Goal: Information Seeking & Learning: Find contact information

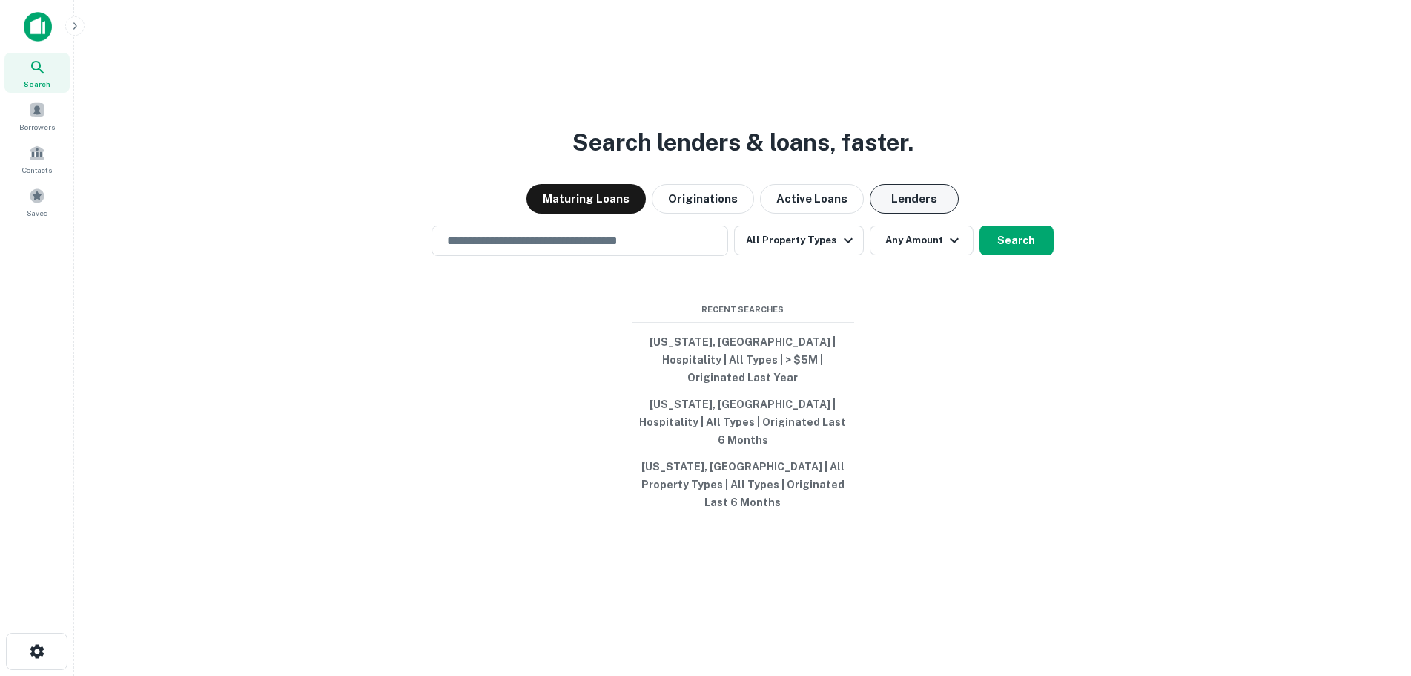
click at [908, 214] on button "Lenders" at bounding box center [914, 199] width 89 height 30
click at [557, 249] on input "text" at bounding box center [579, 240] width 283 height 17
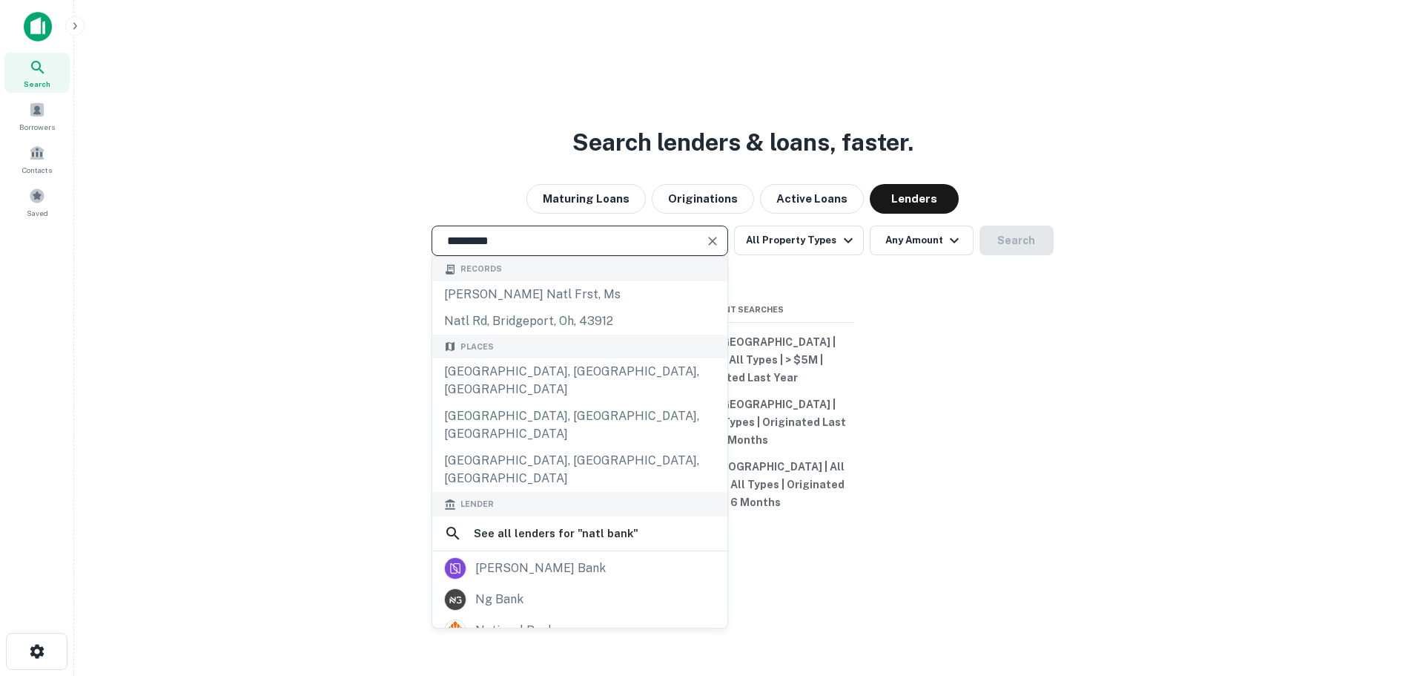
click at [545, 249] on input "*********" at bounding box center [568, 240] width 261 height 17
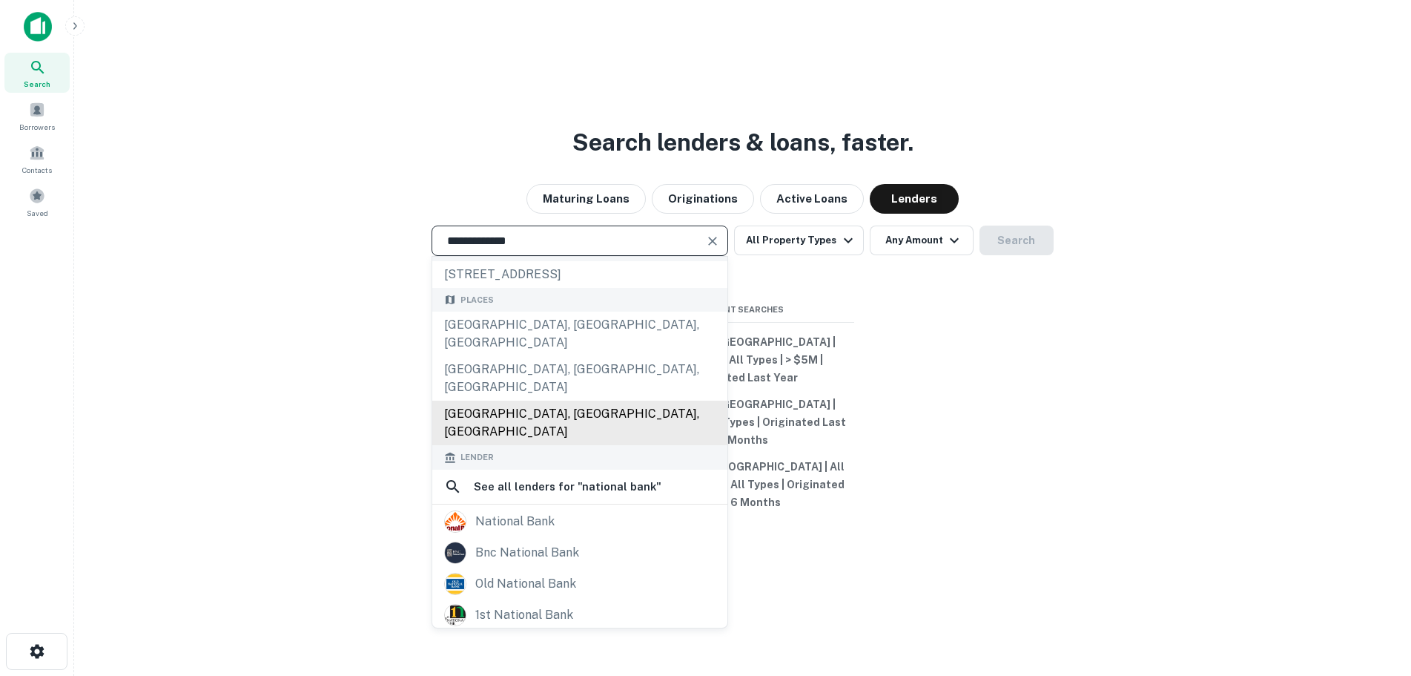
scroll to position [8, 0]
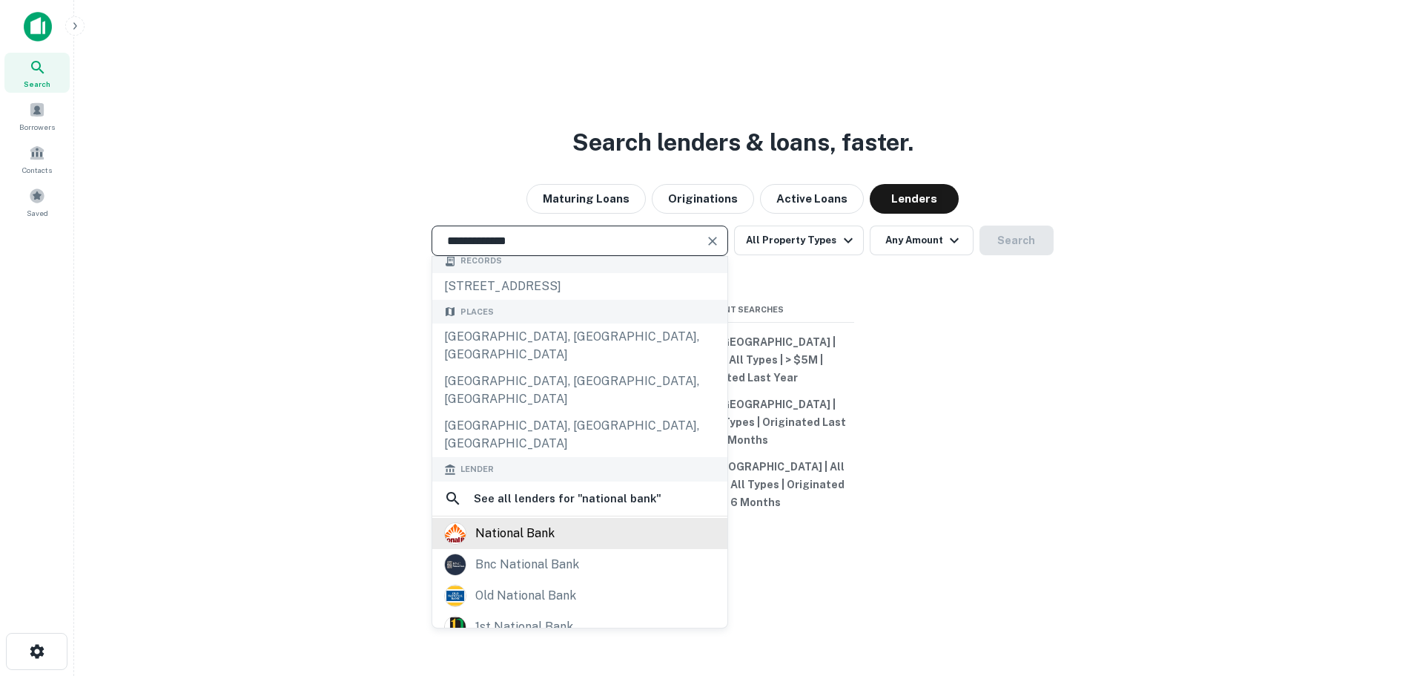
type input "**********"
click at [532, 522] on div "national bank" at bounding box center [514, 533] width 79 height 22
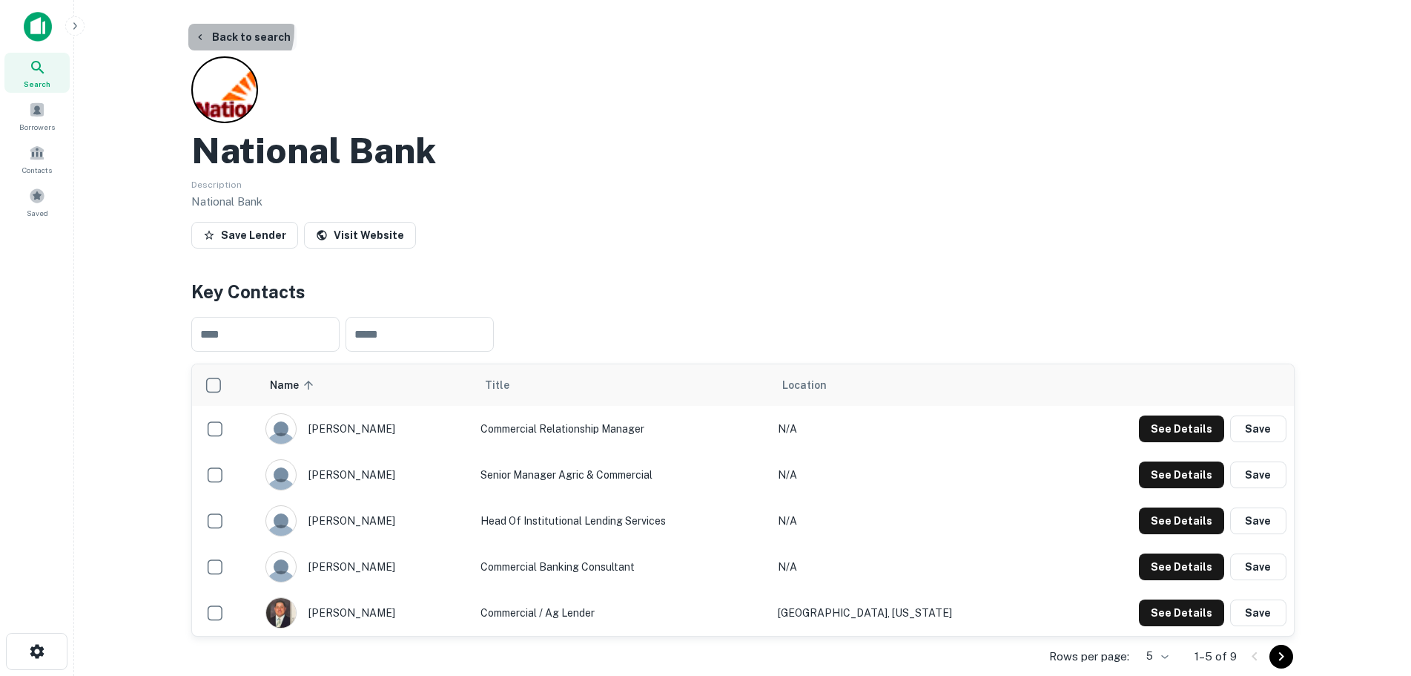
click at [222, 30] on button "Back to search" at bounding box center [242, 37] width 108 height 27
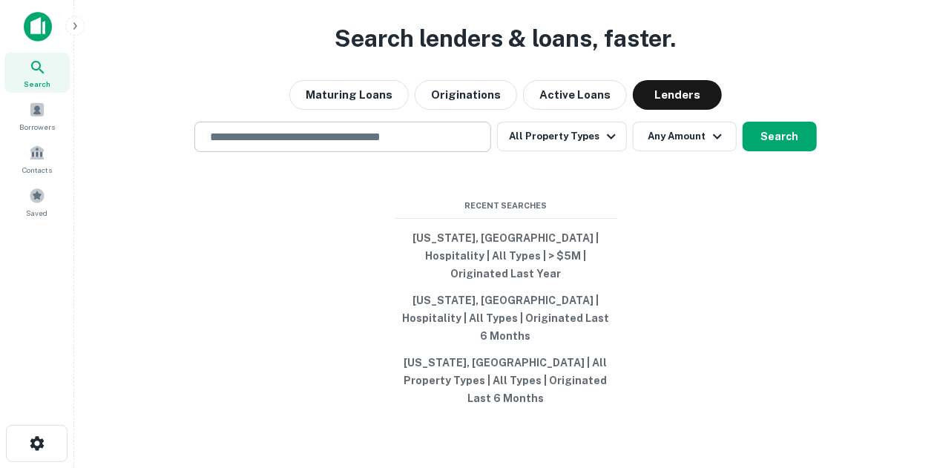
click at [395, 145] on input "text" at bounding box center [342, 136] width 283 height 17
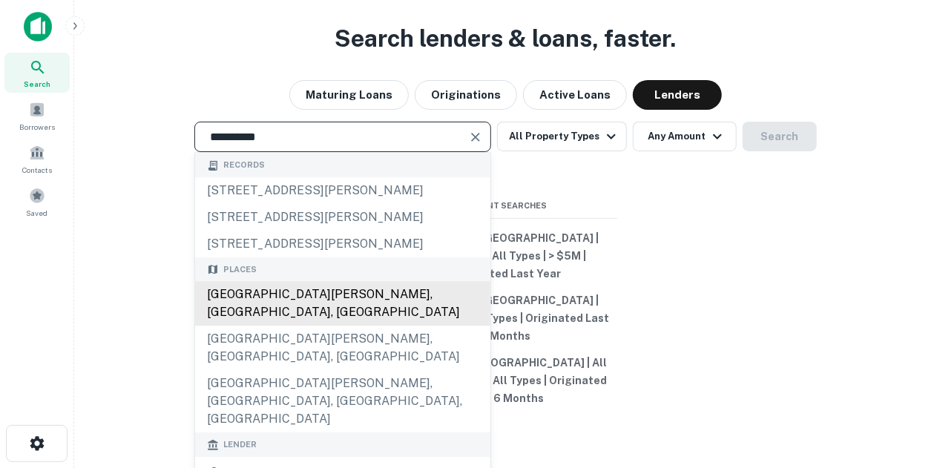
click at [265, 326] on div "Fort Smith, AR, USA" at bounding box center [342, 304] width 295 height 44
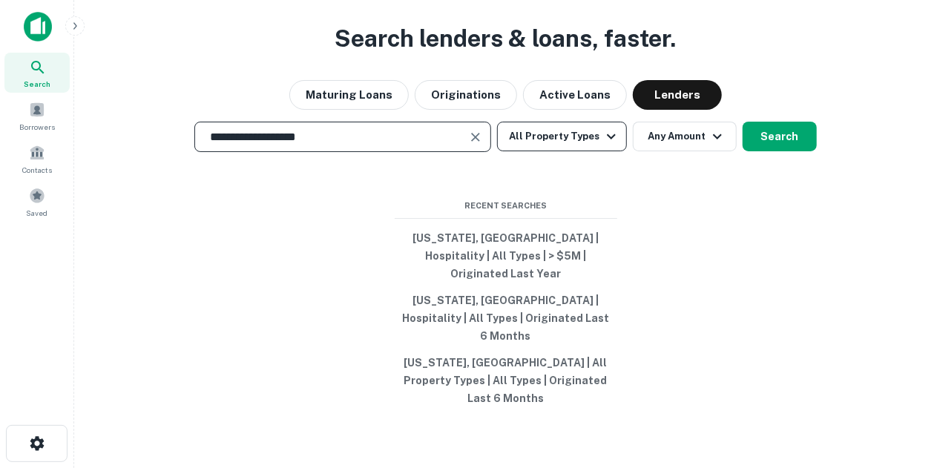
type input "**********"
click at [561, 151] on button "All Property Types" at bounding box center [561, 137] width 129 height 30
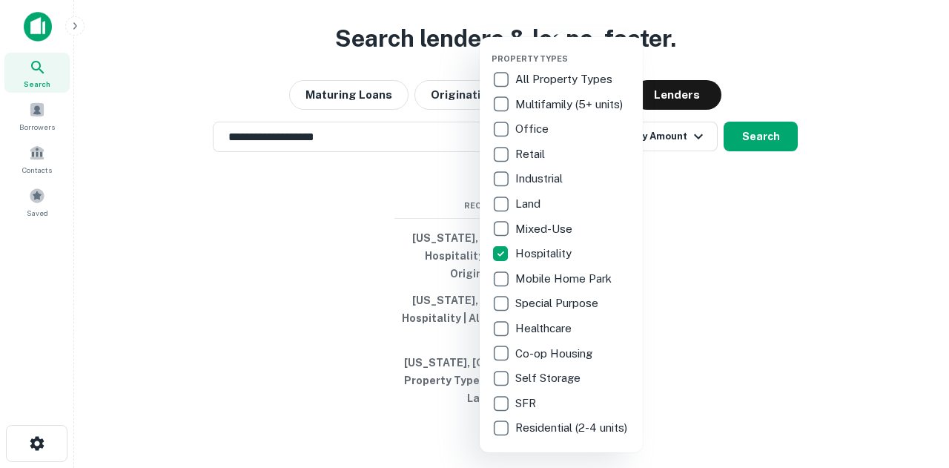
click at [693, 173] on div at bounding box center [474, 234] width 949 height 468
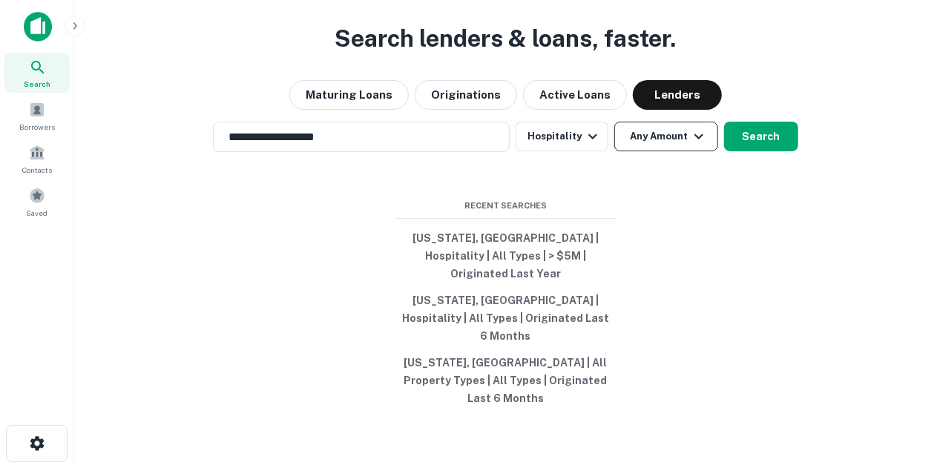
click at [690, 145] on icon "button" at bounding box center [699, 137] width 18 height 18
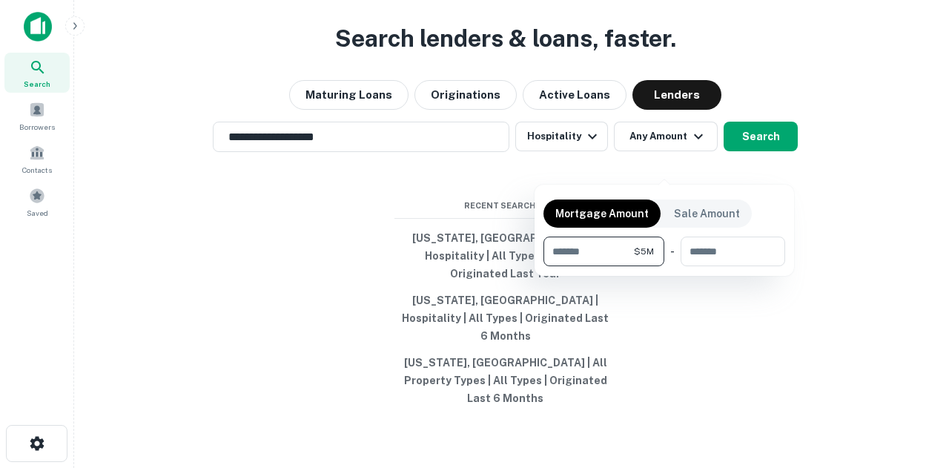
type input "*******"
click at [764, 171] on div at bounding box center [474, 234] width 949 height 468
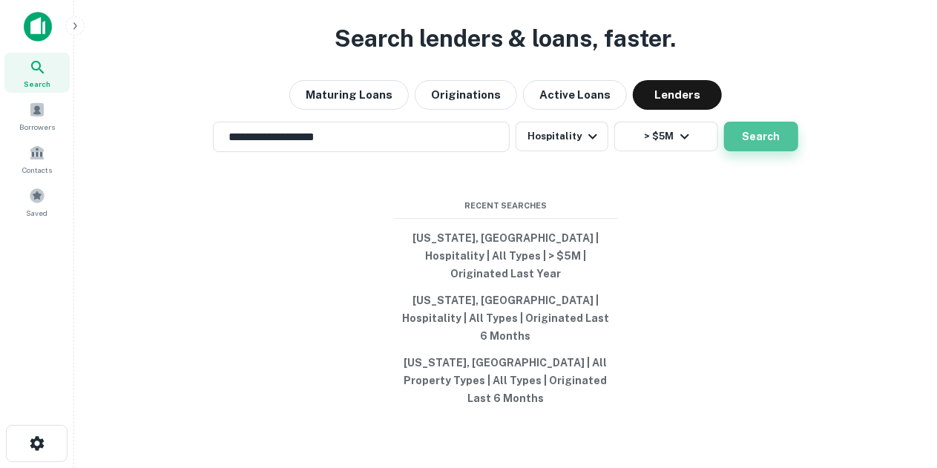
click at [759, 151] on button "Search" at bounding box center [761, 137] width 74 height 30
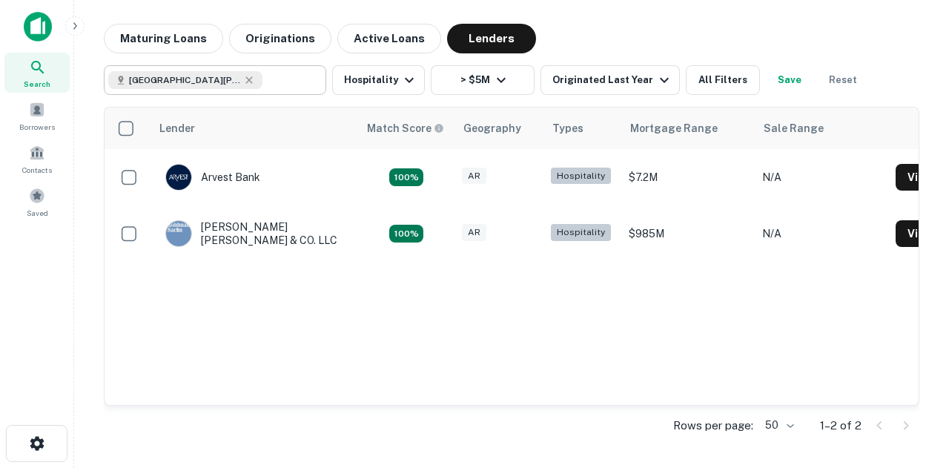
click at [283, 93] on div "Fort Smith, AR, USA ​" at bounding box center [215, 80] width 222 height 30
type input "**********"
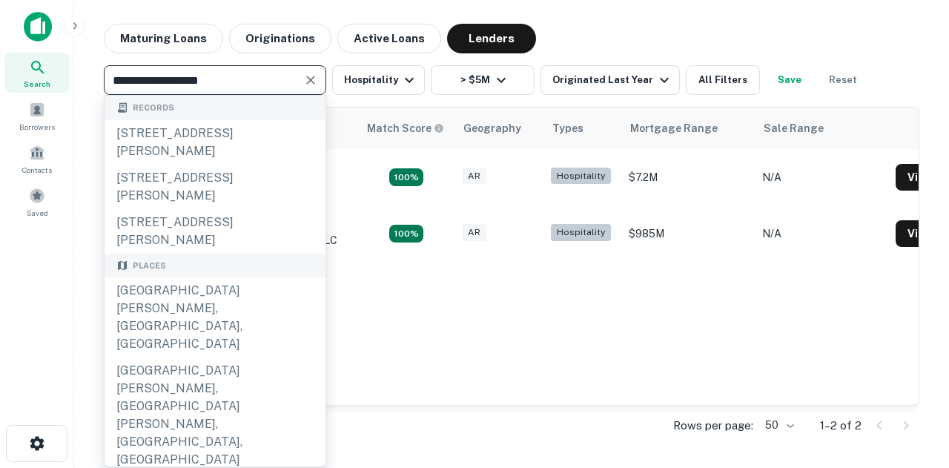
click at [307, 79] on icon "Clear" at bounding box center [310, 80] width 15 height 15
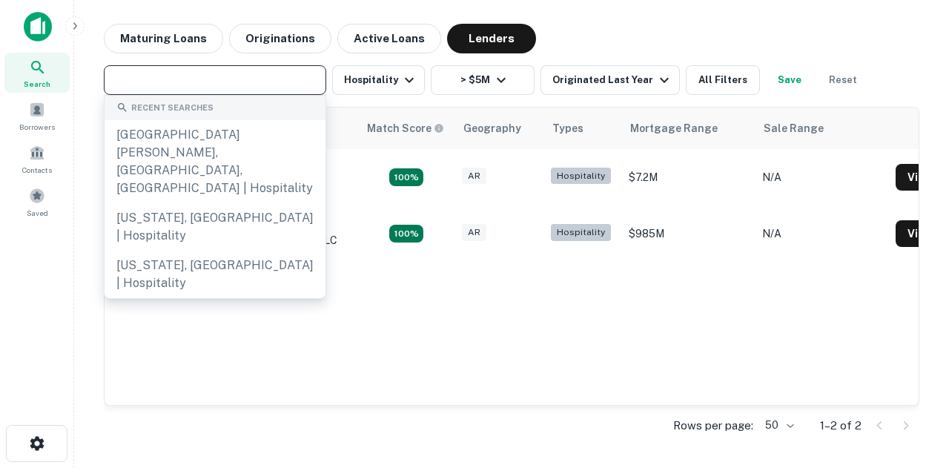
click at [275, 78] on input "text" at bounding box center [213, 80] width 211 height 21
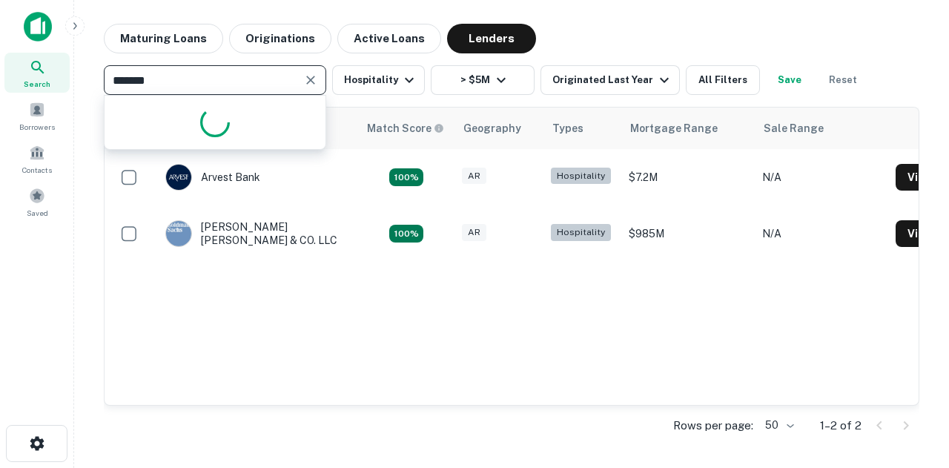
type input "********"
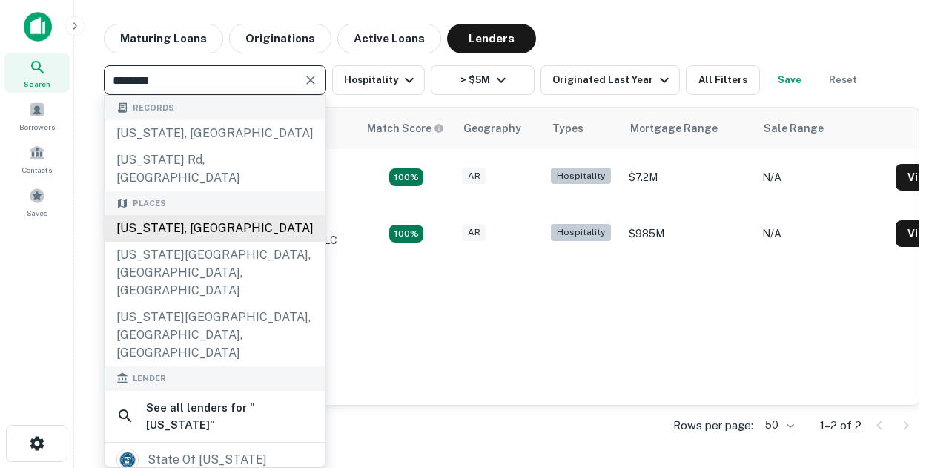
click at [183, 215] on div "[US_STATE], [GEOGRAPHIC_DATA]" at bounding box center [215, 228] width 221 height 27
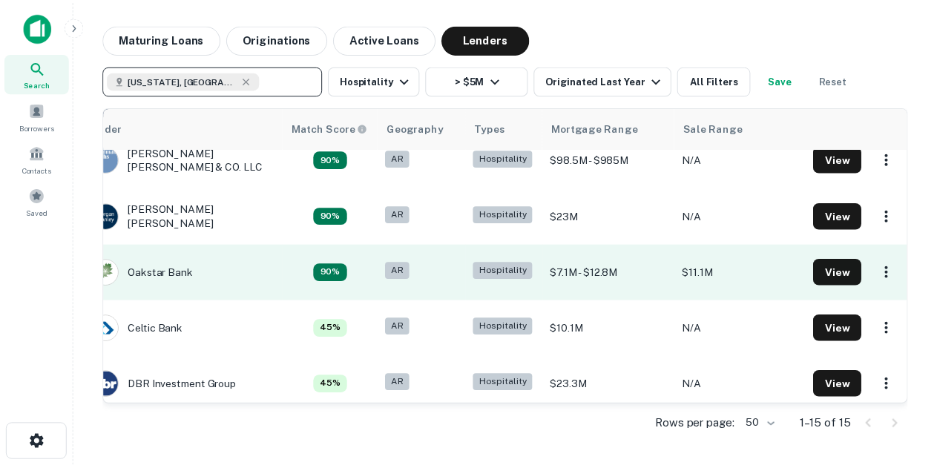
scroll to position [131, 0]
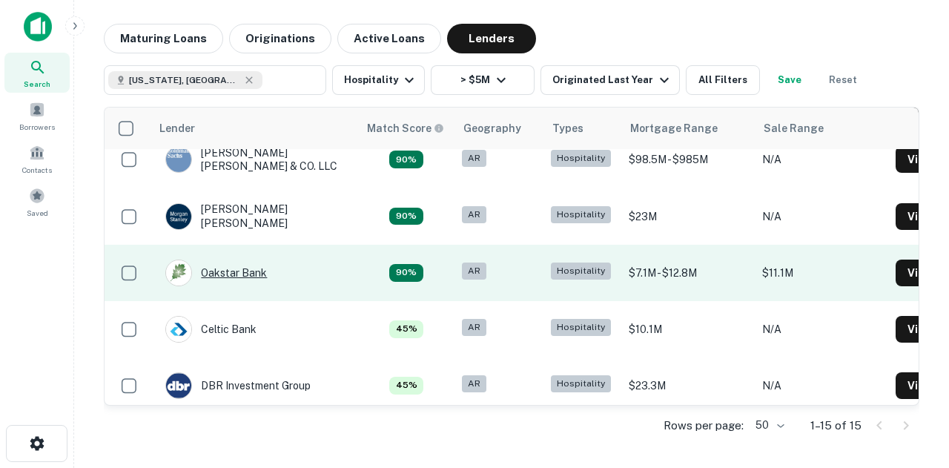
click at [221, 274] on div "Oakstar Bank" at bounding box center [216, 273] width 102 height 27
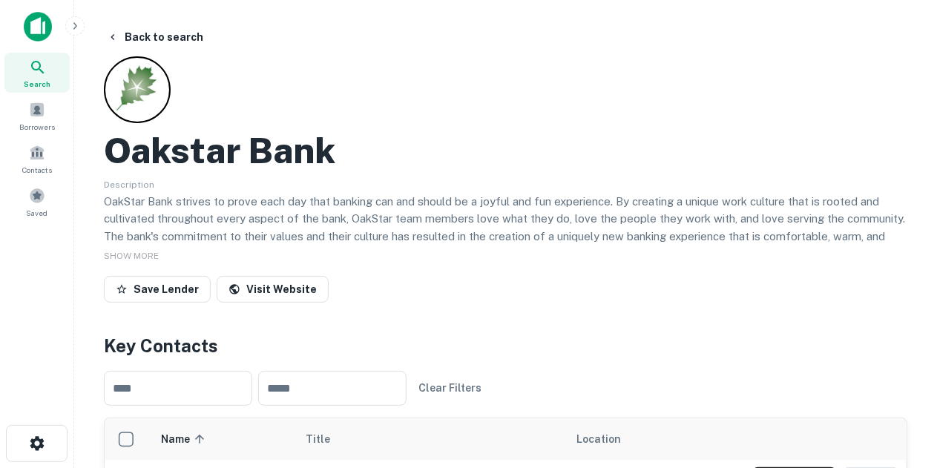
click at [150, 20] on main "Back to search Oakstar Bank Description OakStar Bank strives to prove each day …" at bounding box center [505, 234] width 862 height 468
click at [146, 30] on button "Back to search" at bounding box center [155, 37] width 108 height 27
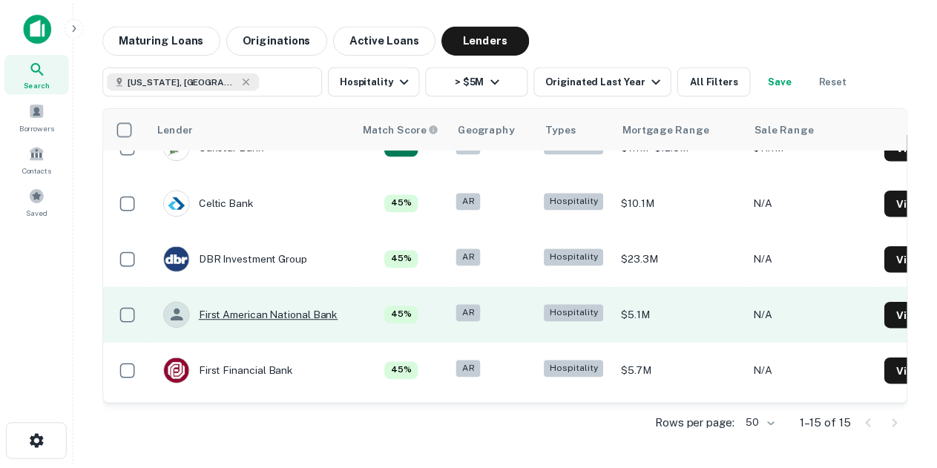
scroll to position [315, 0]
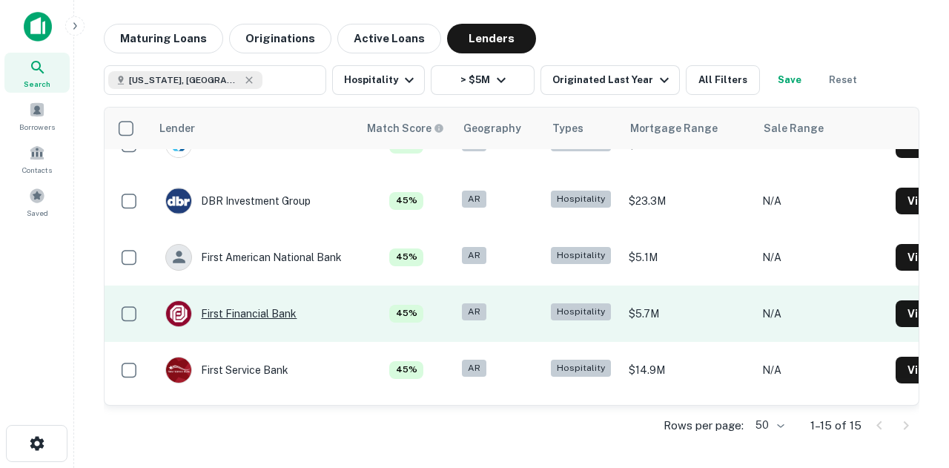
click at [260, 310] on div "First Financial Bank" at bounding box center [230, 313] width 131 height 27
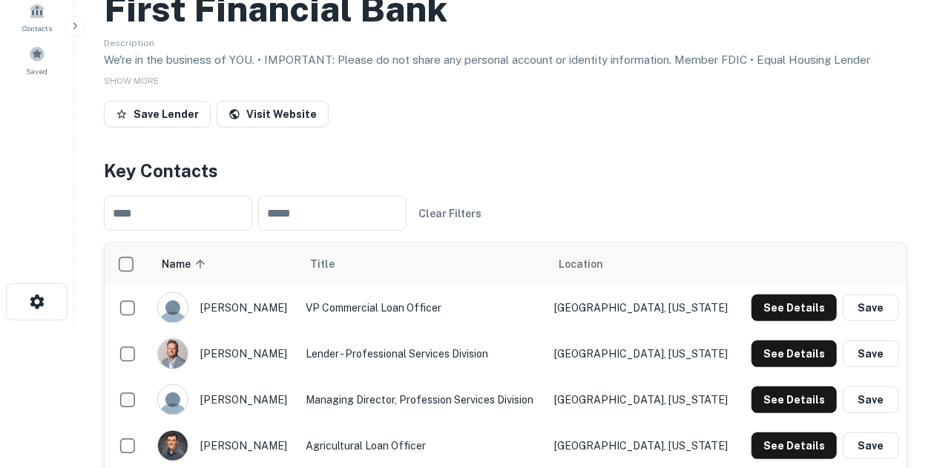
scroll to position [138, 0]
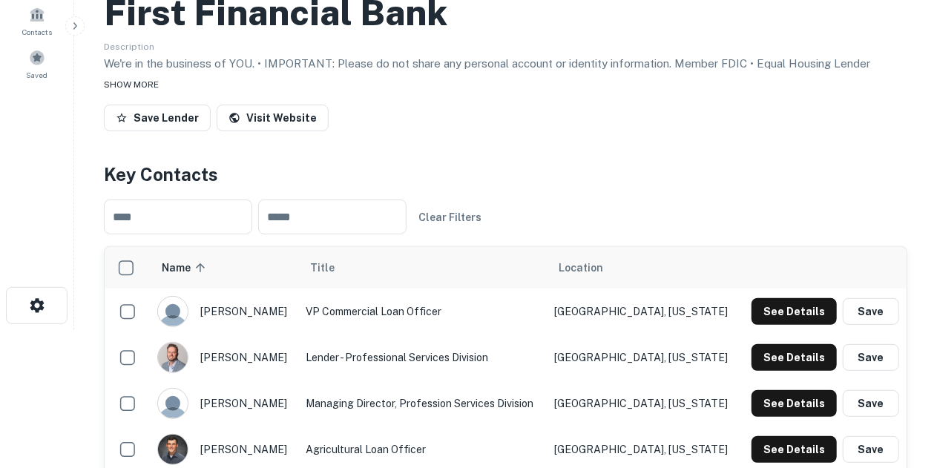
click at [139, 82] on span "SHOW MORE" at bounding box center [131, 84] width 55 height 10
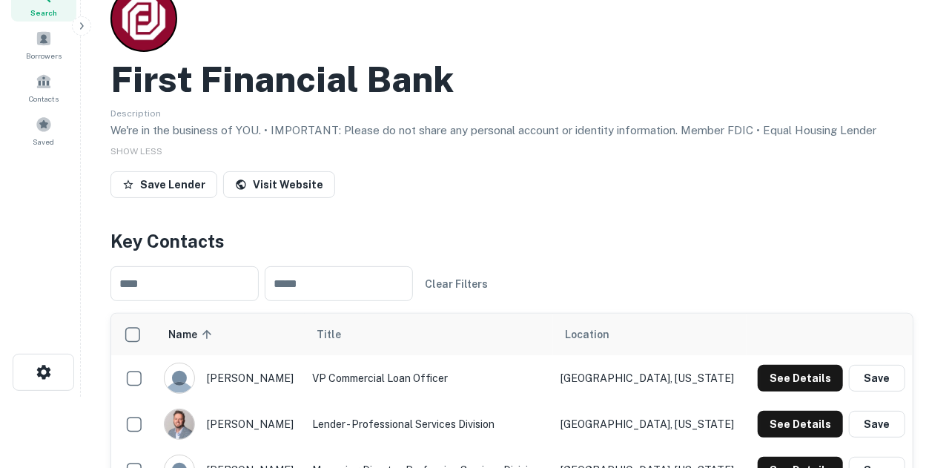
scroll to position [0, 0]
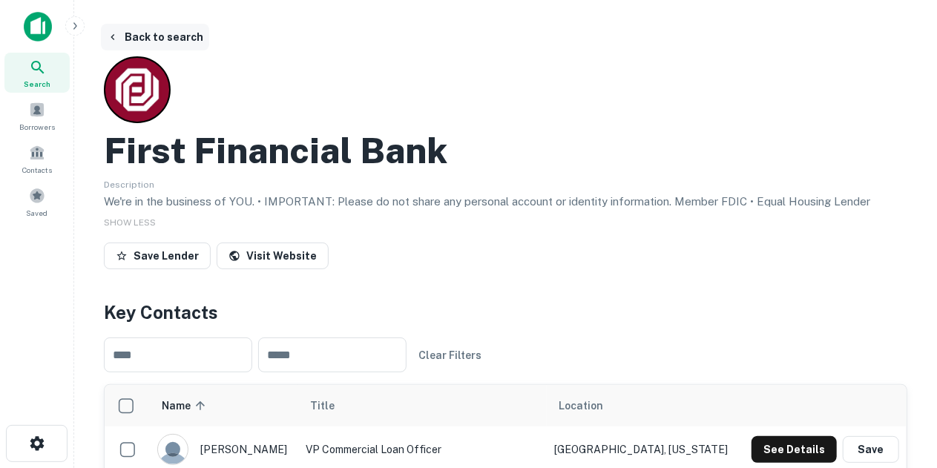
click at [145, 36] on button "Back to search" at bounding box center [155, 37] width 108 height 27
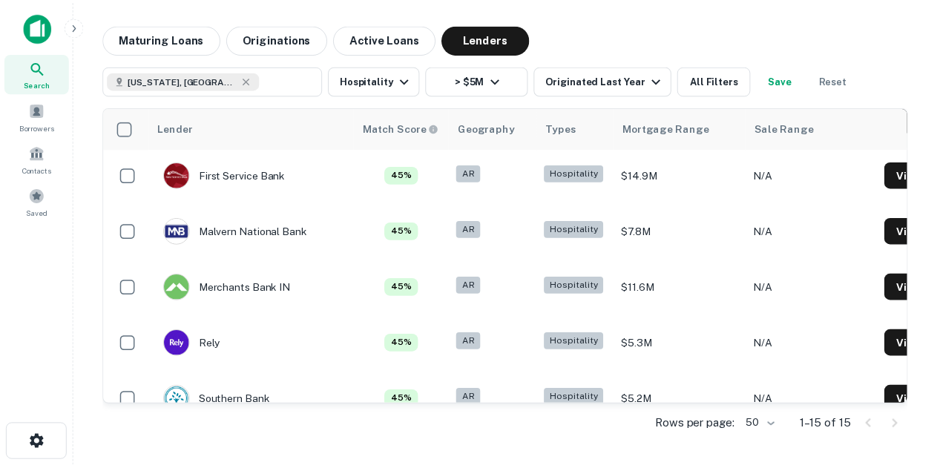
scroll to position [511, 0]
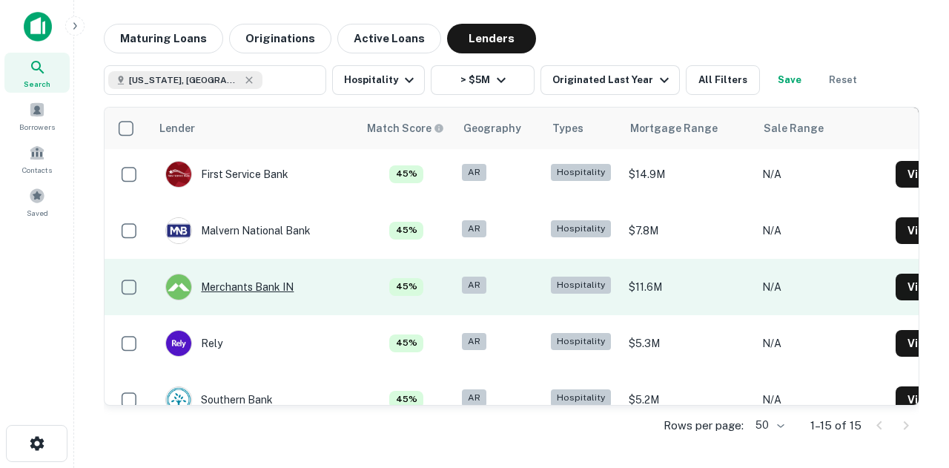
click at [270, 291] on div "Merchants Bank IN" at bounding box center [229, 287] width 128 height 27
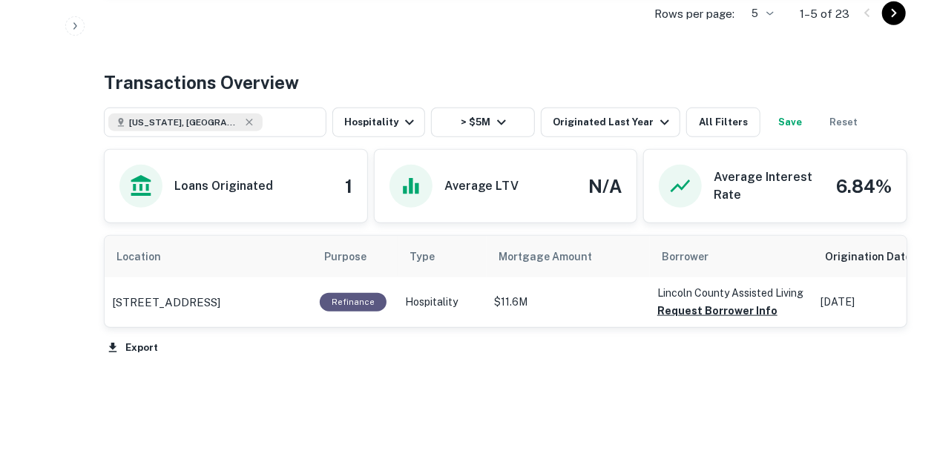
scroll to position [697, 0]
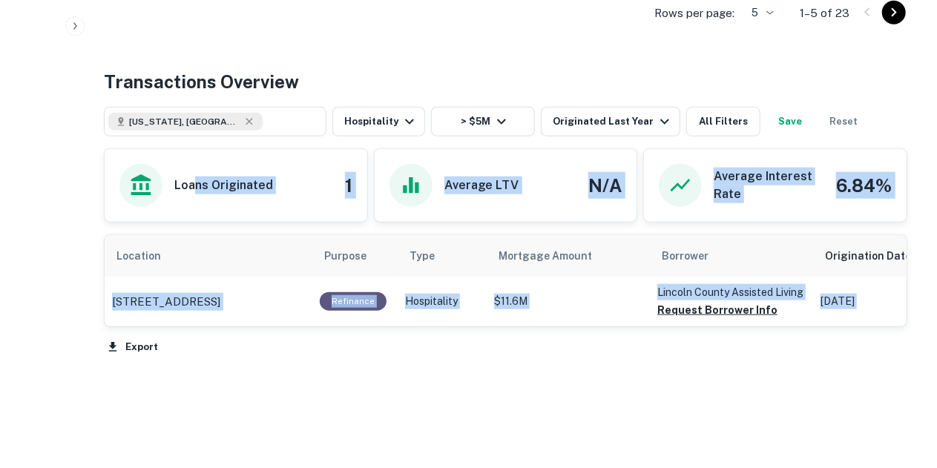
drag, startPoint x: 420, startPoint y: 329, endPoint x: 196, endPoint y: 212, distance: 253.4
click at [196, 212] on div "Transactions Overview Arkansas, USA ​ Hospitality > $5M Originated Last Year Al…" at bounding box center [505, 213] width 803 height 290
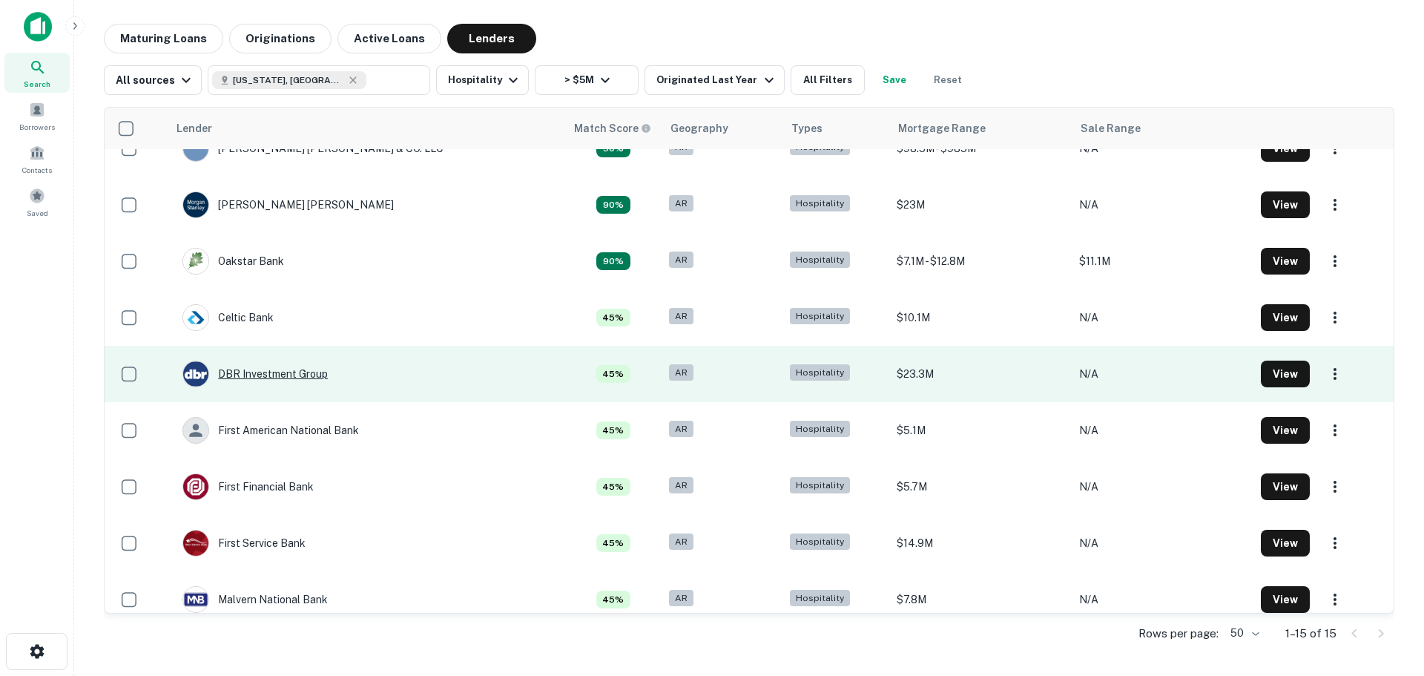
scroll to position [234, 0]
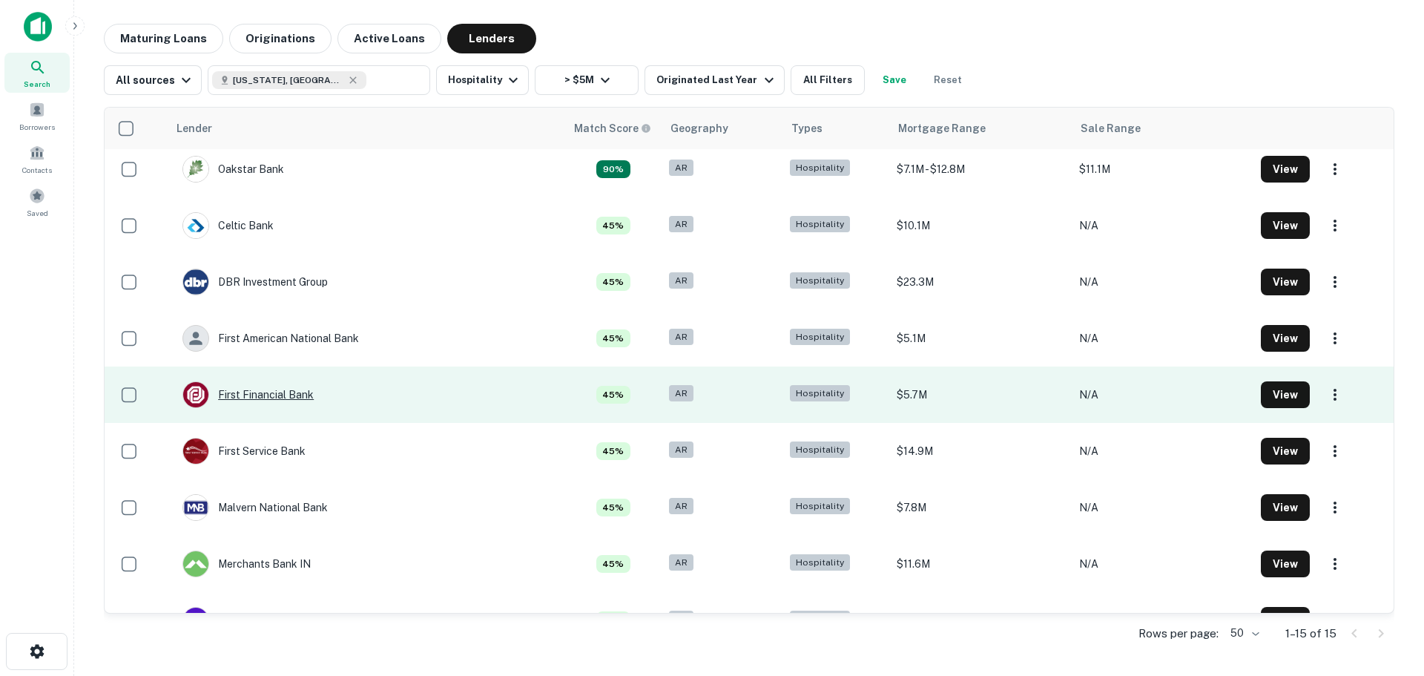
click at [280, 389] on div "First Financial Bank" at bounding box center [247, 394] width 131 height 27
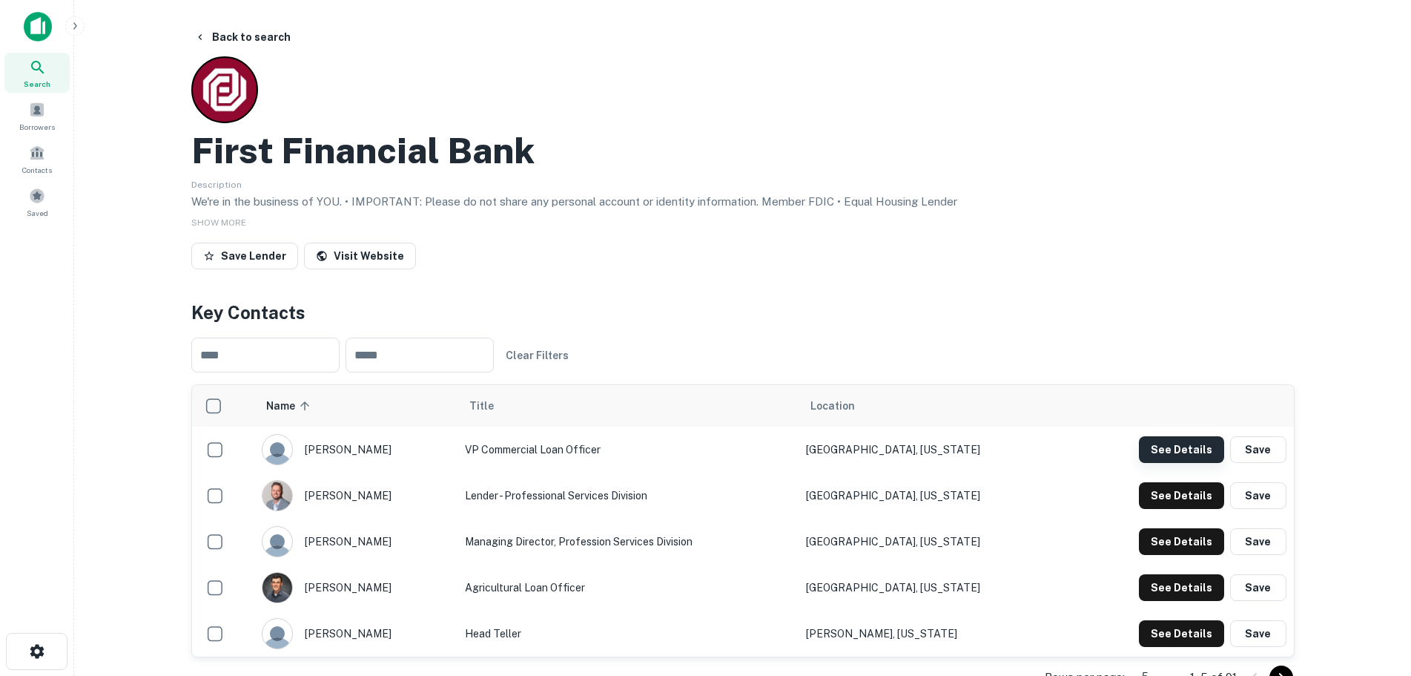
click at [1179, 450] on button "See Details" at bounding box center [1181, 449] width 85 height 27
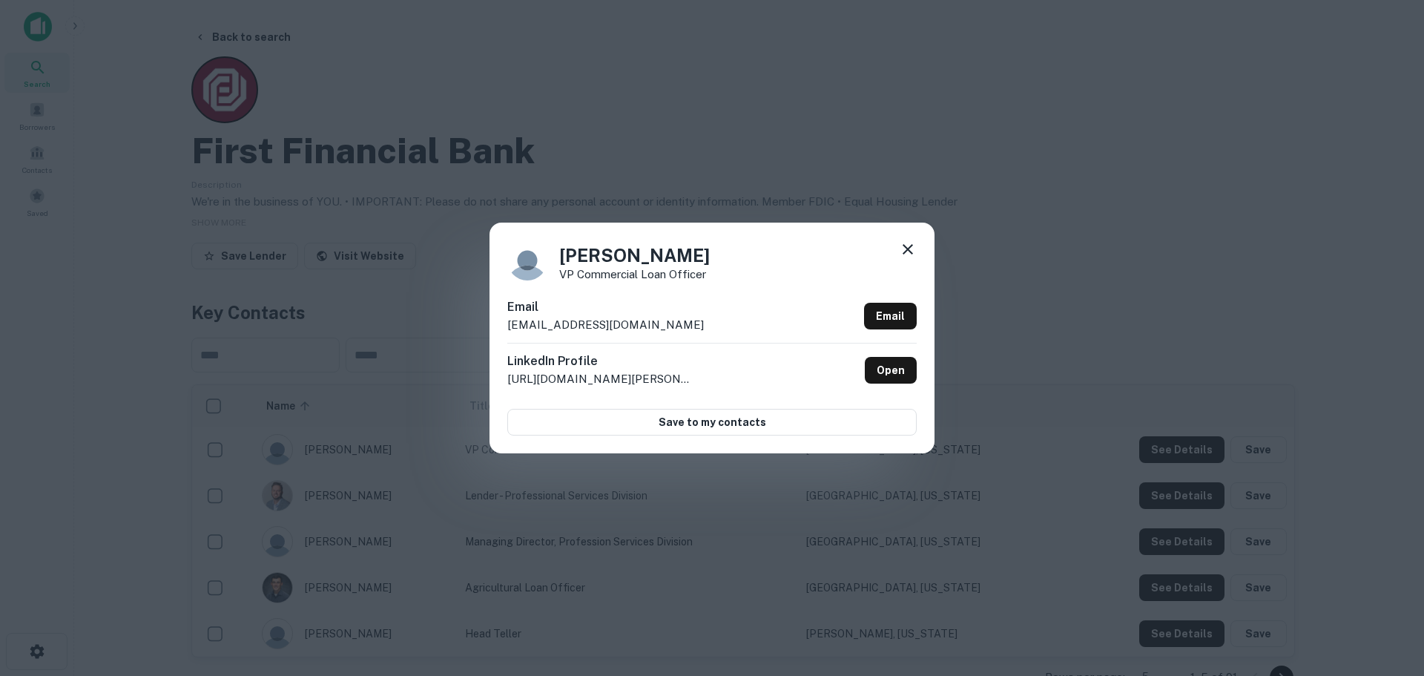
click at [902, 248] on icon at bounding box center [908, 249] width 18 height 18
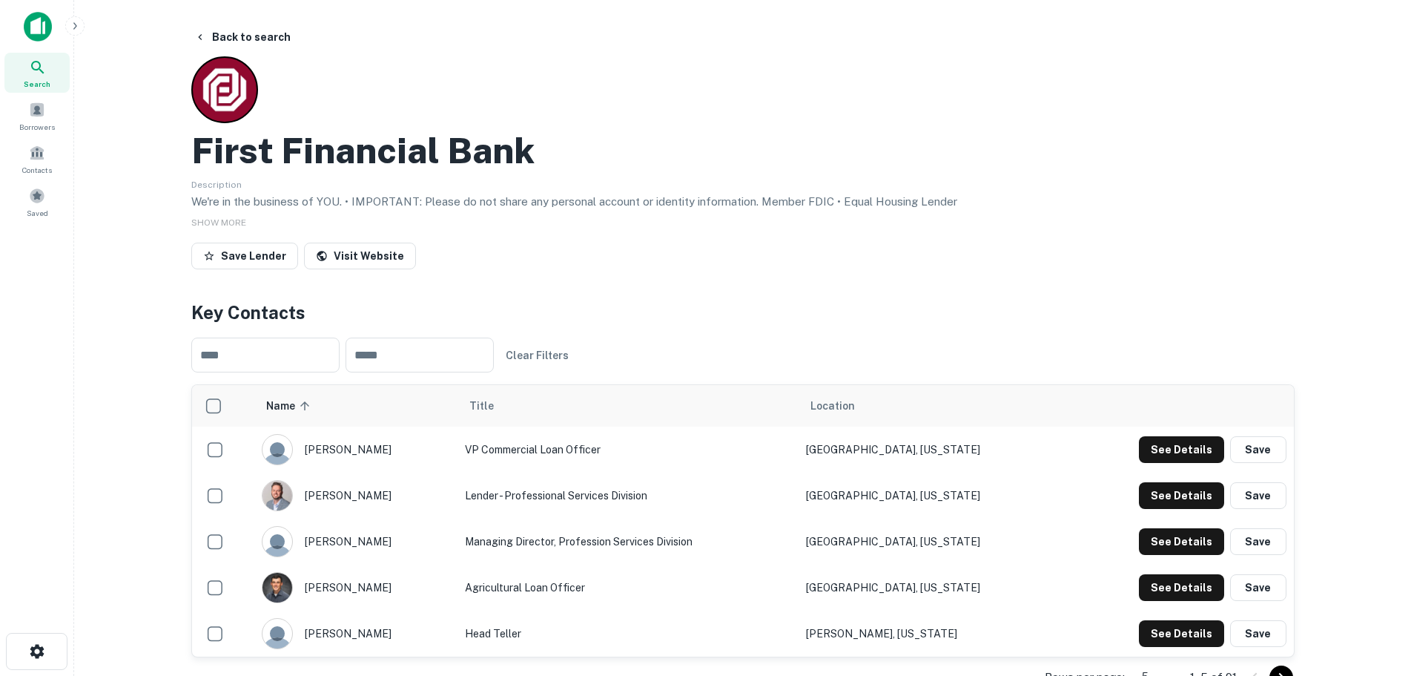
drag, startPoint x: 757, startPoint y: 265, endPoint x: 735, endPoint y: 263, distance: 22.4
click at [755, 265] on div "Save Lender Visit Website" at bounding box center [743, 259] width 1104 height 33
drag, startPoint x: 660, startPoint y: 317, endPoint x: 527, endPoint y: 277, distance: 139.6
click at [654, 314] on h4 "Key Contacts" at bounding box center [743, 312] width 1104 height 27
click at [215, 31] on button "Back to search" at bounding box center [242, 37] width 108 height 27
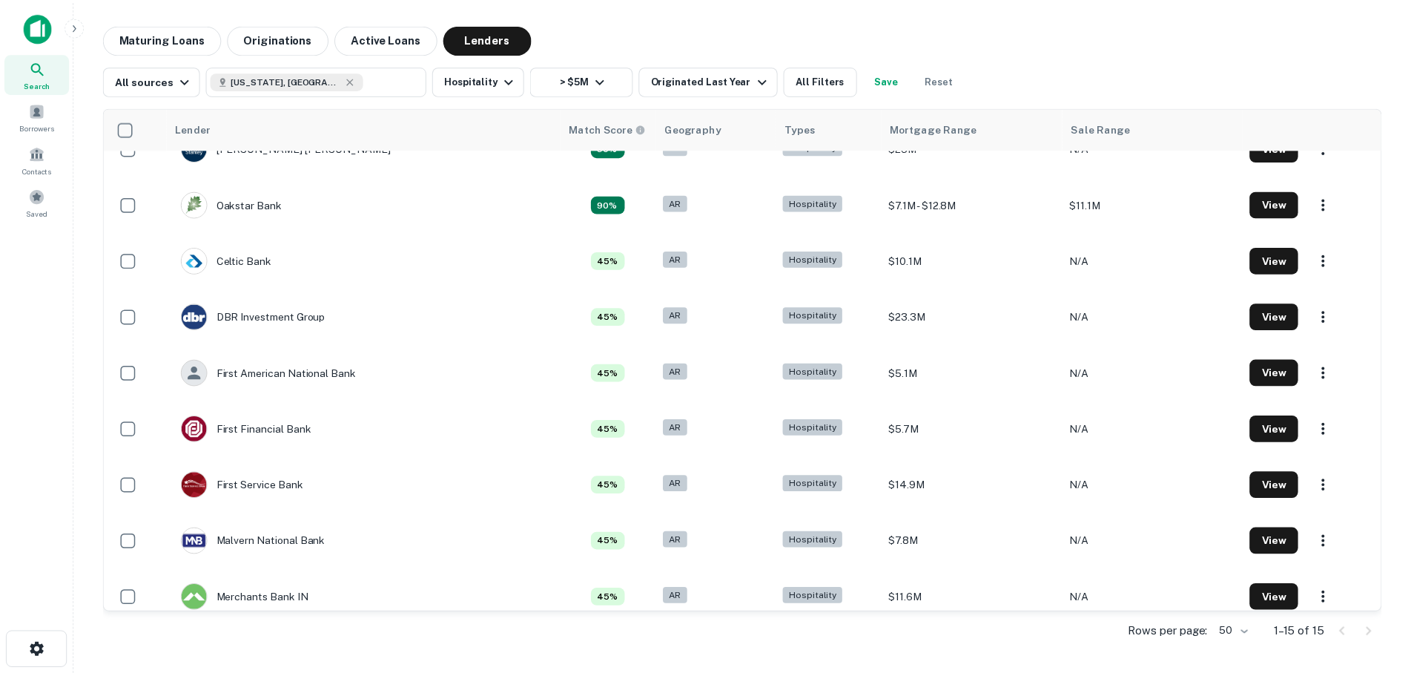
scroll to position [234, 0]
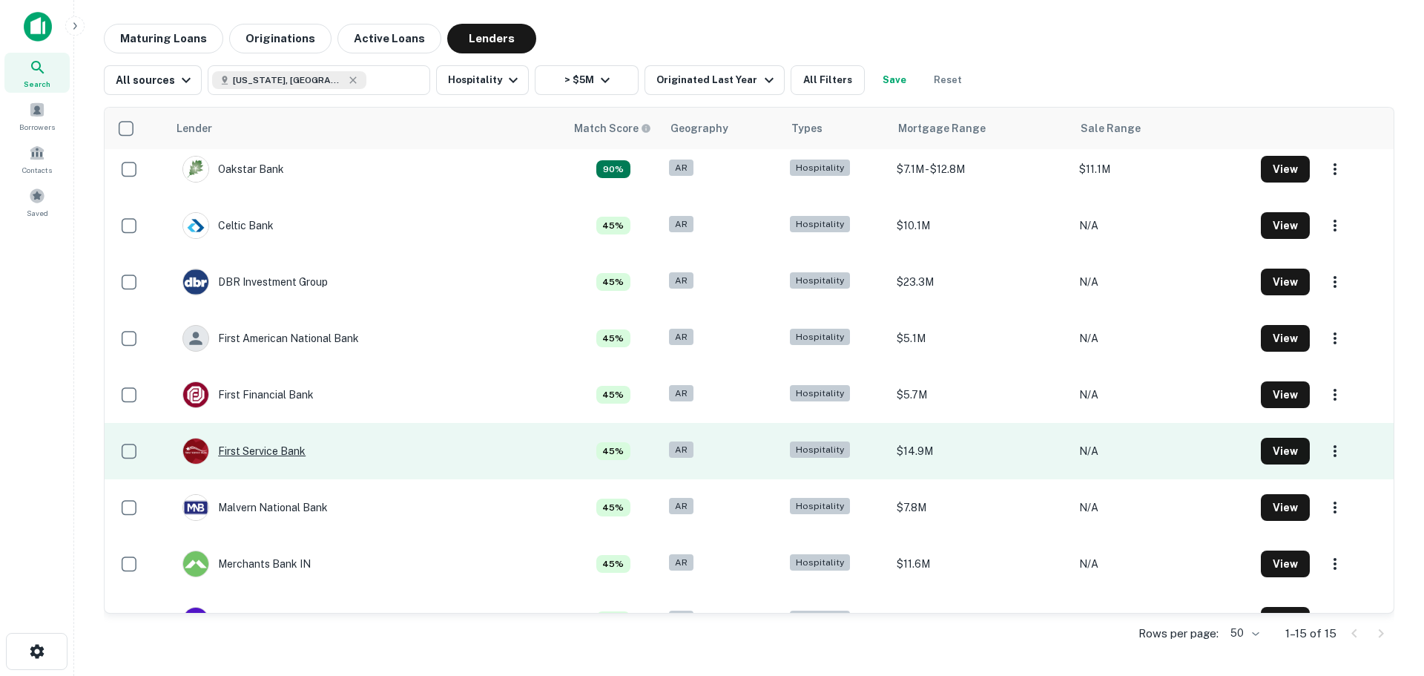
click at [273, 453] on div "First Service Bank" at bounding box center [243, 451] width 123 height 27
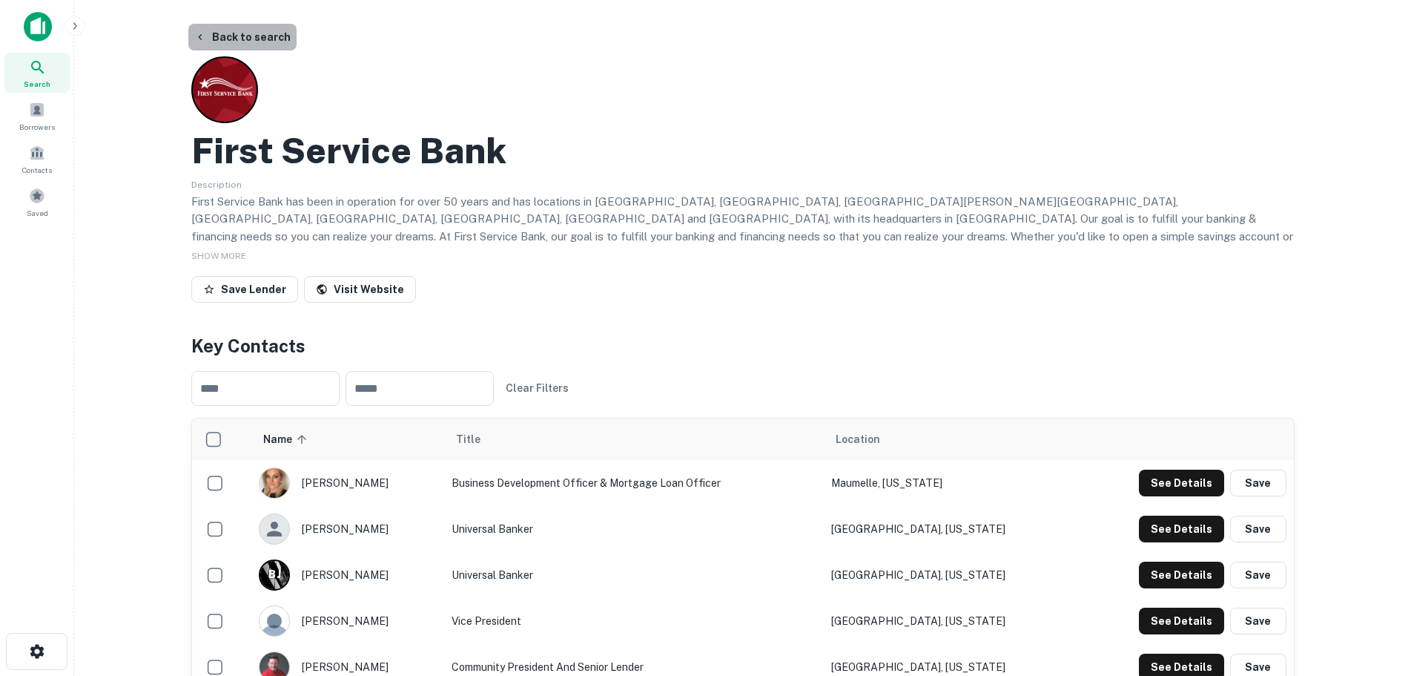
click at [252, 26] on button "Back to search" at bounding box center [242, 37] width 108 height 27
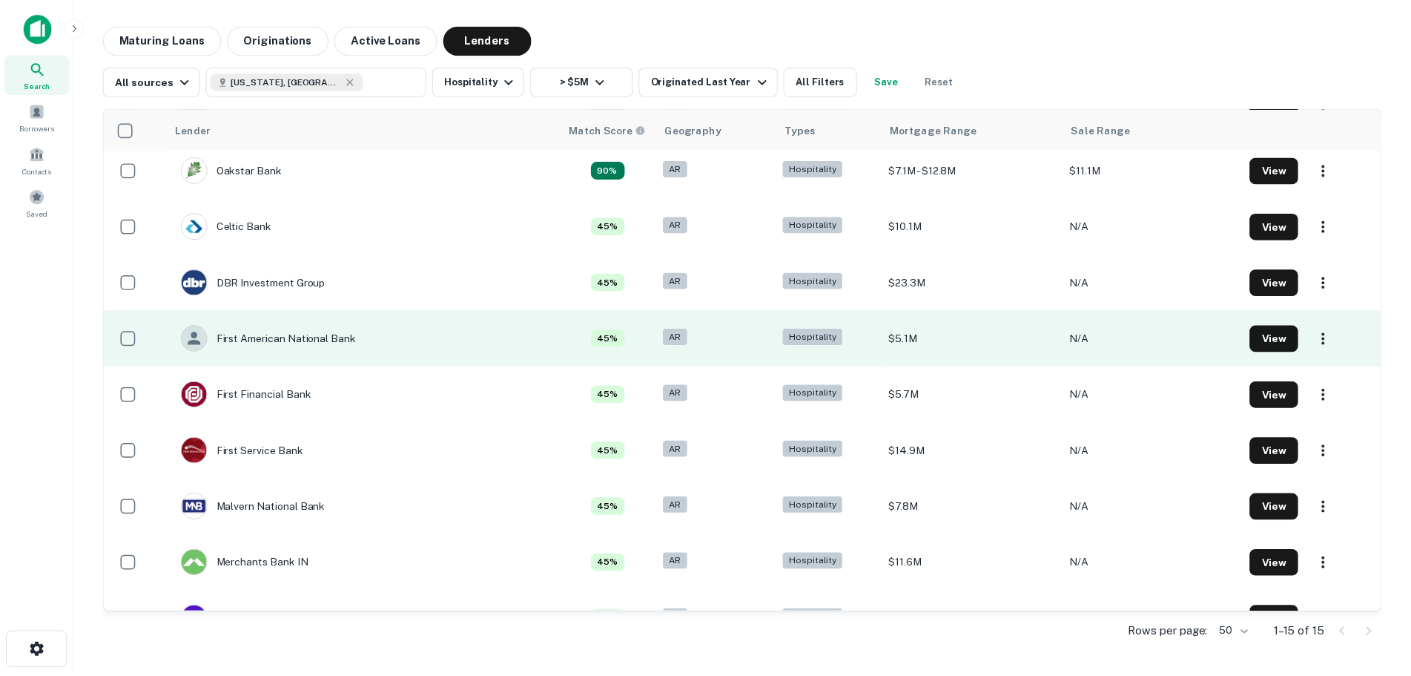
scroll to position [85, 0]
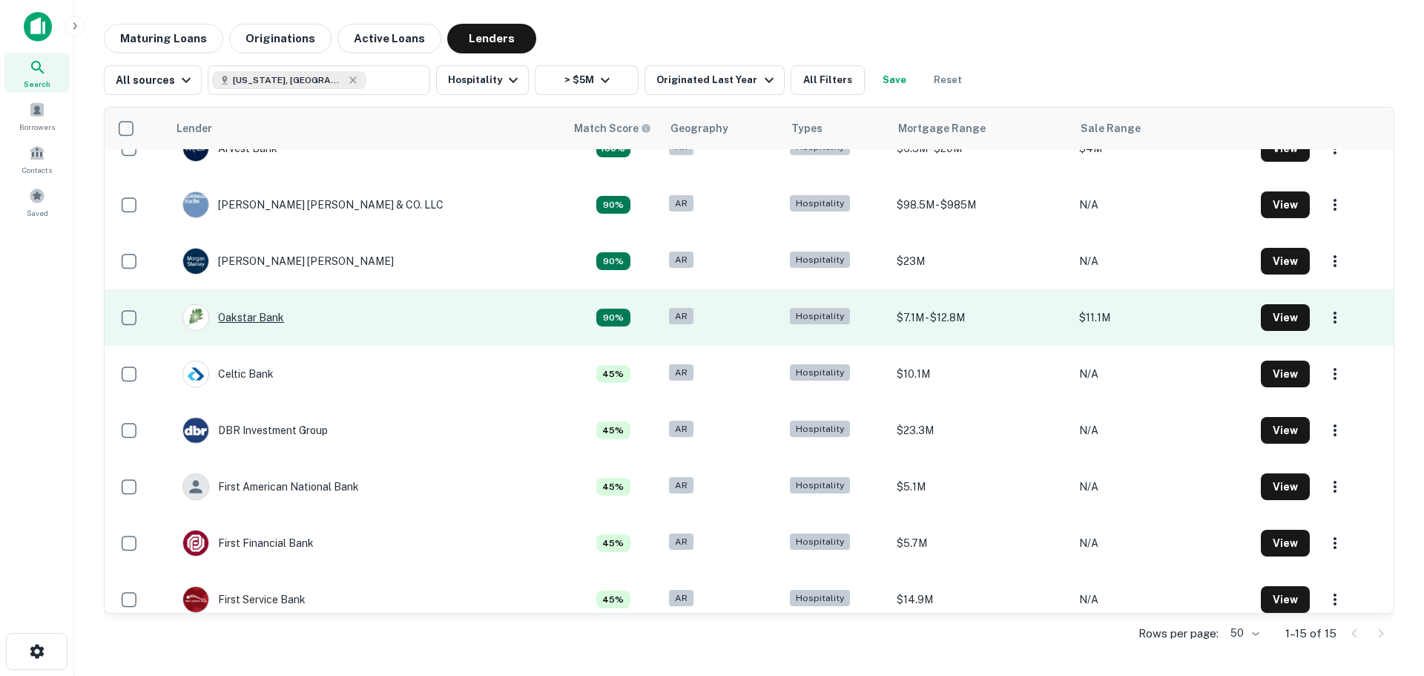
click at [254, 317] on div "Oakstar Bank" at bounding box center [233, 317] width 102 height 27
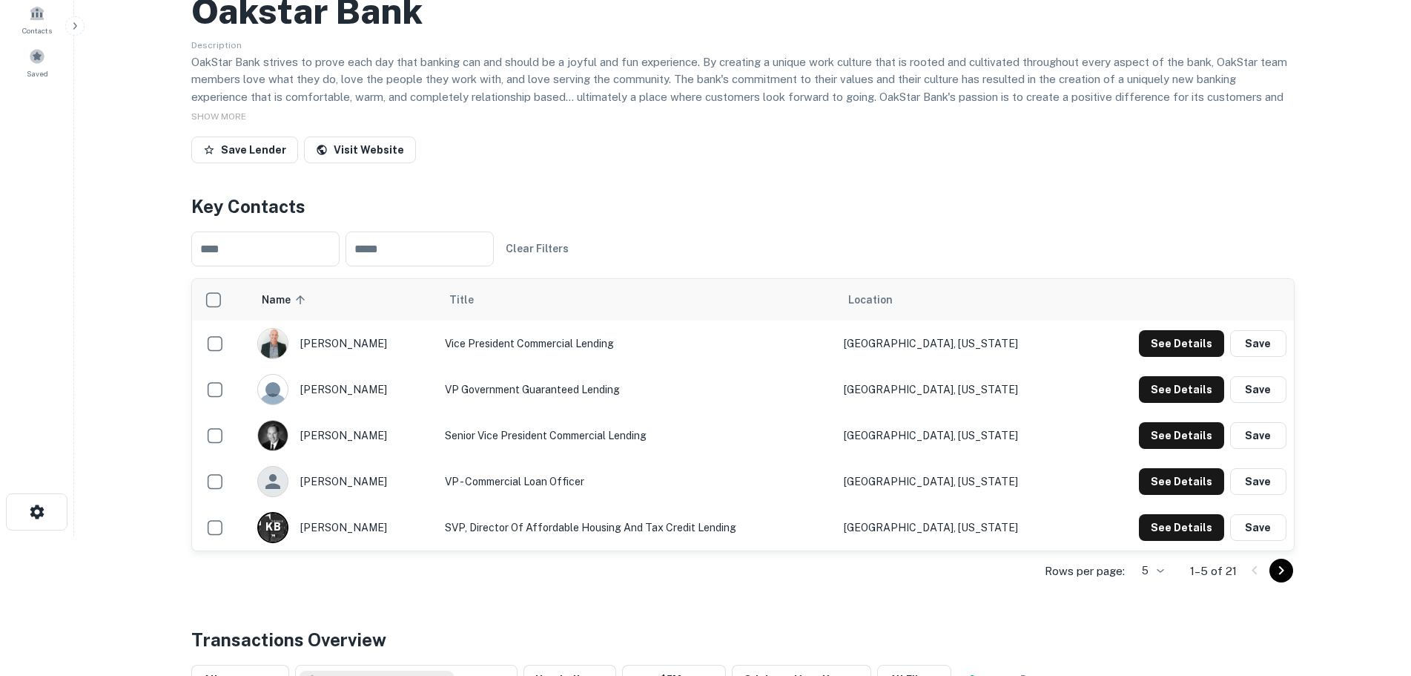
scroll to position [148, 0]
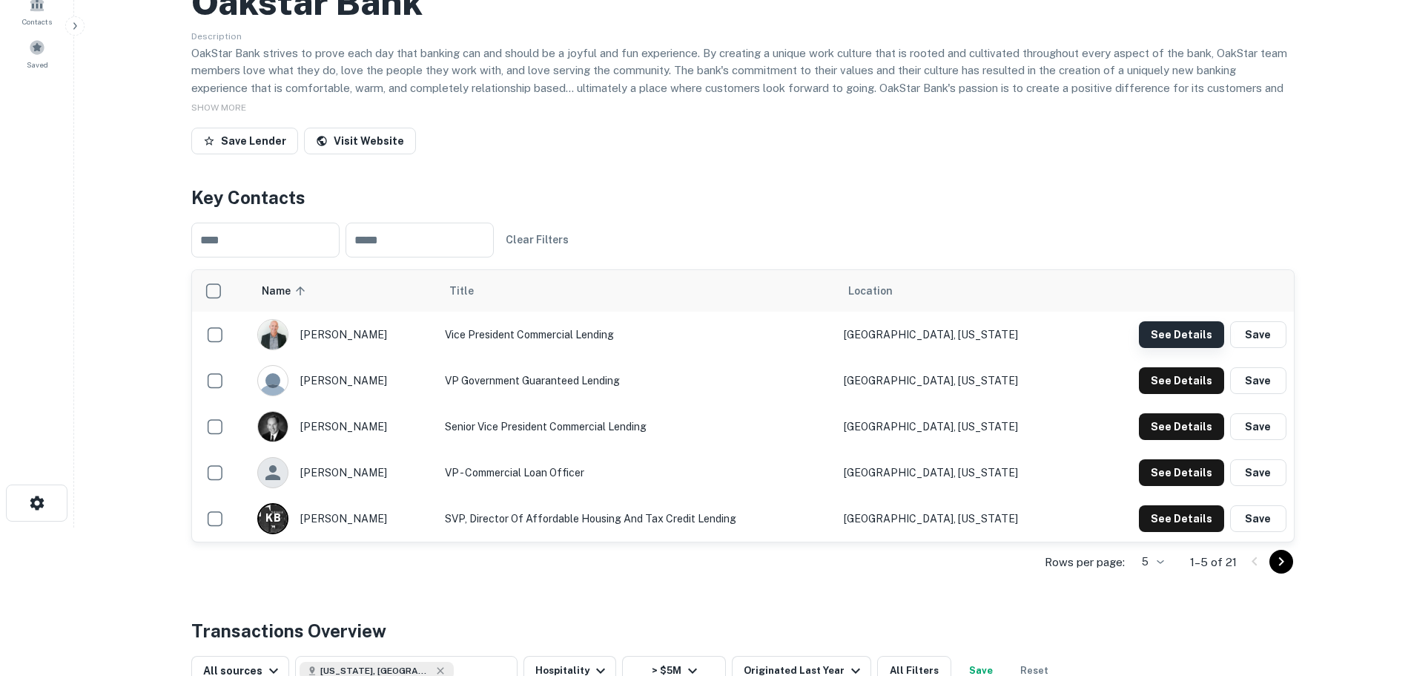
click at [1166, 332] on button "See Details" at bounding box center [1181, 334] width 85 height 27
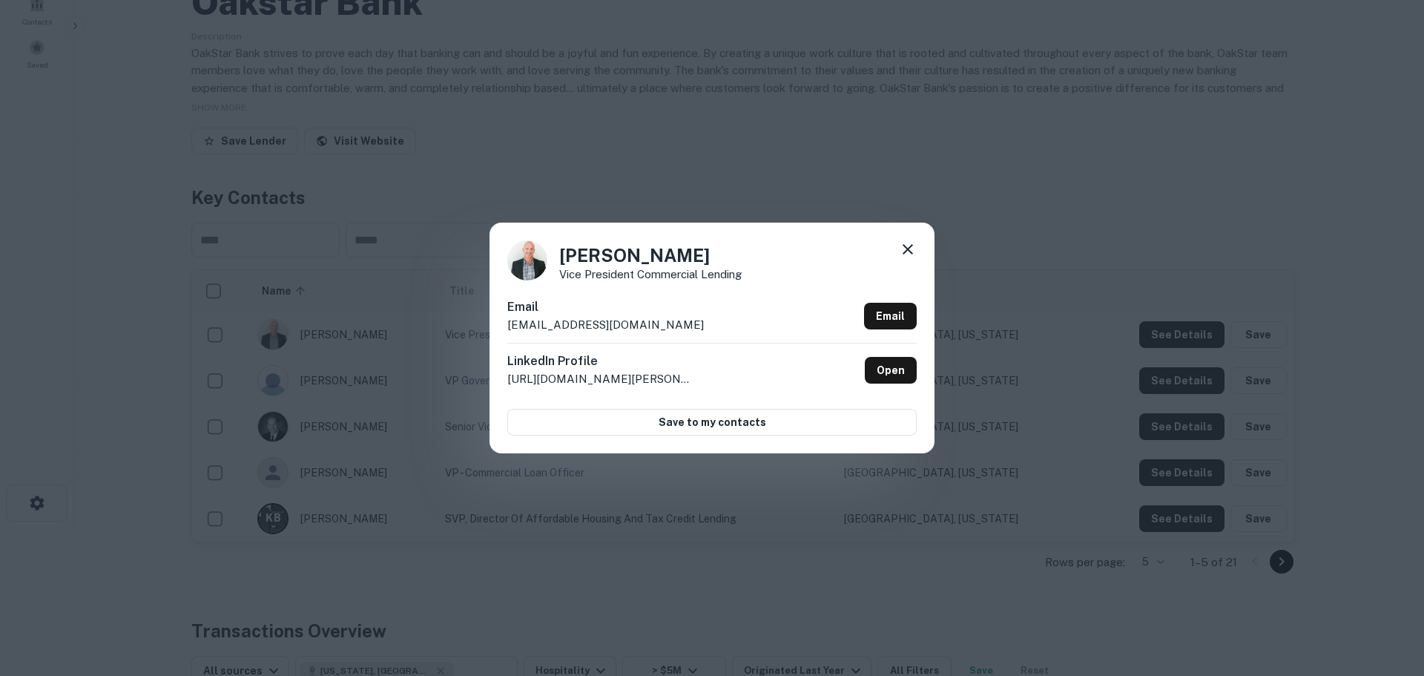
click at [1099, 285] on div "Ryan Rohman Vice President Commercial Lending Email rrohman@oakstarbank.com Ema…" at bounding box center [712, 338] width 1424 height 676
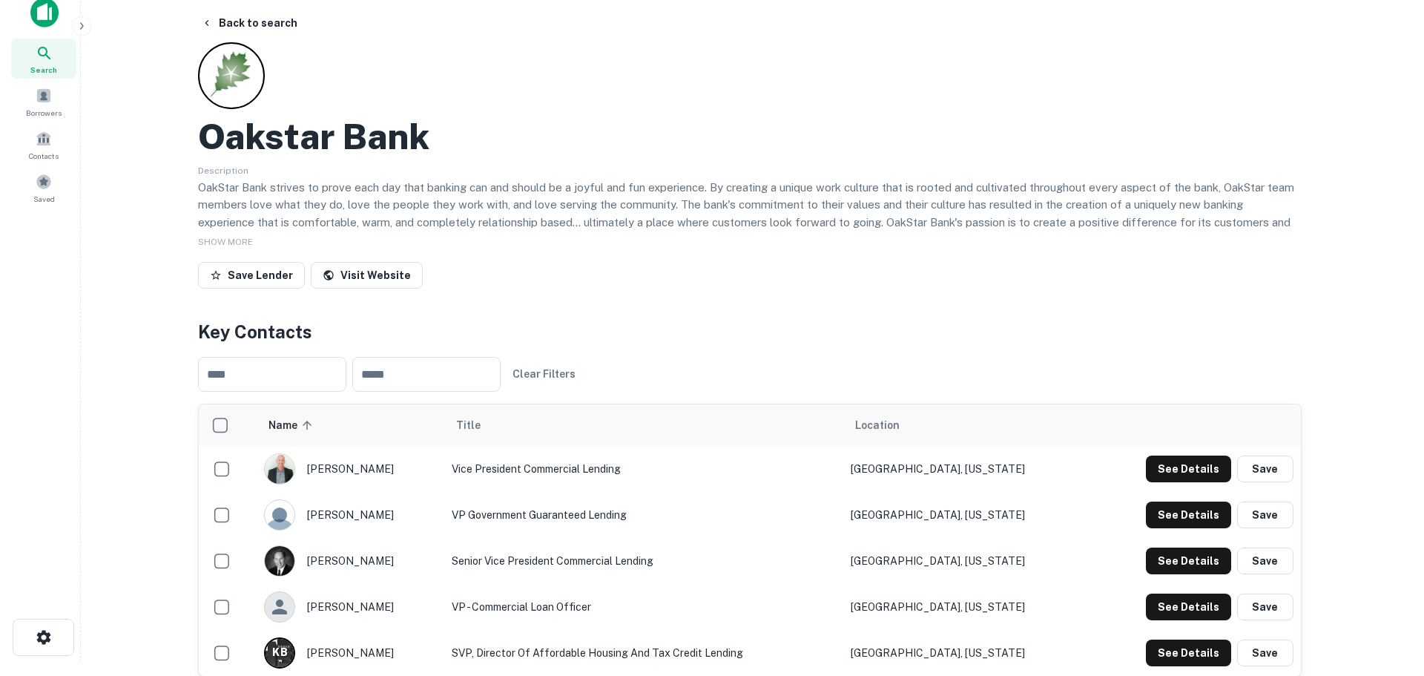
scroll to position [0, 0]
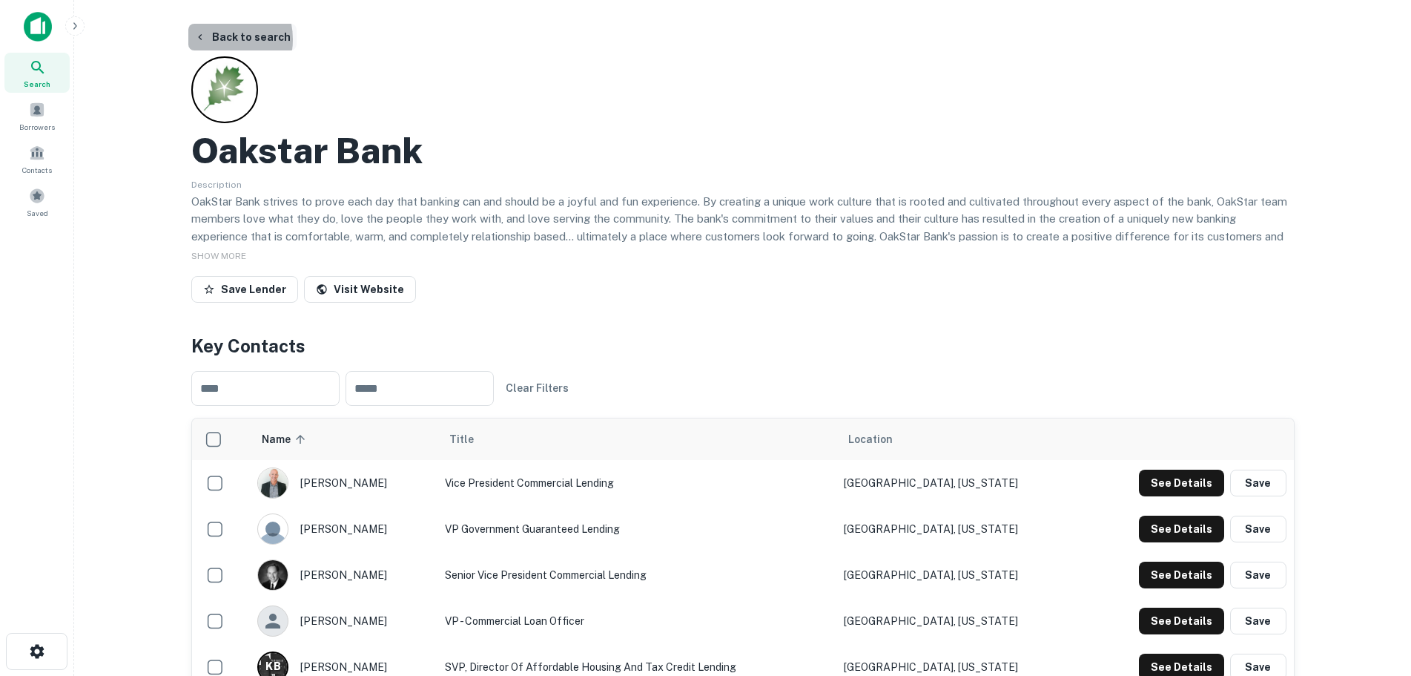
click at [212, 39] on button "Back to search" at bounding box center [242, 37] width 108 height 27
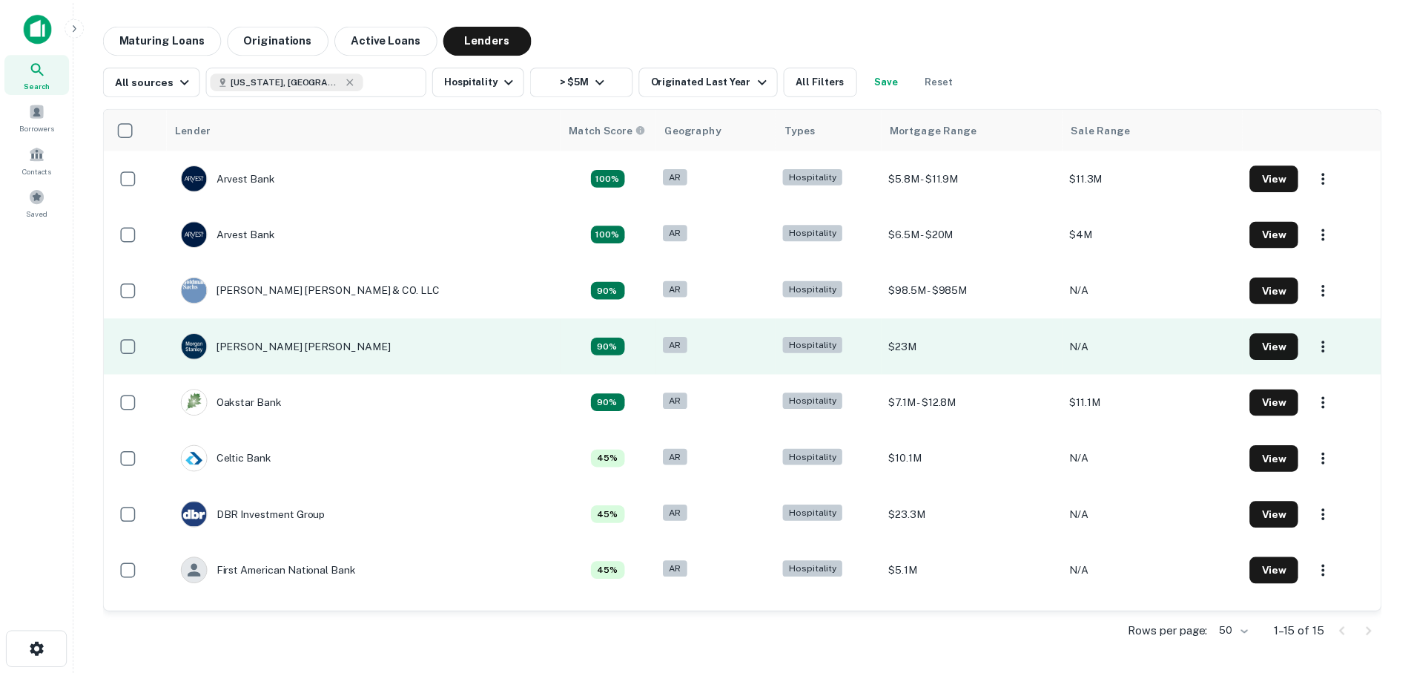
scroll to position [148, 0]
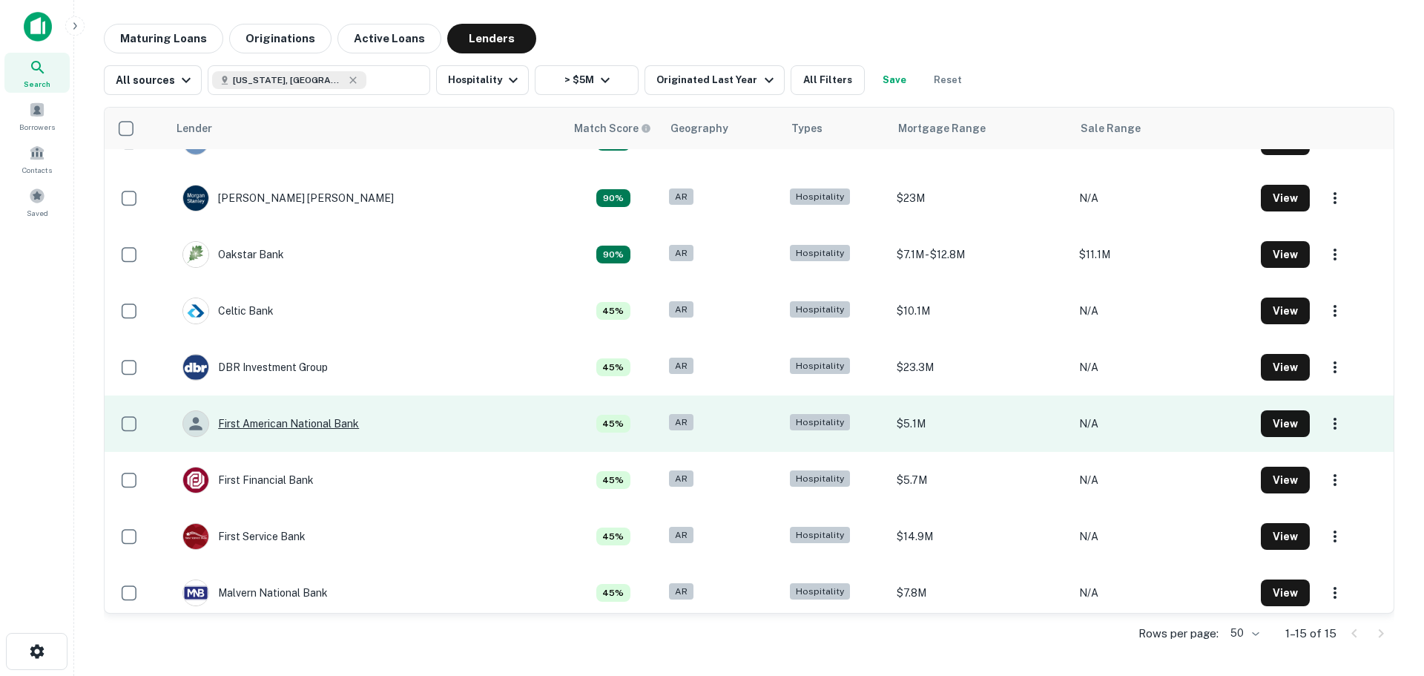
click at [294, 427] on div "First American National Bank" at bounding box center [270, 423] width 177 height 27
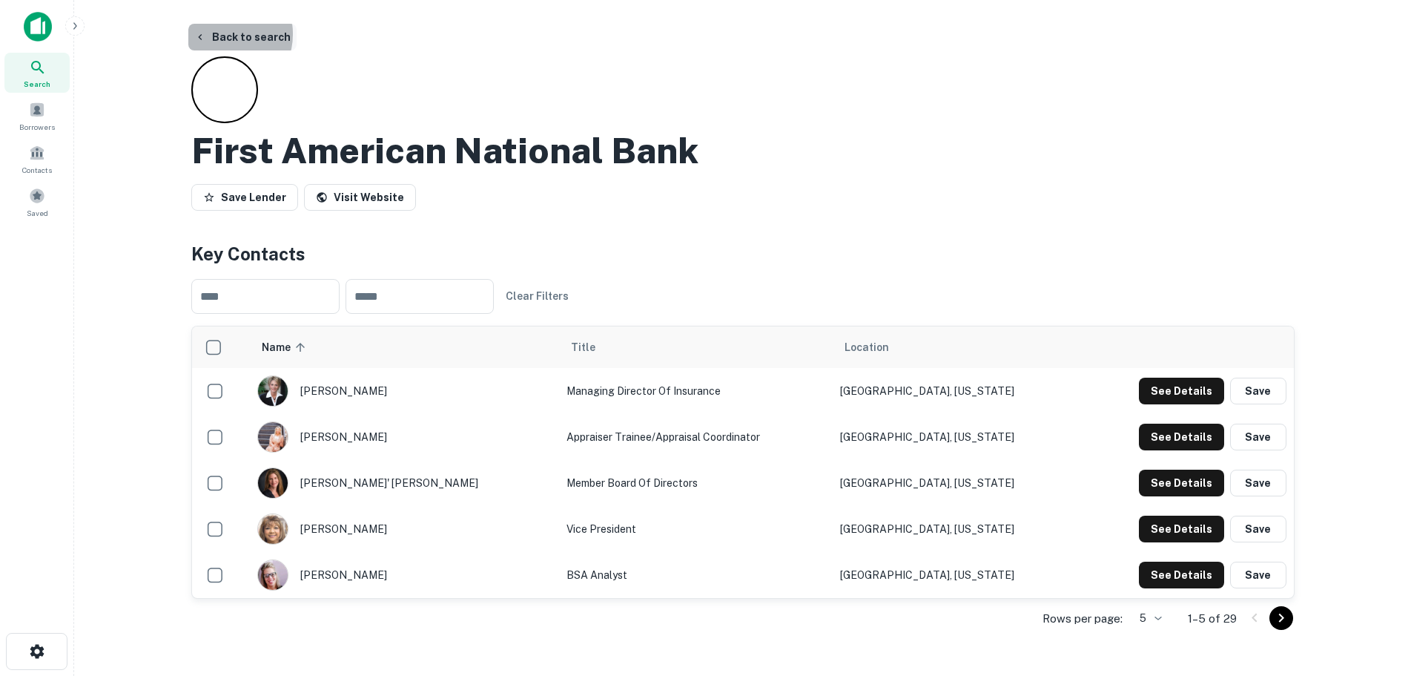
click at [221, 34] on button "Back to search" at bounding box center [242, 37] width 108 height 27
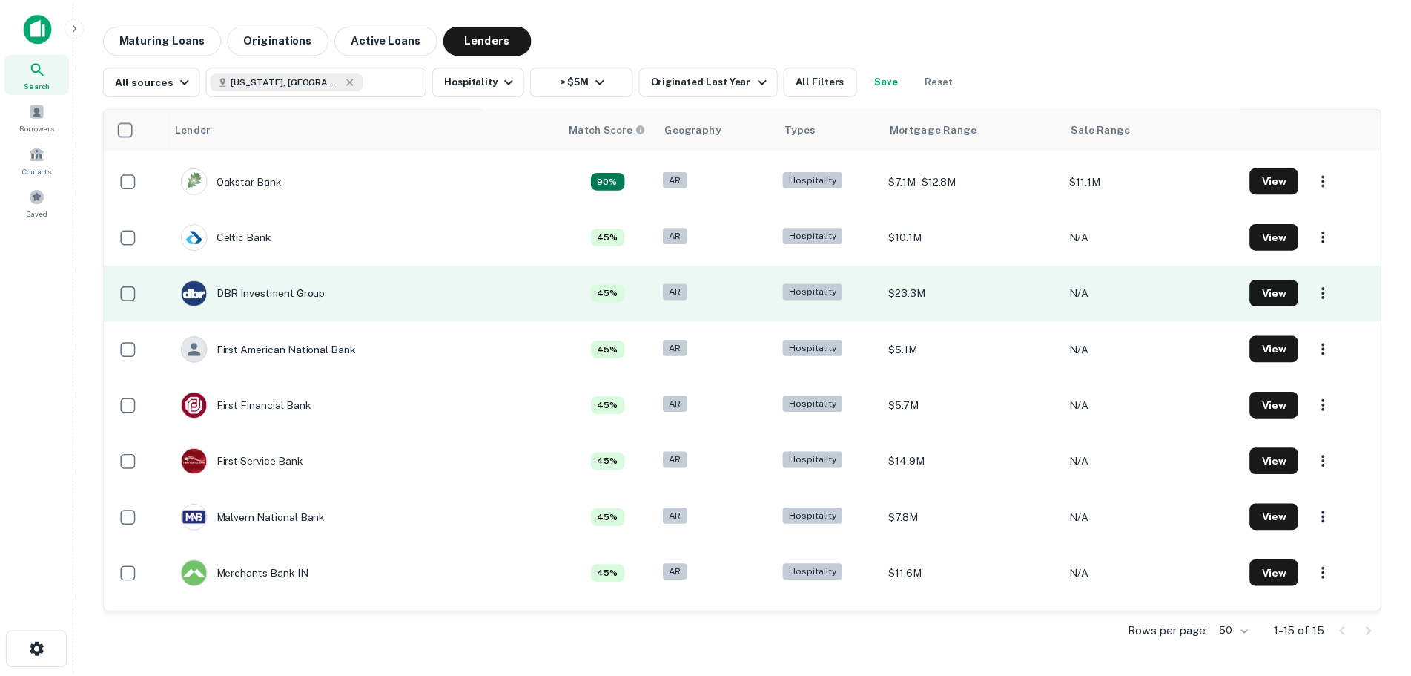
scroll to position [371, 0]
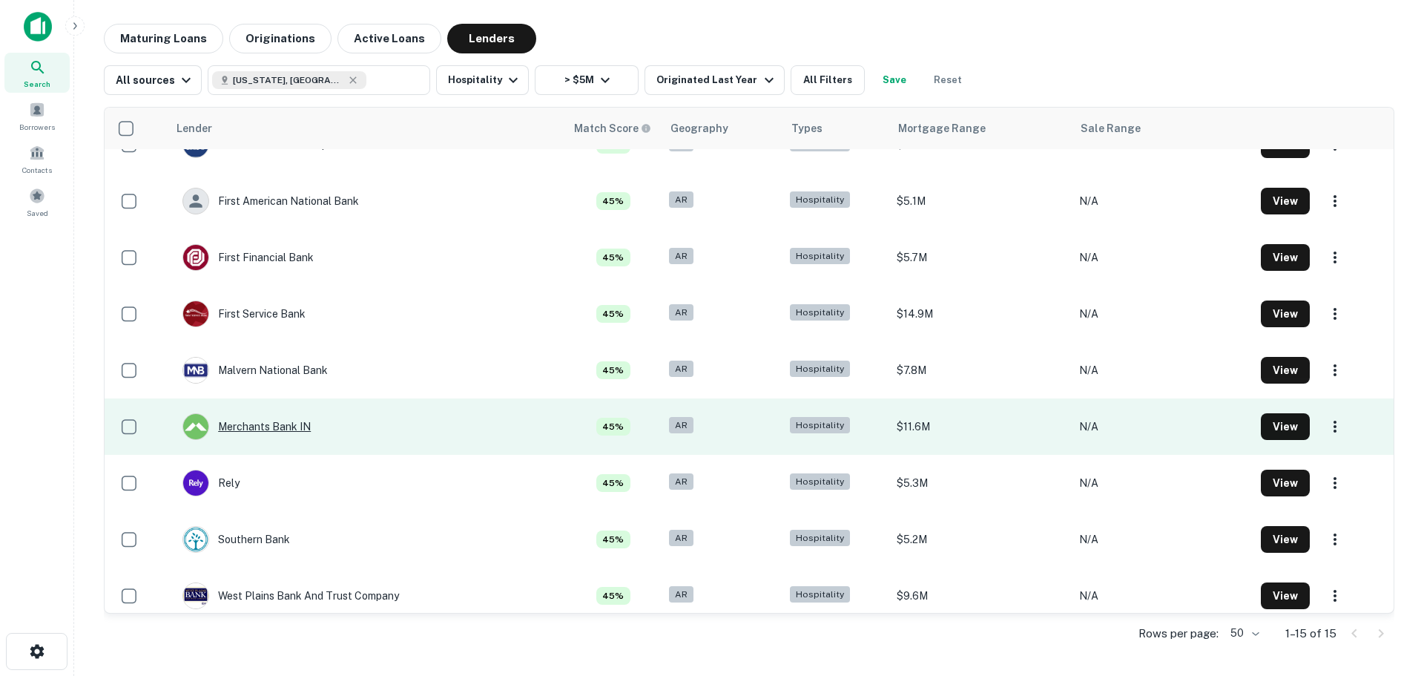
click at [260, 418] on div "Merchants Bank IN" at bounding box center [246, 426] width 128 height 27
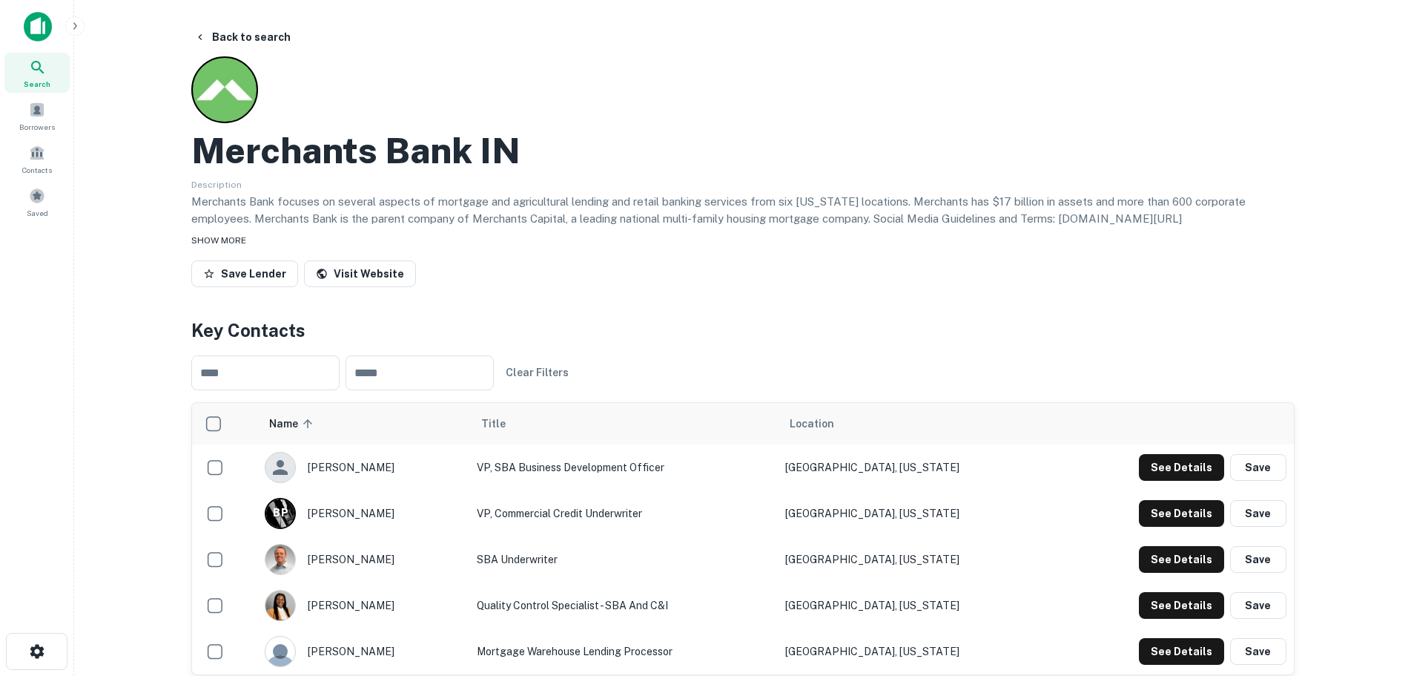
click at [197, 245] on span "SHOW MORE" at bounding box center [218, 240] width 55 height 10
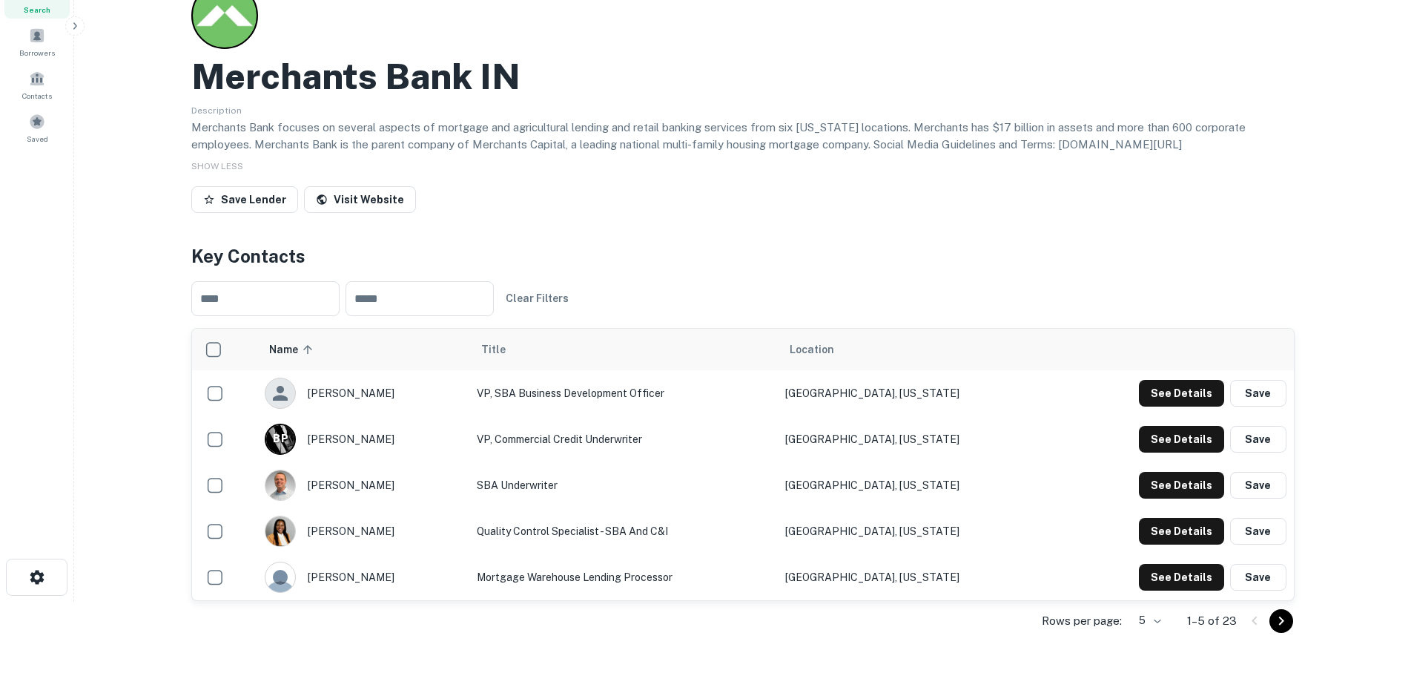
click at [1157, 601] on body "Search Borrowers Contacts Saved Back to search Merchants Bank IN Description Me…" at bounding box center [705, 264] width 1411 height 676
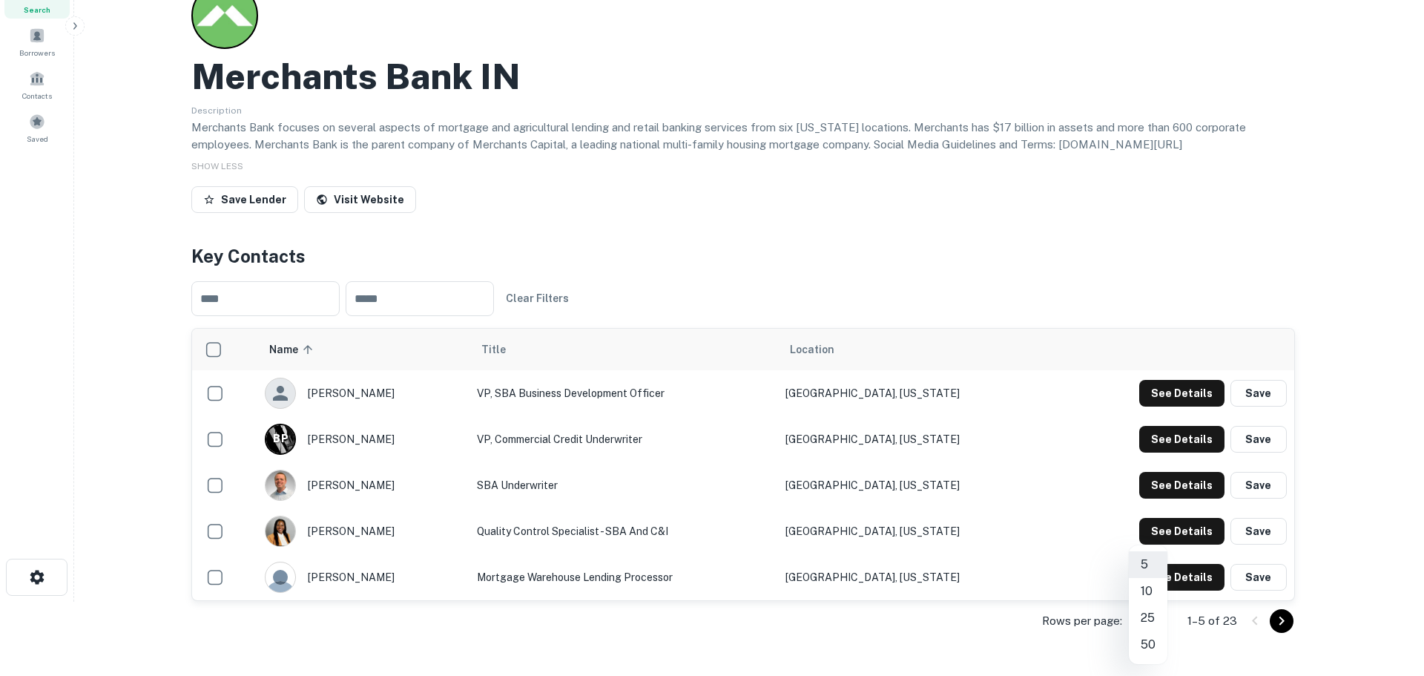
click at [1149, 642] on li "50" at bounding box center [1148, 644] width 39 height 27
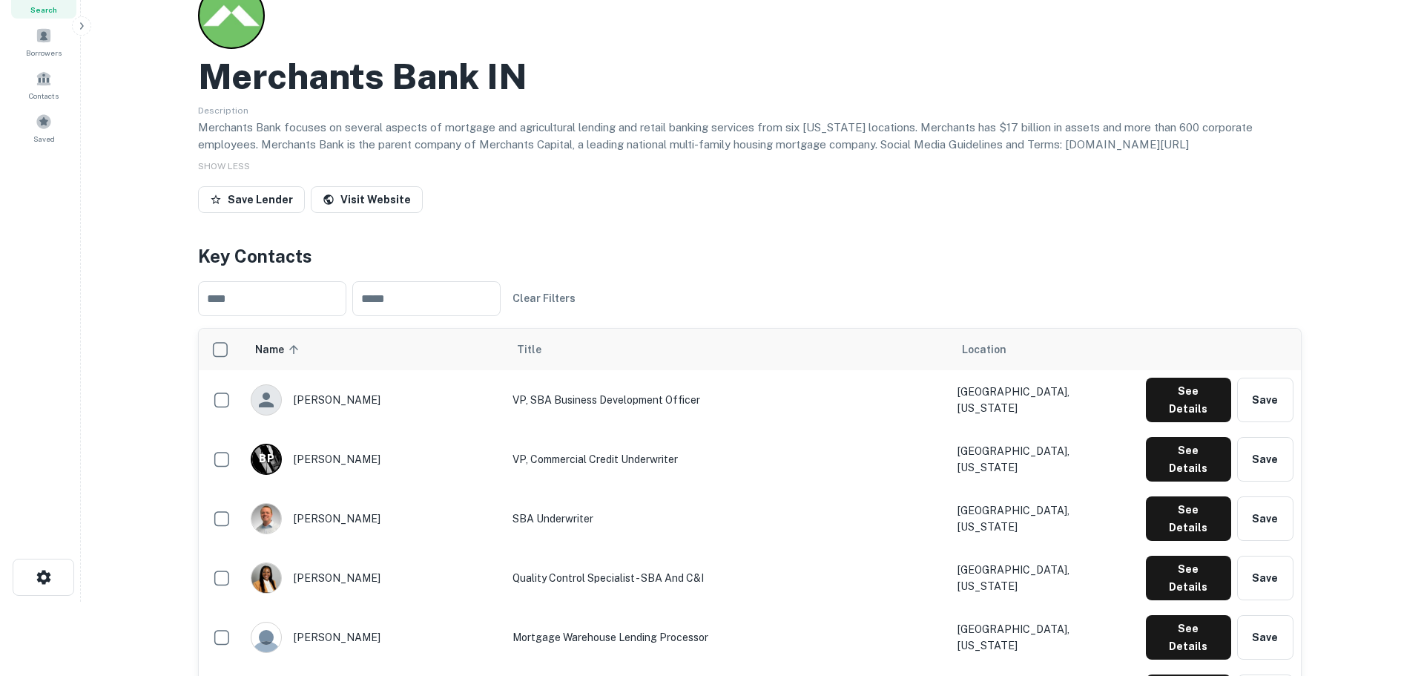
scroll to position [0, 0]
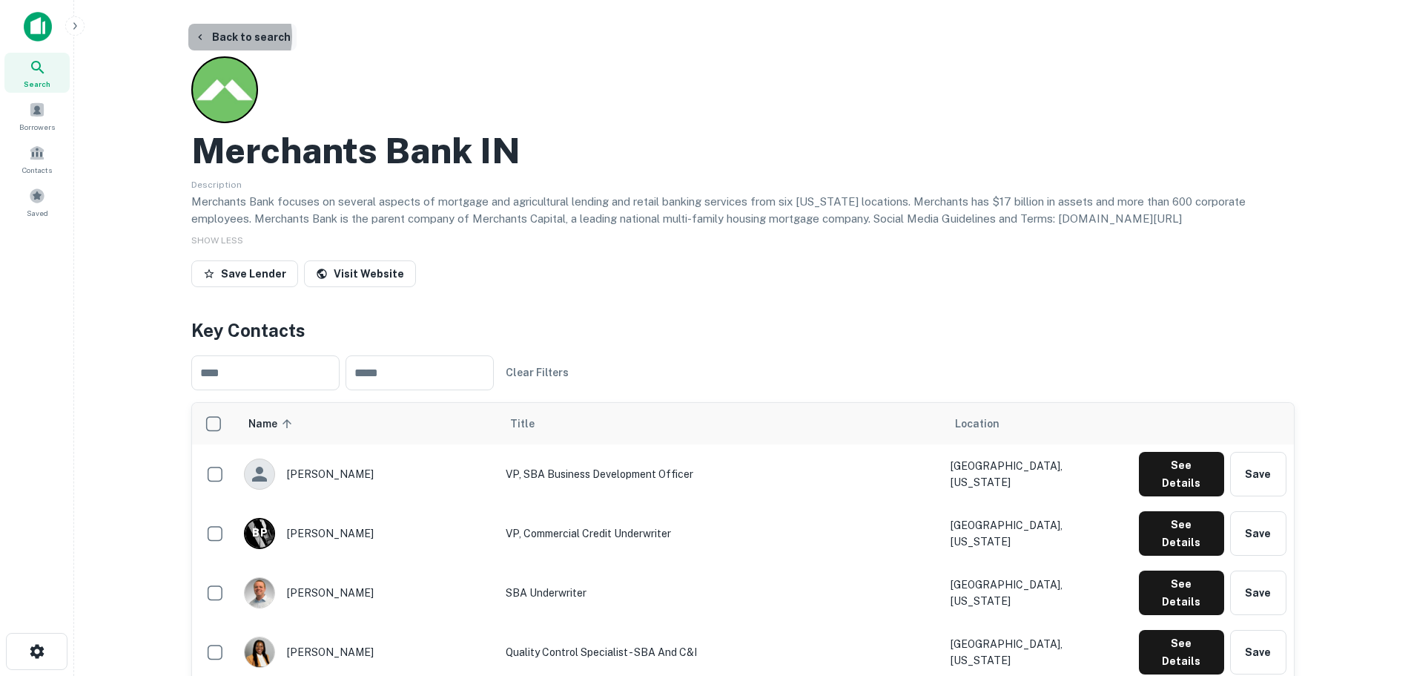
click at [217, 36] on button "Back to search" at bounding box center [242, 37] width 108 height 27
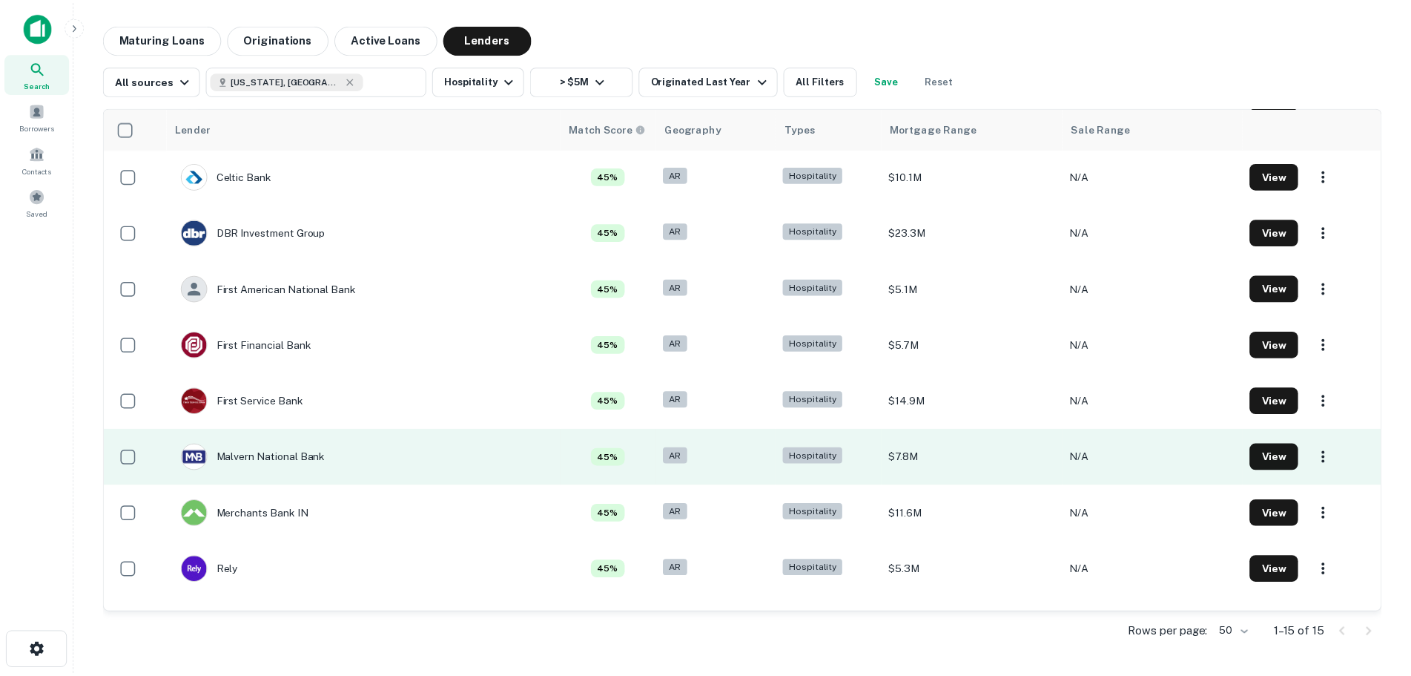
scroll to position [222, 0]
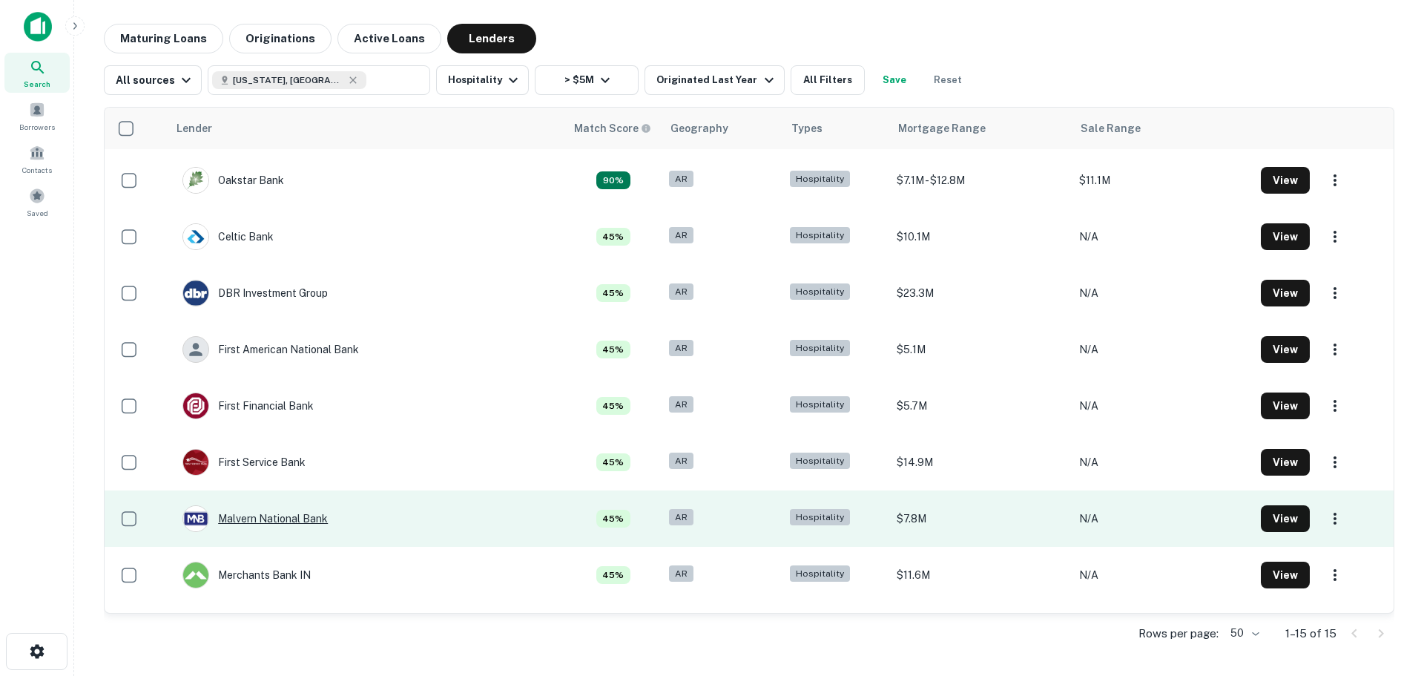
click at [297, 521] on div "Malvern National Bank" at bounding box center [254, 518] width 145 height 27
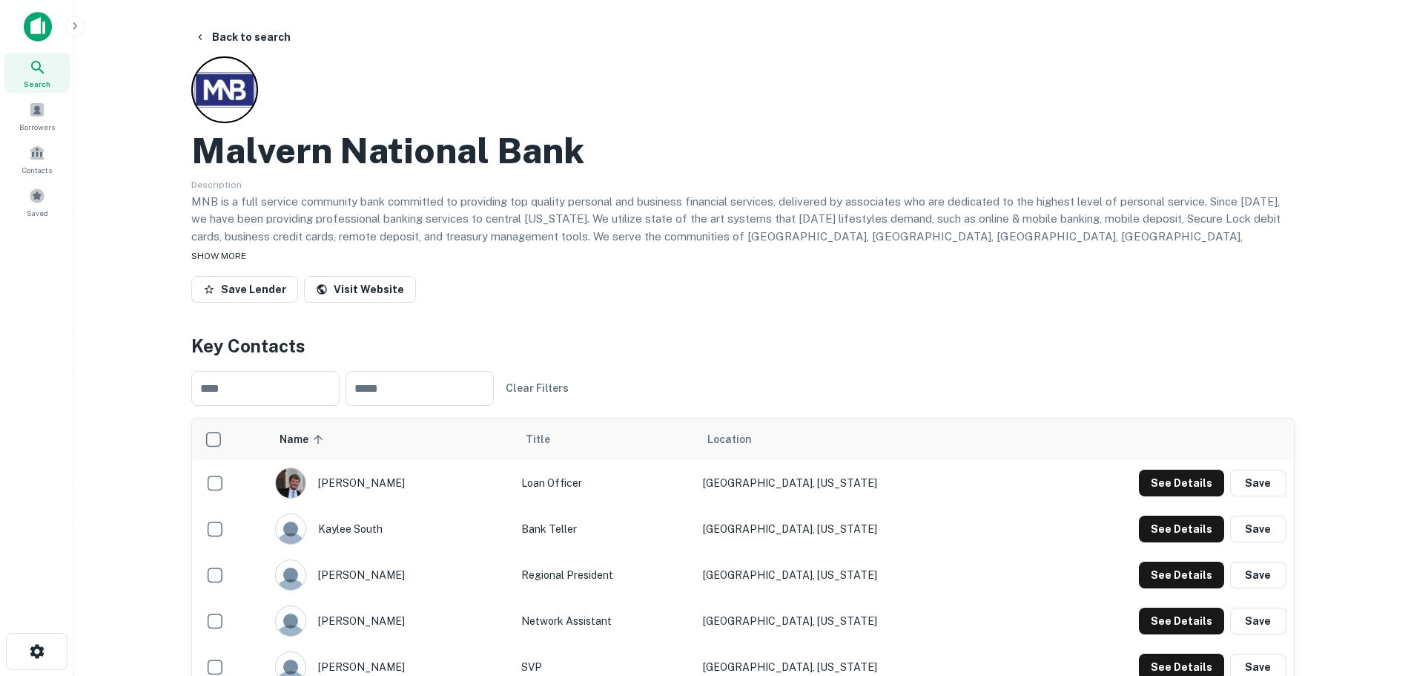
click at [208, 253] on span "SHOW MORE" at bounding box center [218, 256] width 55 height 10
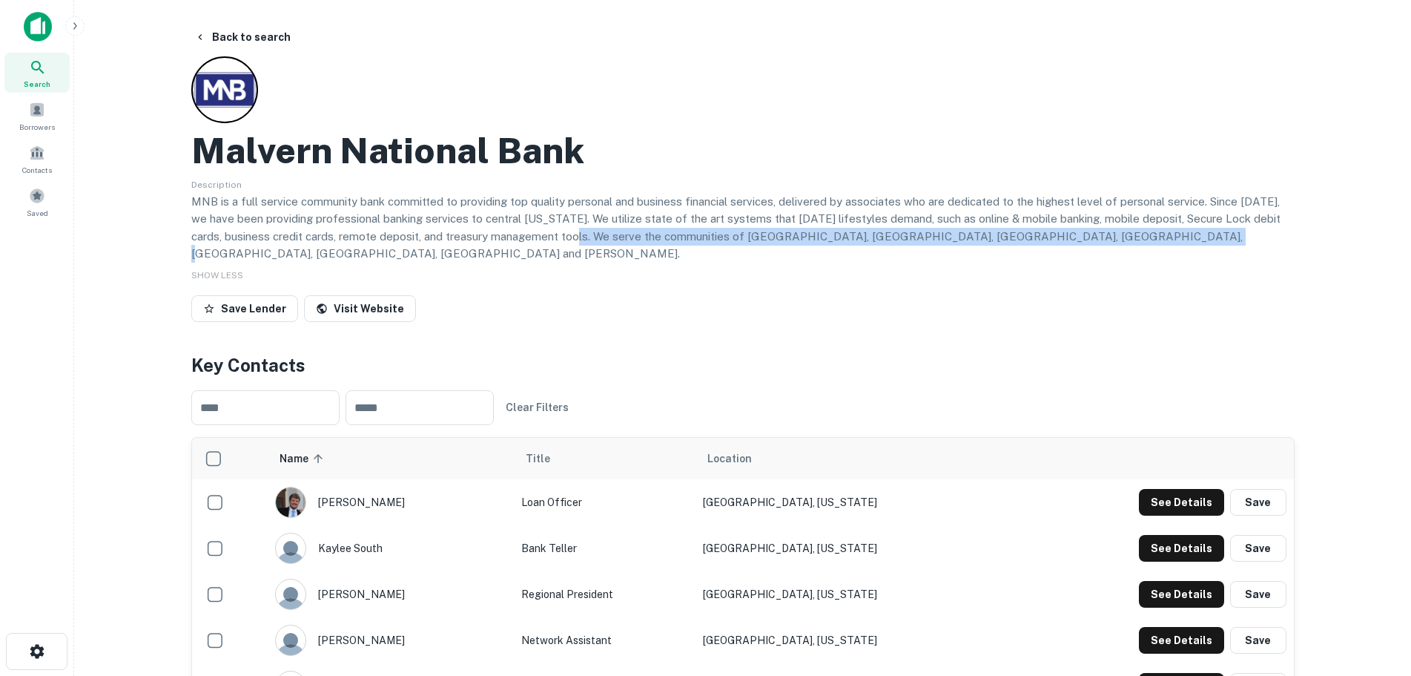
drag, startPoint x: 1126, startPoint y: 236, endPoint x: 555, endPoint y: 237, distance: 570.3
click at [555, 237] on p "MNB is a full service community bank committed to providing top quality persona…" at bounding box center [743, 228] width 1104 height 70
copy p "We serve the communities of Little Rock, Benton, Bryant, Conway, East End, Hot …"
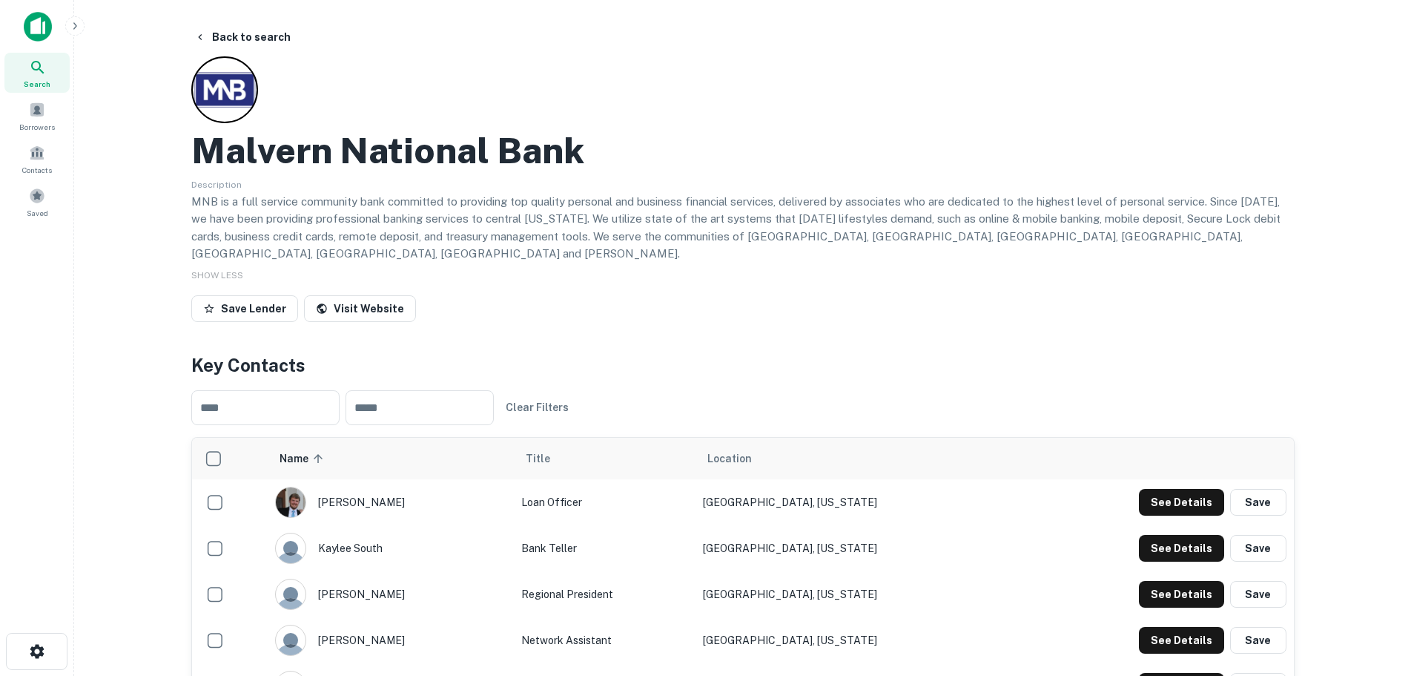
click at [694, 295] on div "Save Lender Visit Website" at bounding box center [743, 311] width 1104 height 33
click at [208, 25] on button "Back to search" at bounding box center [242, 37] width 108 height 27
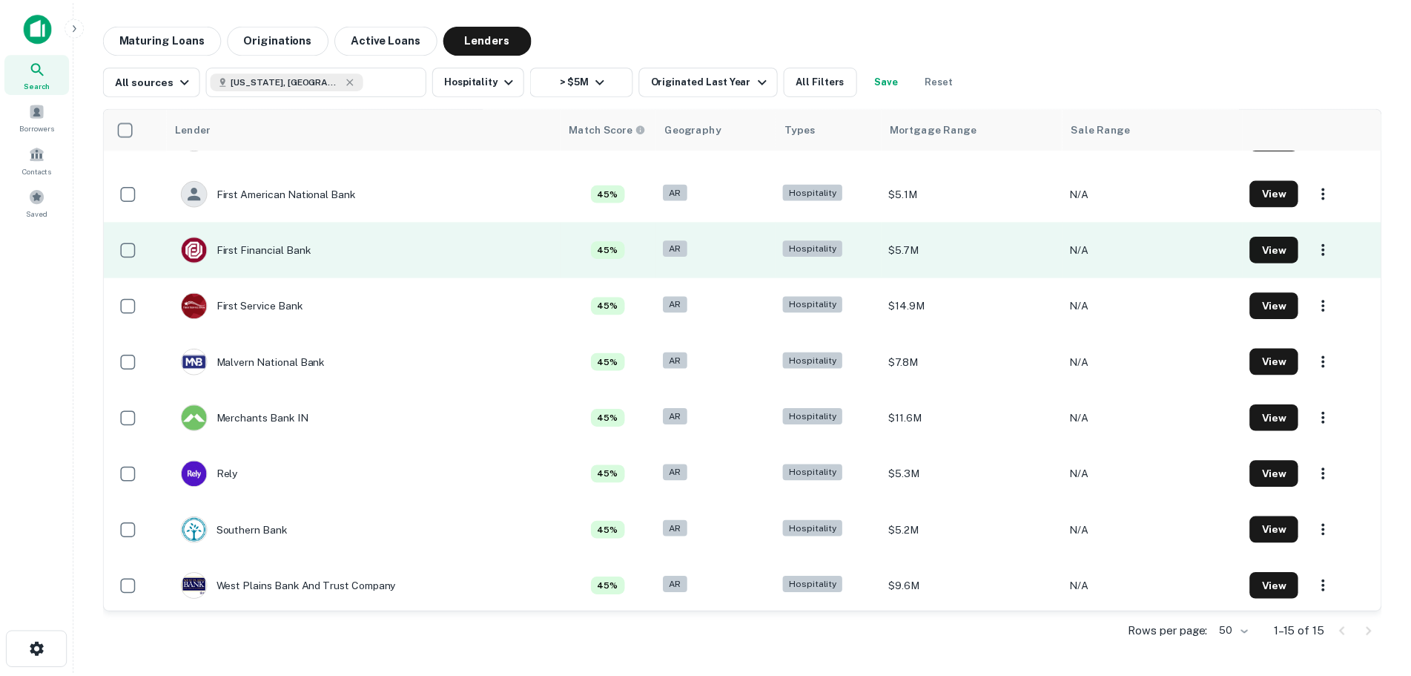
scroll to position [382, 0]
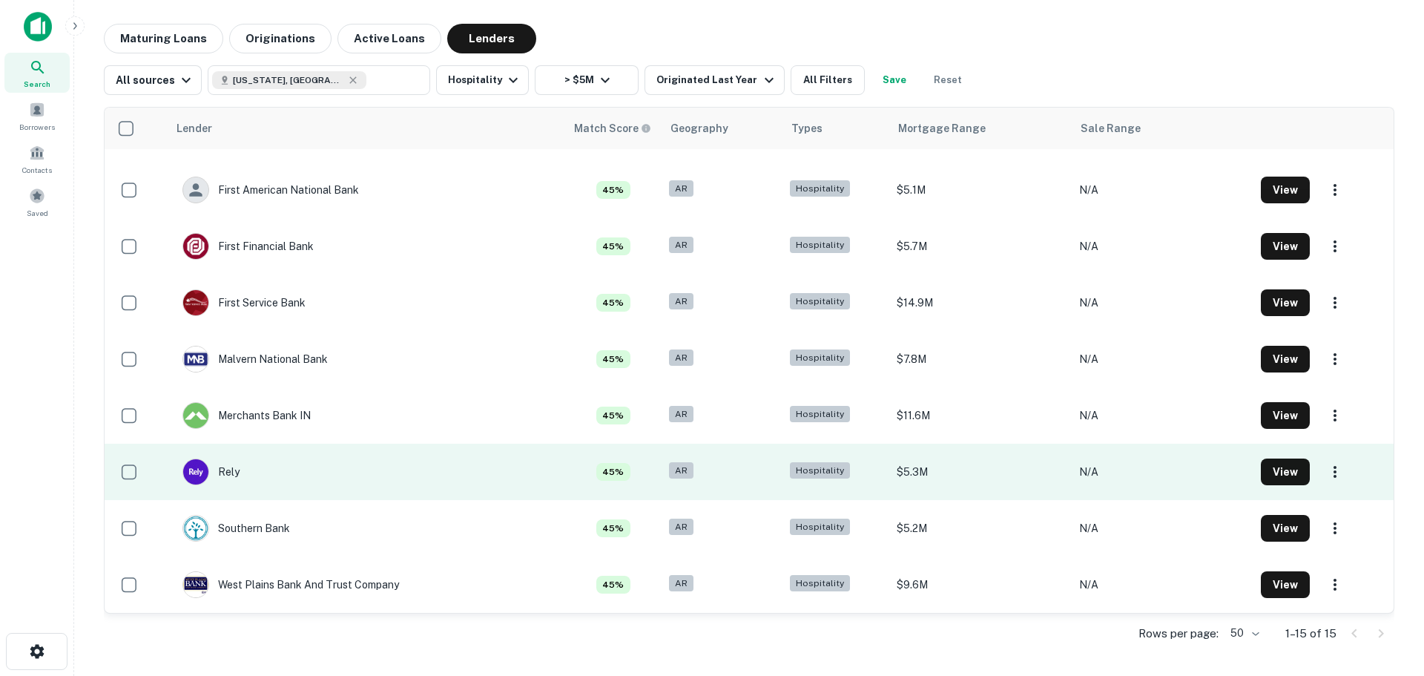
click at [243, 471] on td "Rely" at bounding box center [211, 472] width 72 height 42
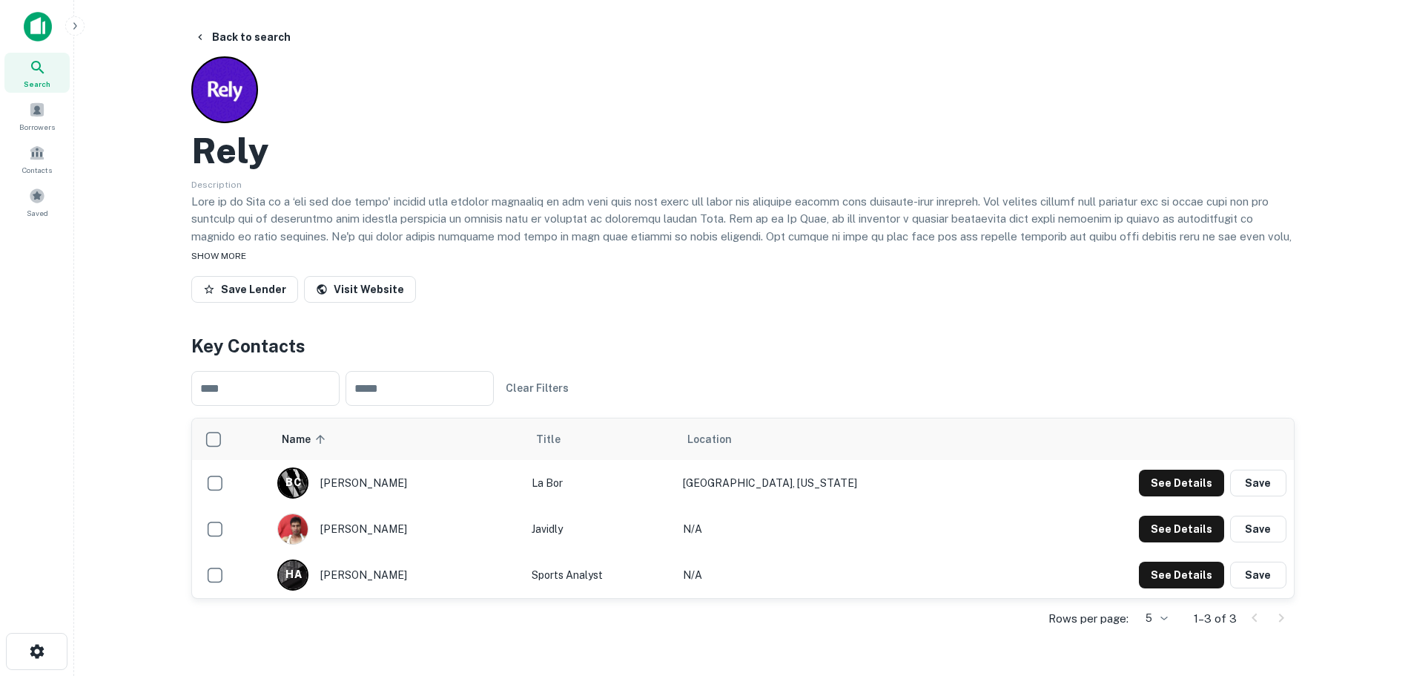
click at [234, 251] on span "SHOW MORE" at bounding box center [218, 256] width 55 height 10
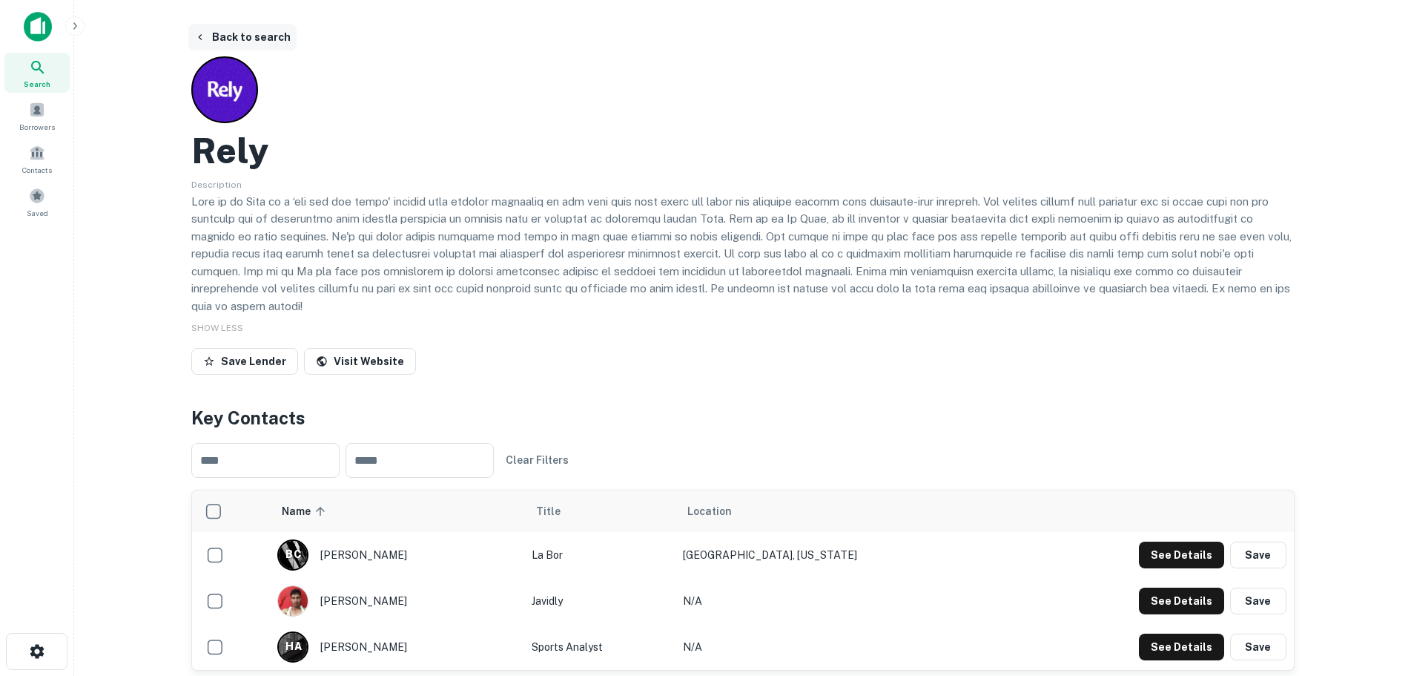
click at [237, 40] on button "Back to search" at bounding box center [242, 37] width 108 height 27
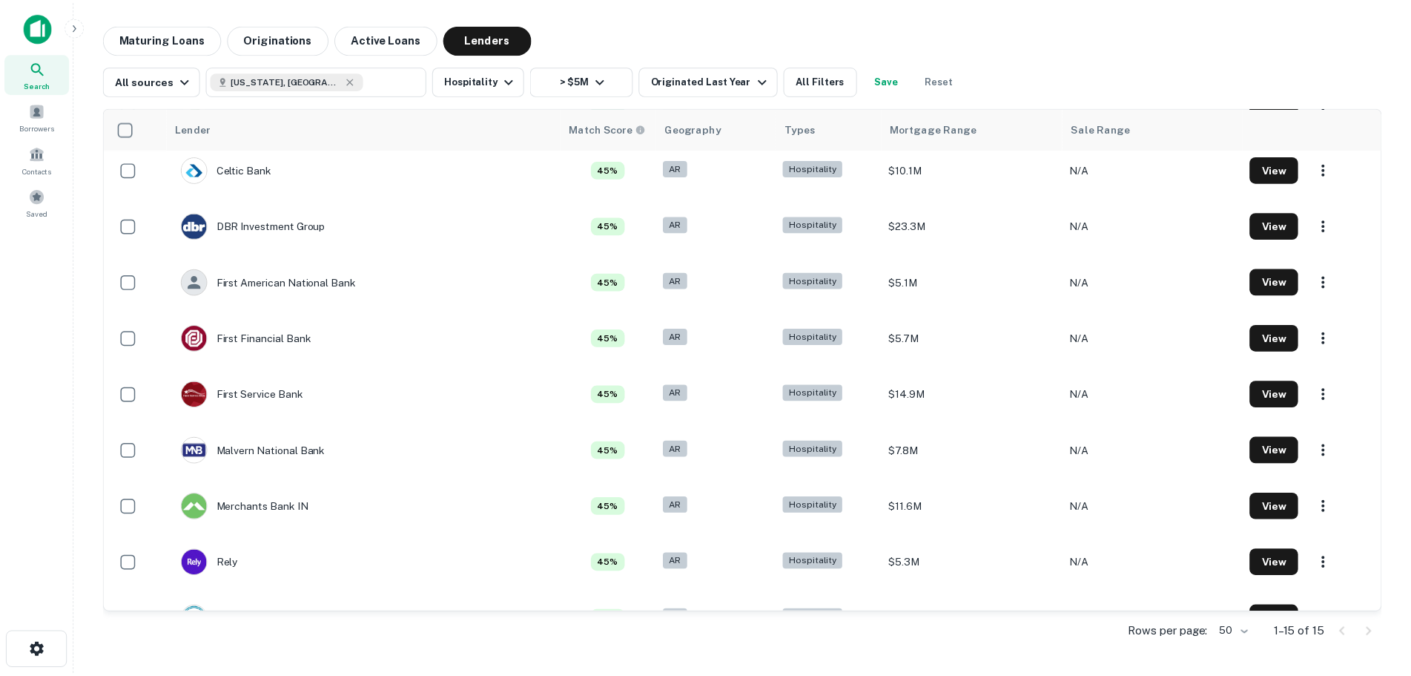
scroll to position [382, 0]
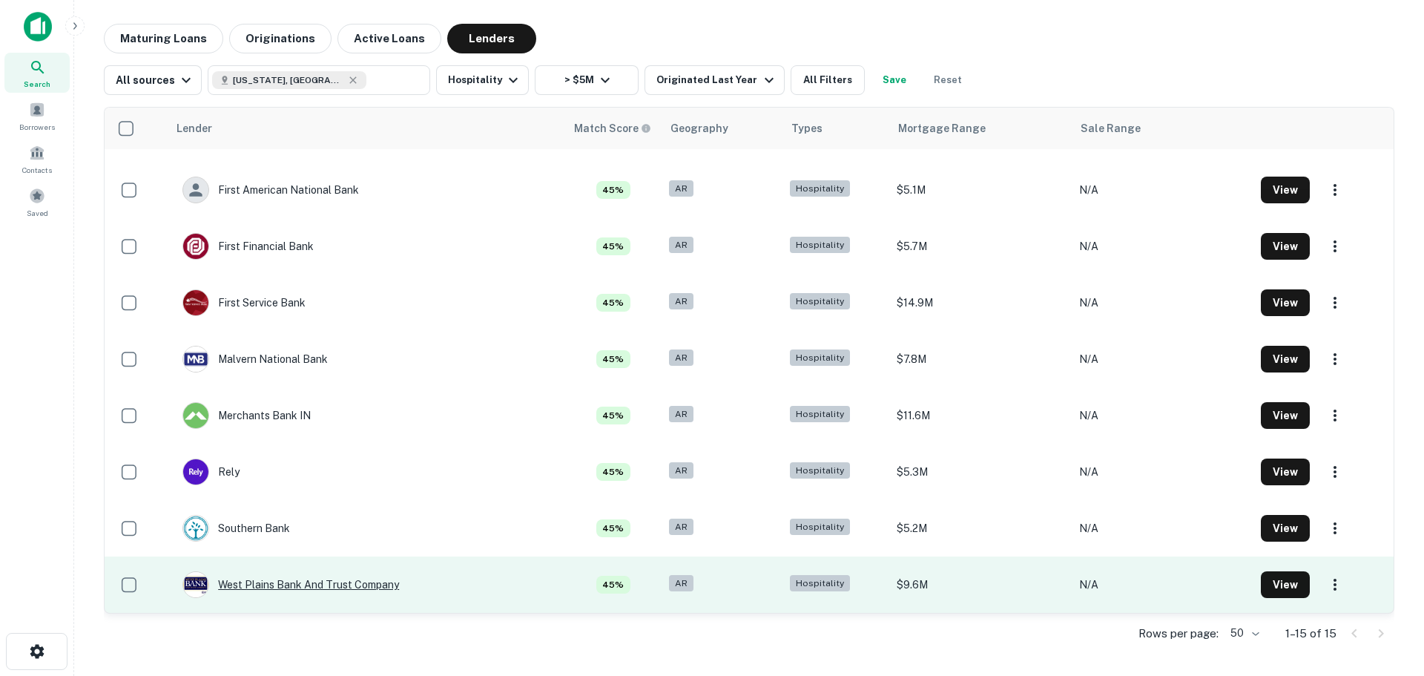
click at [303, 590] on div "West Plains Bank And Trust Company" at bounding box center [290, 584] width 217 height 27
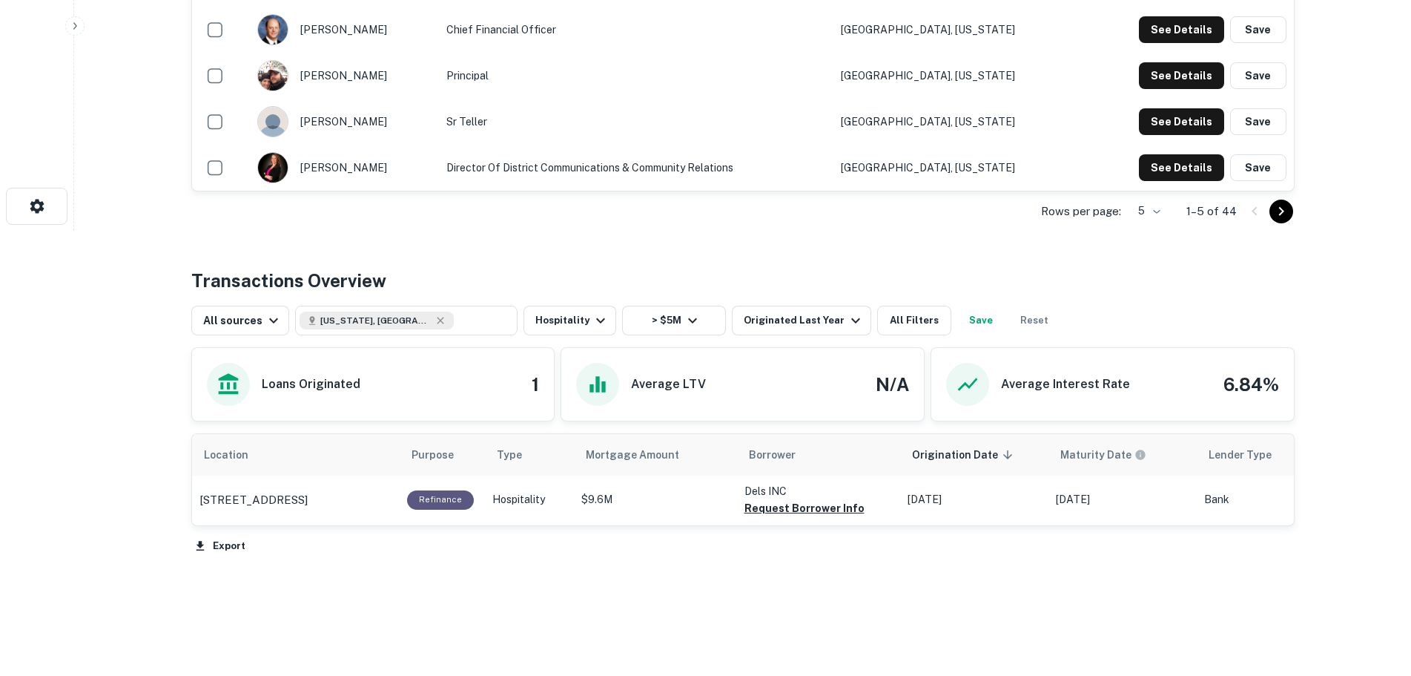
scroll to position [469, 0]
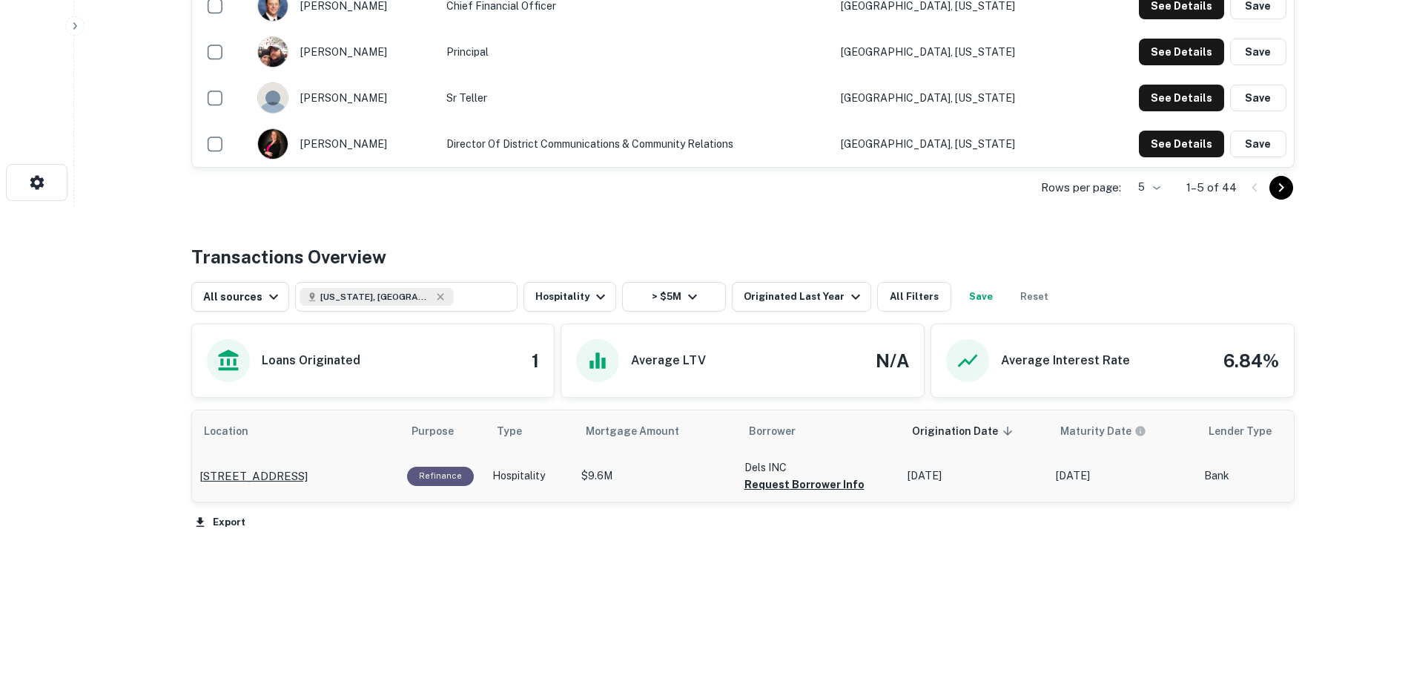
drag, startPoint x: 197, startPoint y: 466, endPoint x: 296, endPoint y: 485, distance: 101.2
click at [296, 485] on td "2115 Highway 79 N Camden, AR71701" at bounding box center [296, 476] width 208 height 49
copy p "2115 Highway 79 N Camden, AR71701"
click at [587, 570] on div "Back to search West Plains Bank And Trust Company Description Commercial Bank S…" at bounding box center [743, 115] width 1139 height 1121
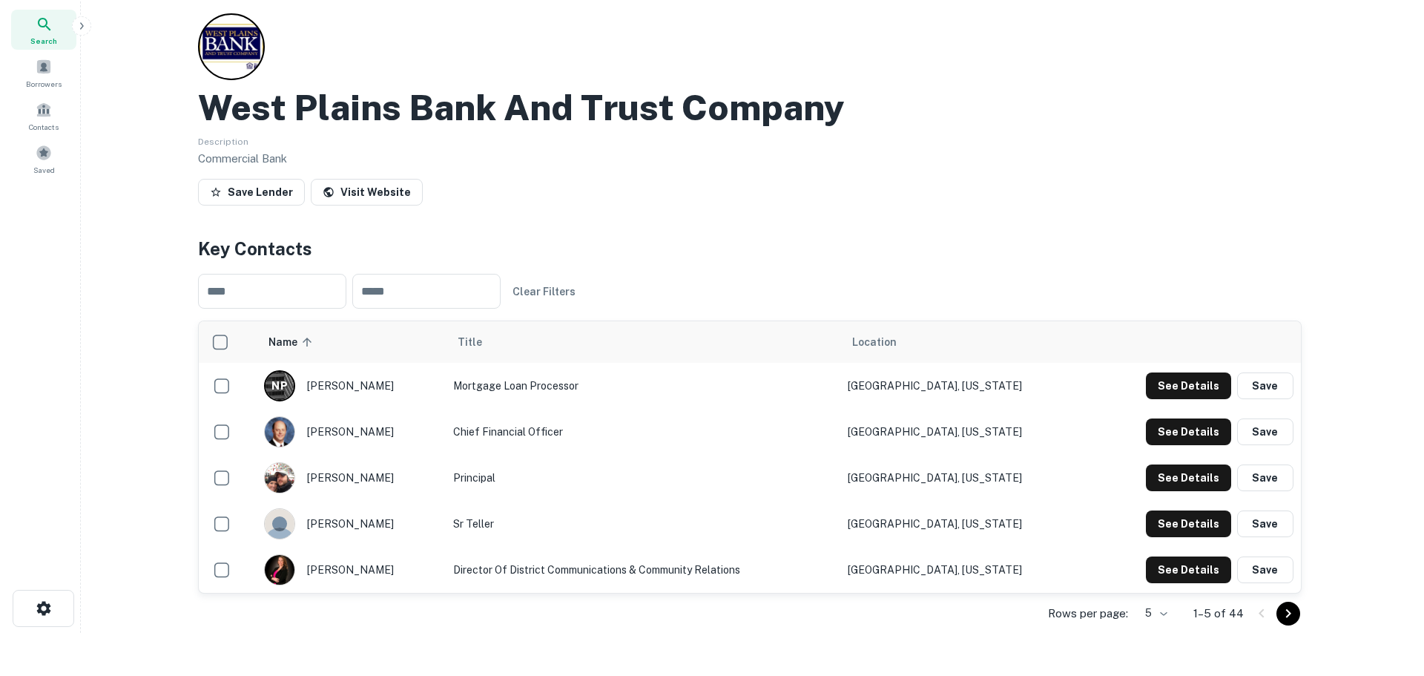
scroll to position [0, 0]
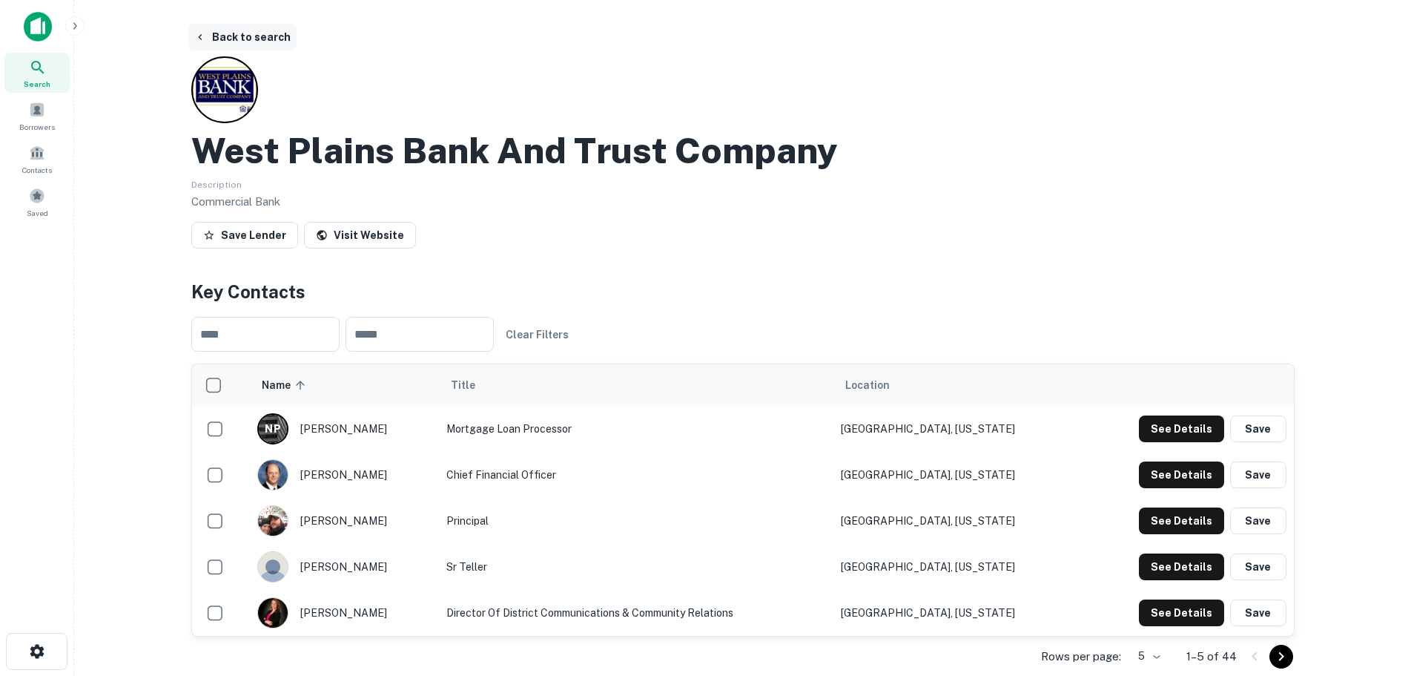
click at [225, 34] on button "Back to search" at bounding box center [242, 37] width 108 height 27
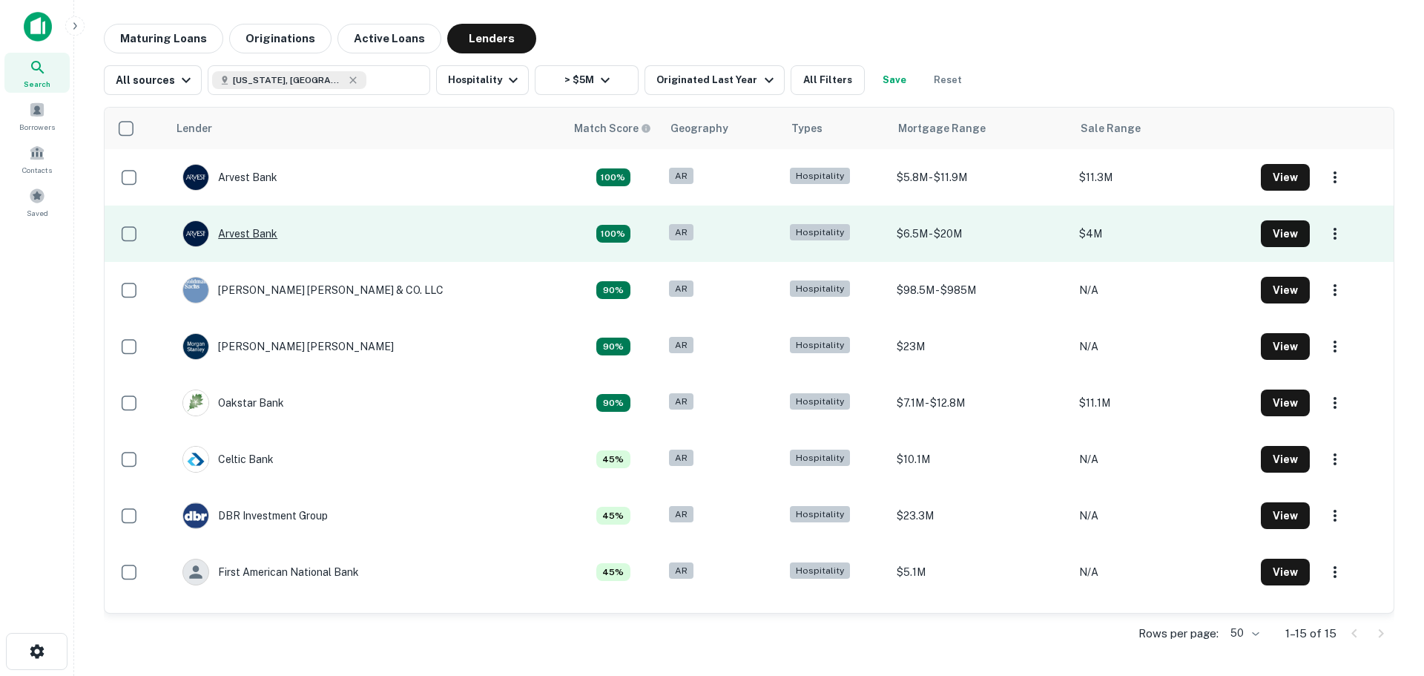
click at [245, 239] on div "Arvest Bank" at bounding box center [229, 233] width 95 height 27
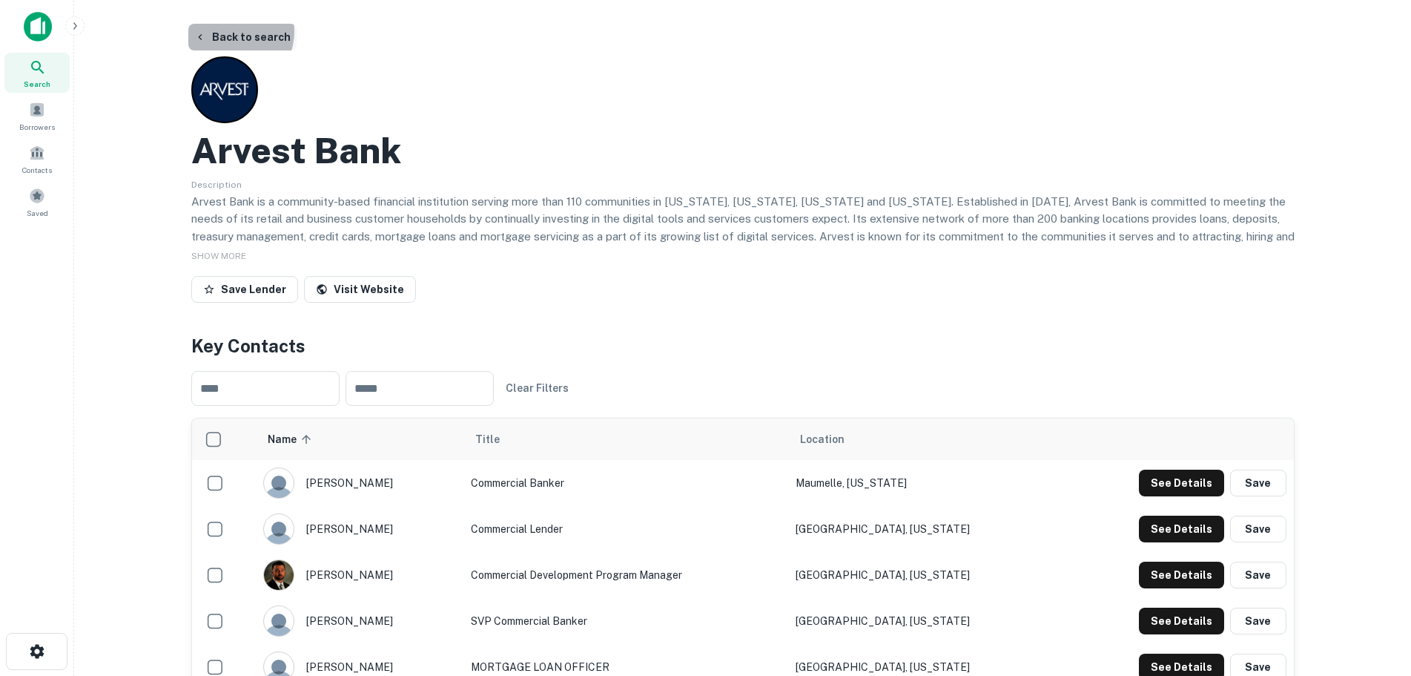
click at [227, 31] on button "Back to search" at bounding box center [242, 37] width 108 height 27
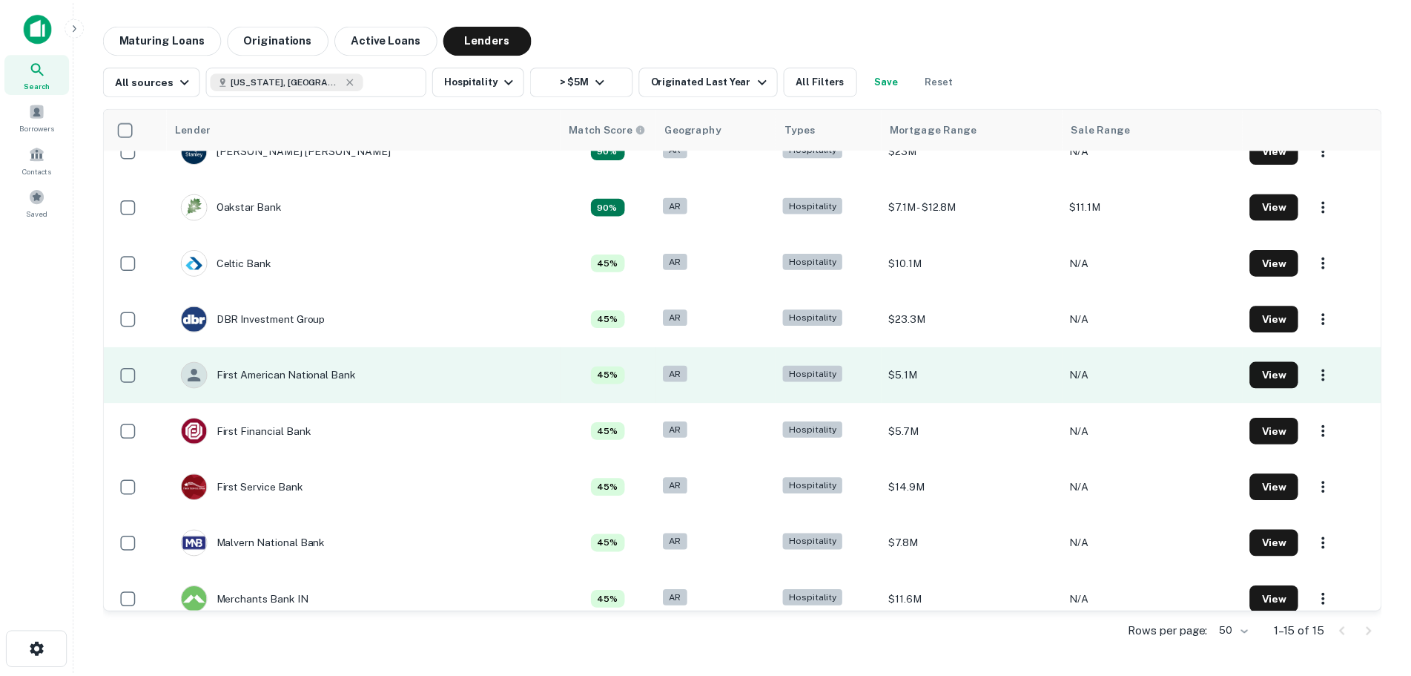
scroll to position [222, 0]
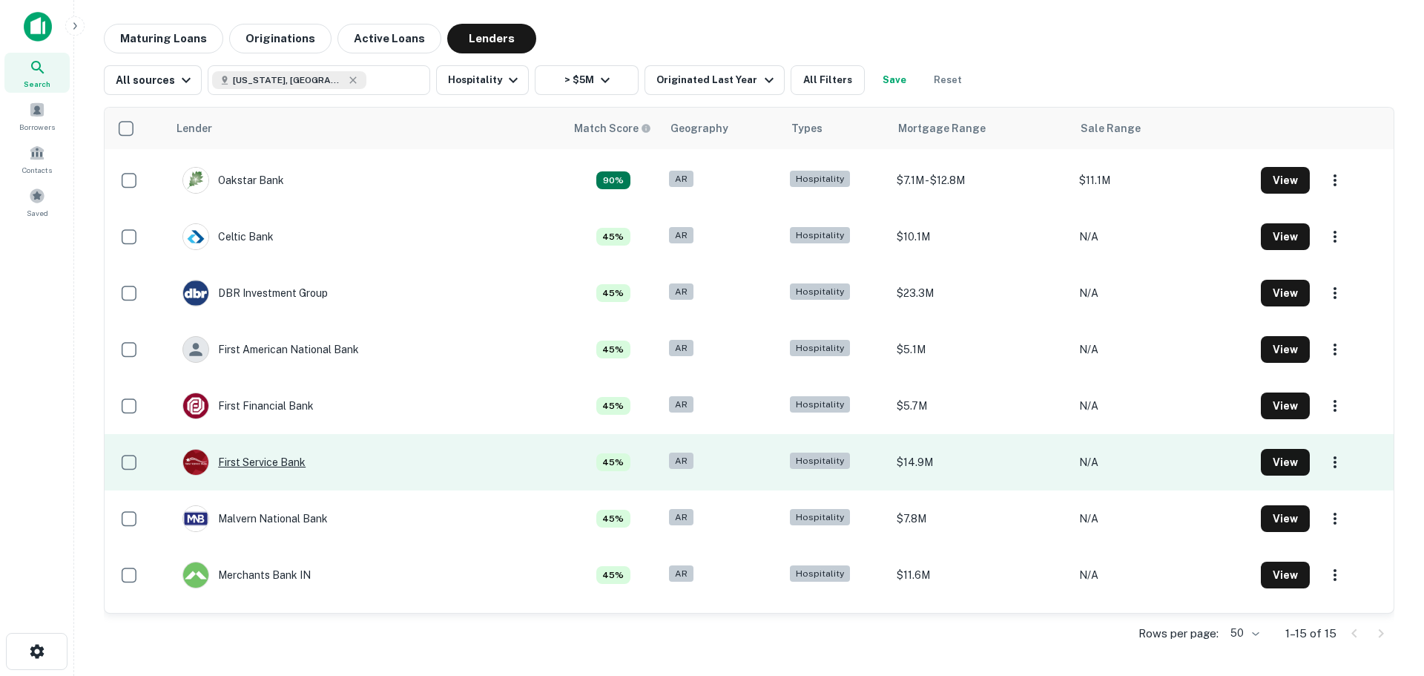
click at [245, 455] on div "First Service Bank" at bounding box center [243, 462] width 123 height 27
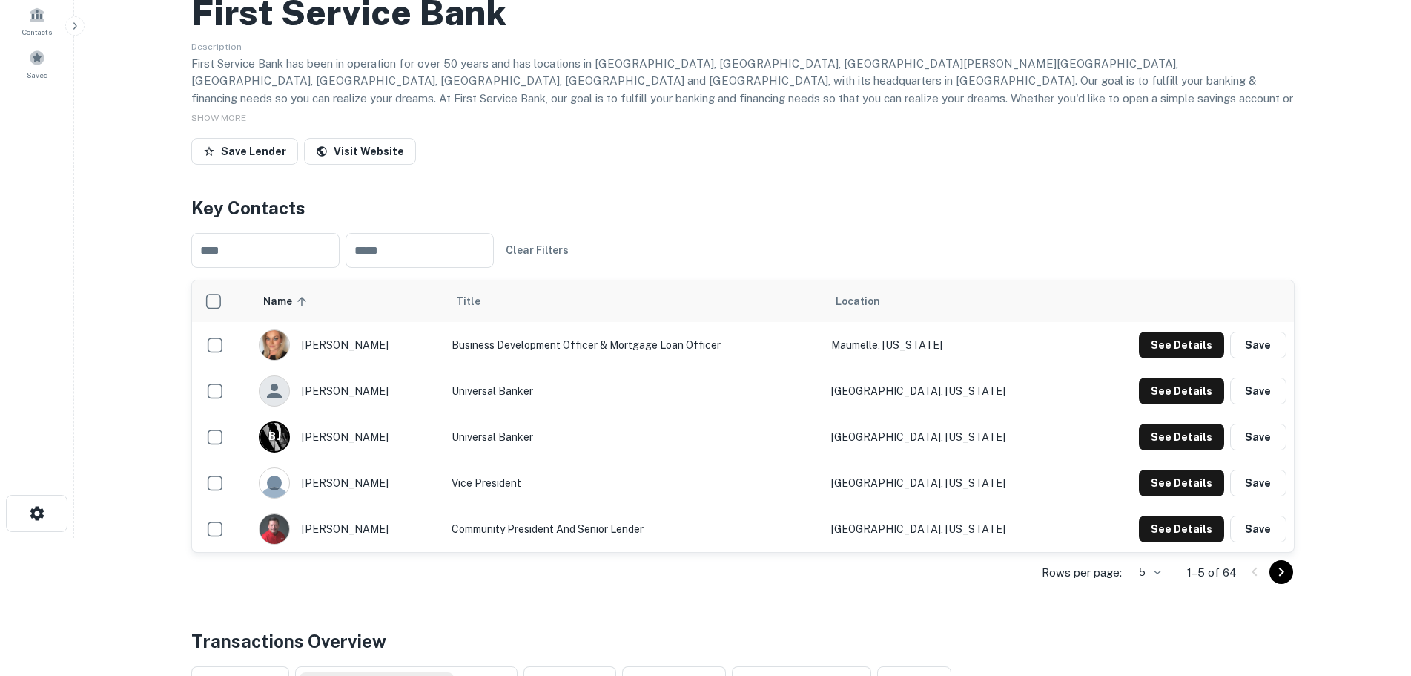
scroll to position [148, 0]
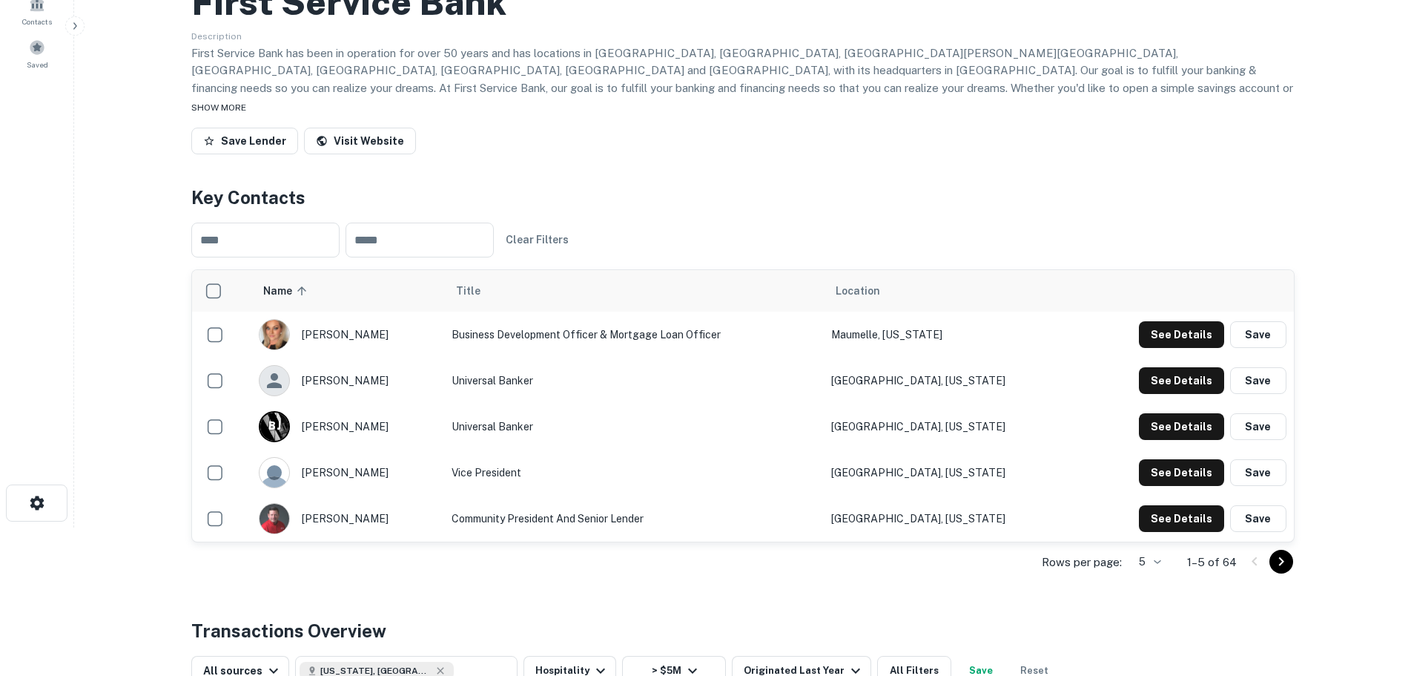
click at [211, 106] on span "SHOW MORE" at bounding box center [218, 107] width 55 height 10
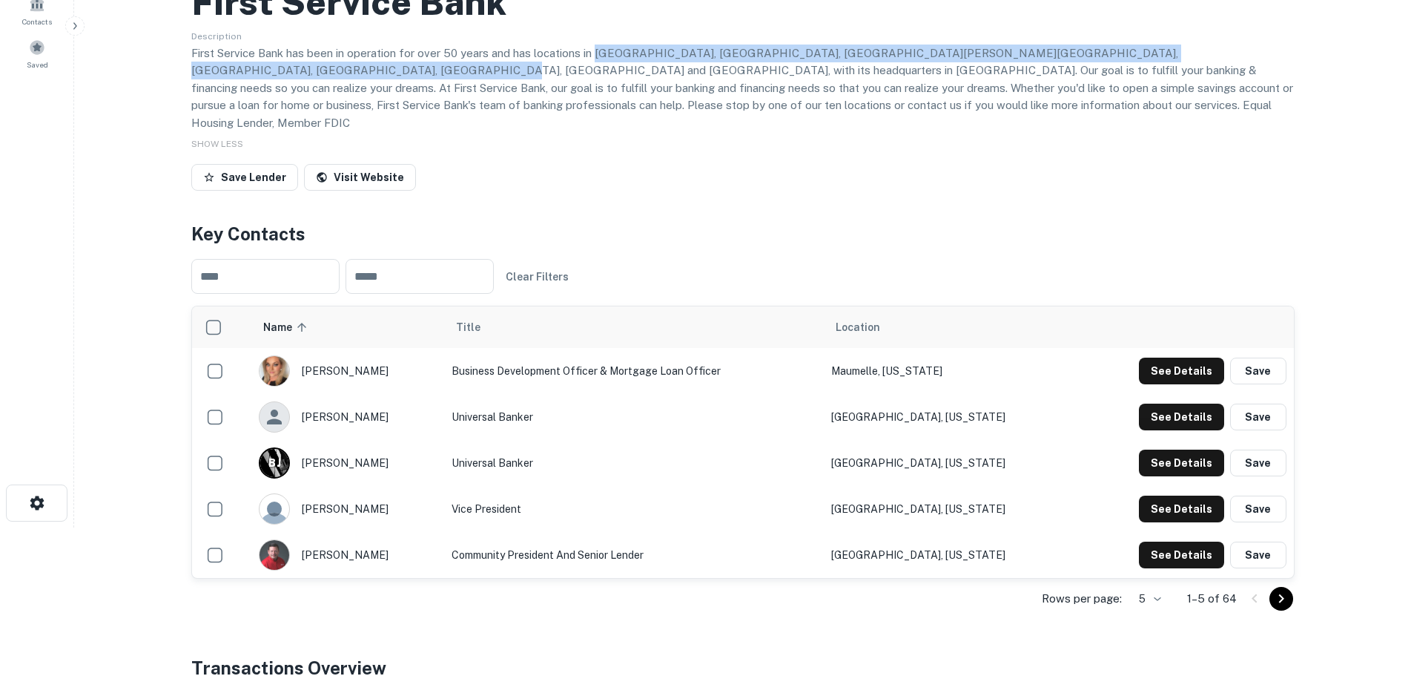
drag, startPoint x: 594, startPoint y: 52, endPoint x: 1302, endPoint y: 55, distance: 708.2
click at [1302, 55] on div "Back to search First Service Bank Description First Service Bank has been in op…" at bounding box center [743, 480] width 1139 height 1211
copy p "Little Rock, Greenbrier, Clinton, Shirley, Yellville, Flippin, Mountain View, C…"
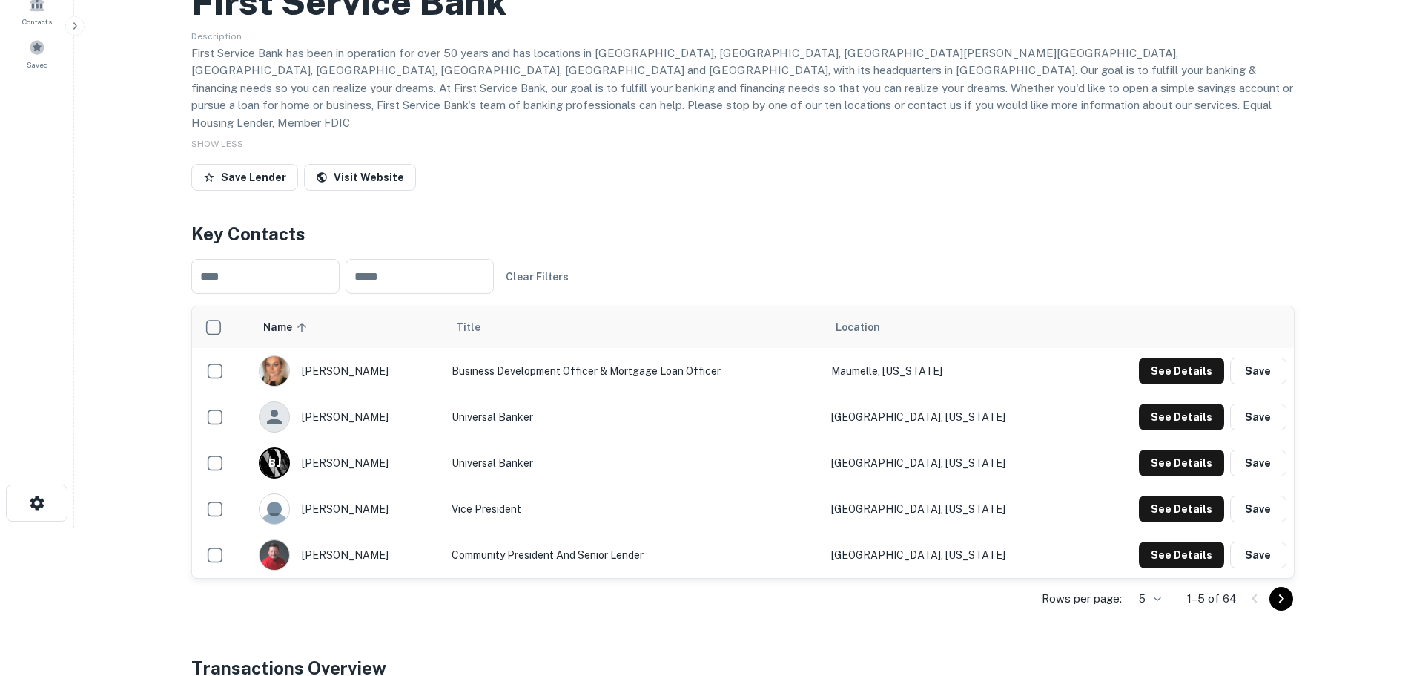
click at [770, 170] on div "Save Lender Visit Website" at bounding box center [743, 180] width 1104 height 33
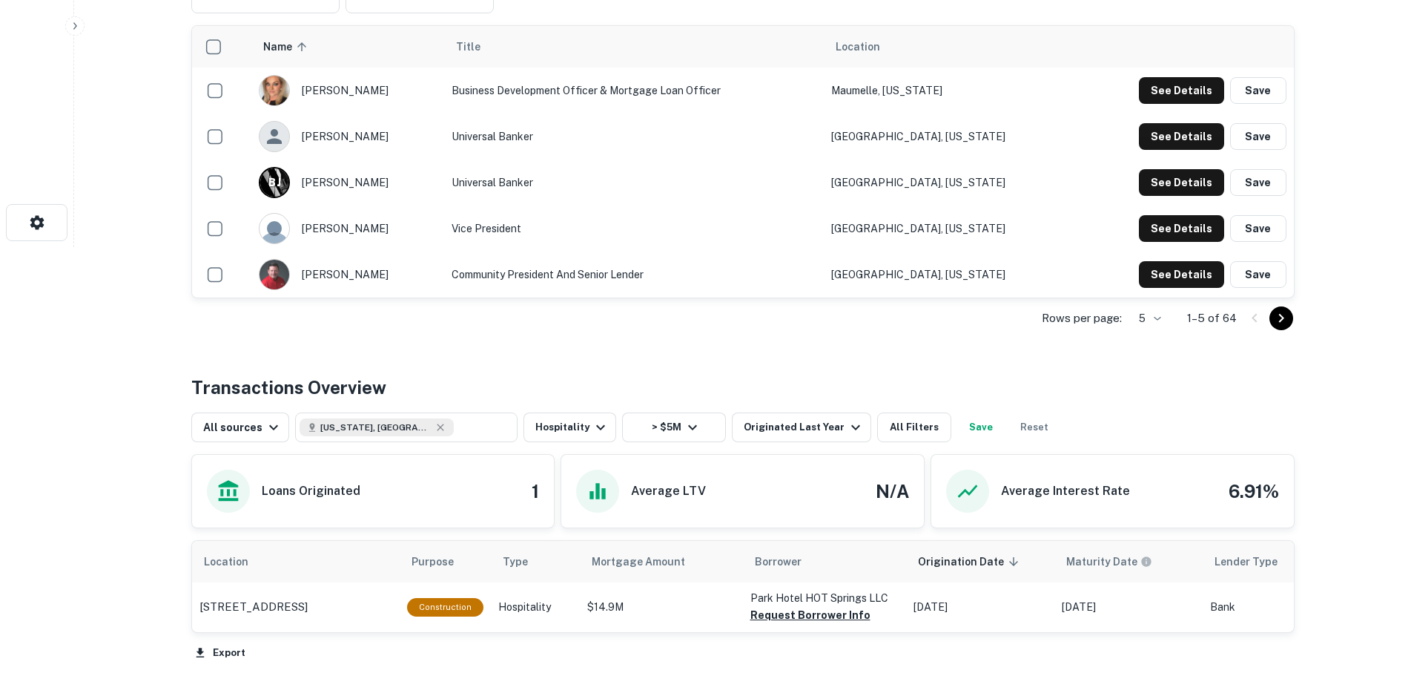
scroll to position [519, 0]
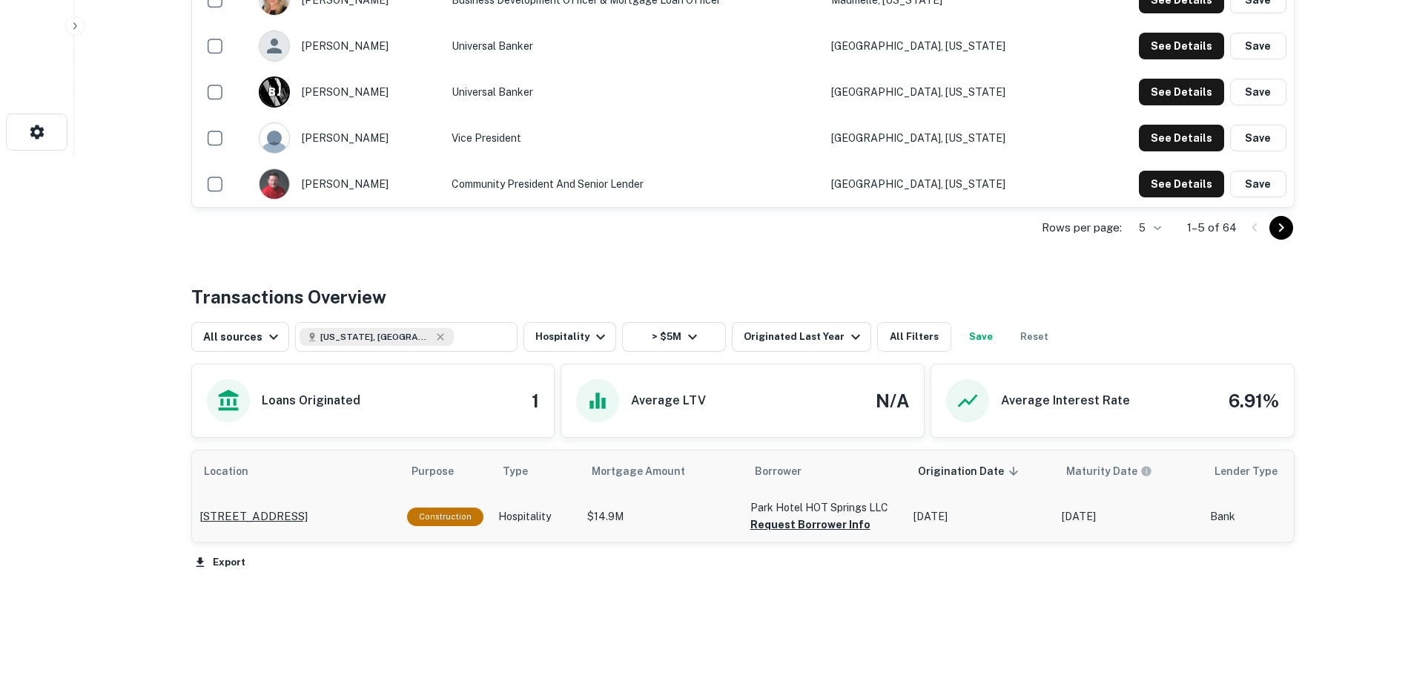
drag, startPoint x: 192, startPoint y: 489, endPoint x: 317, endPoint y: 509, distance: 127.0
click at [317, 509] on td "[STREET_ADDRESS]" at bounding box center [296, 516] width 208 height 49
copy p "[STREET_ADDRESS]"
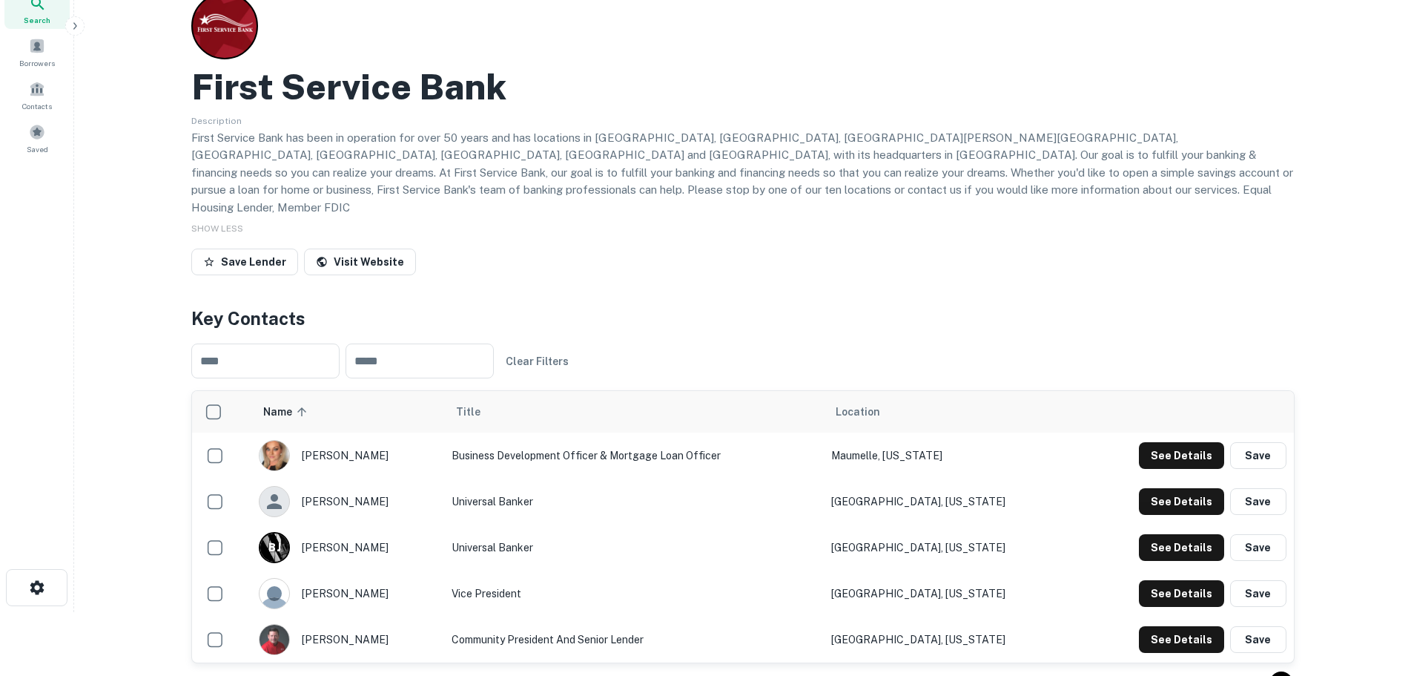
scroll to position [0, 0]
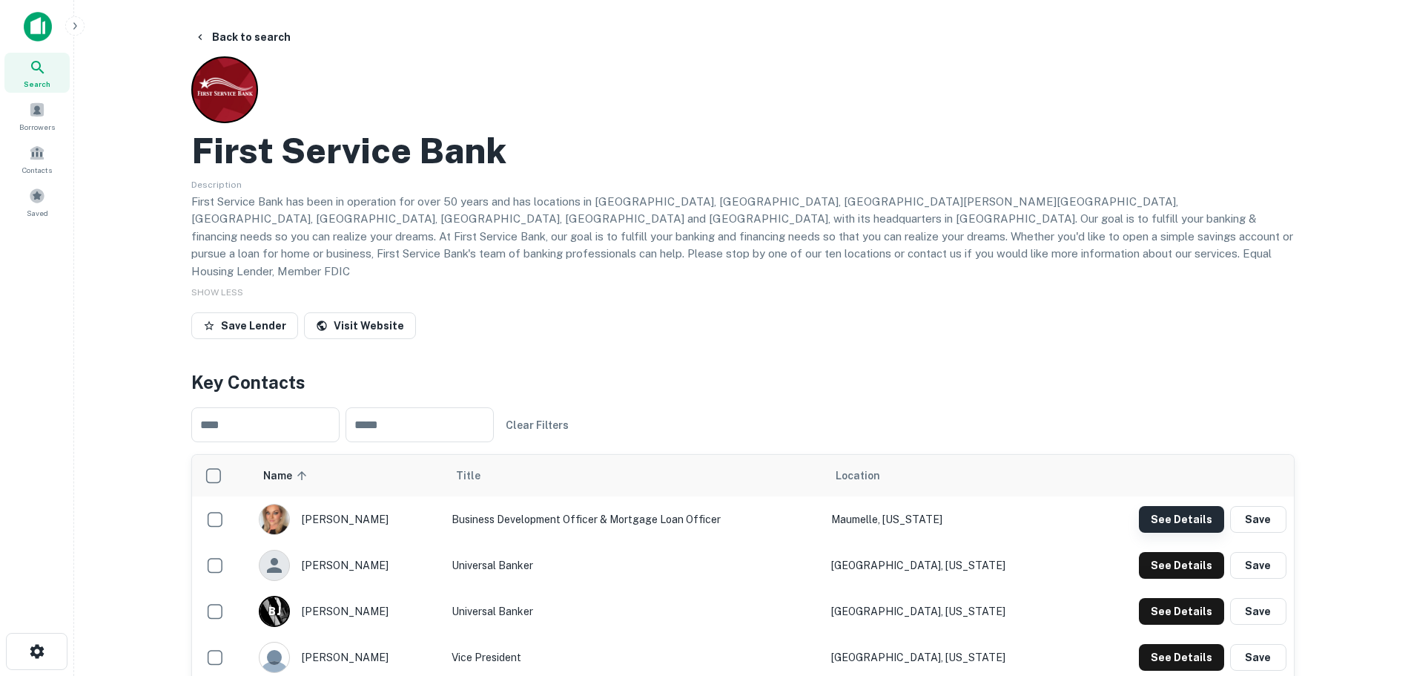
click at [1173, 506] on button "See Details" at bounding box center [1181, 519] width 85 height 27
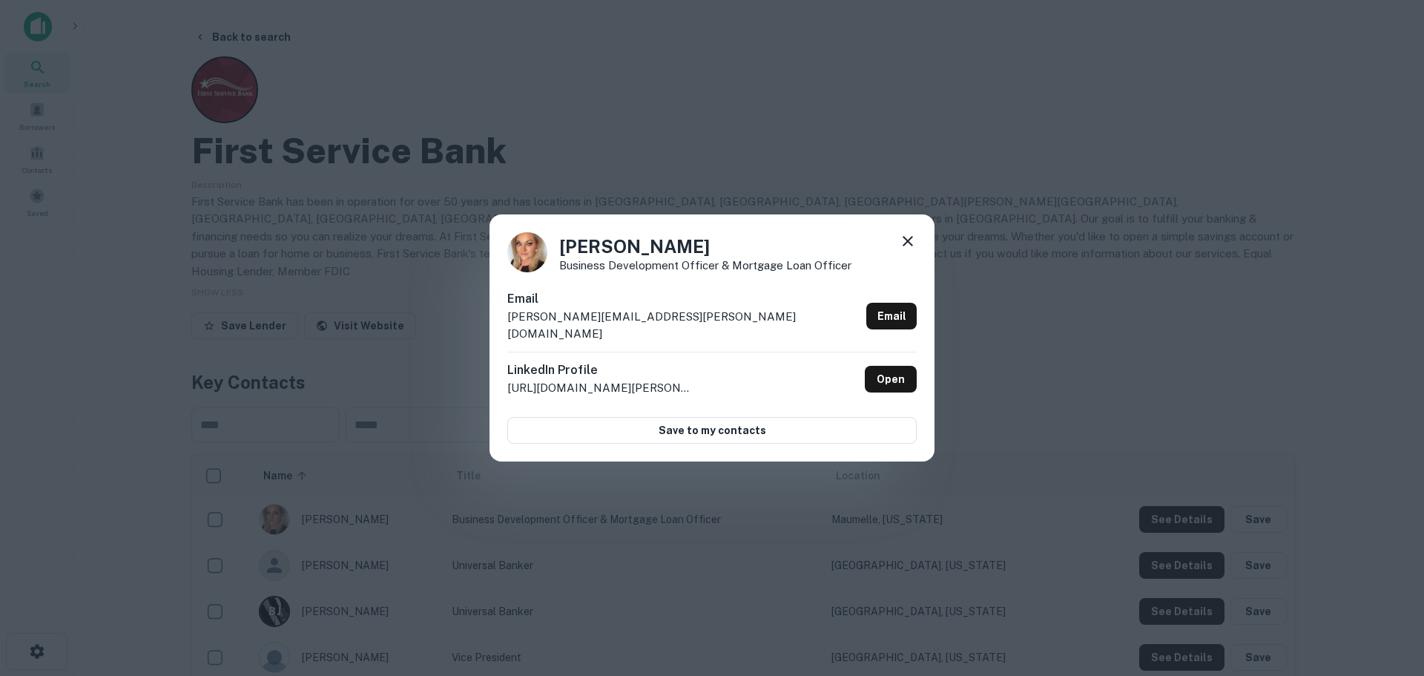
click at [908, 245] on icon at bounding box center [908, 241] width 18 height 18
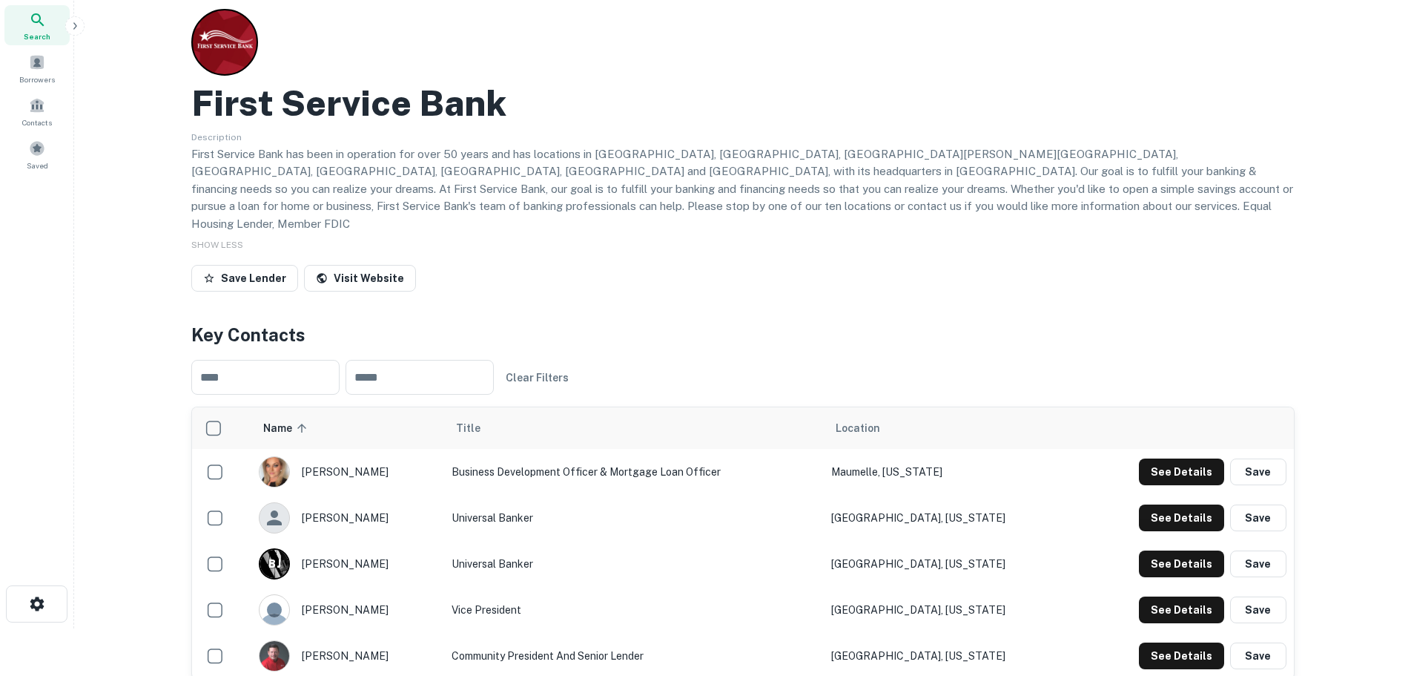
scroll to position [74, 0]
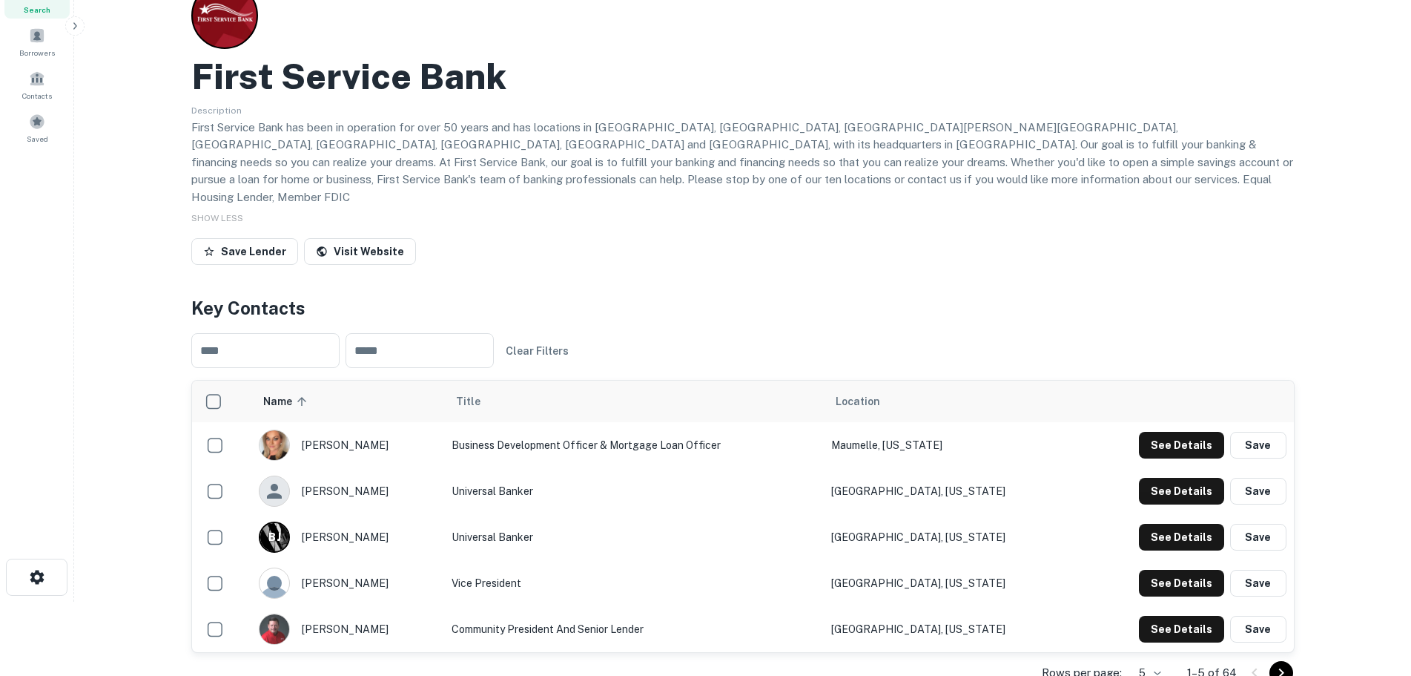
click at [752, 240] on div "Save Lender Visit Website" at bounding box center [743, 254] width 1104 height 33
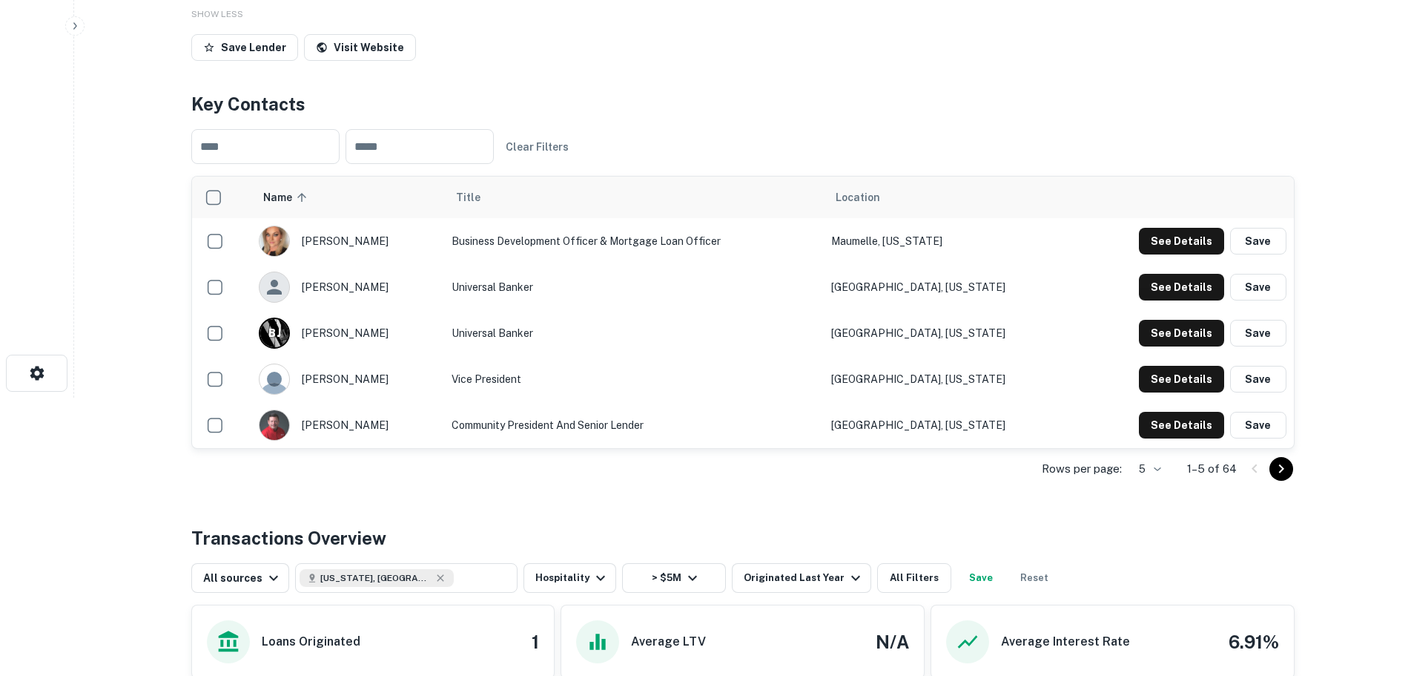
scroll to position [519, 0]
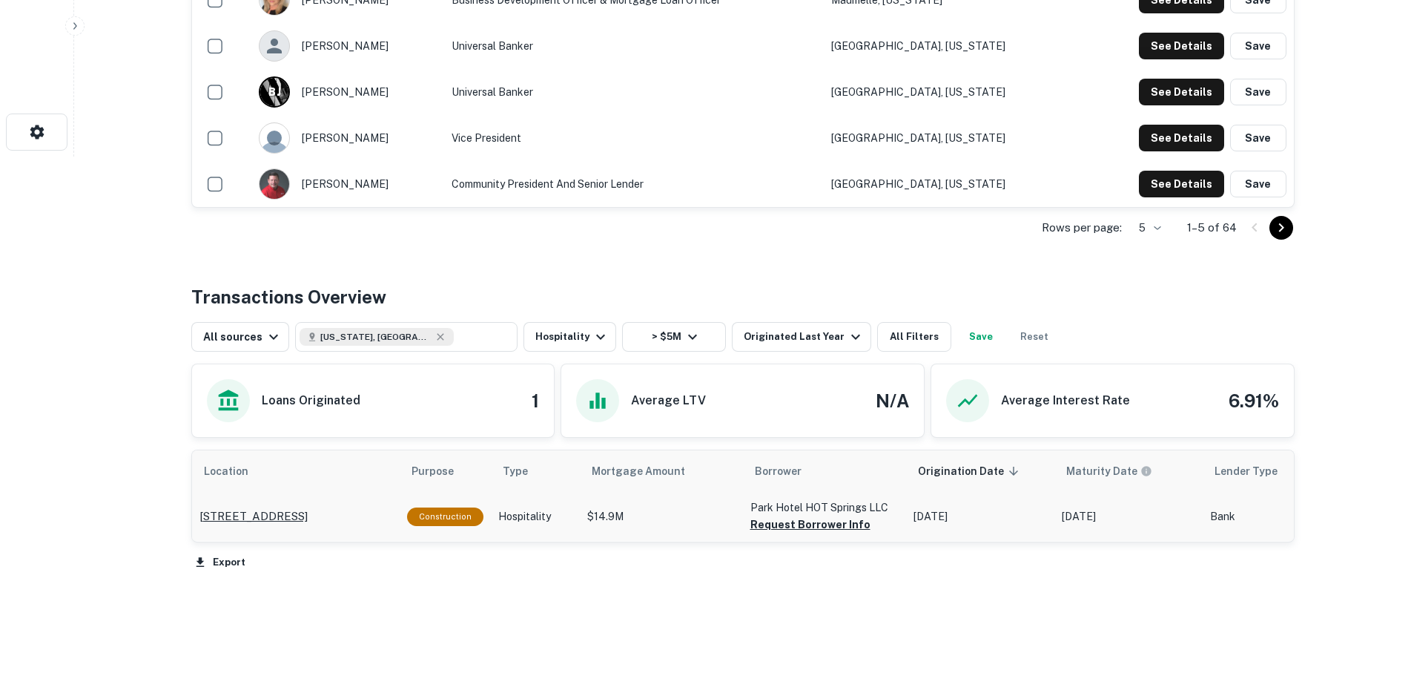
click at [283, 507] on p "[STREET_ADDRESS]" at bounding box center [253, 516] width 108 height 18
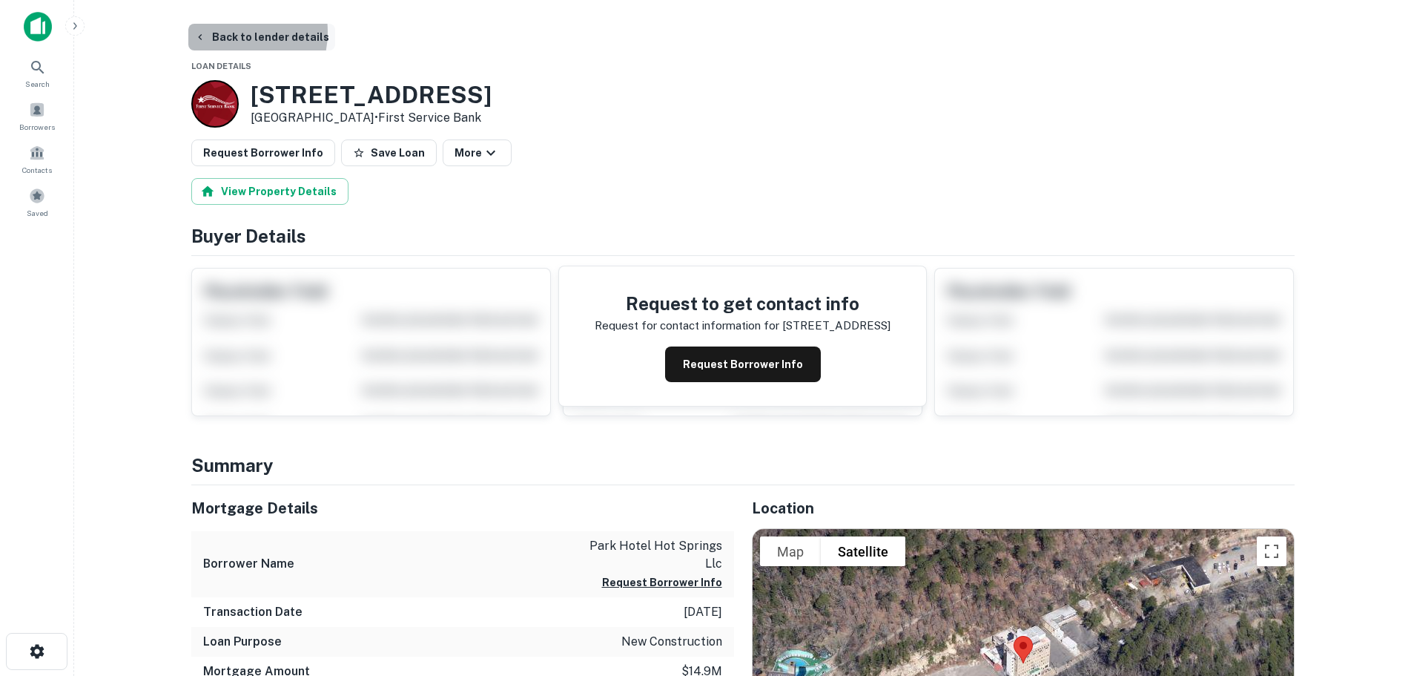
click at [225, 32] on button "Back to lender details" at bounding box center [261, 37] width 147 height 27
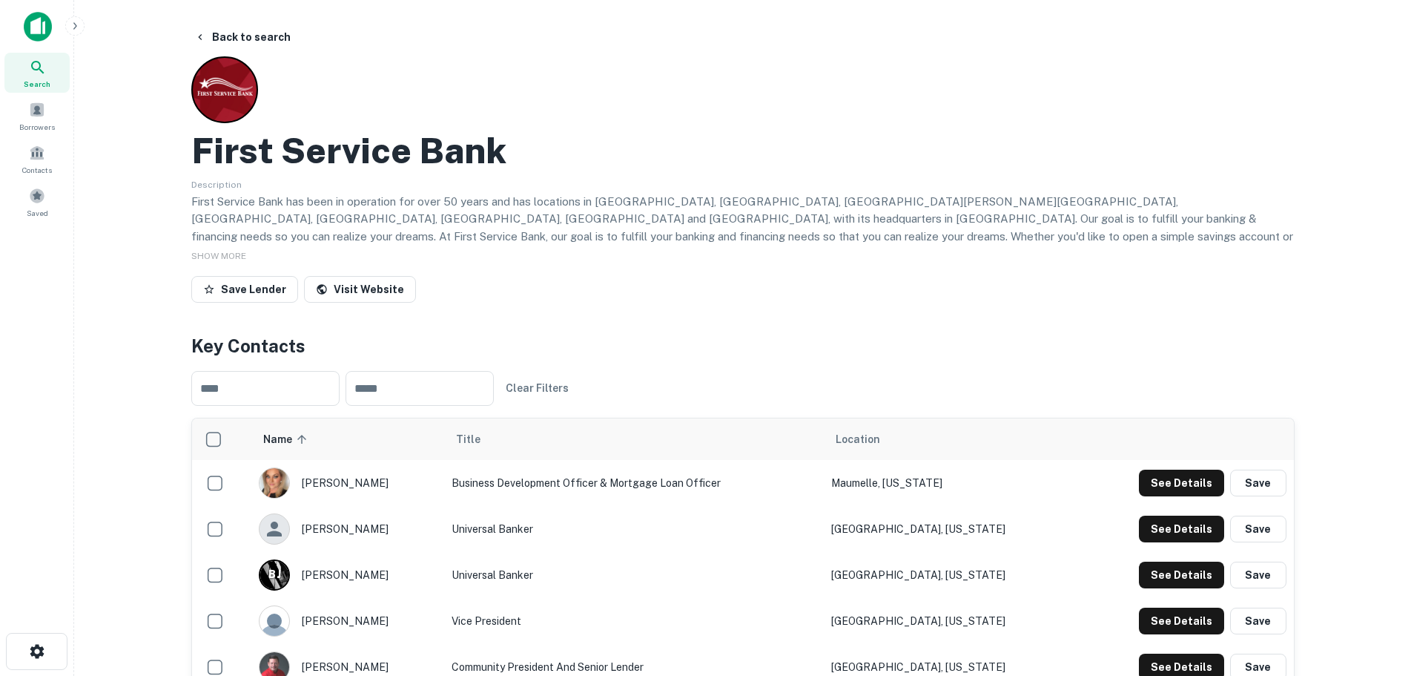
click at [813, 51] on div "Back to search First Service Bank Description First Service Bank has been in op…" at bounding box center [743, 611] width 1139 height 1174
click at [239, 27] on button "Back to search" at bounding box center [242, 37] width 108 height 27
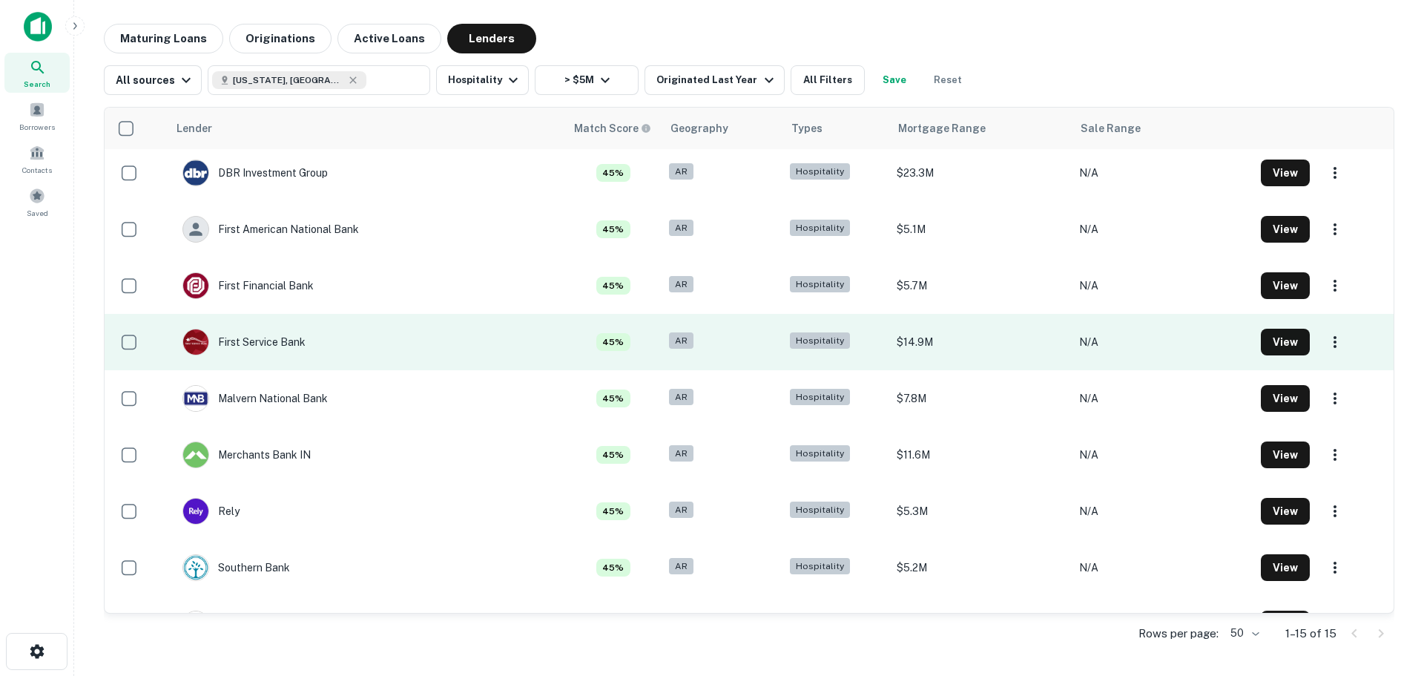
scroll to position [382, 0]
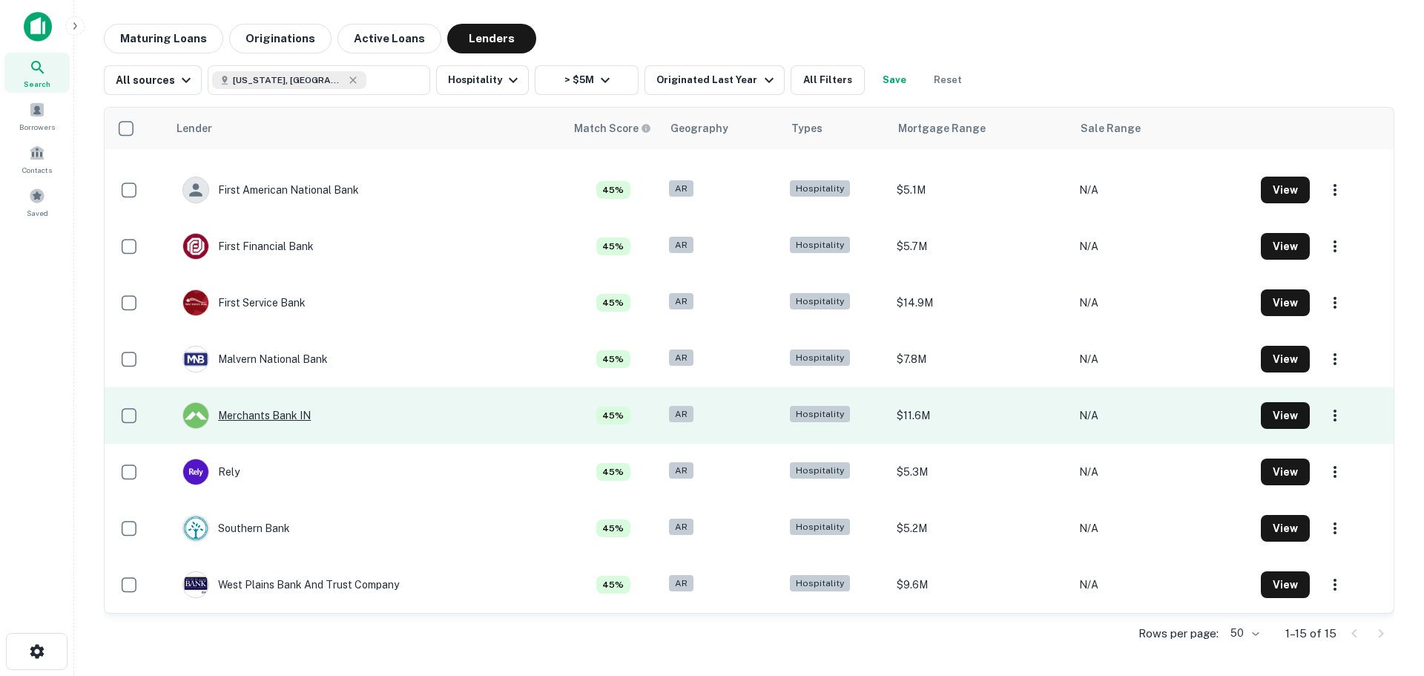
click at [249, 406] on div "Merchants Bank IN" at bounding box center [246, 415] width 128 height 27
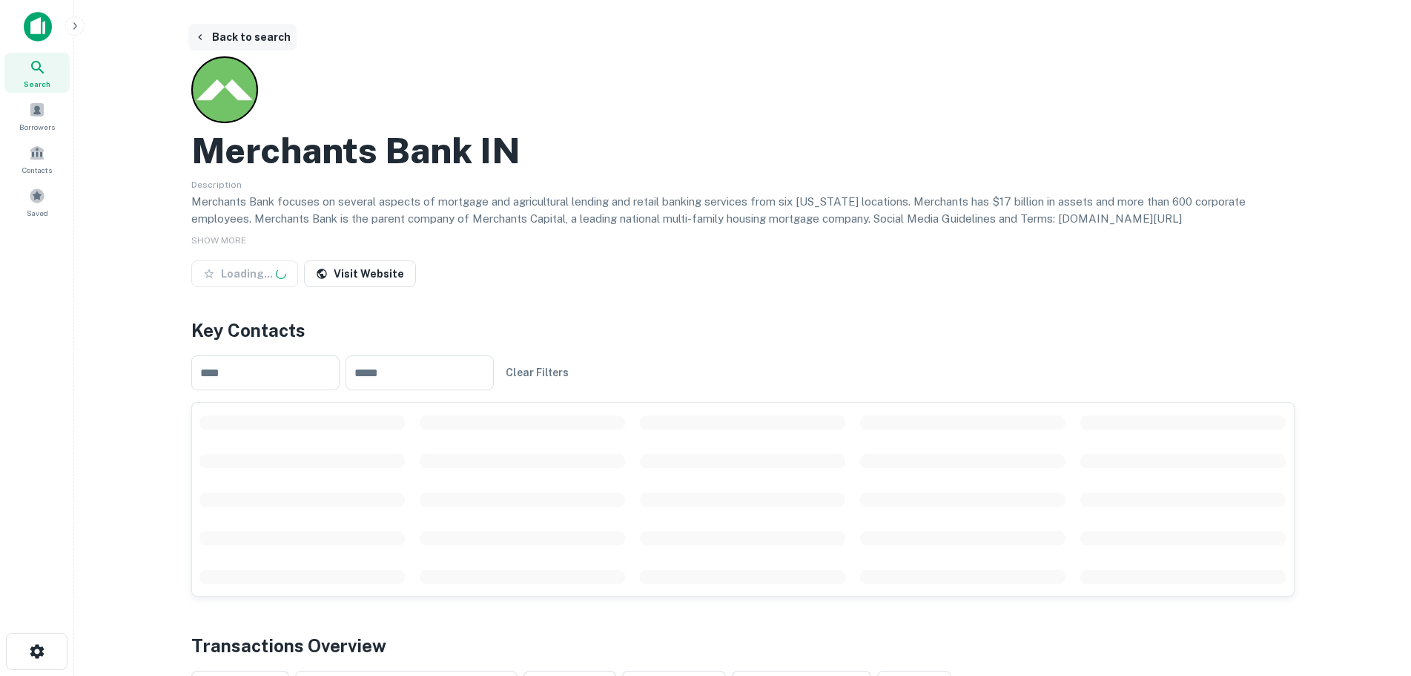
click at [218, 30] on button "Back to search" at bounding box center [242, 37] width 108 height 27
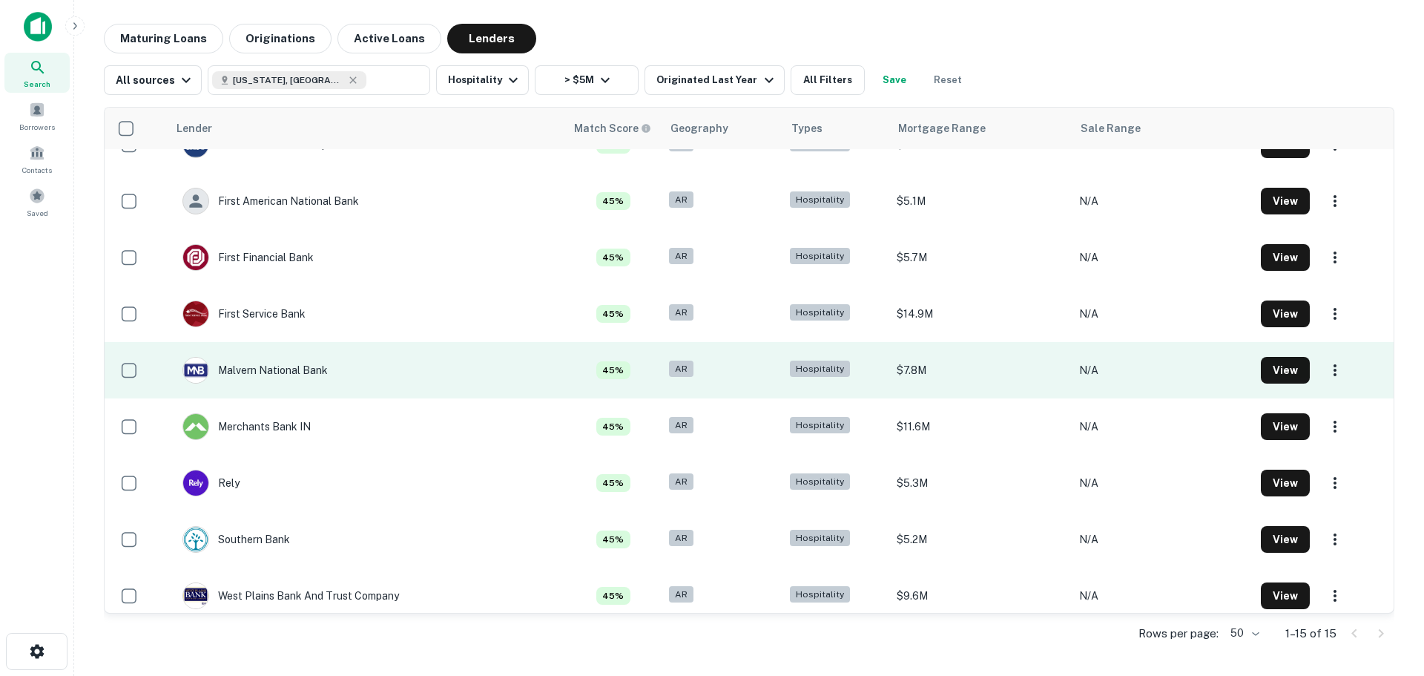
scroll to position [382, 0]
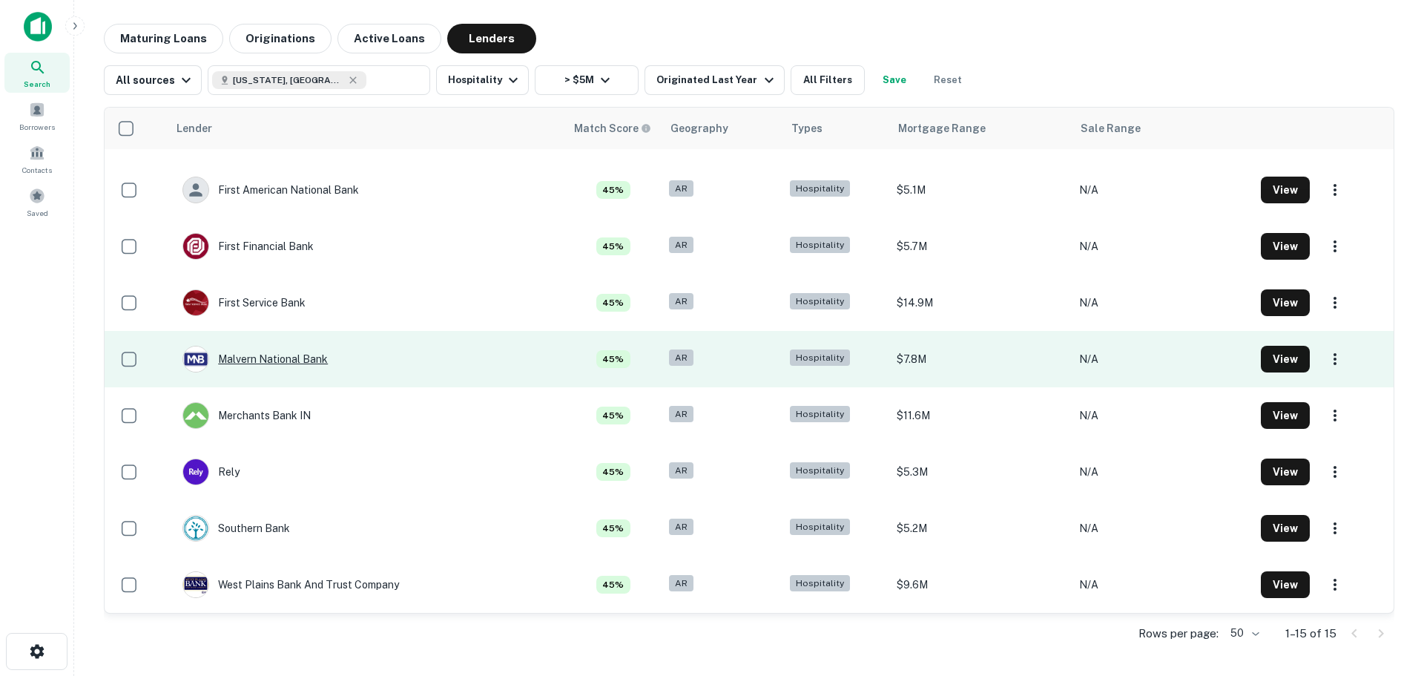
click at [283, 355] on div "Malvern National Bank" at bounding box center [254, 359] width 145 height 27
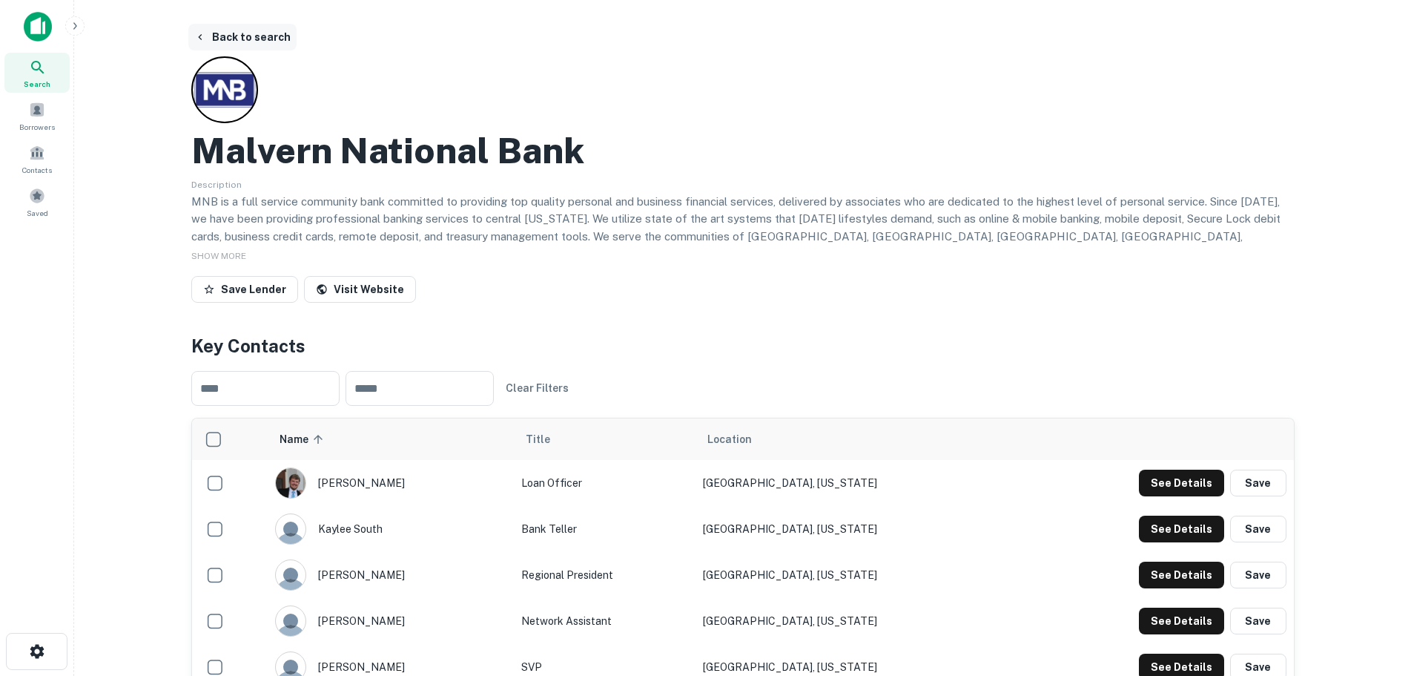
click at [231, 42] on button "Back to search" at bounding box center [242, 37] width 108 height 27
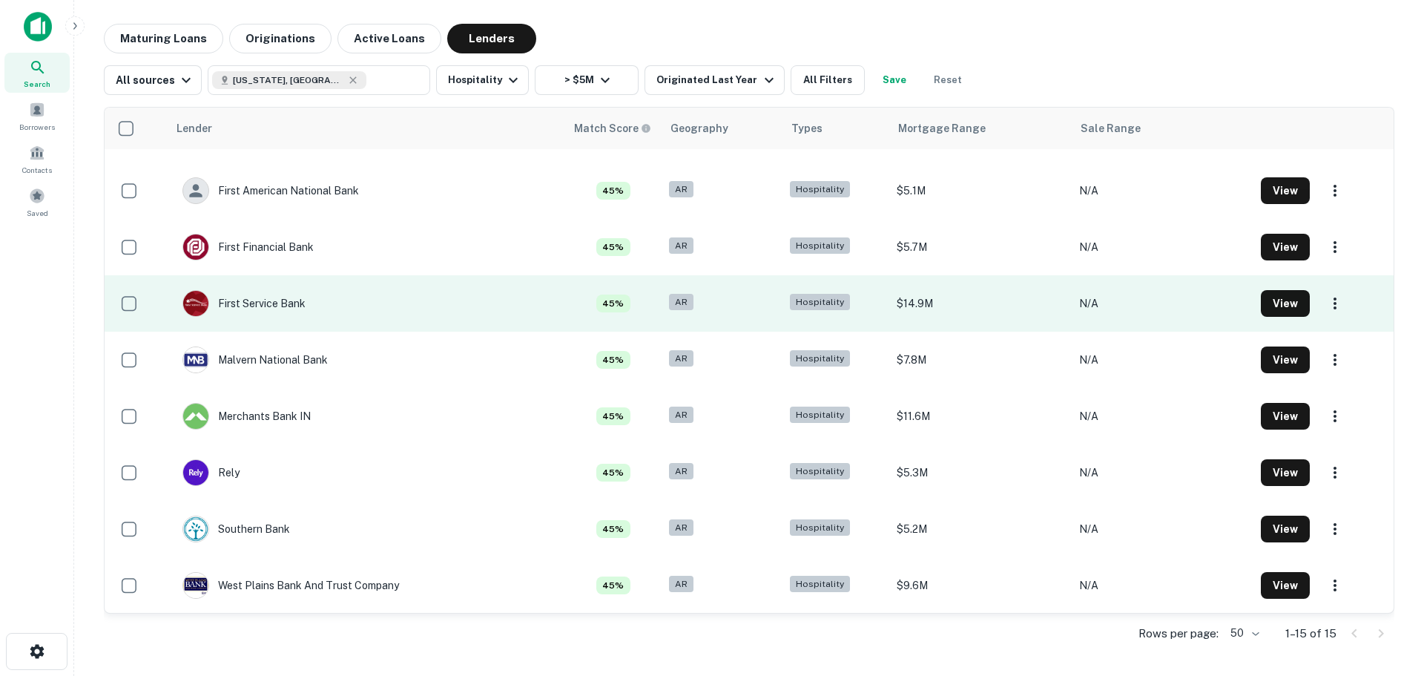
scroll to position [382, 0]
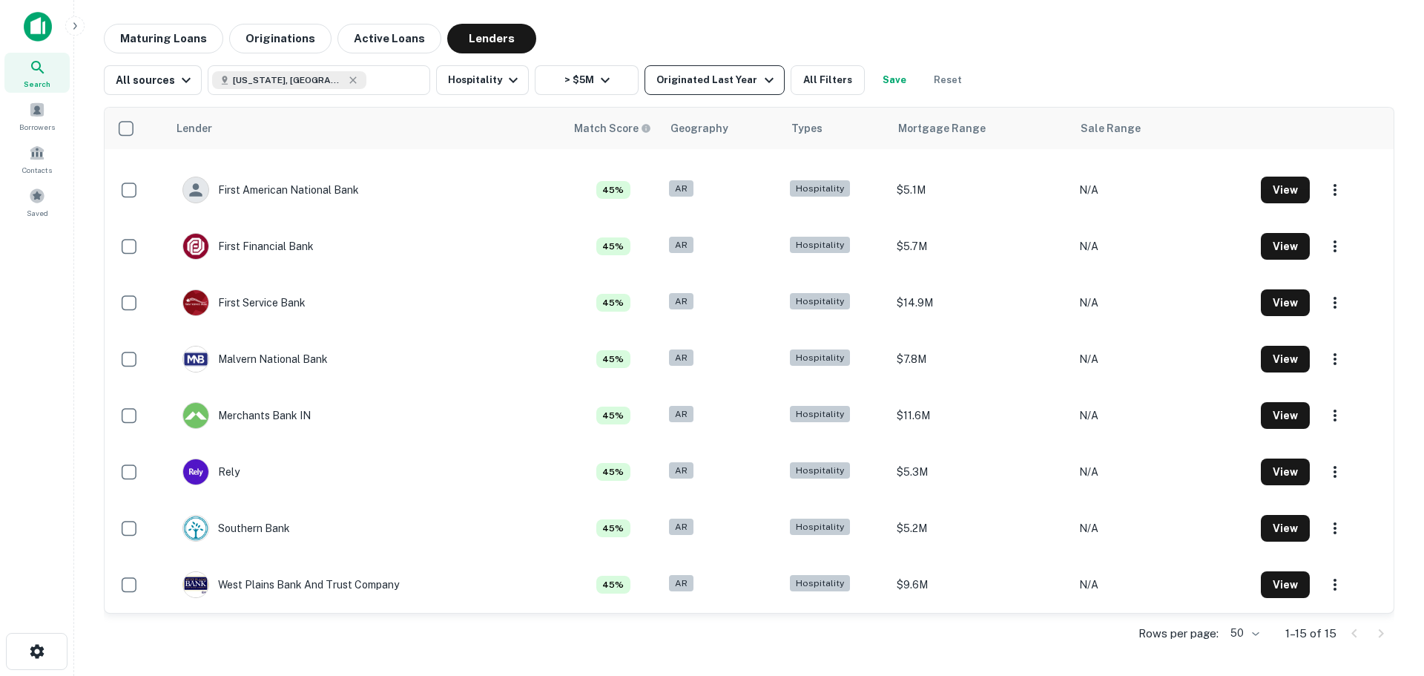
click at [710, 78] on div "Originated Last Year" at bounding box center [716, 80] width 121 height 18
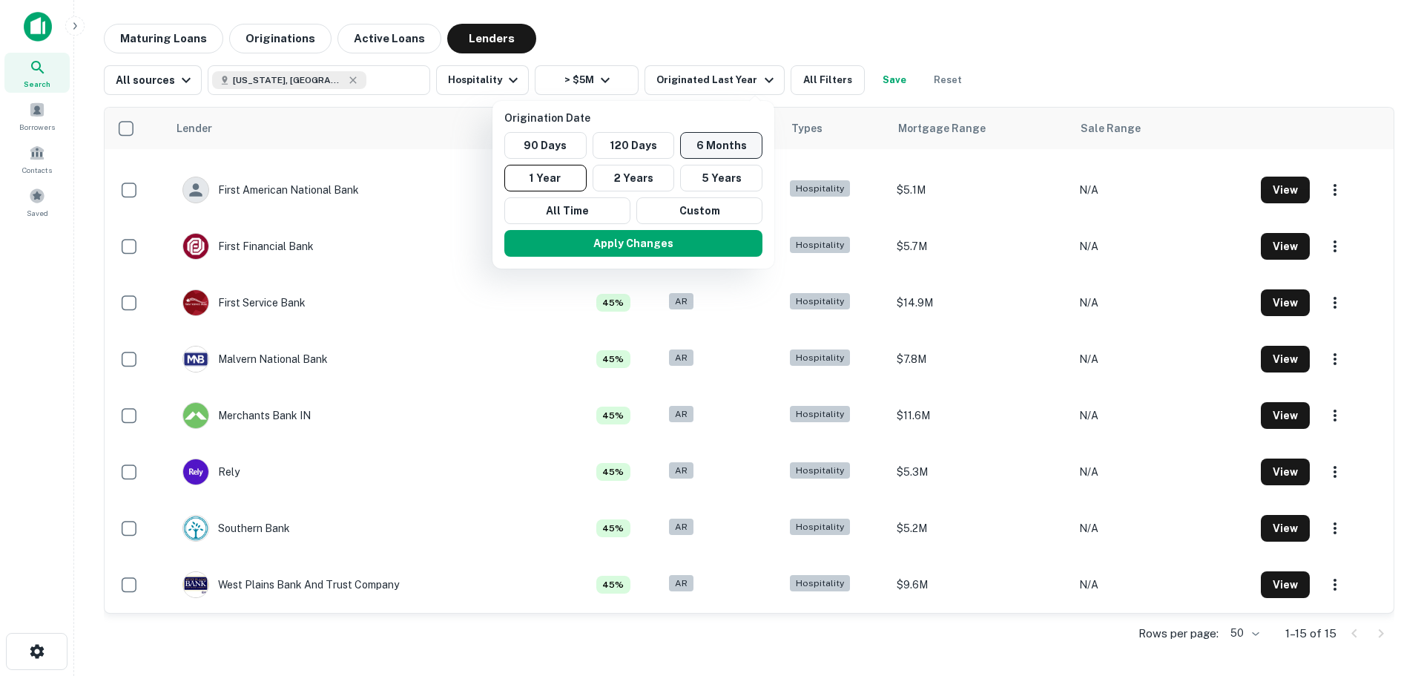
click at [705, 142] on button "6 Months" at bounding box center [721, 145] width 82 height 27
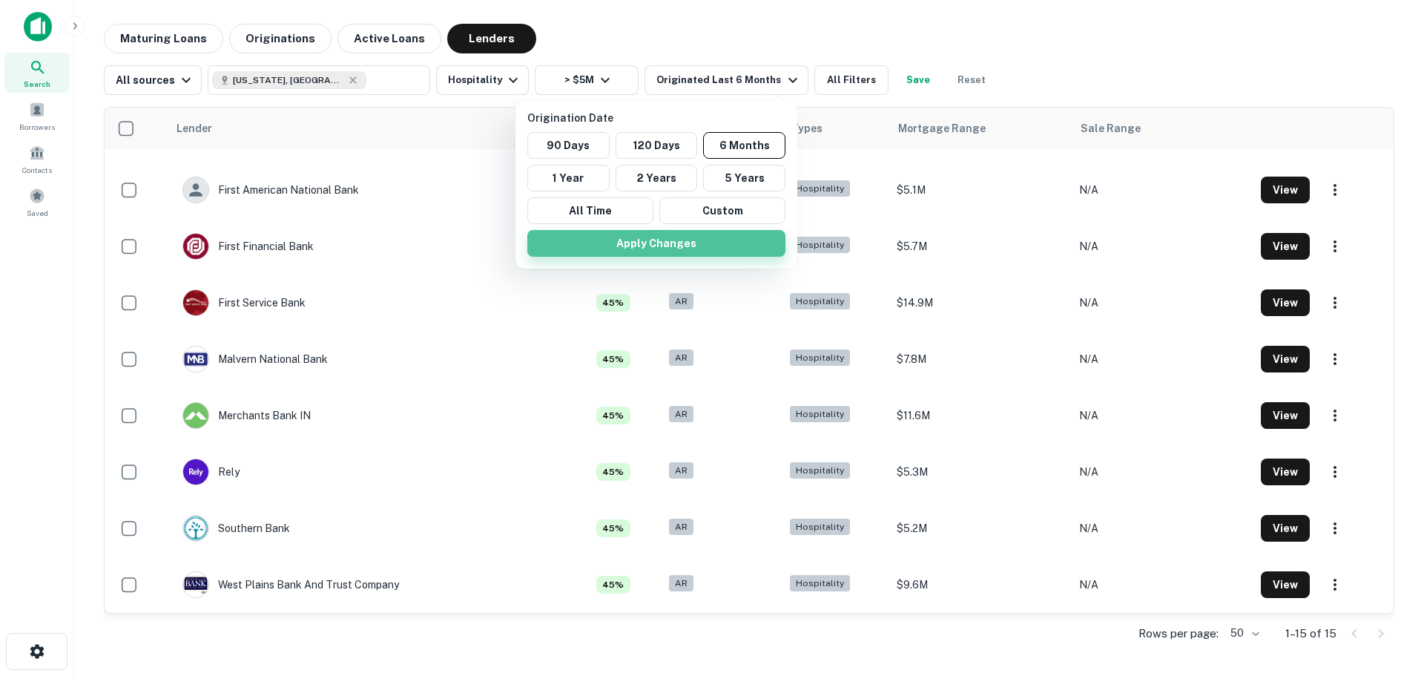
click at [666, 243] on button "Apply Changes" at bounding box center [656, 243] width 258 height 27
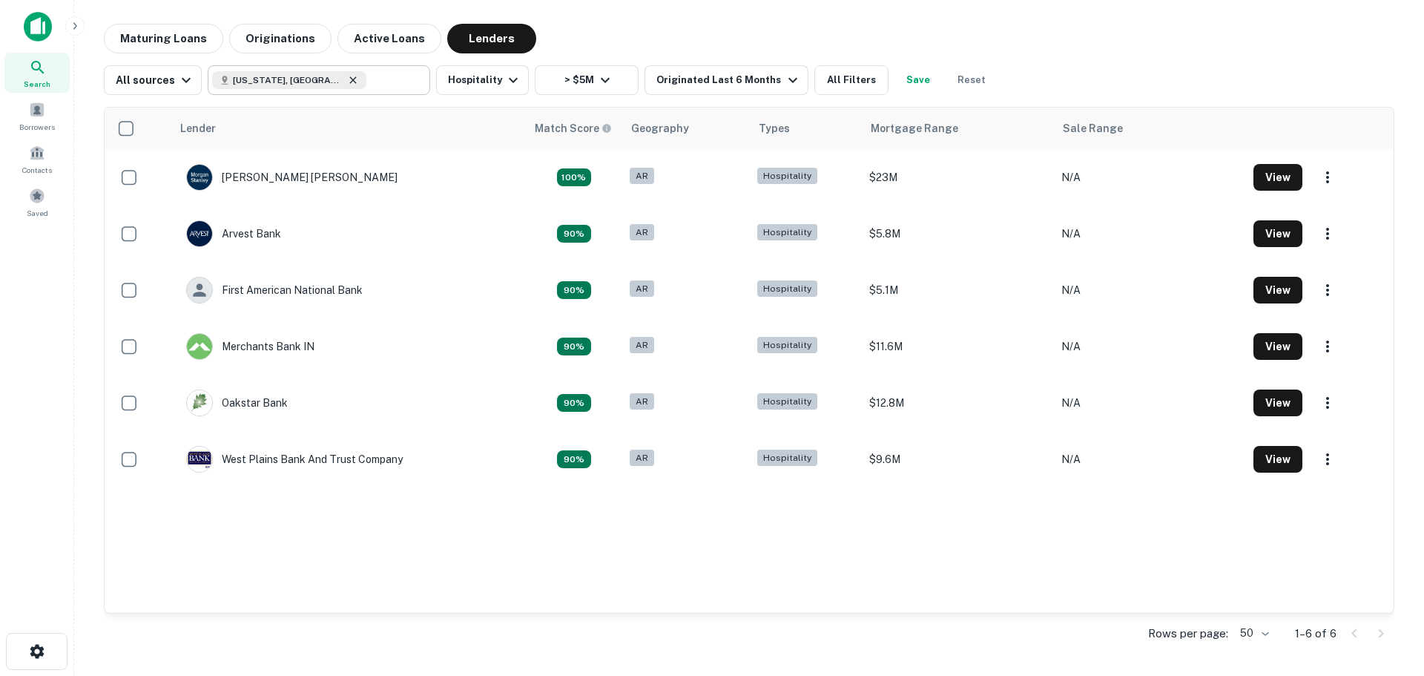
click at [350, 81] on icon at bounding box center [353, 79] width 7 height 7
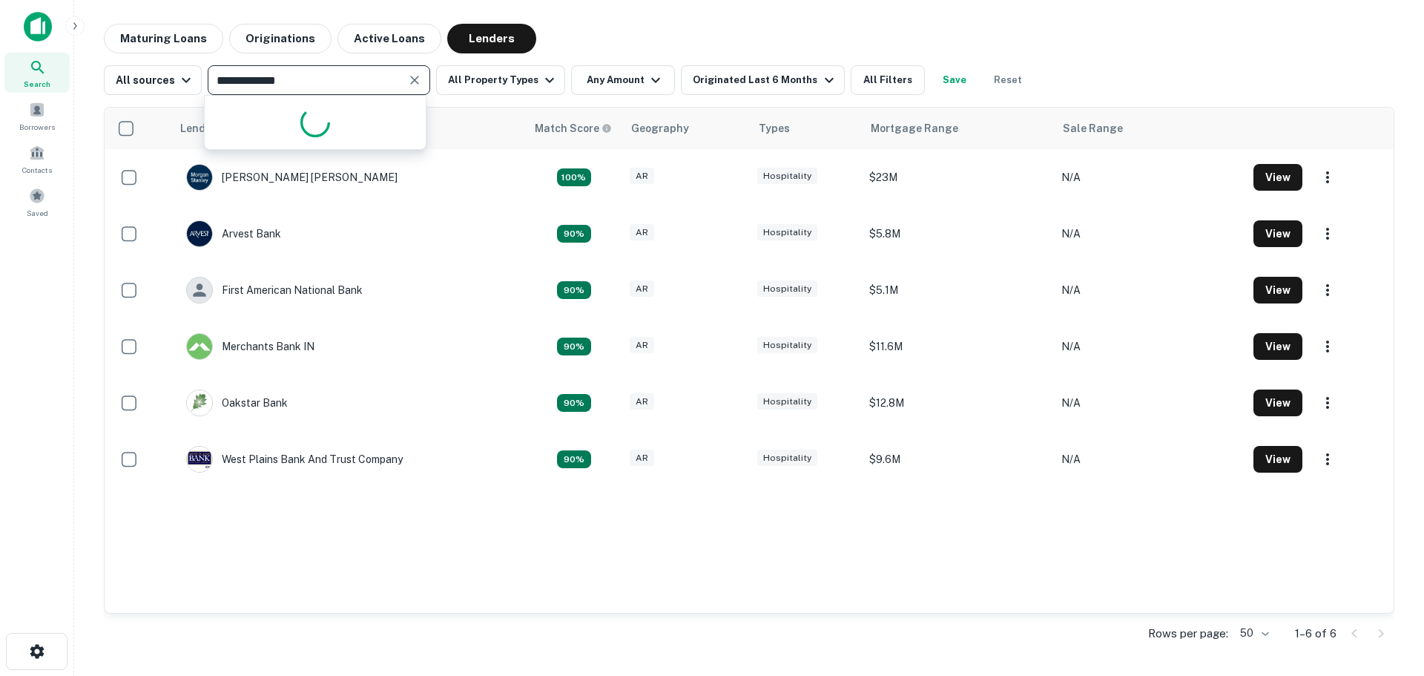
click at [303, 79] on input "**********" at bounding box center [306, 80] width 189 height 21
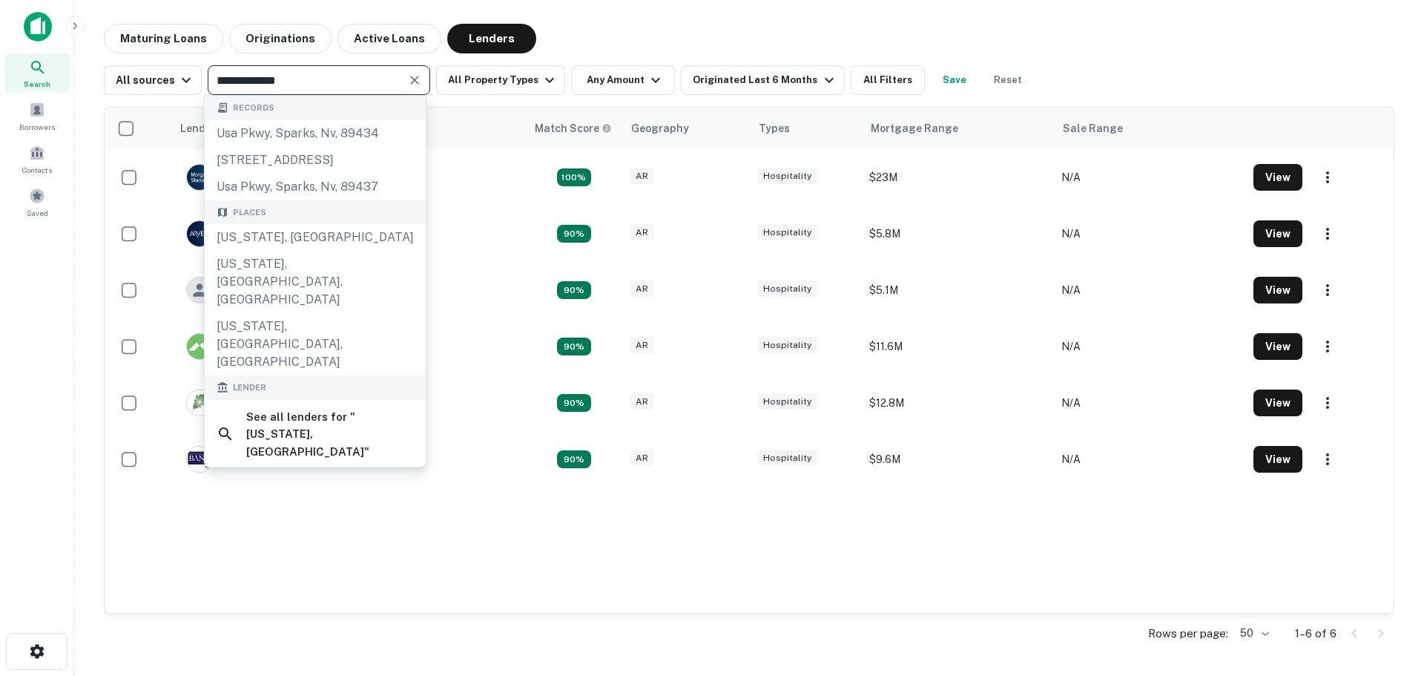
click at [303, 79] on input "**********" at bounding box center [306, 80] width 189 height 21
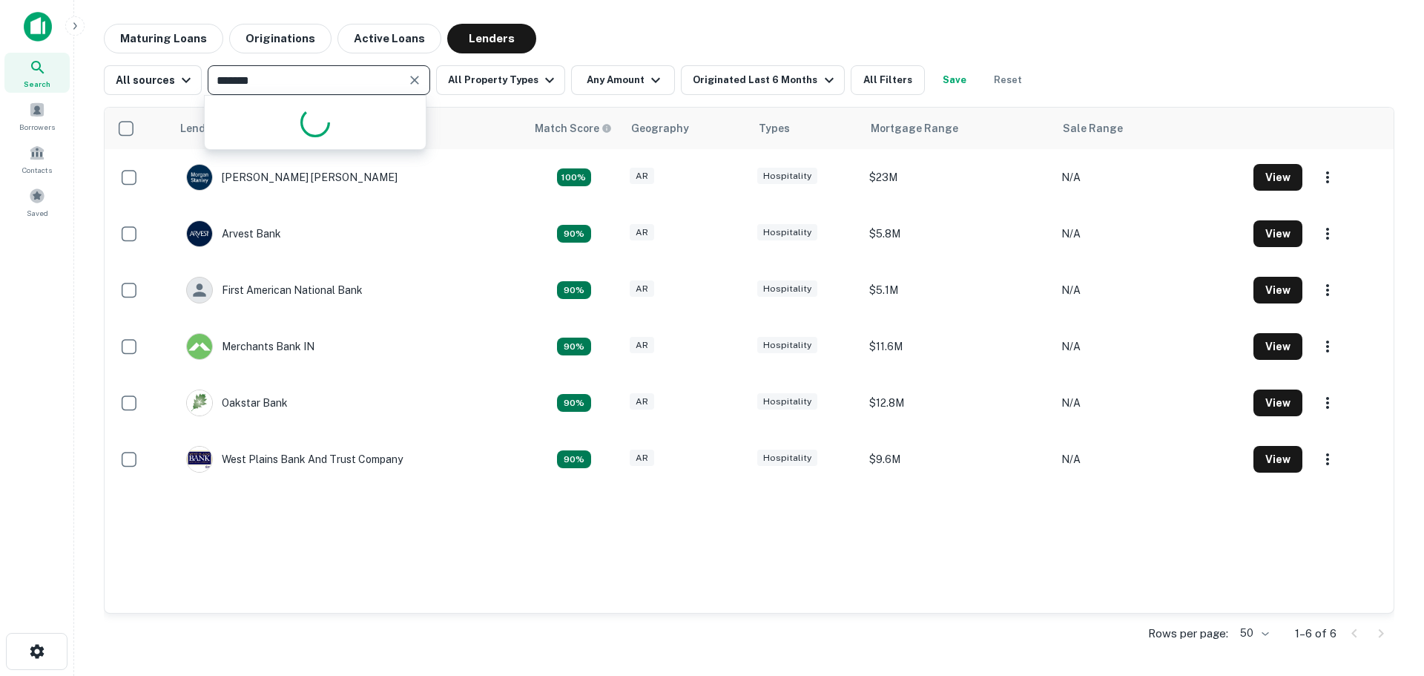
type input "********"
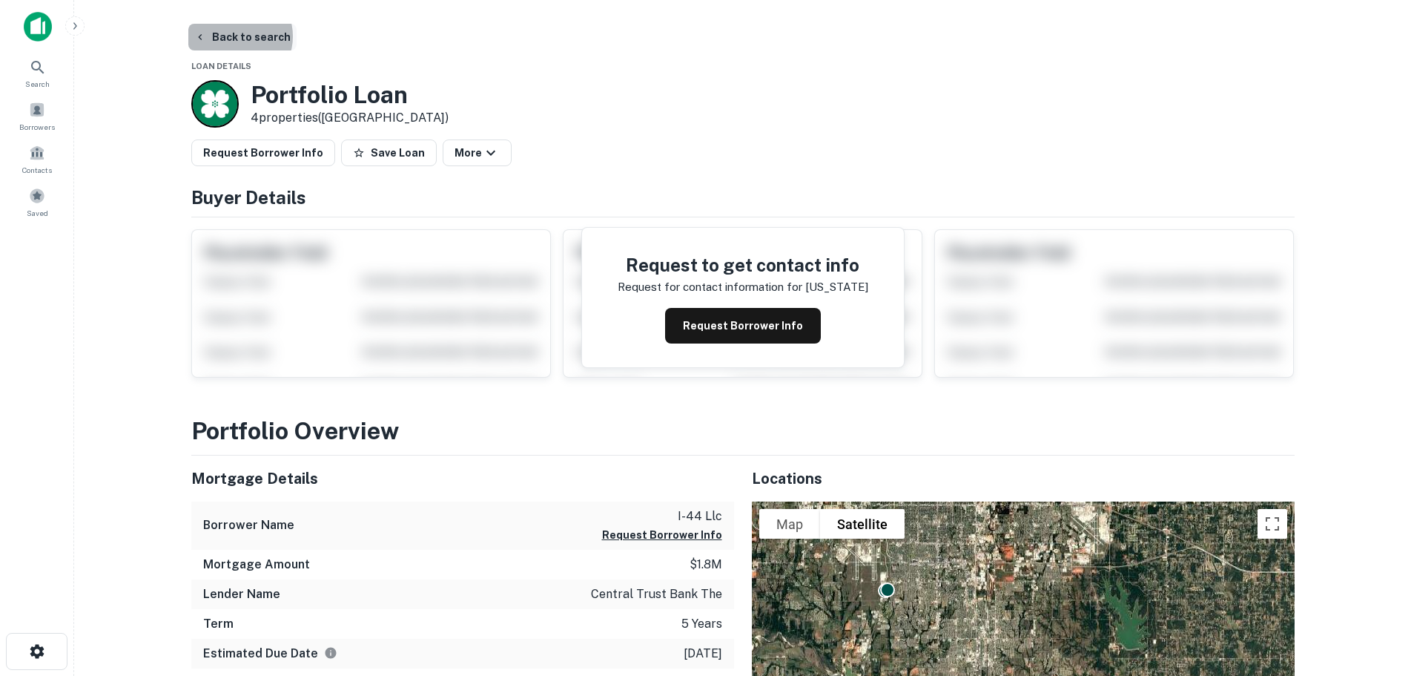
click at [237, 36] on button "Back to search" at bounding box center [242, 37] width 108 height 27
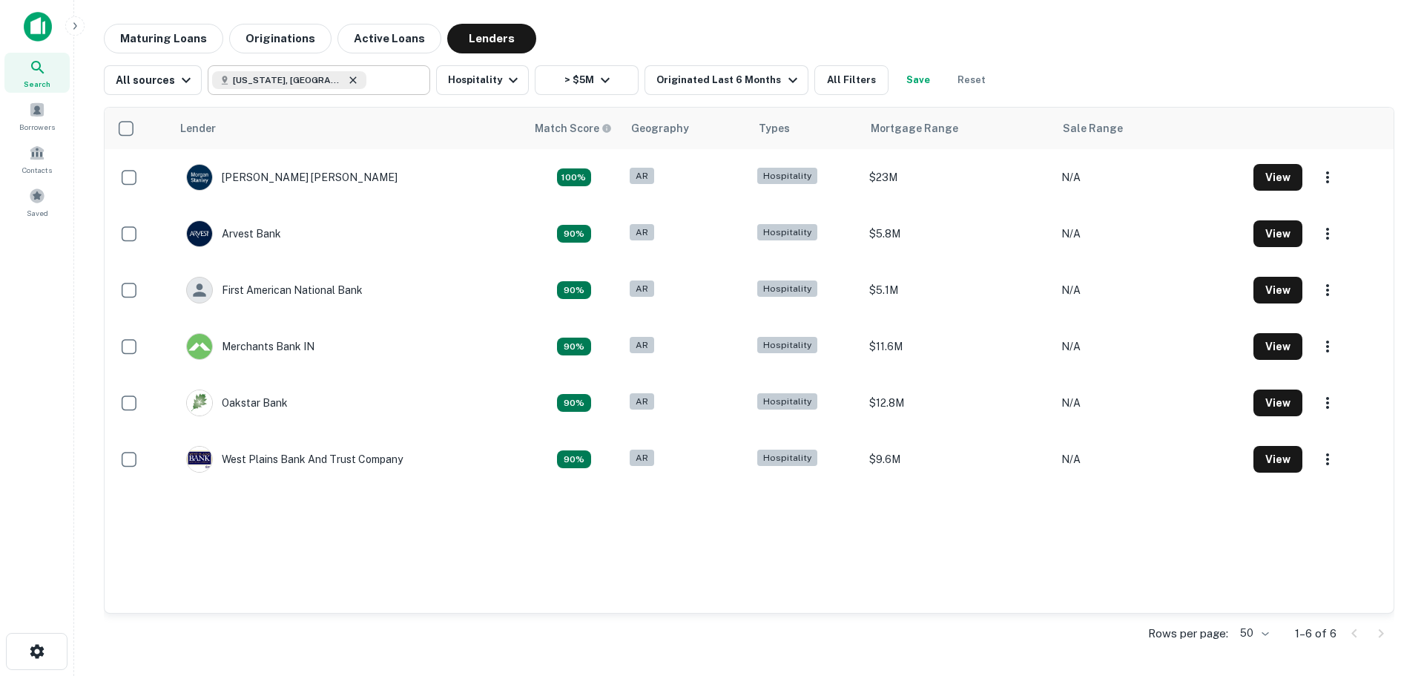
click at [350, 79] on icon at bounding box center [353, 79] width 7 height 7
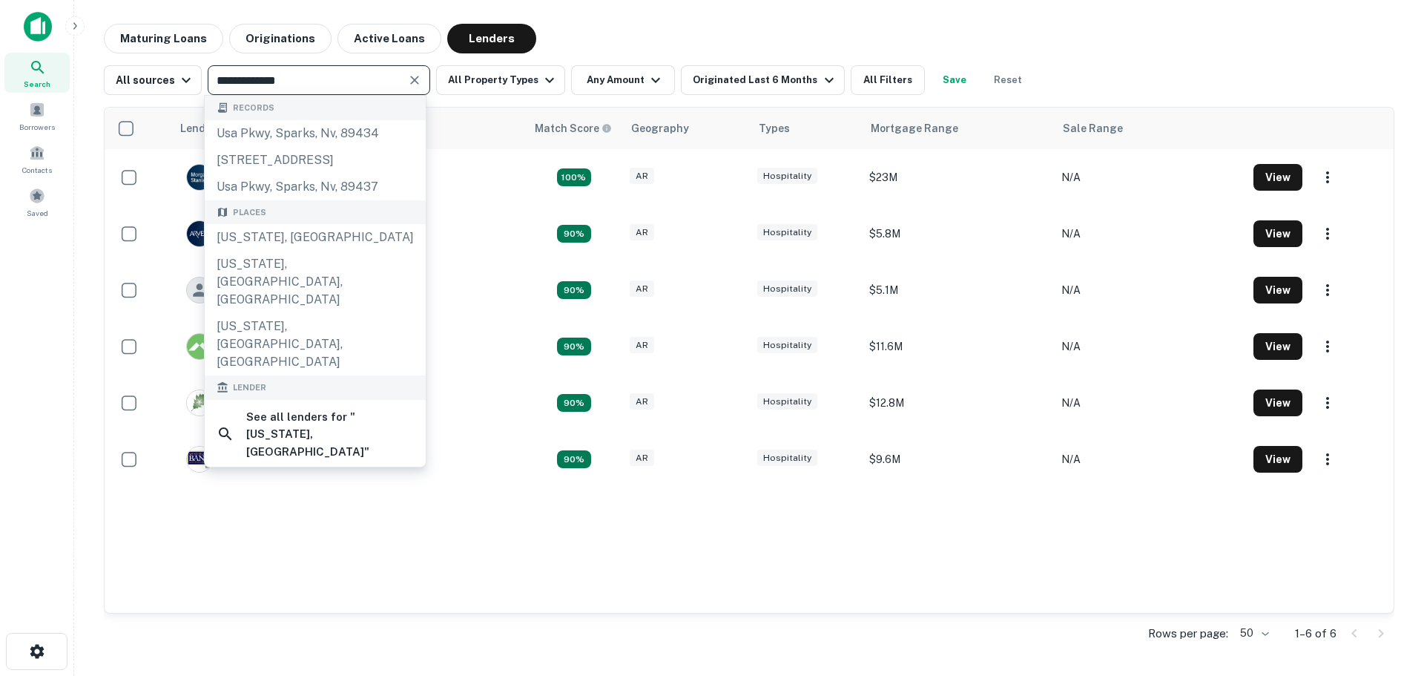
click at [323, 79] on input "**********" at bounding box center [306, 80] width 189 height 21
click at [325, 79] on input "**********" at bounding box center [306, 80] width 189 height 21
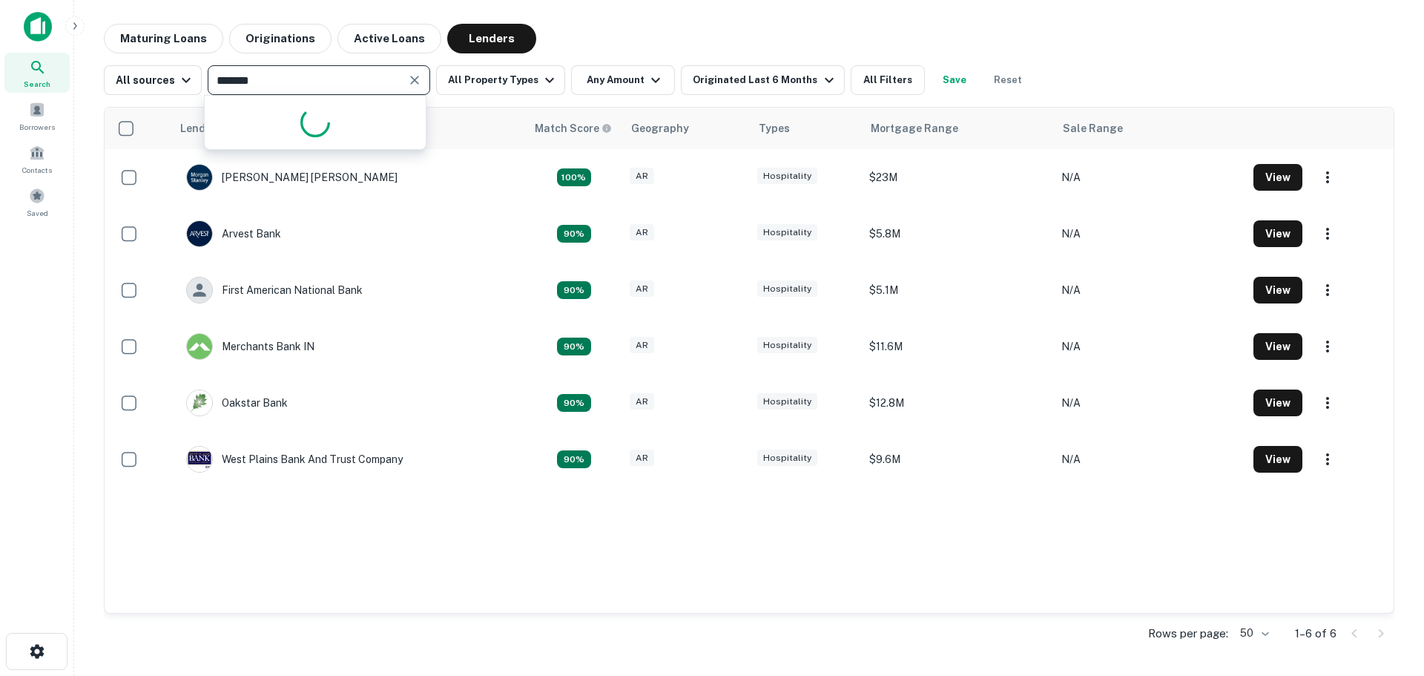
type input "********"
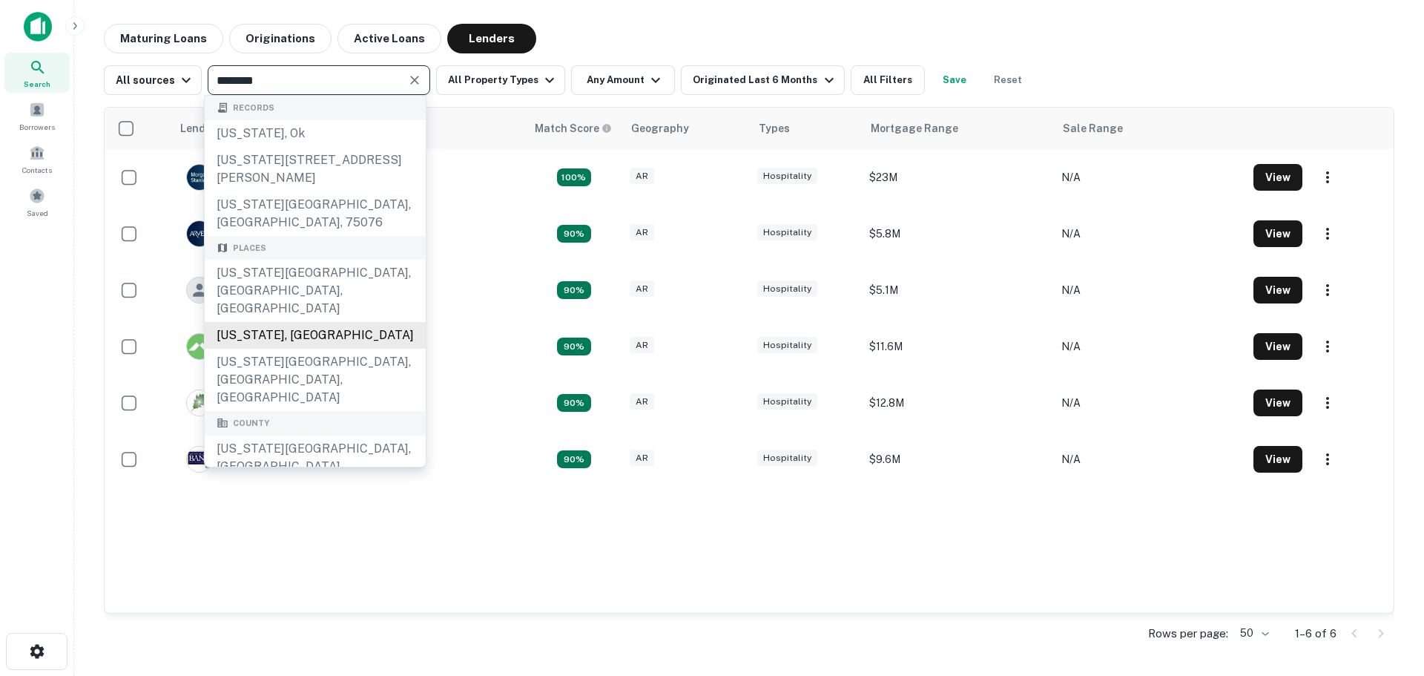
click at [287, 322] on div "[US_STATE], [GEOGRAPHIC_DATA]" at bounding box center [315, 335] width 221 height 27
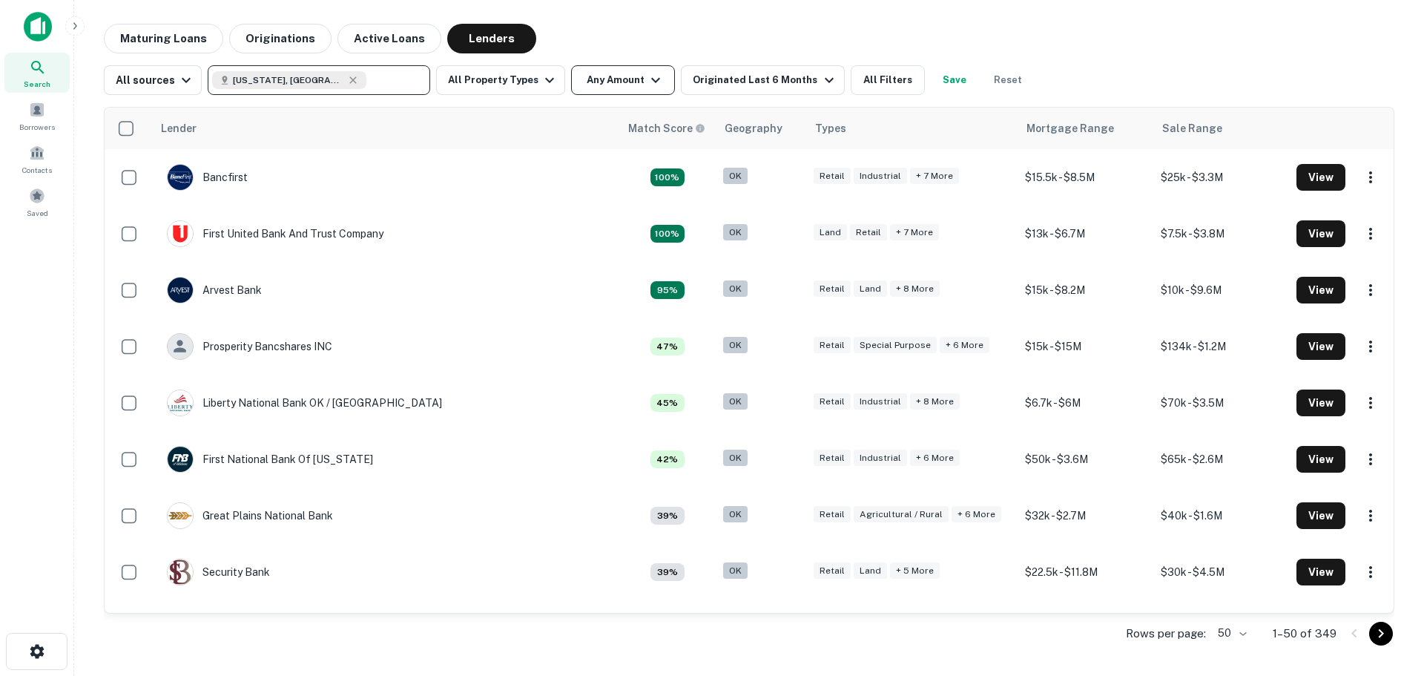
click at [626, 88] on button "Any Amount" at bounding box center [623, 80] width 104 height 30
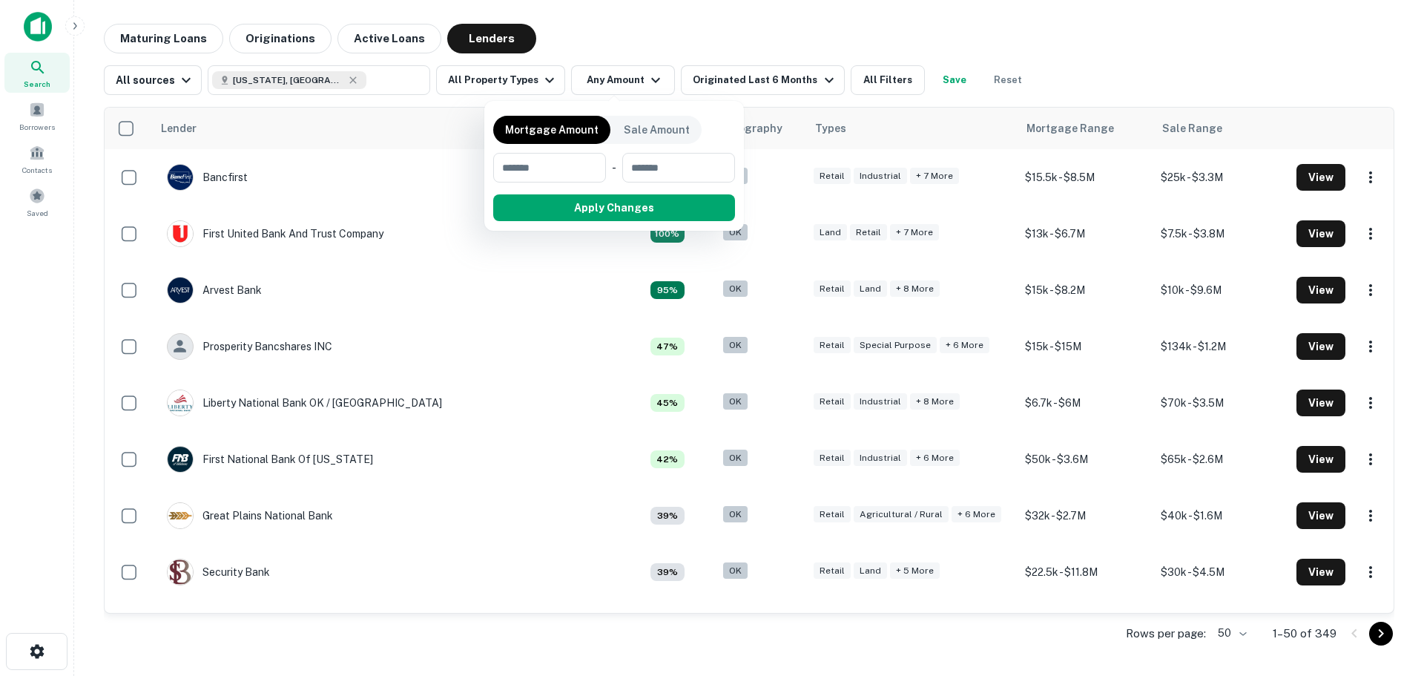
click at [511, 82] on div at bounding box center [712, 338] width 1424 height 676
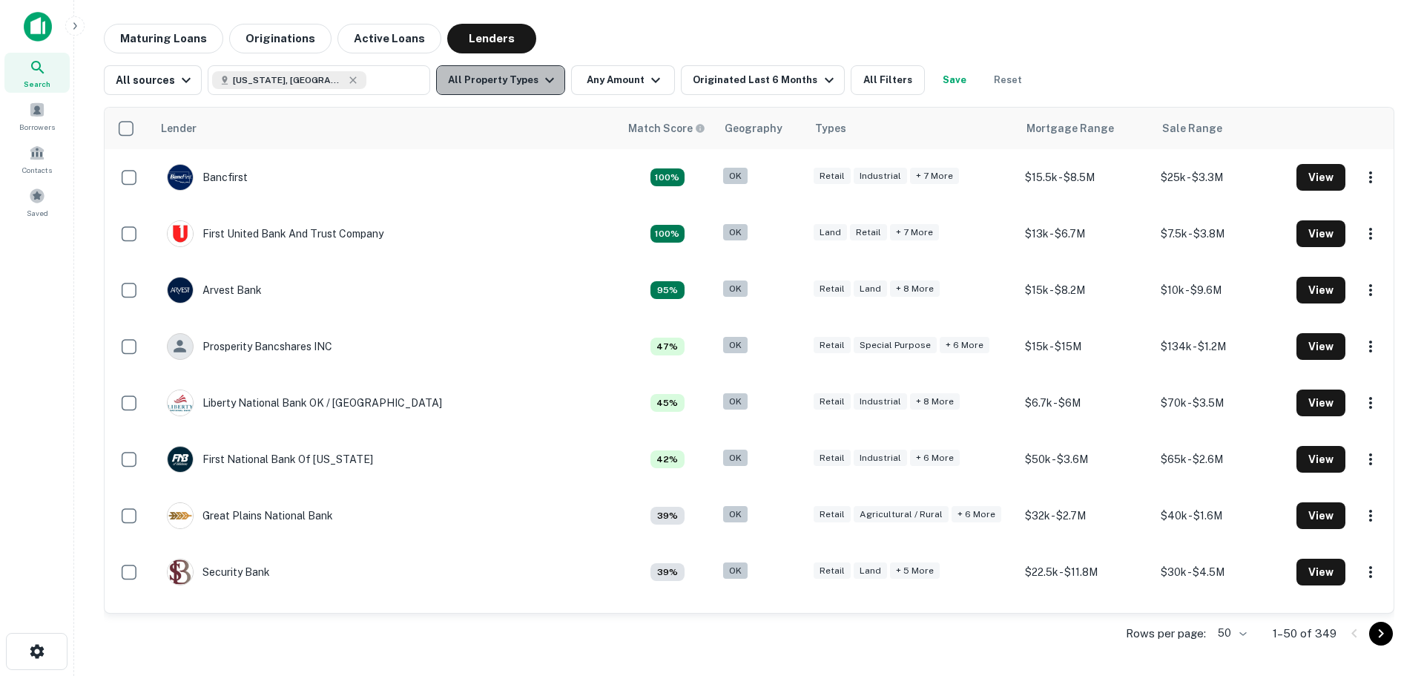
click at [511, 74] on button "All Property Types" at bounding box center [500, 80] width 129 height 30
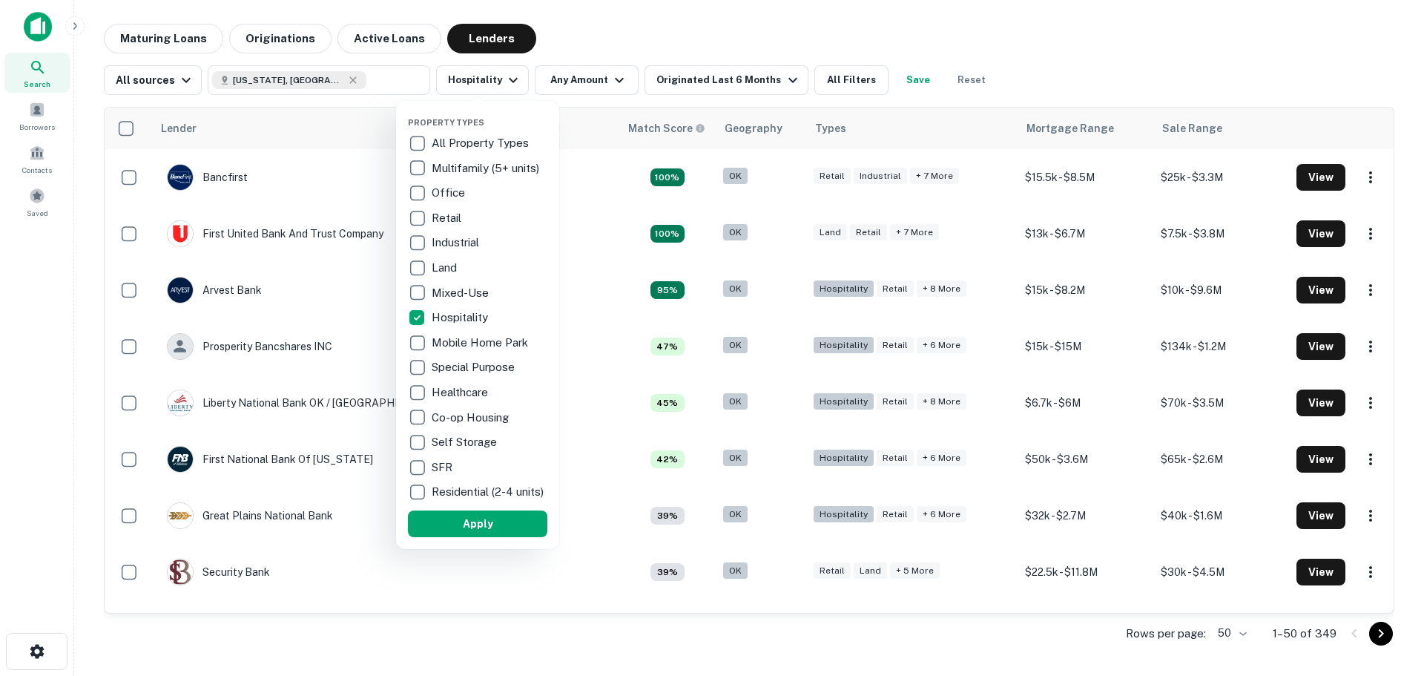
click at [578, 86] on div at bounding box center [712, 338] width 1424 height 676
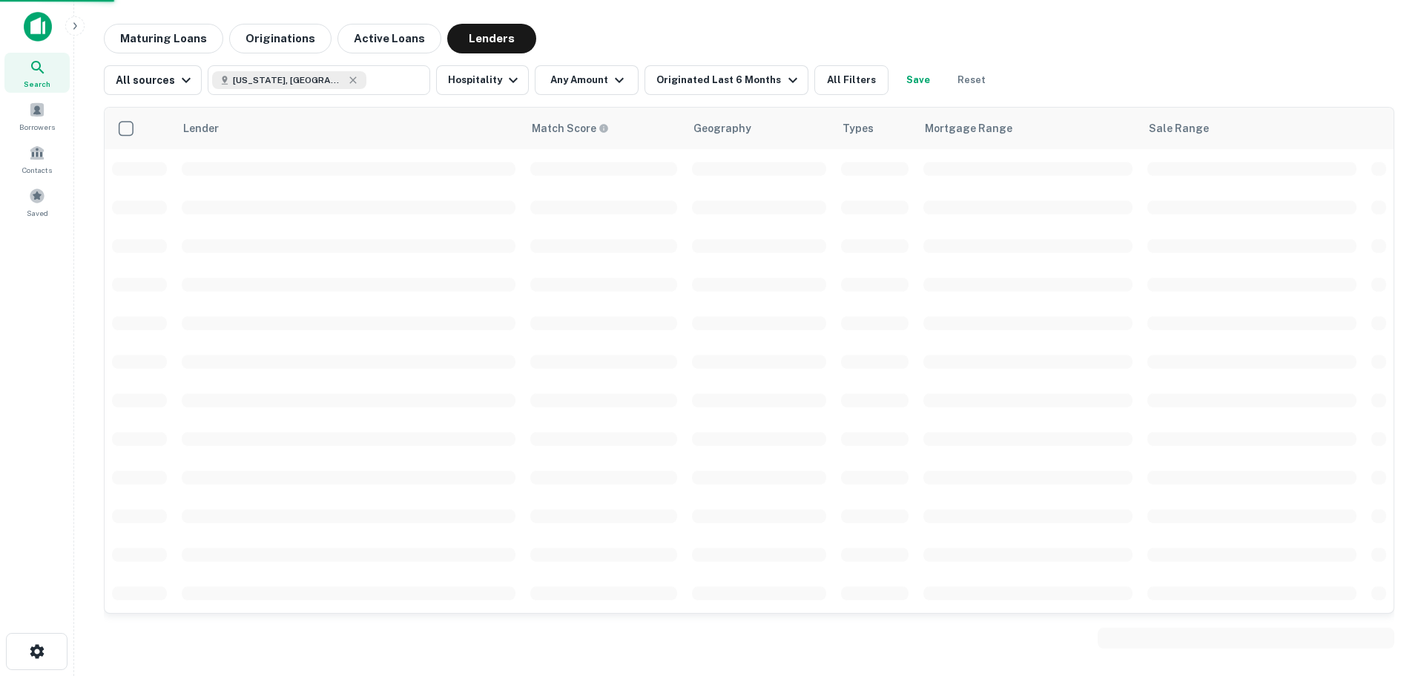
click at [590, 80] on div at bounding box center [712, 338] width 1424 height 676
click at [617, 79] on icon "button" at bounding box center [619, 80] width 18 height 18
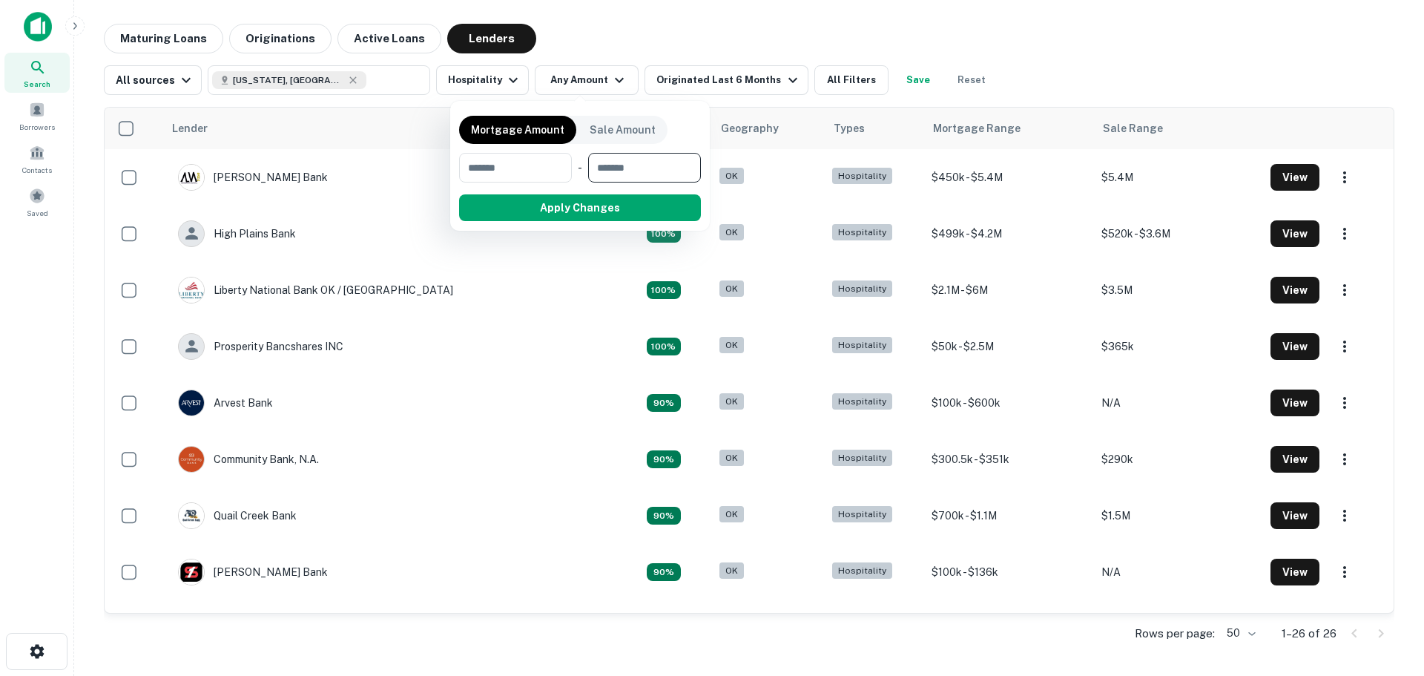
click at [616, 175] on input "number" at bounding box center [639, 168] width 102 height 30
click at [530, 168] on input "number" at bounding box center [510, 168] width 102 height 30
type input "*******"
click at [565, 210] on button "Apply Changes" at bounding box center [606, 207] width 188 height 27
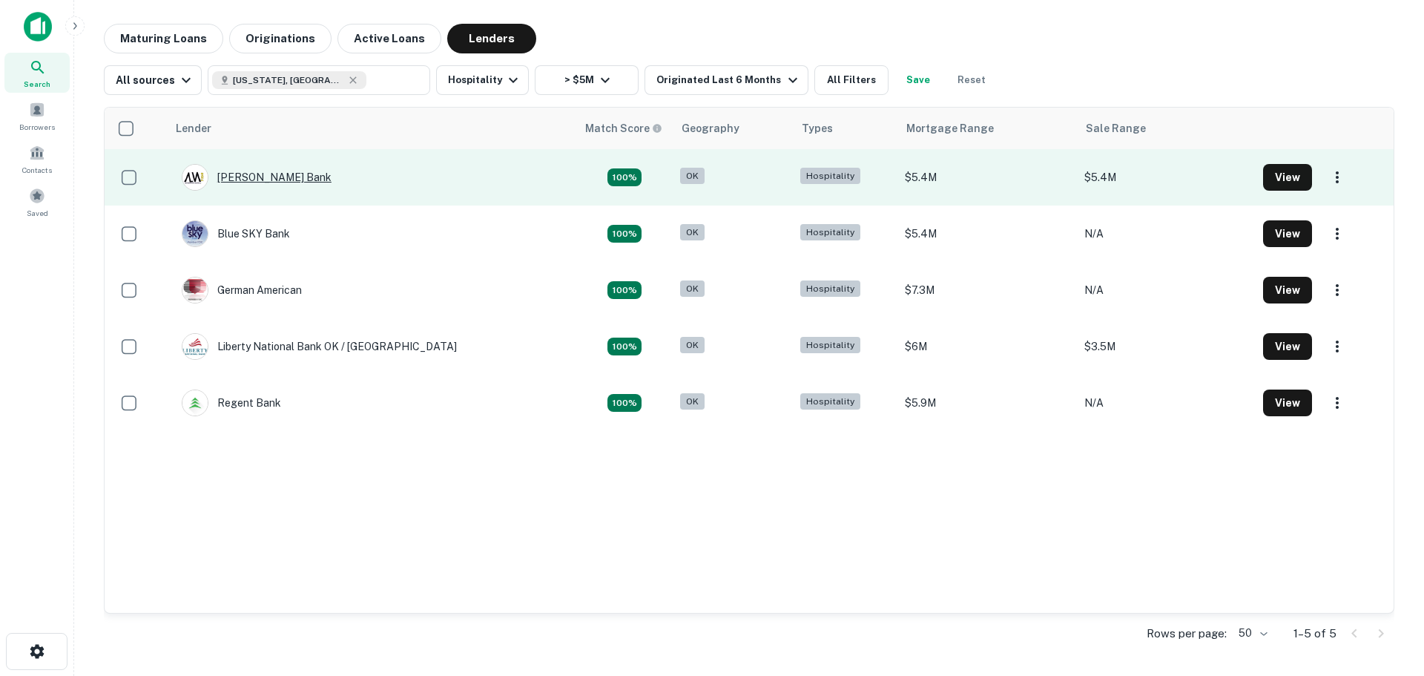
click at [241, 175] on div "[PERSON_NAME] Bank" at bounding box center [257, 177] width 150 height 27
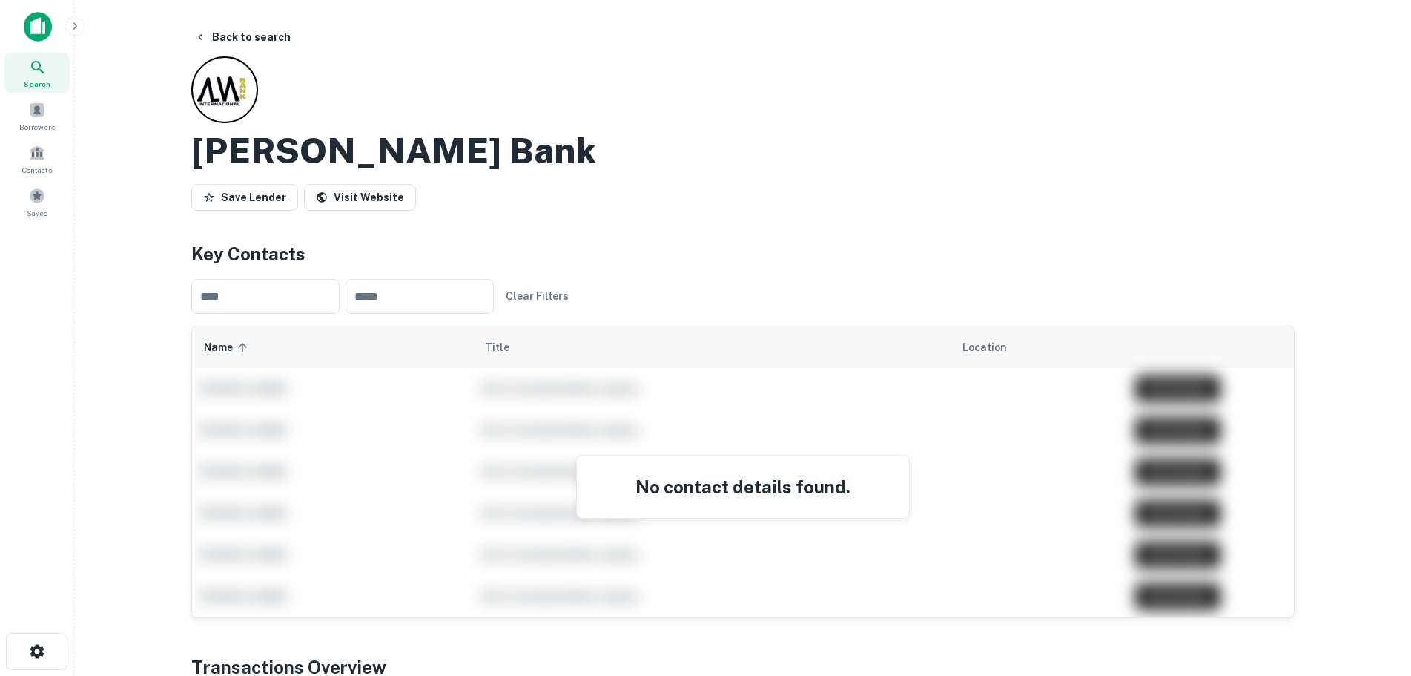
click at [564, 170] on div "[PERSON_NAME] Bank" at bounding box center [743, 150] width 1104 height 43
click at [199, 34] on icon "button" at bounding box center [200, 37] width 12 height 12
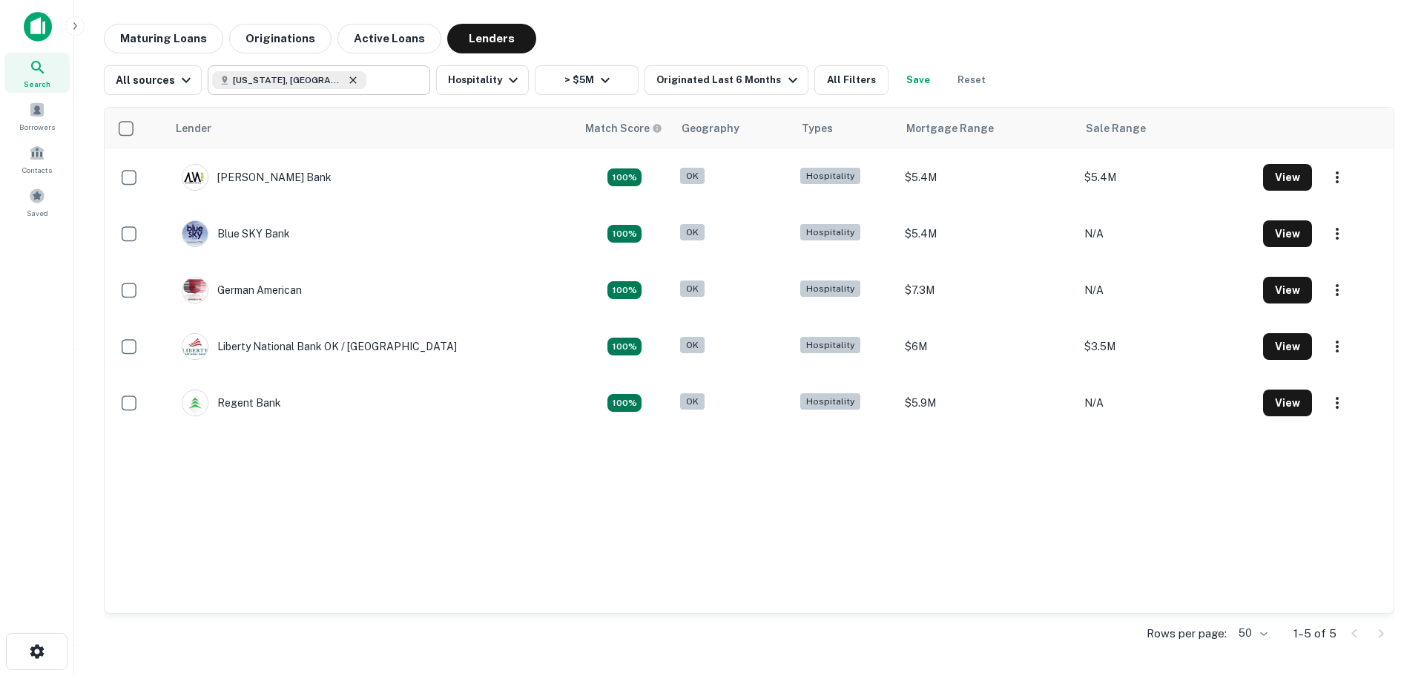
click at [347, 82] on icon at bounding box center [353, 80] width 12 height 12
type input "**********"
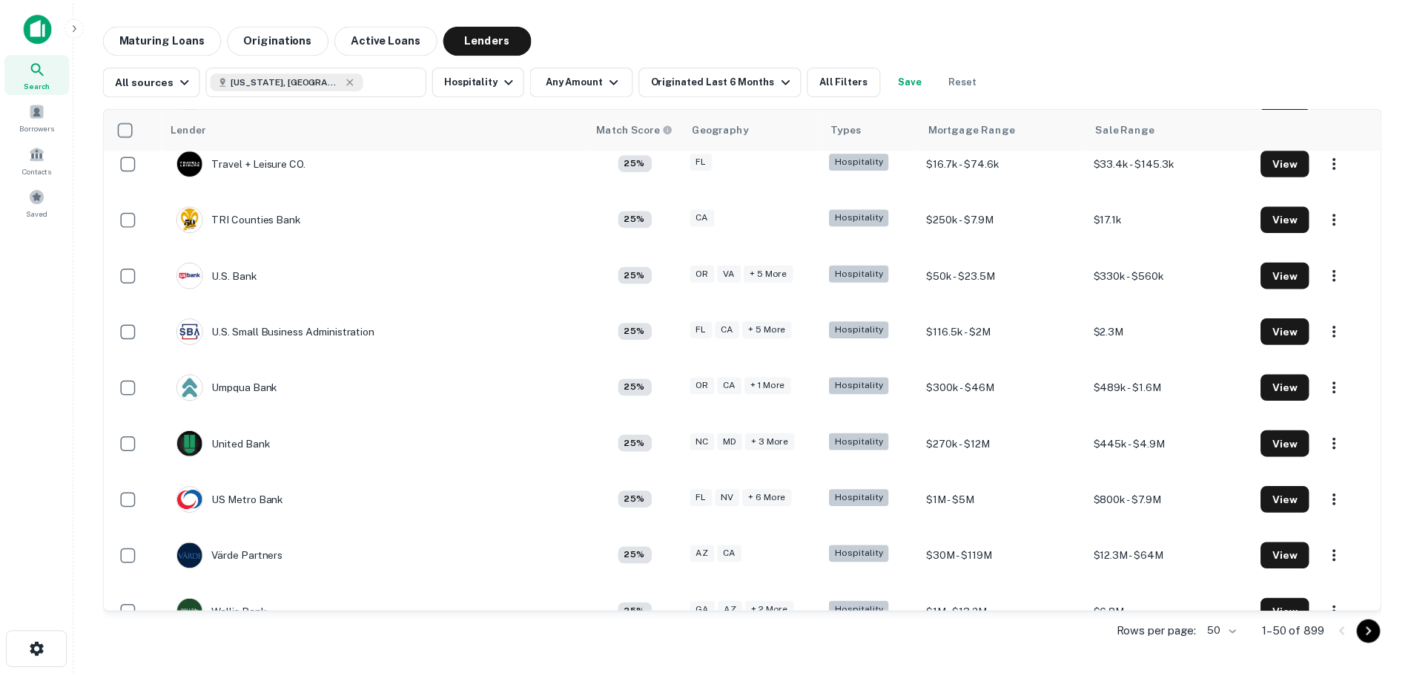
scroll to position [2225, 0]
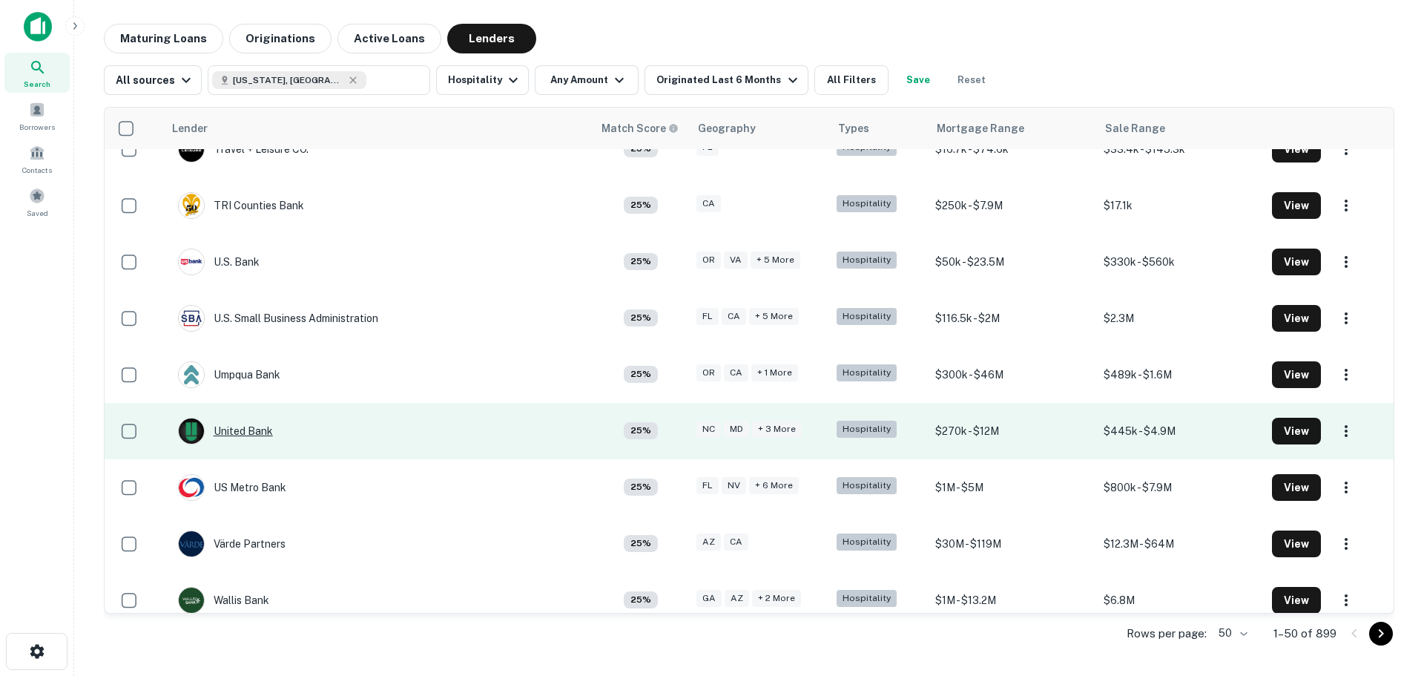
click at [260, 418] on div "United Bank" at bounding box center [225, 431] width 95 height 27
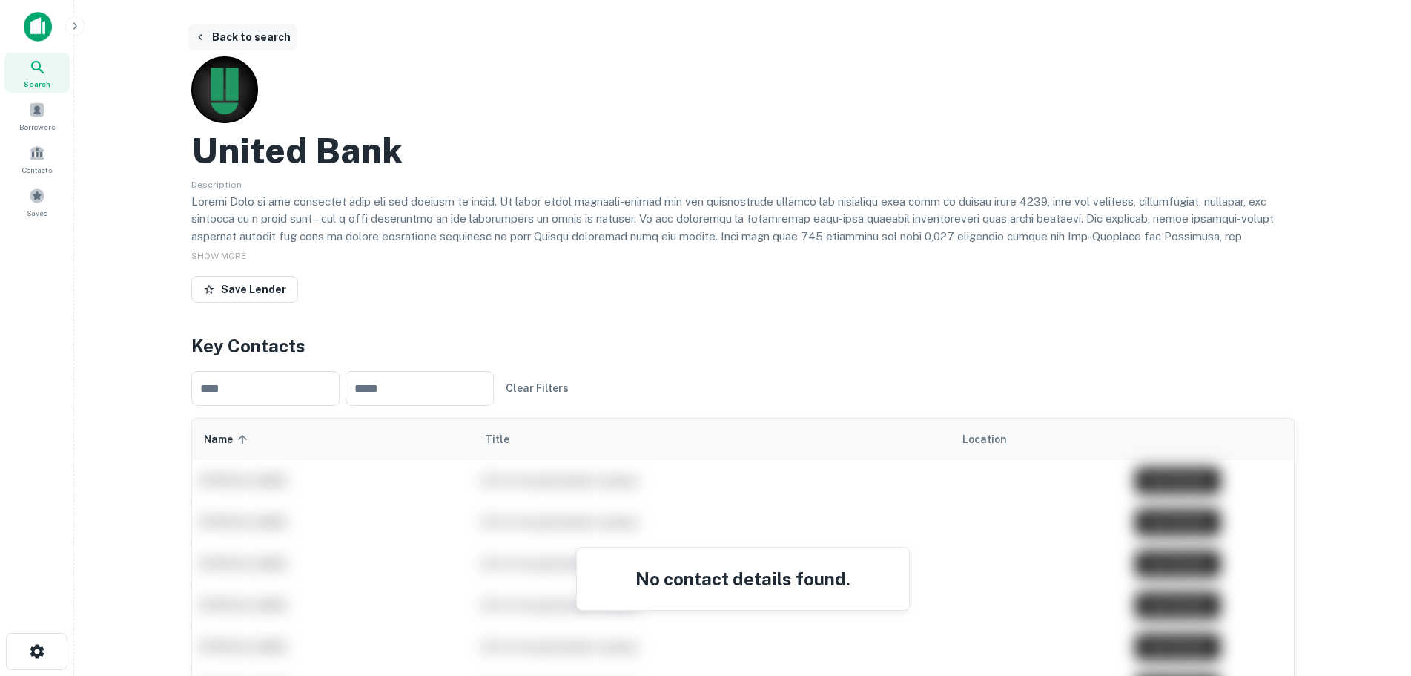
click at [266, 41] on button "Back to search" at bounding box center [242, 37] width 108 height 27
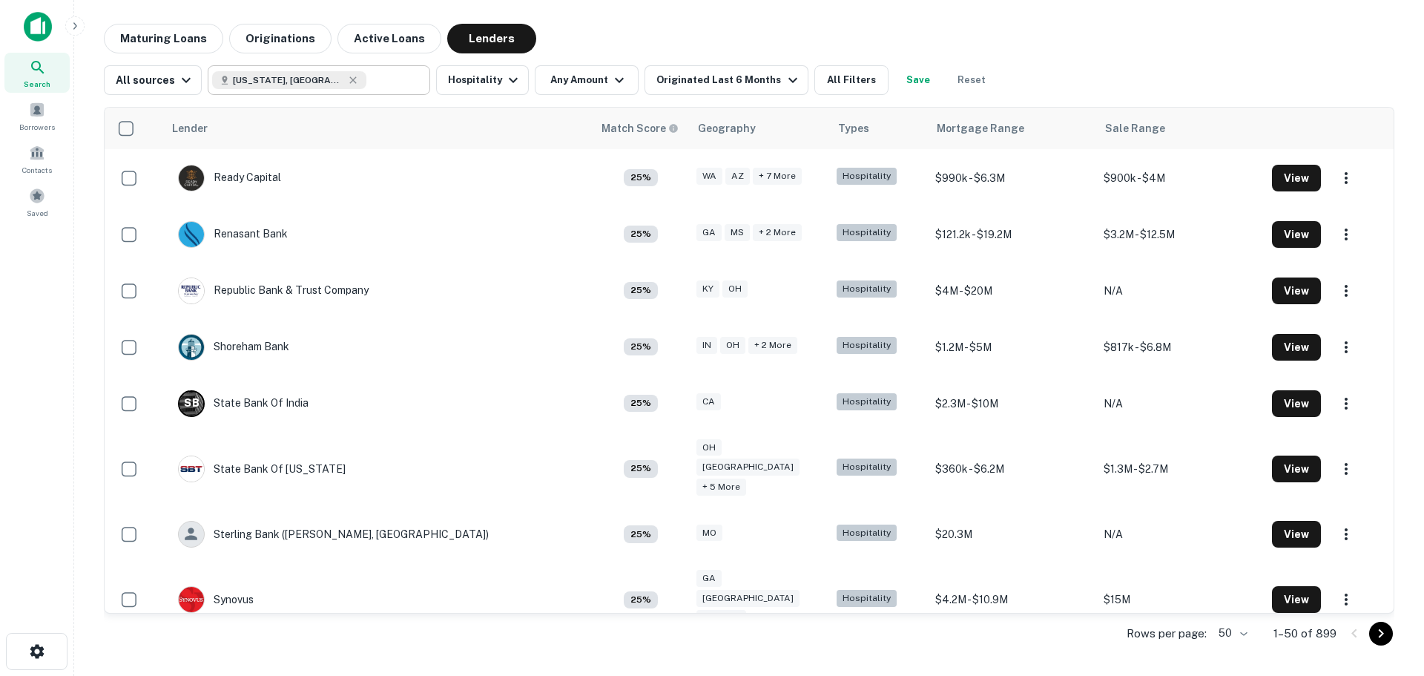
scroll to position [2225, 0]
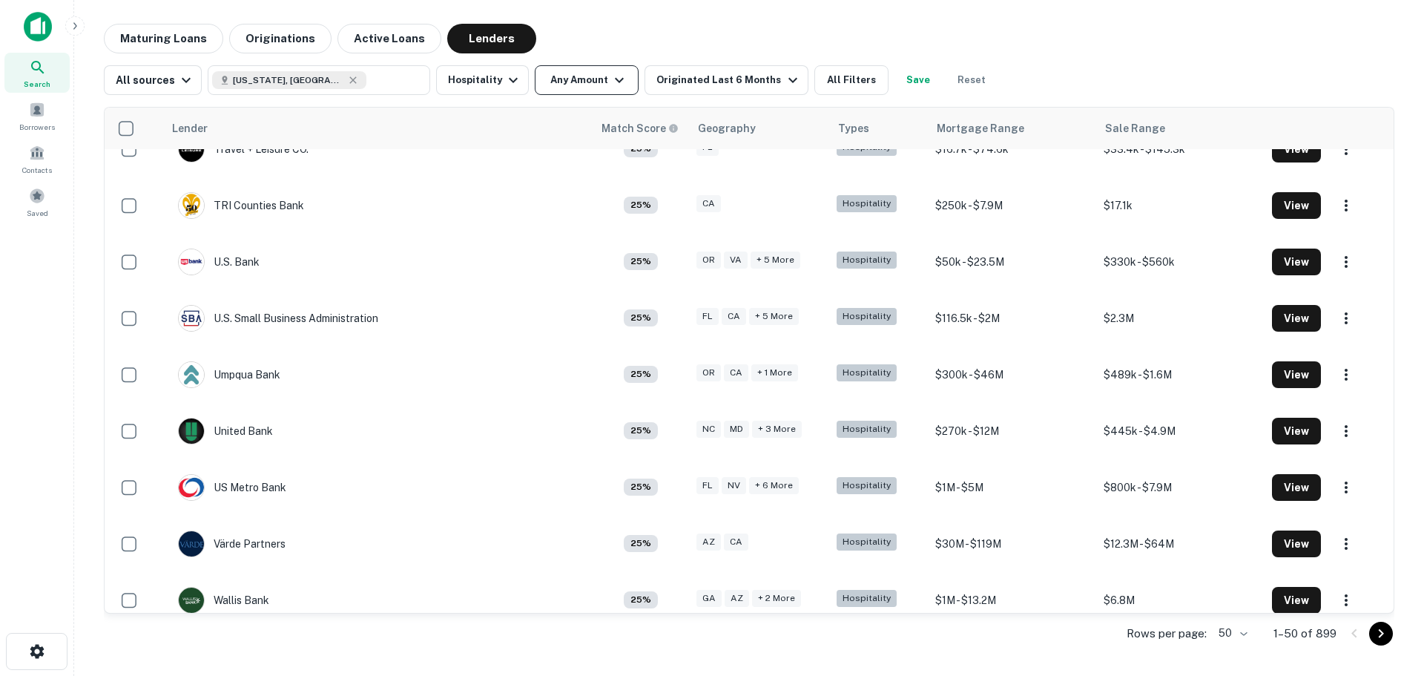
click at [570, 81] on button "Any Amount" at bounding box center [587, 80] width 104 height 30
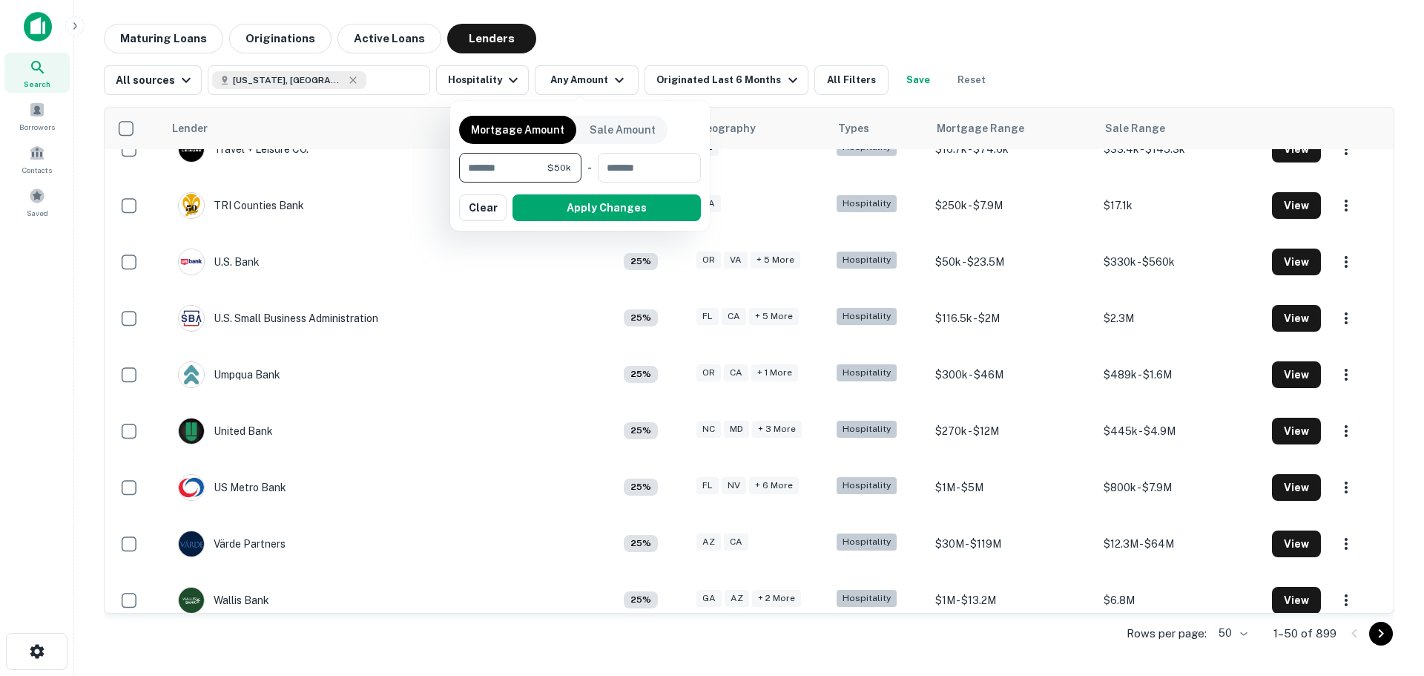
type input "******"
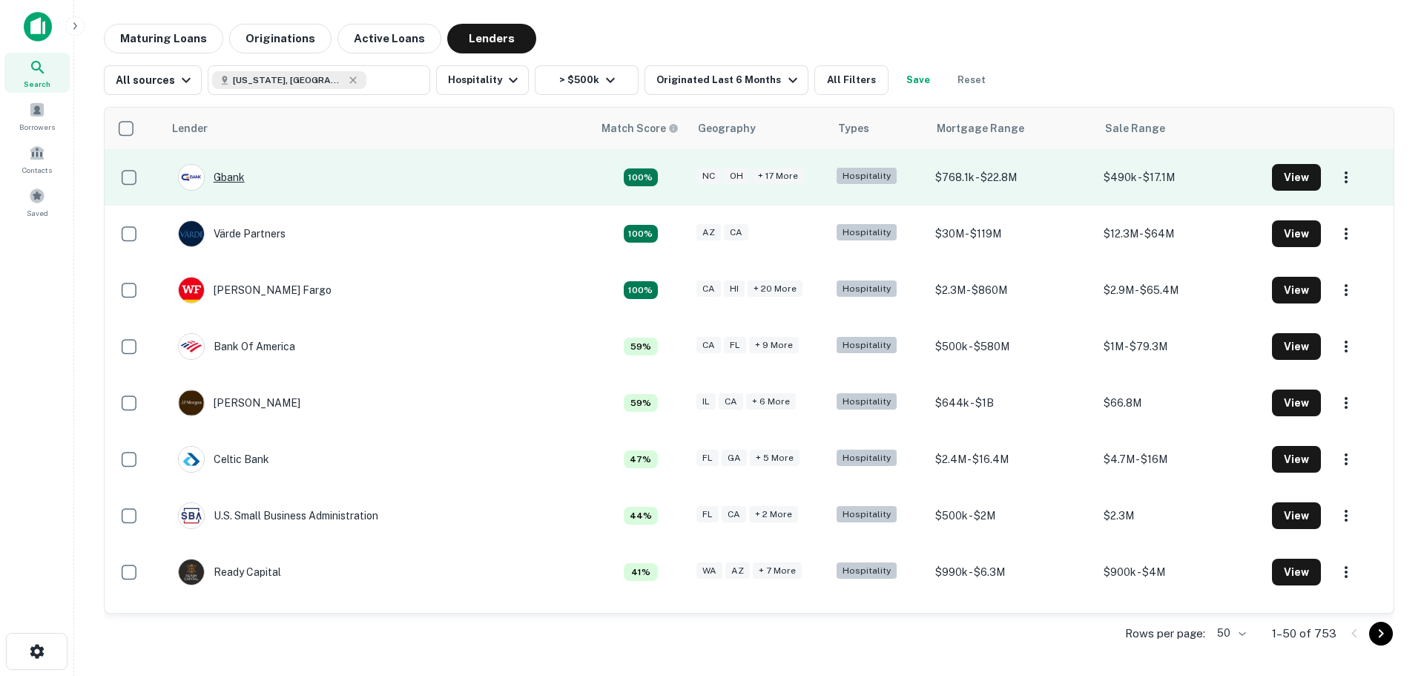
click at [225, 185] on div "Gbank" at bounding box center [211, 177] width 67 height 27
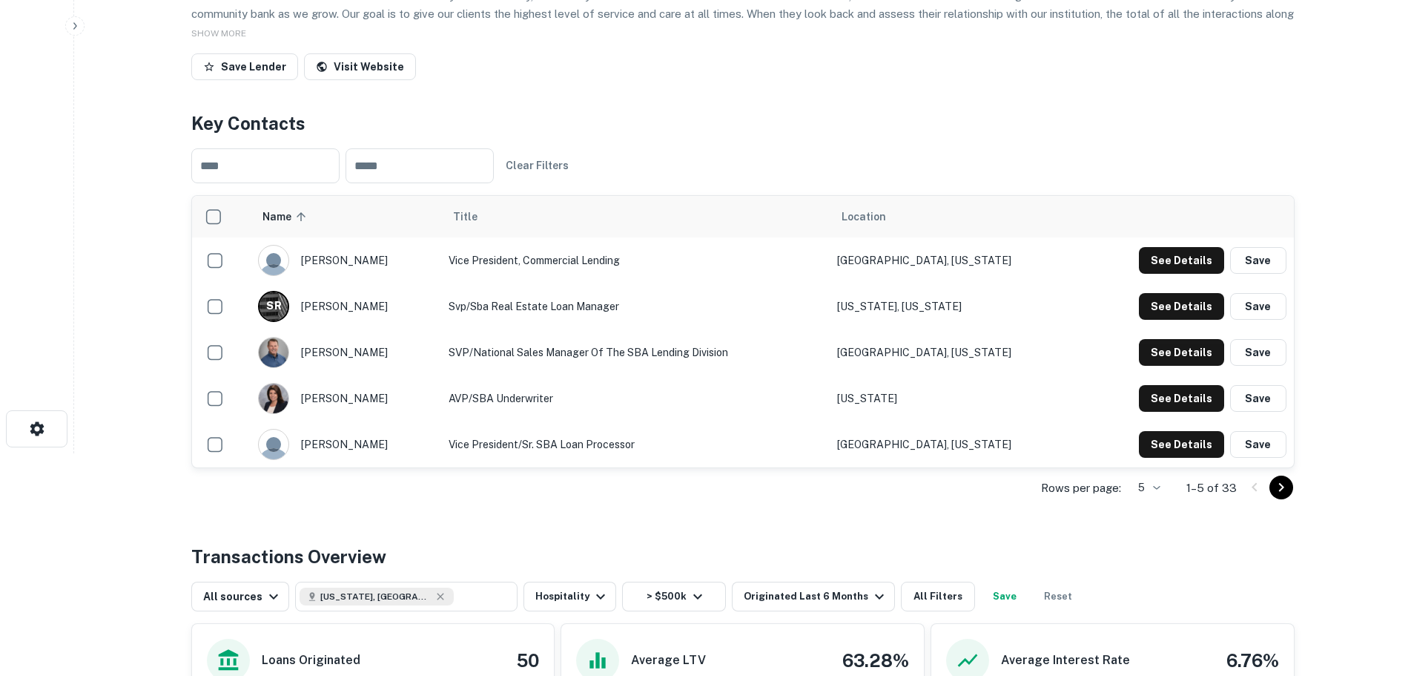
scroll to position [519, 0]
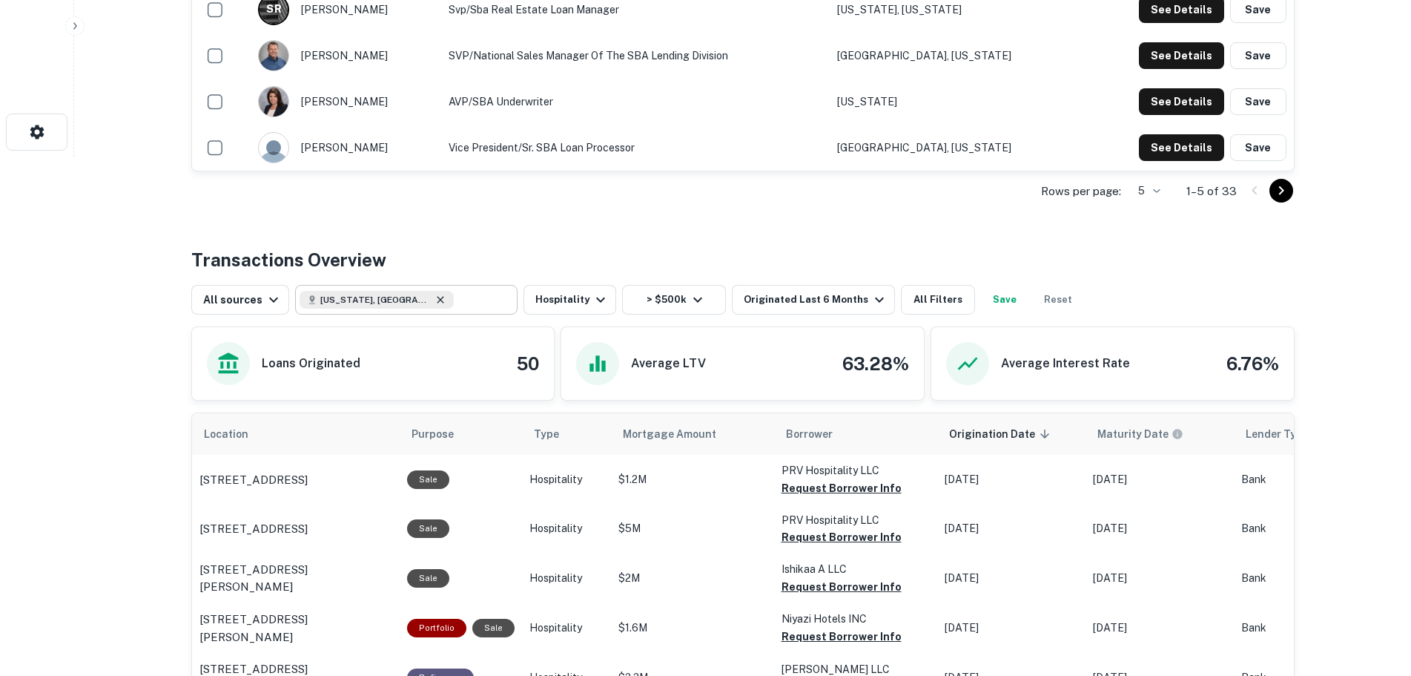
click at [437, 303] on icon at bounding box center [440, 299] width 7 height 7
type input "**********"
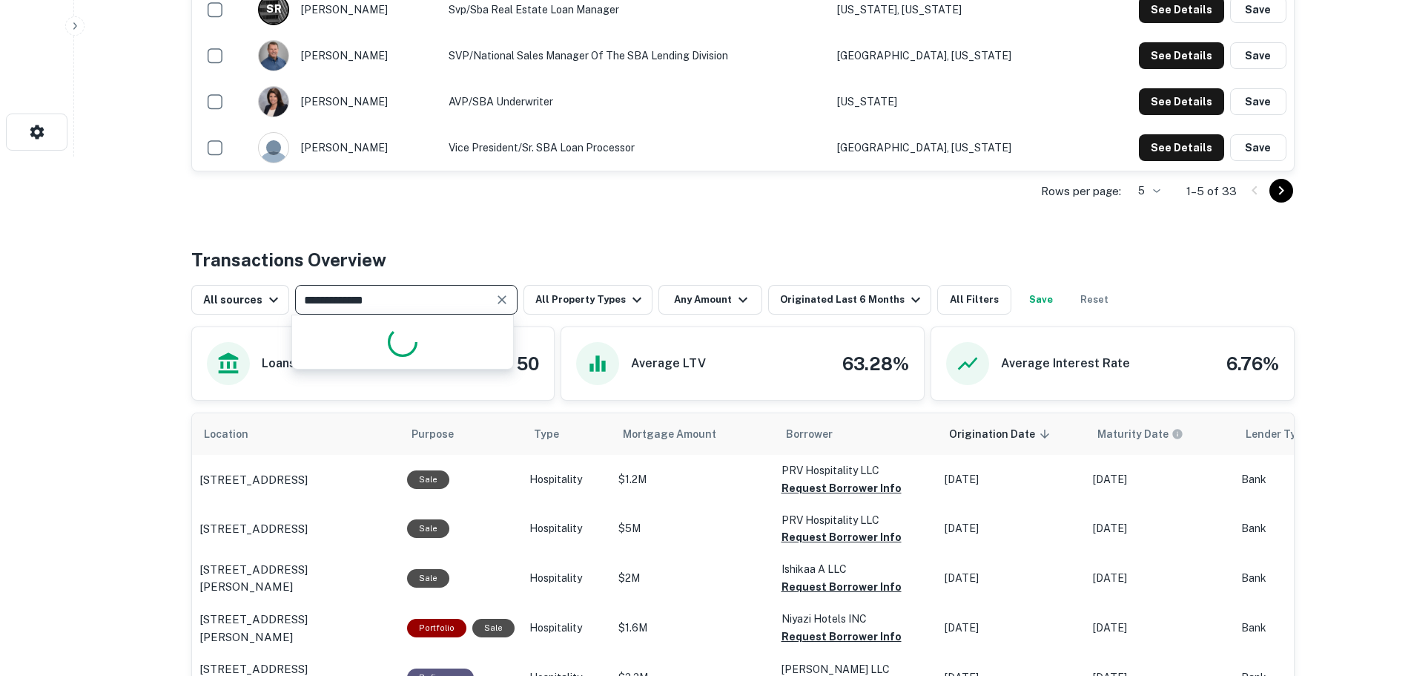
click at [388, 302] on input "**********" at bounding box center [394, 299] width 189 height 21
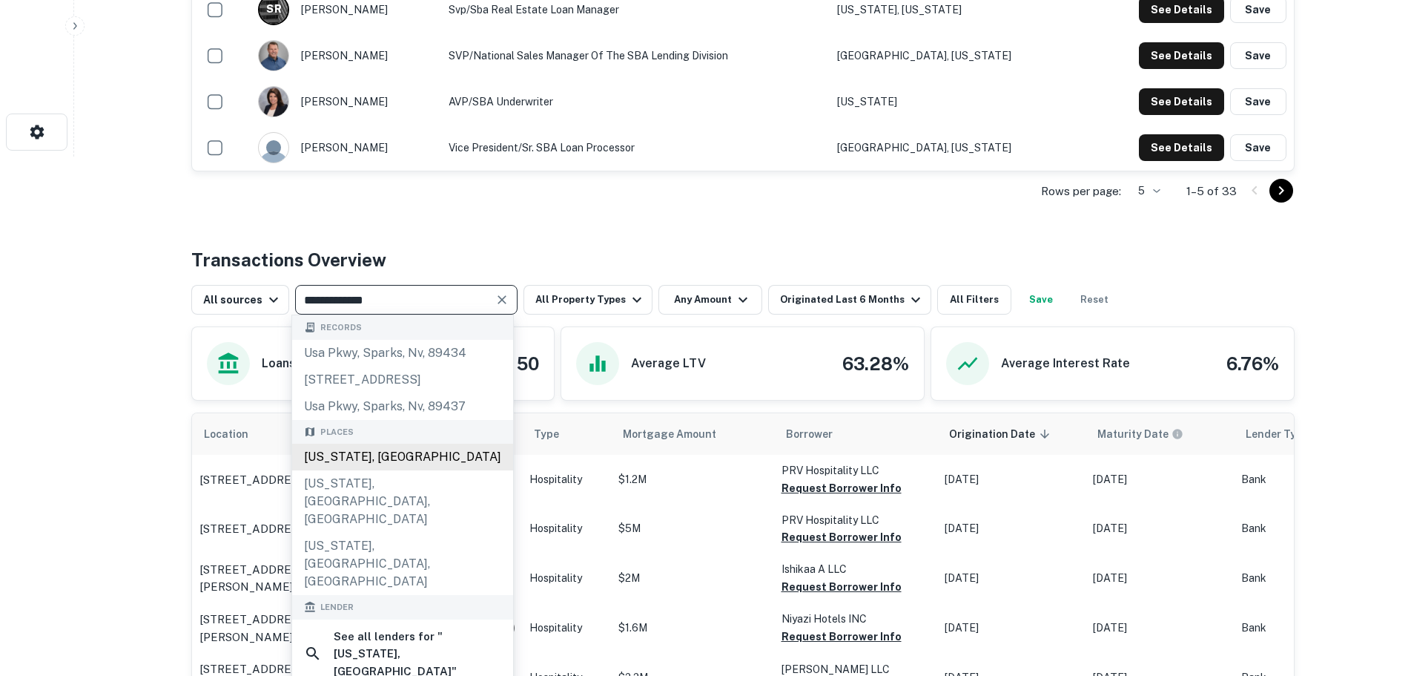
click at [398, 452] on div "[US_STATE], [GEOGRAPHIC_DATA]" at bounding box center [402, 456] width 221 height 27
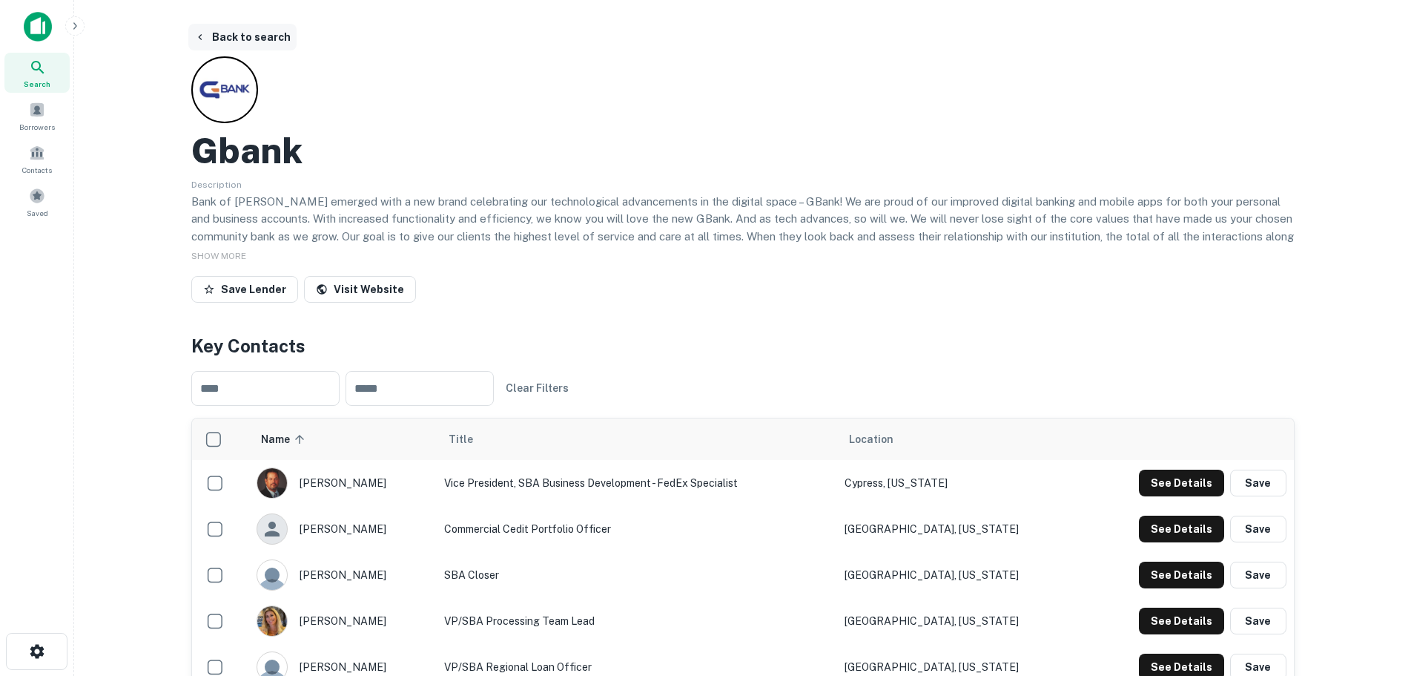
click at [234, 31] on button "Back to search" at bounding box center [242, 37] width 108 height 27
click at [221, 40] on button "Back to search" at bounding box center [242, 37] width 108 height 27
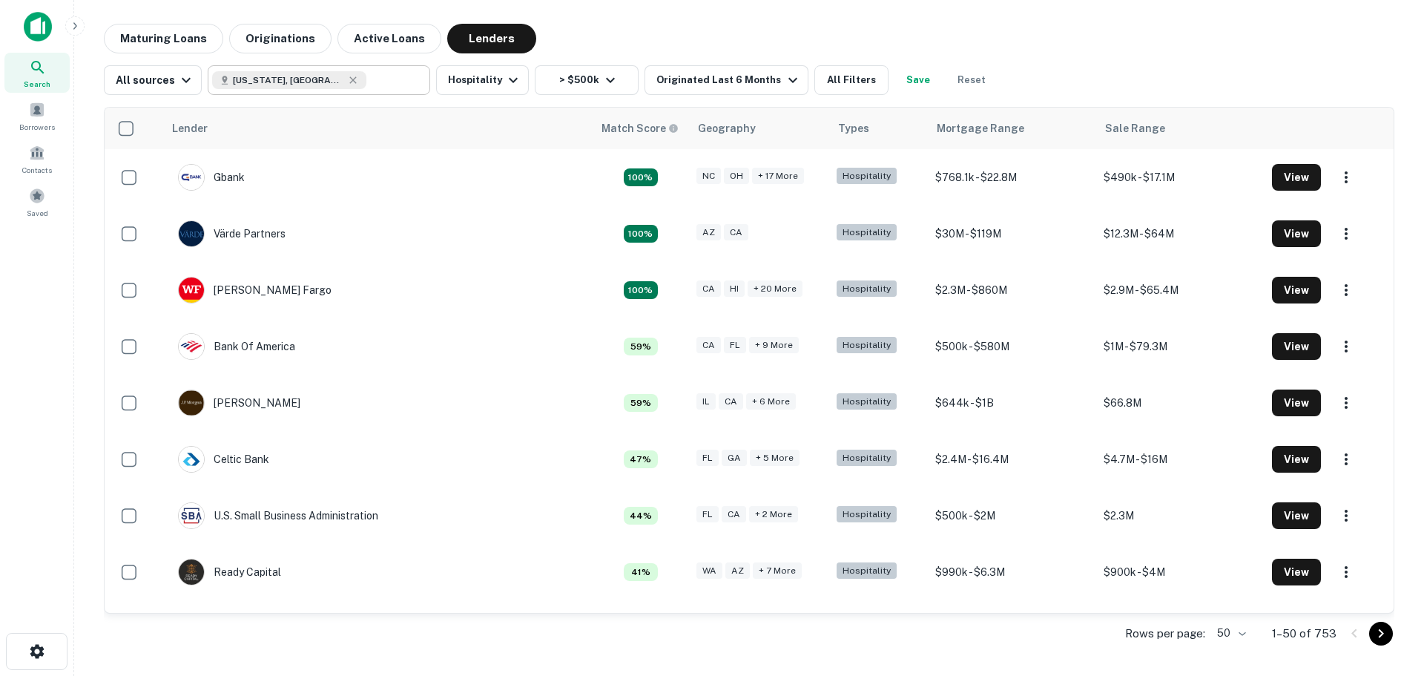
click at [366, 87] on input "text" at bounding box center [394, 80] width 57 height 21
type input "**********"
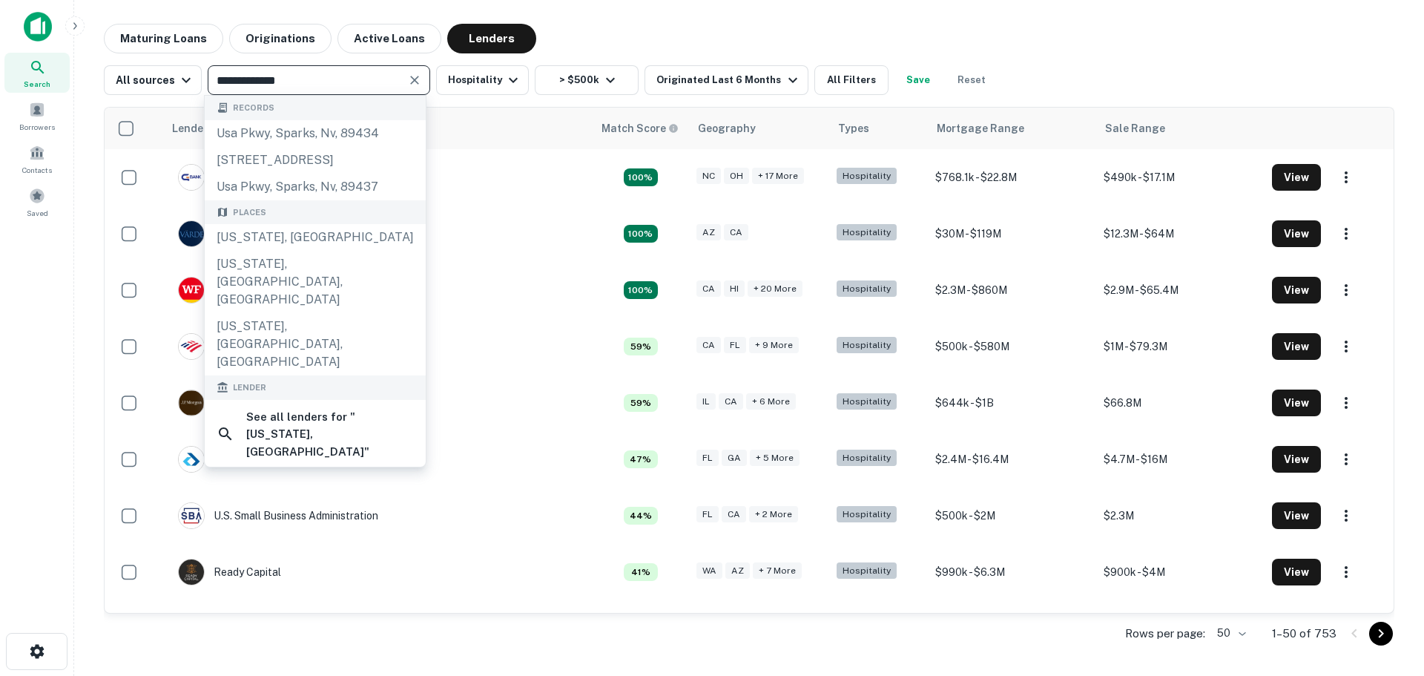
drag, startPoint x: 299, startPoint y: 82, endPoint x: 55, endPoint y: 68, distance: 244.4
click at [55, 68] on div "**********" at bounding box center [712, 338] width 1424 height 676
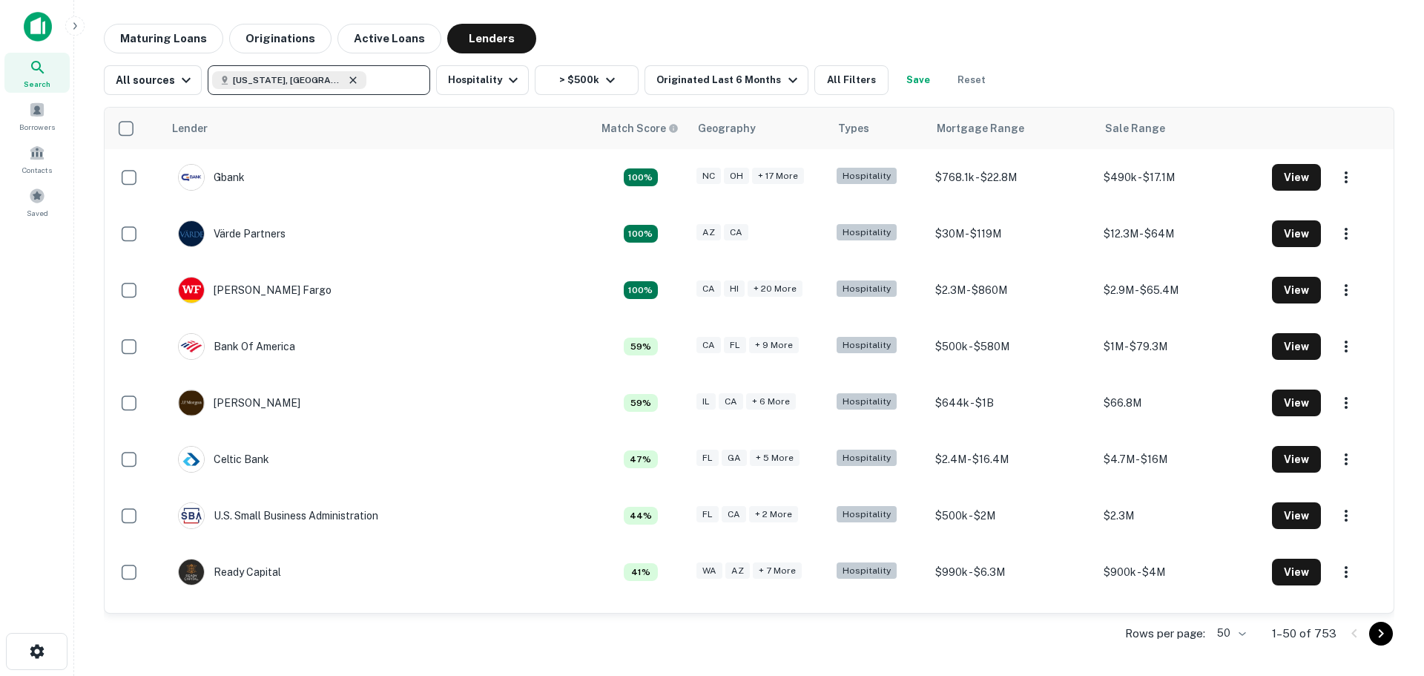
click at [347, 84] on icon at bounding box center [353, 80] width 12 height 12
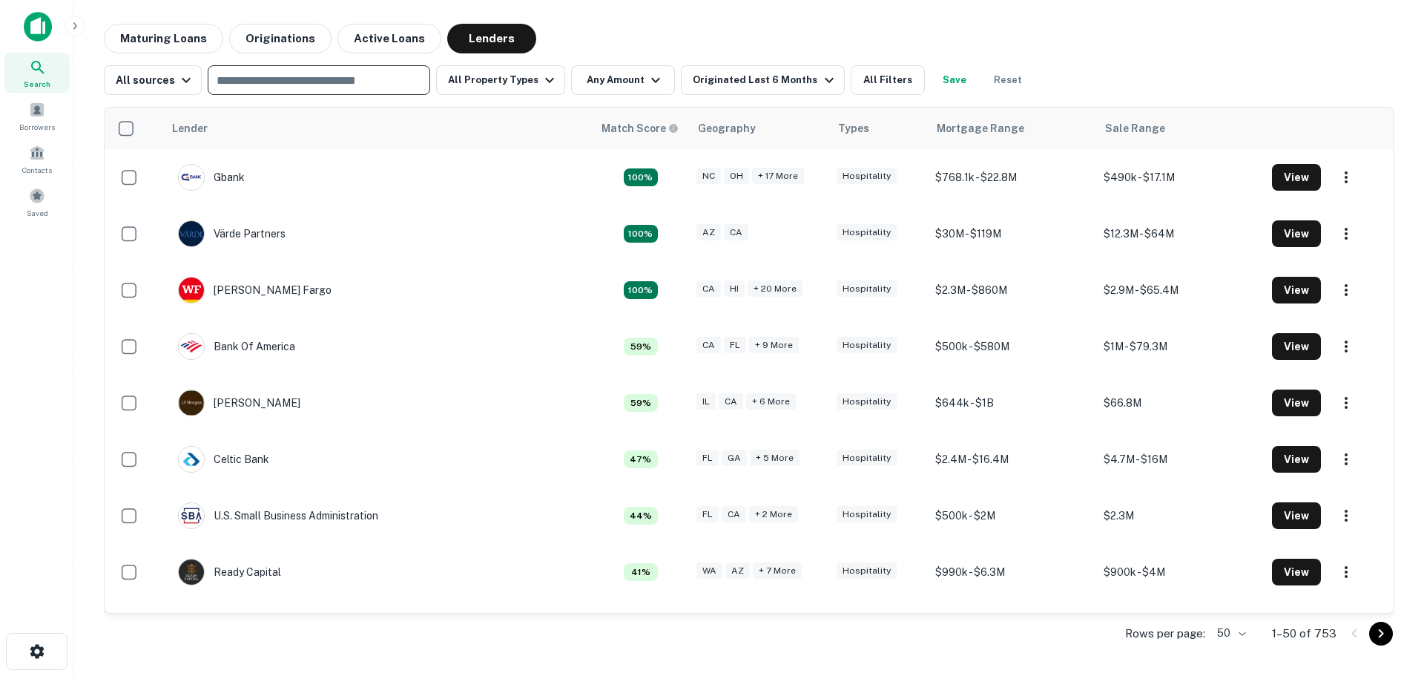
click at [316, 84] on input "text" at bounding box center [317, 80] width 211 height 21
type input "********"
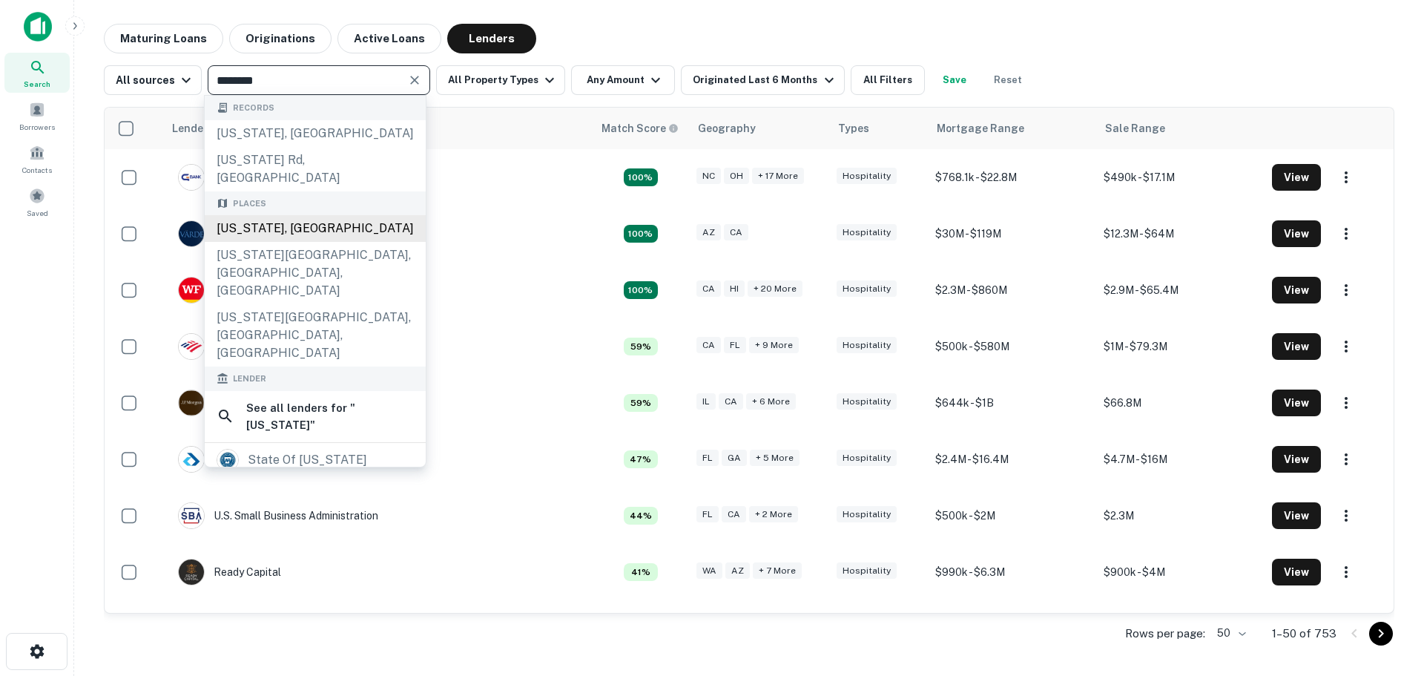
click at [303, 215] on div "[US_STATE], [GEOGRAPHIC_DATA]" at bounding box center [315, 228] width 221 height 27
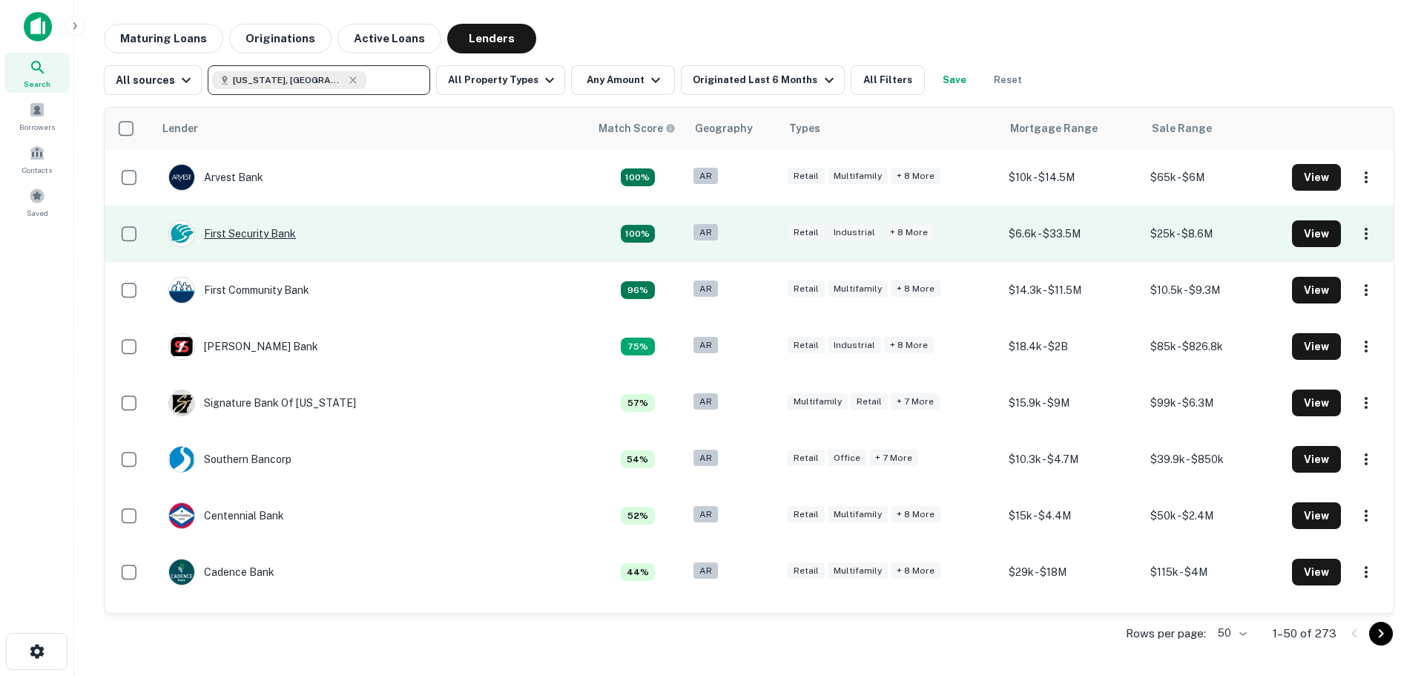
click at [254, 234] on div "First Security Bank" at bounding box center [232, 233] width 128 height 27
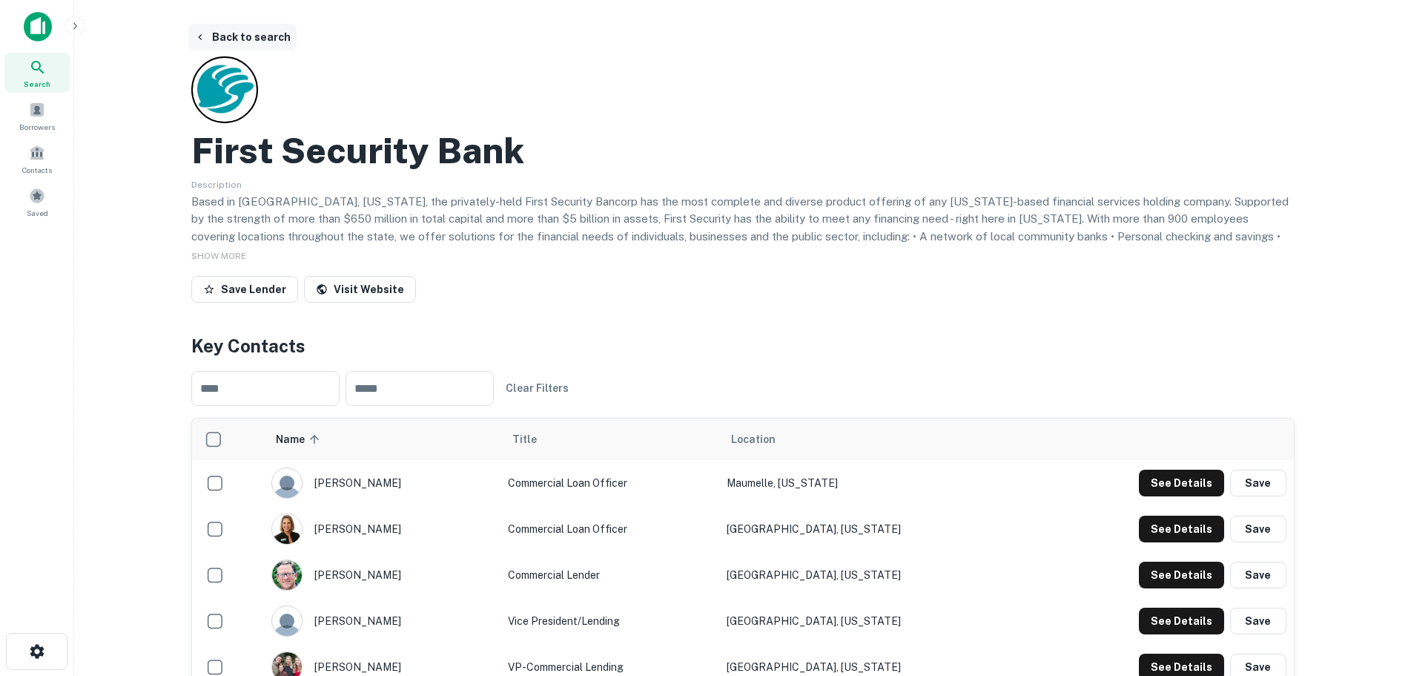
click at [221, 43] on button "Back to search" at bounding box center [242, 37] width 108 height 27
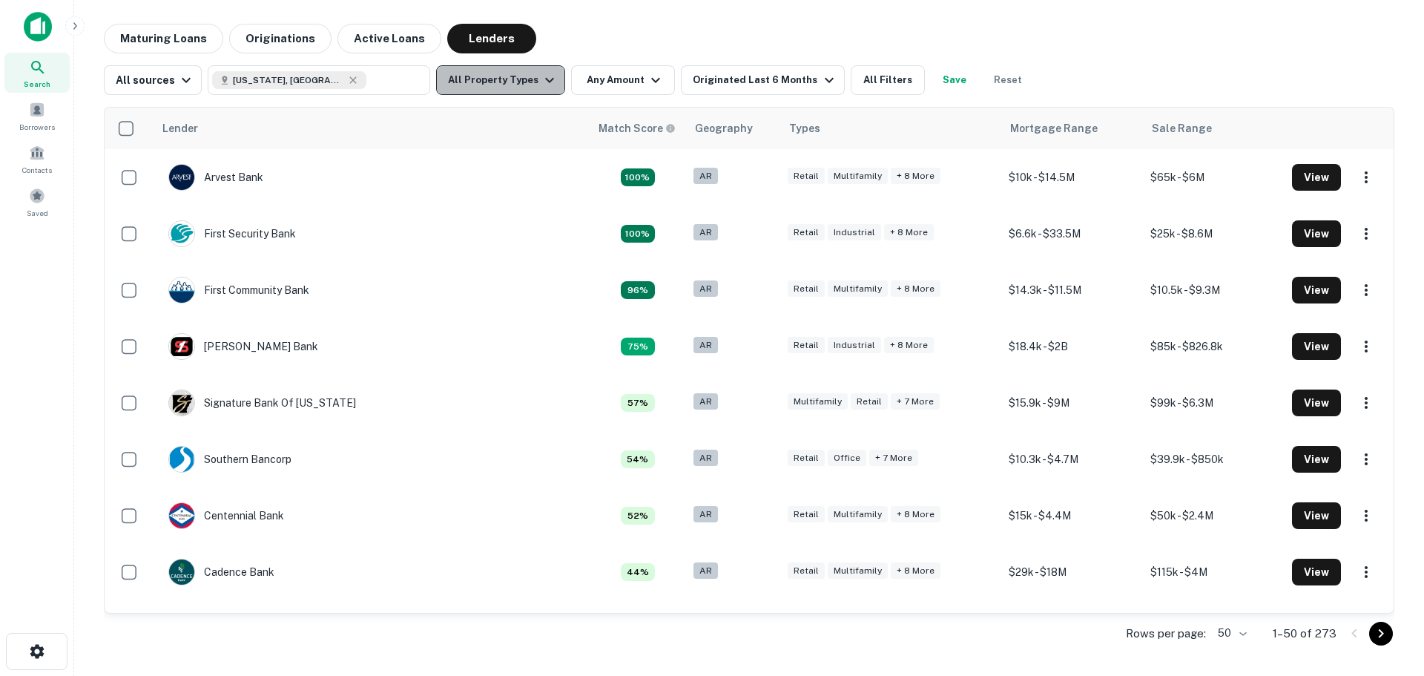
click at [514, 80] on button "All Property Types" at bounding box center [500, 80] width 129 height 30
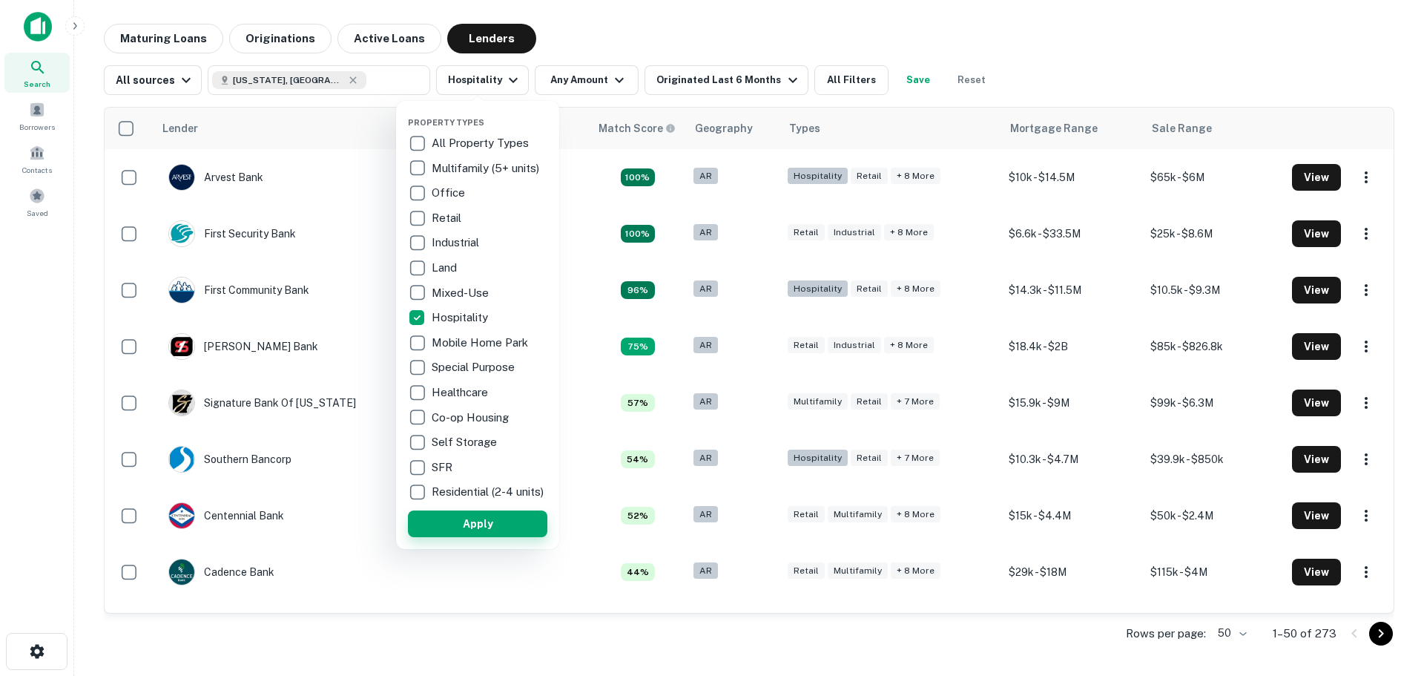
click at [482, 536] on button "Apply" at bounding box center [477, 523] width 139 height 27
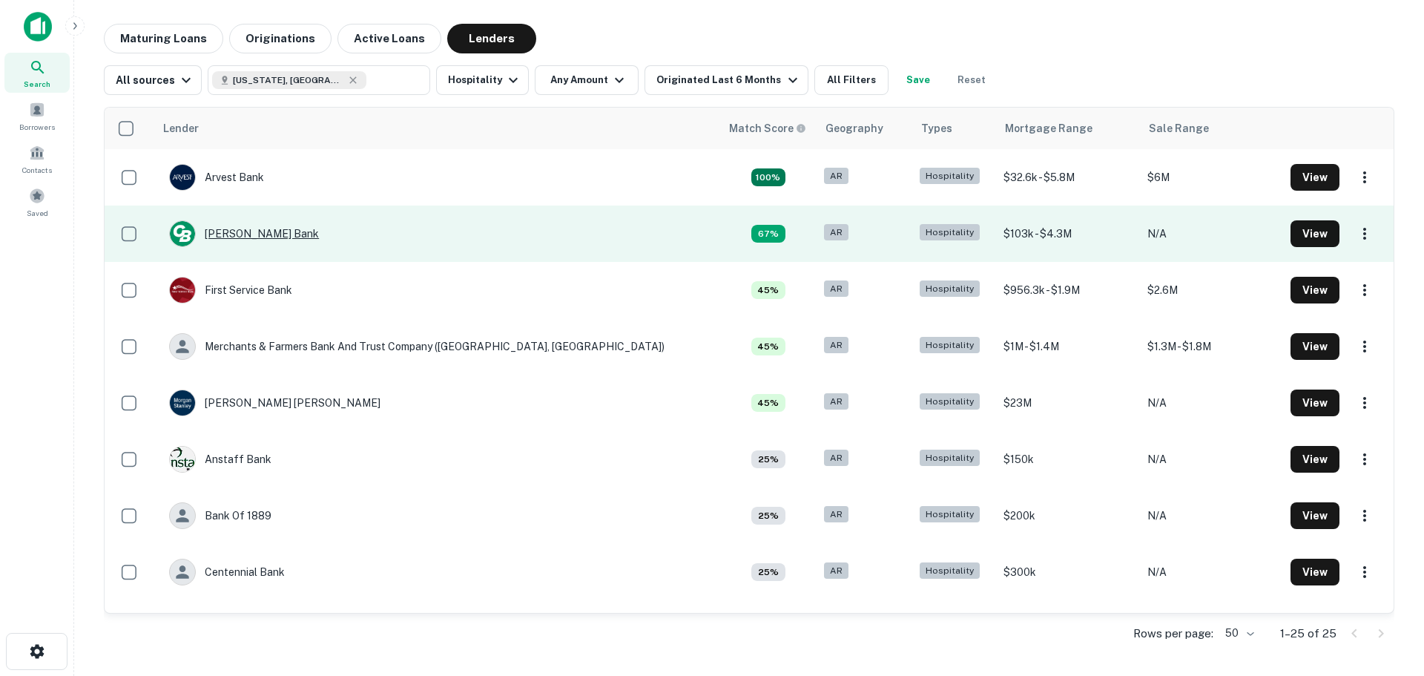
click at [251, 236] on div "[PERSON_NAME] Bank" at bounding box center [244, 233] width 150 height 27
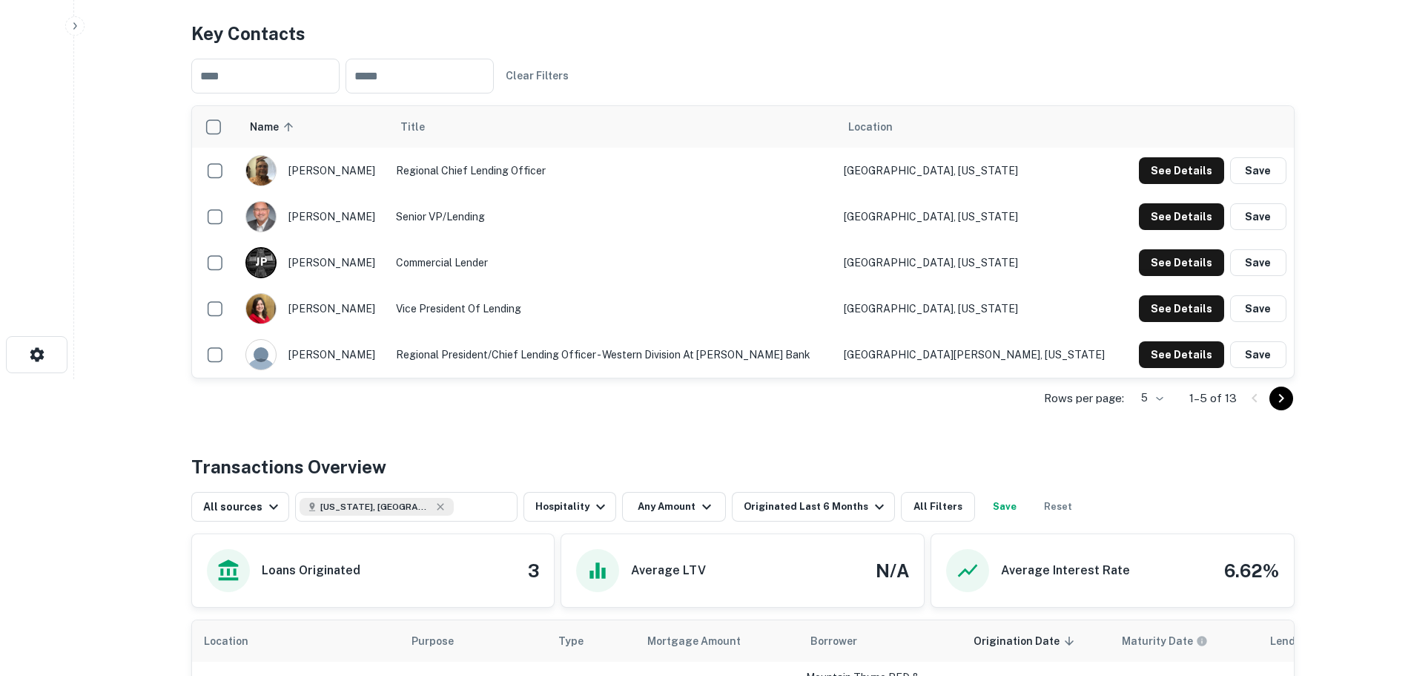
scroll to position [371, 0]
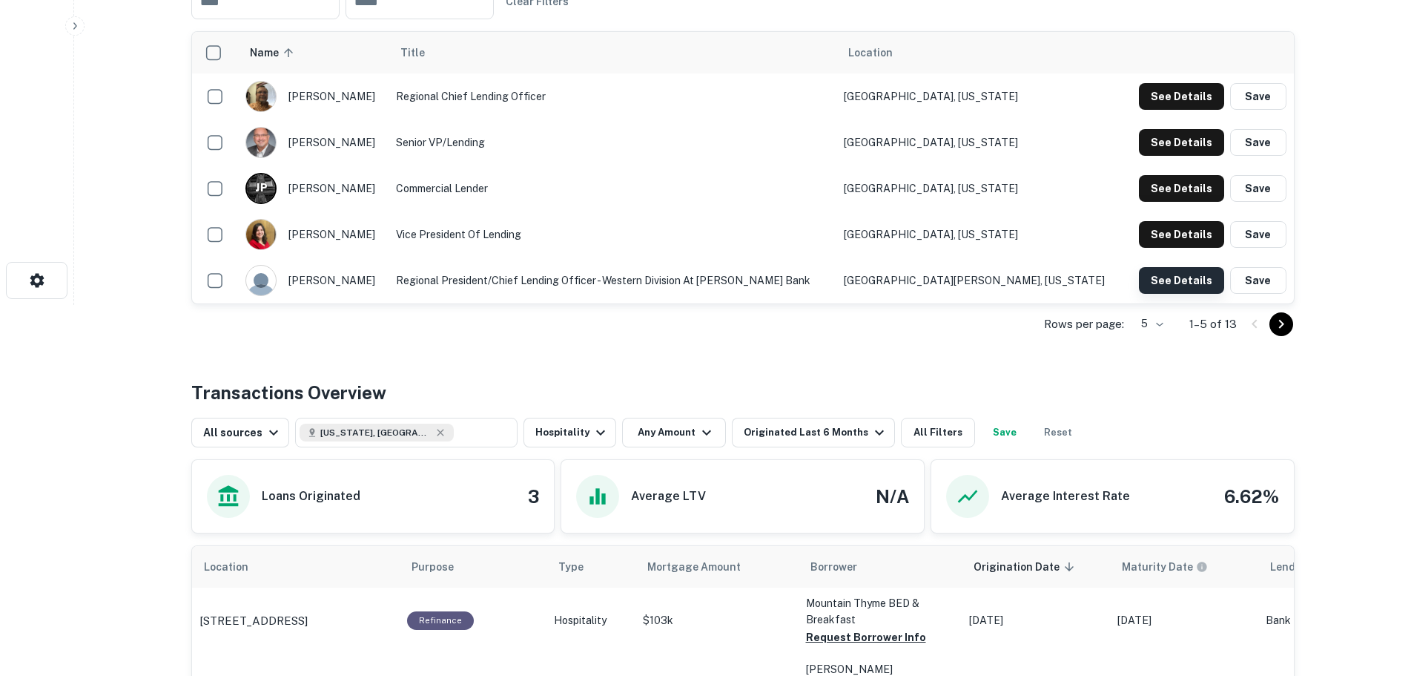
click at [1163, 110] on button "See Details" at bounding box center [1181, 96] width 85 height 27
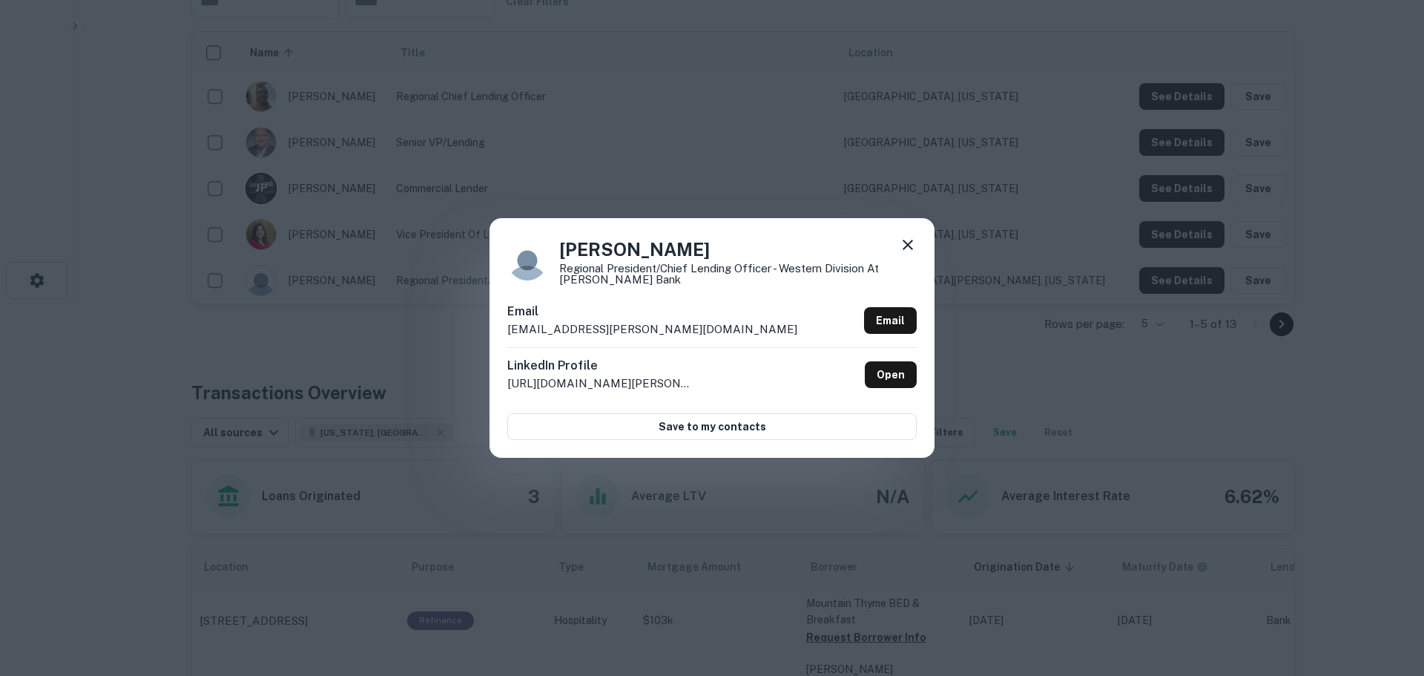
drag, startPoint x: 1010, startPoint y: 556, endPoint x: 960, endPoint y: 550, distance: 50.8
click at [1010, 556] on div "[PERSON_NAME] Regional President/Chief Lending Officer - Western Division at [P…" at bounding box center [712, 338] width 1424 height 676
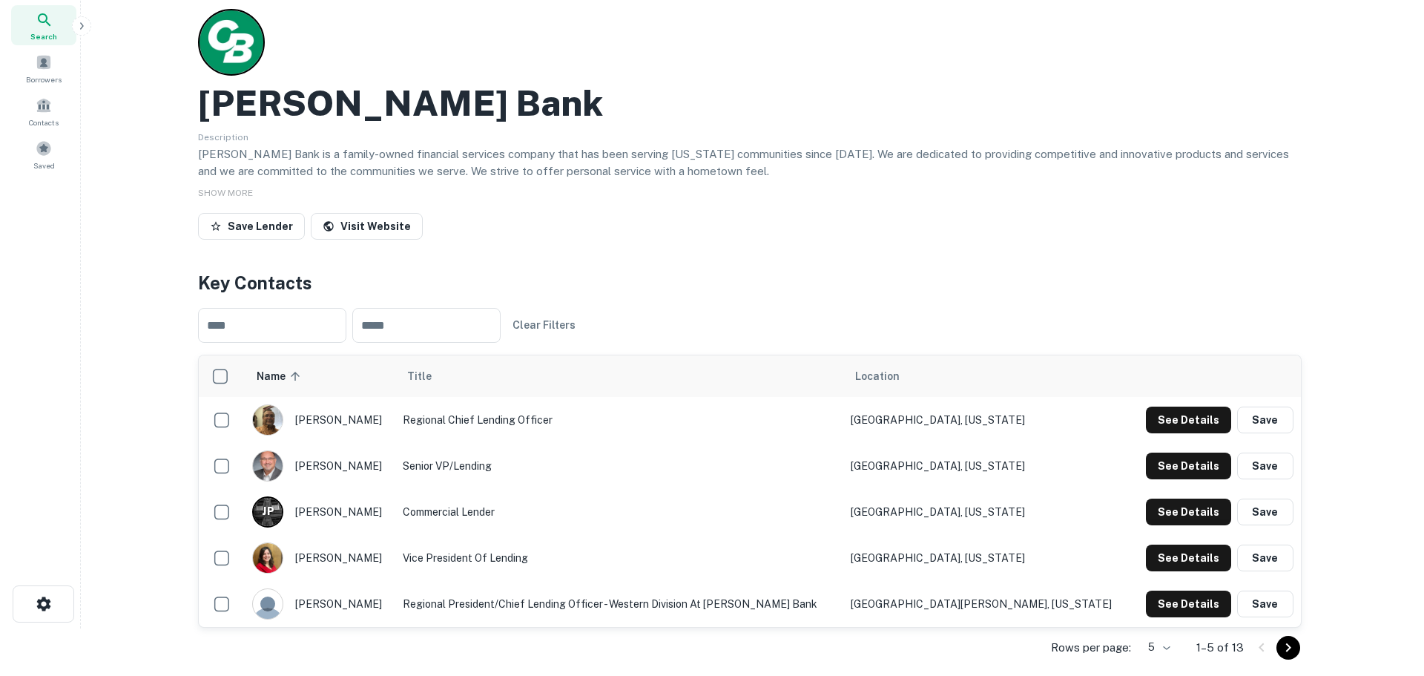
scroll to position [0, 0]
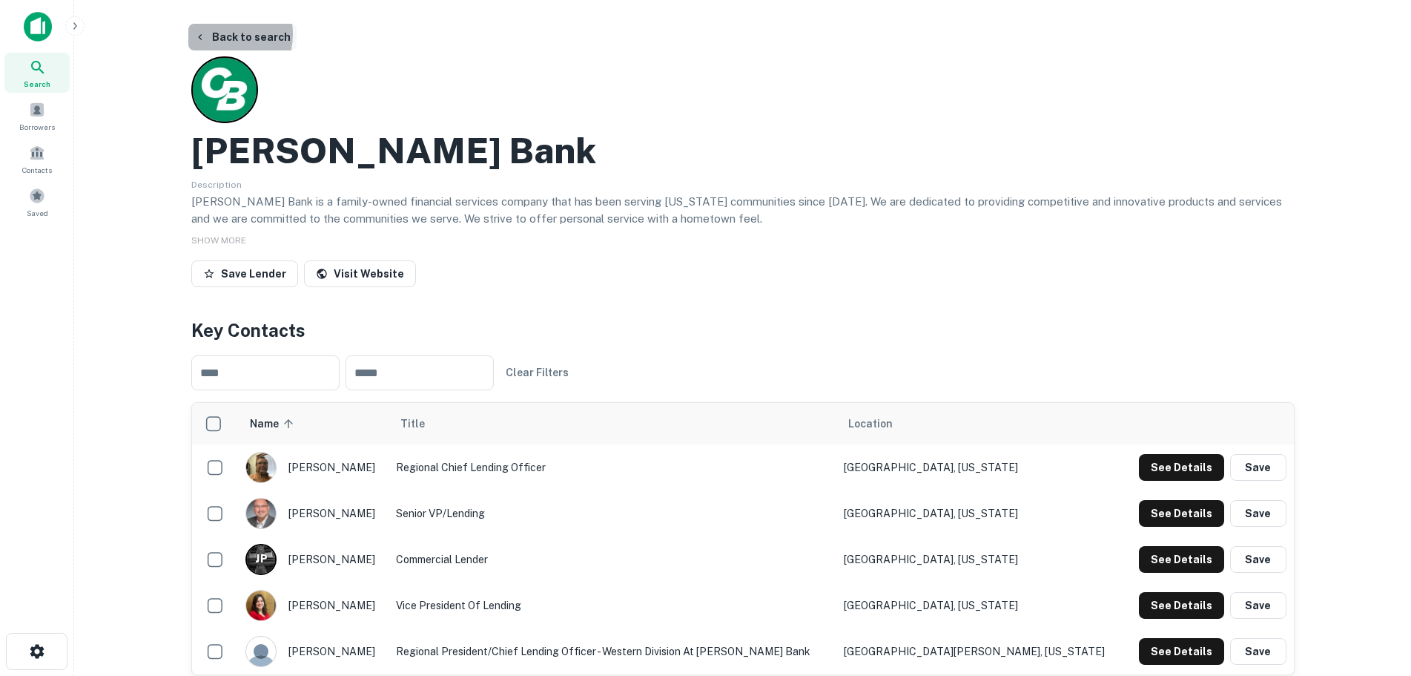
click at [219, 34] on button "Back to search" at bounding box center [242, 37] width 108 height 27
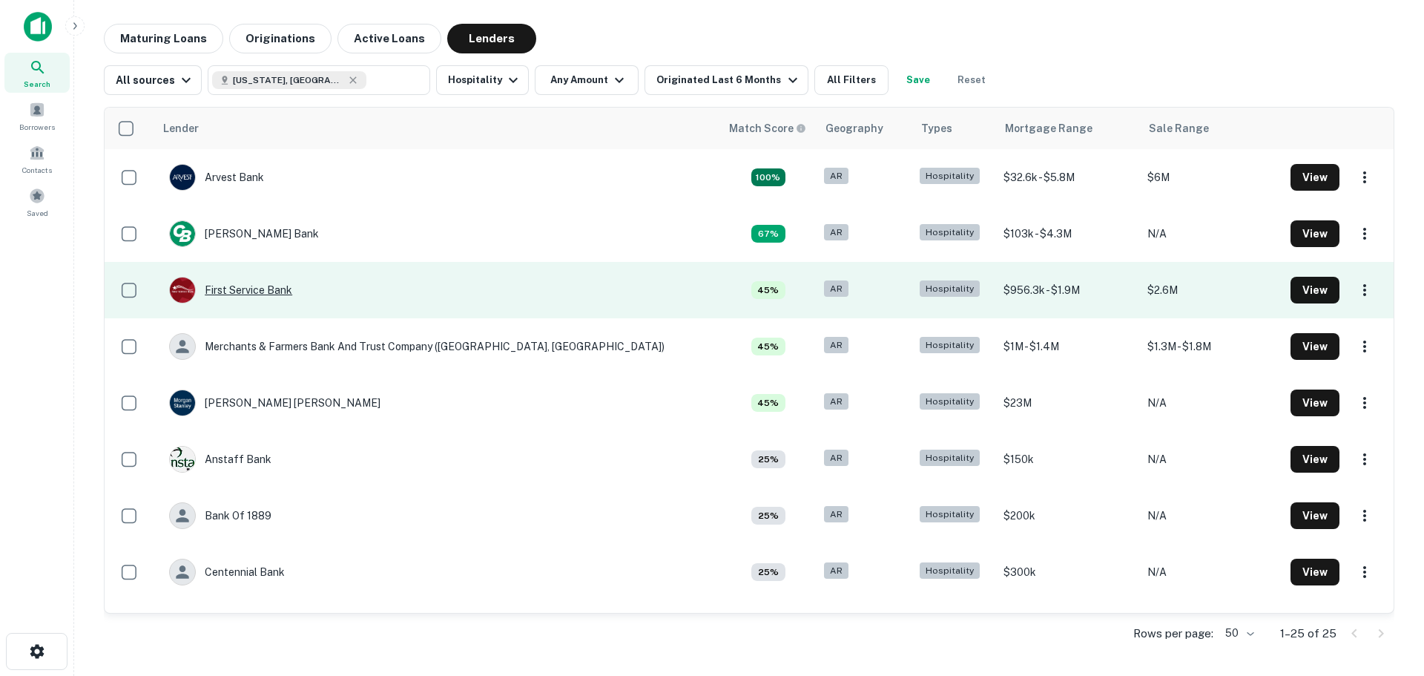
click at [270, 290] on div "First Service Bank" at bounding box center [230, 290] width 123 height 27
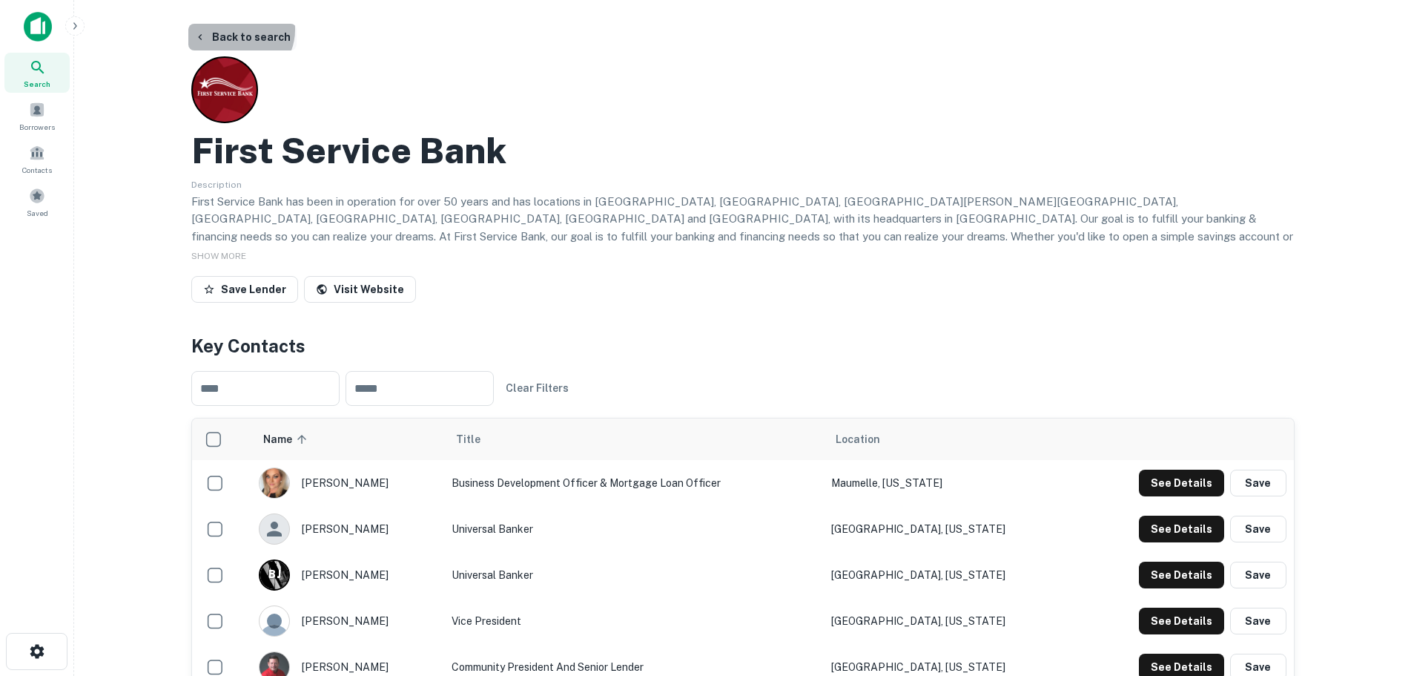
click at [237, 30] on button "Back to search" at bounding box center [242, 37] width 108 height 27
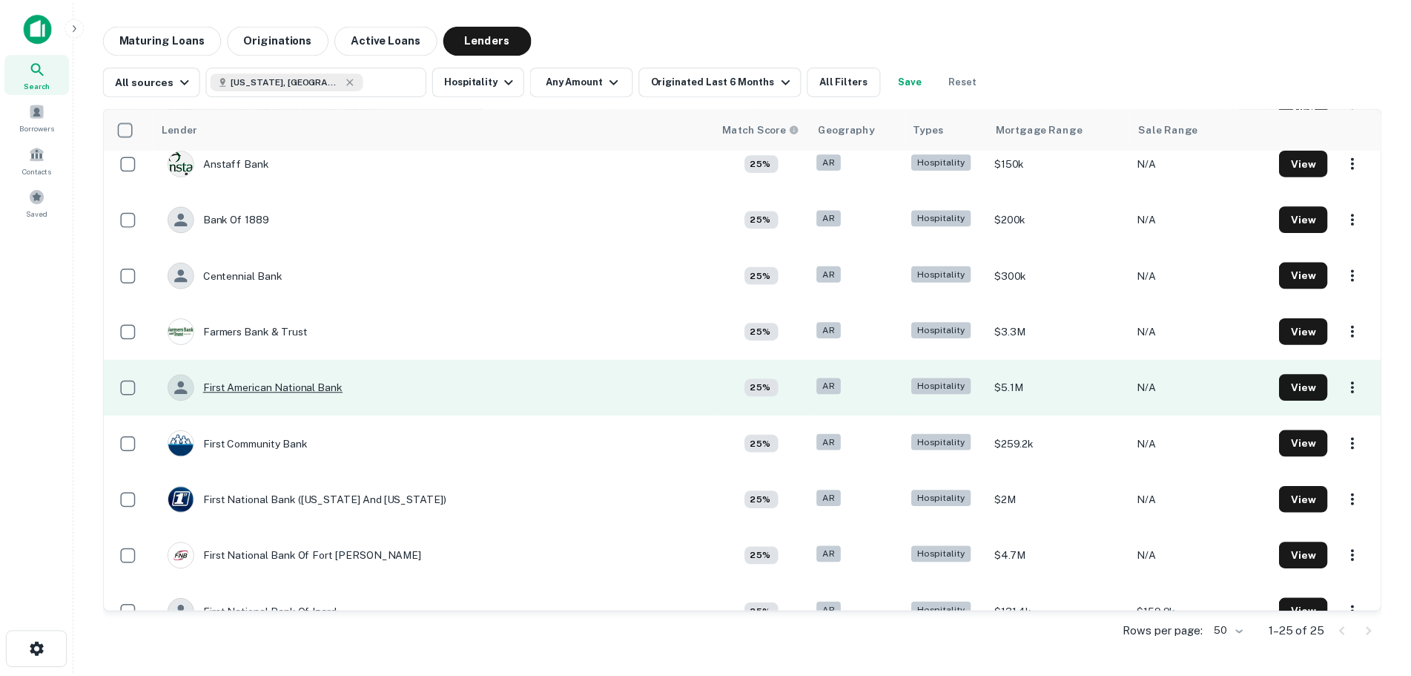
scroll to position [445, 0]
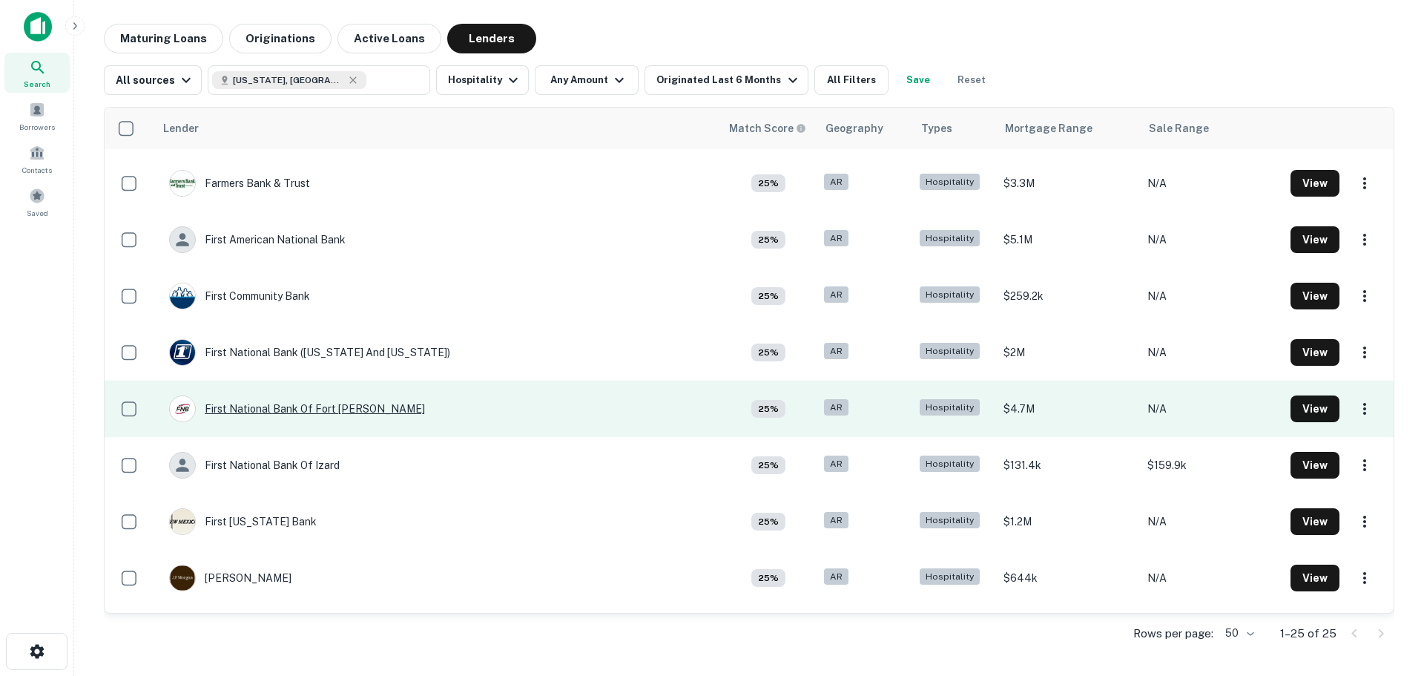
click at [303, 411] on div "First National Bank Of Fort [PERSON_NAME]" at bounding box center [297, 408] width 256 height 27
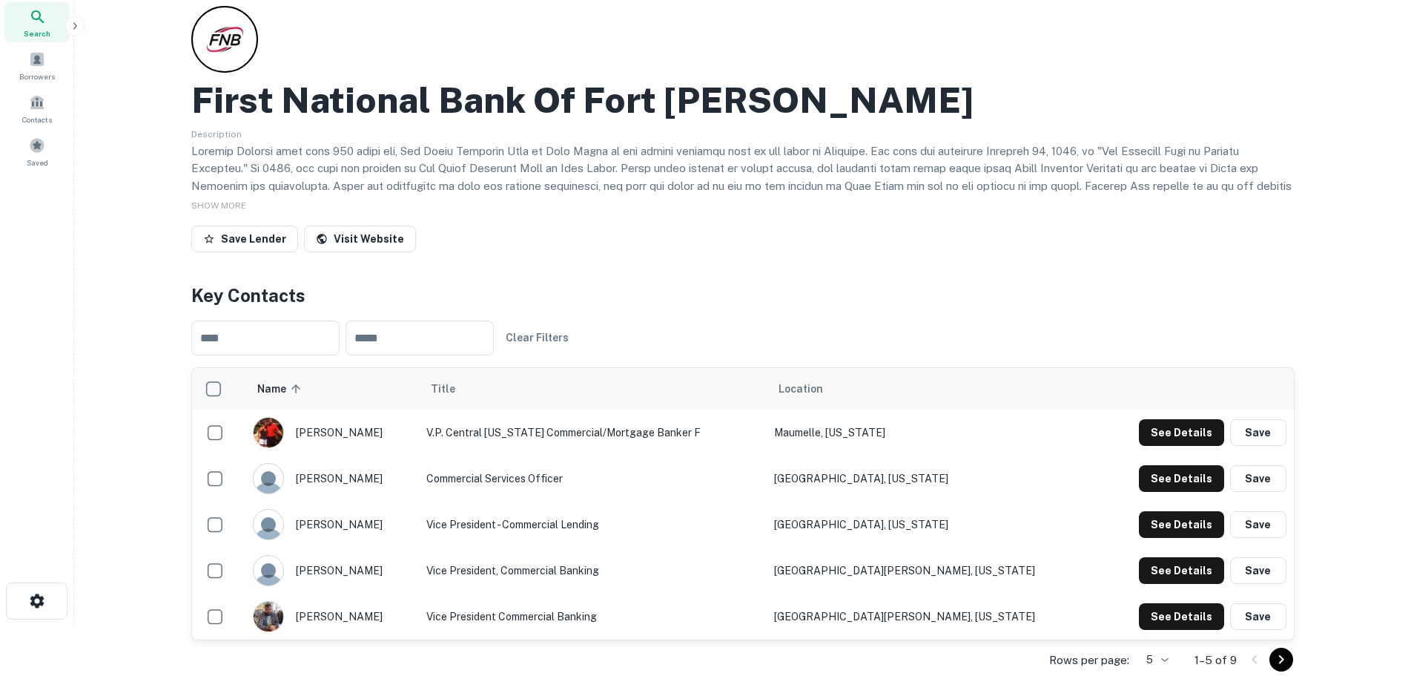
scroll to position [77, 0]
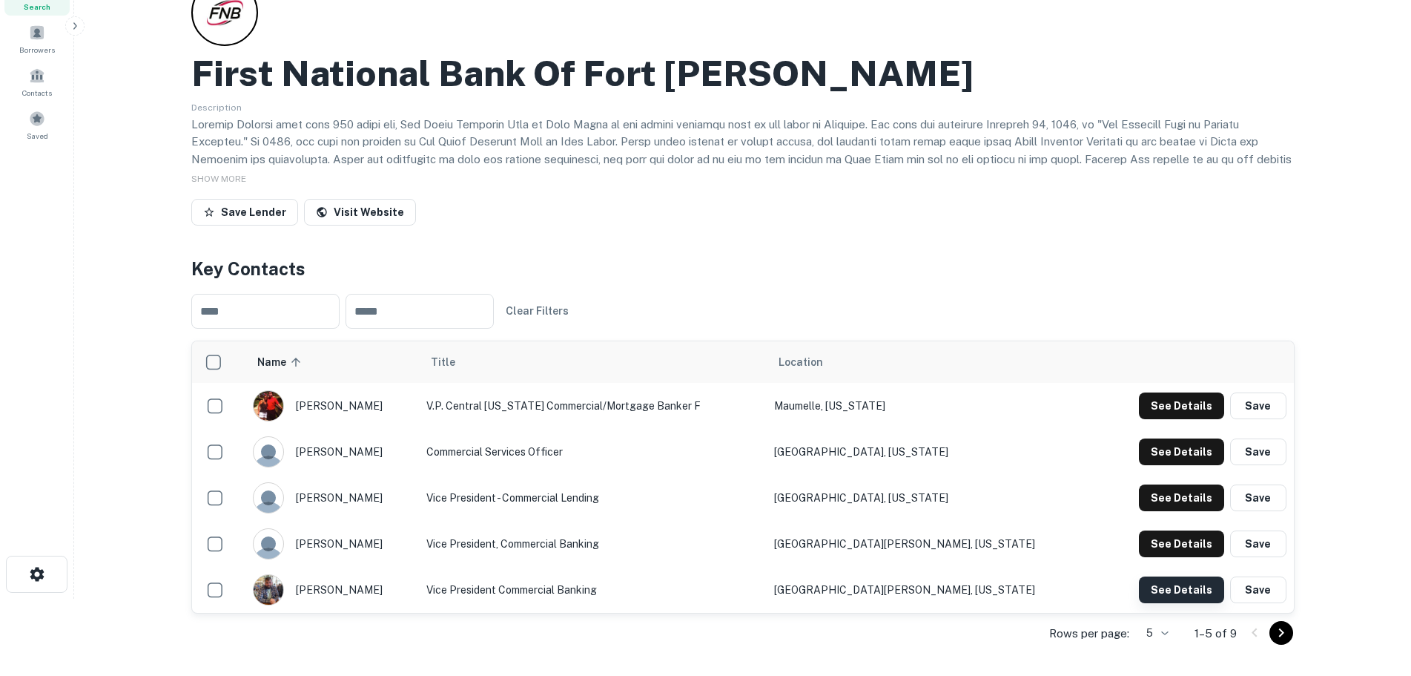
click at [1172, 419] on button "See Details" at bounding box center [1181, 405] width 85 height 27
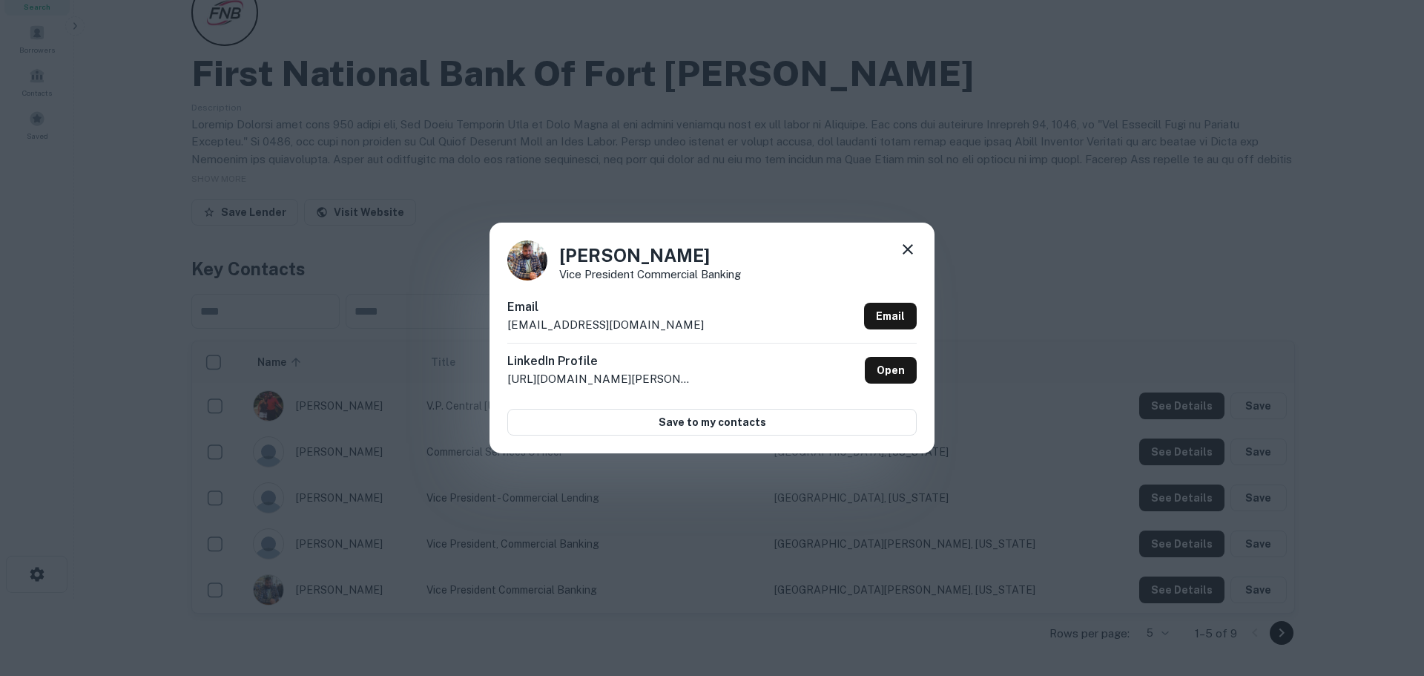
click at [905, 247] on icon at bounding box center [908, 249] width 10 height 10
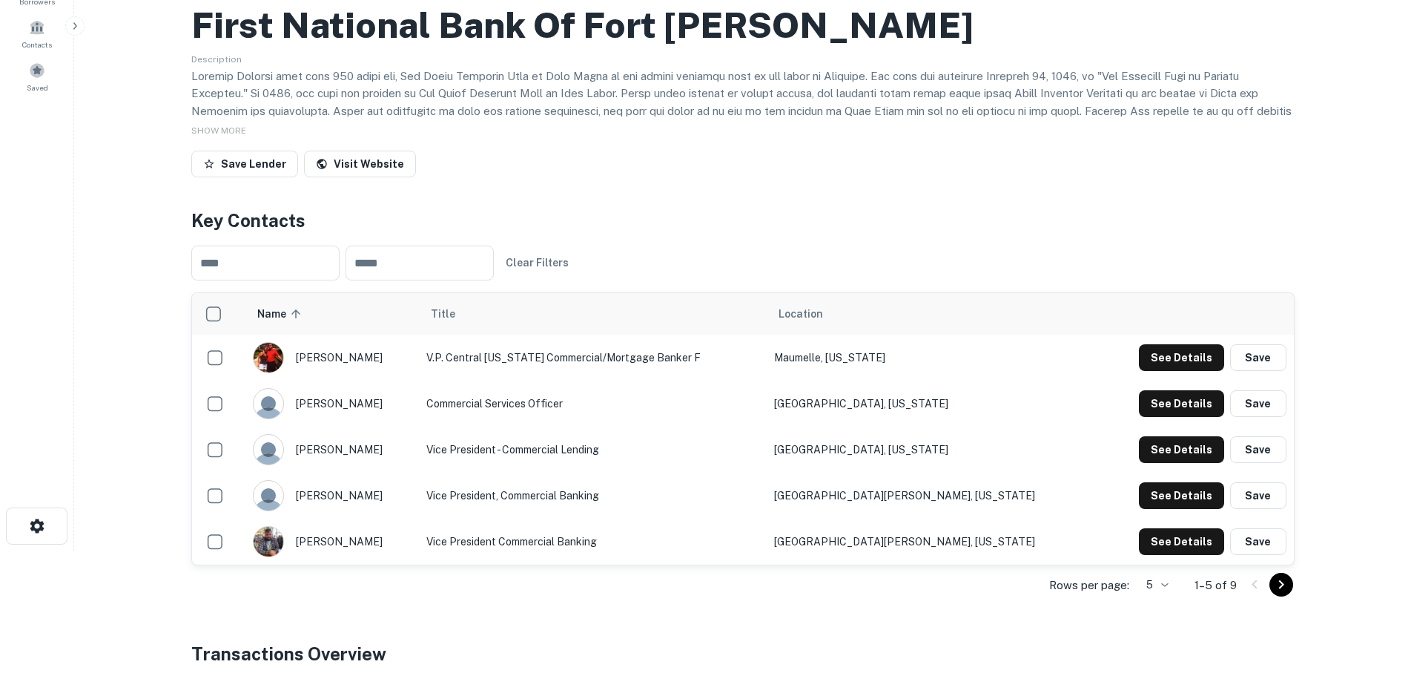
scroll to position [151, 0]
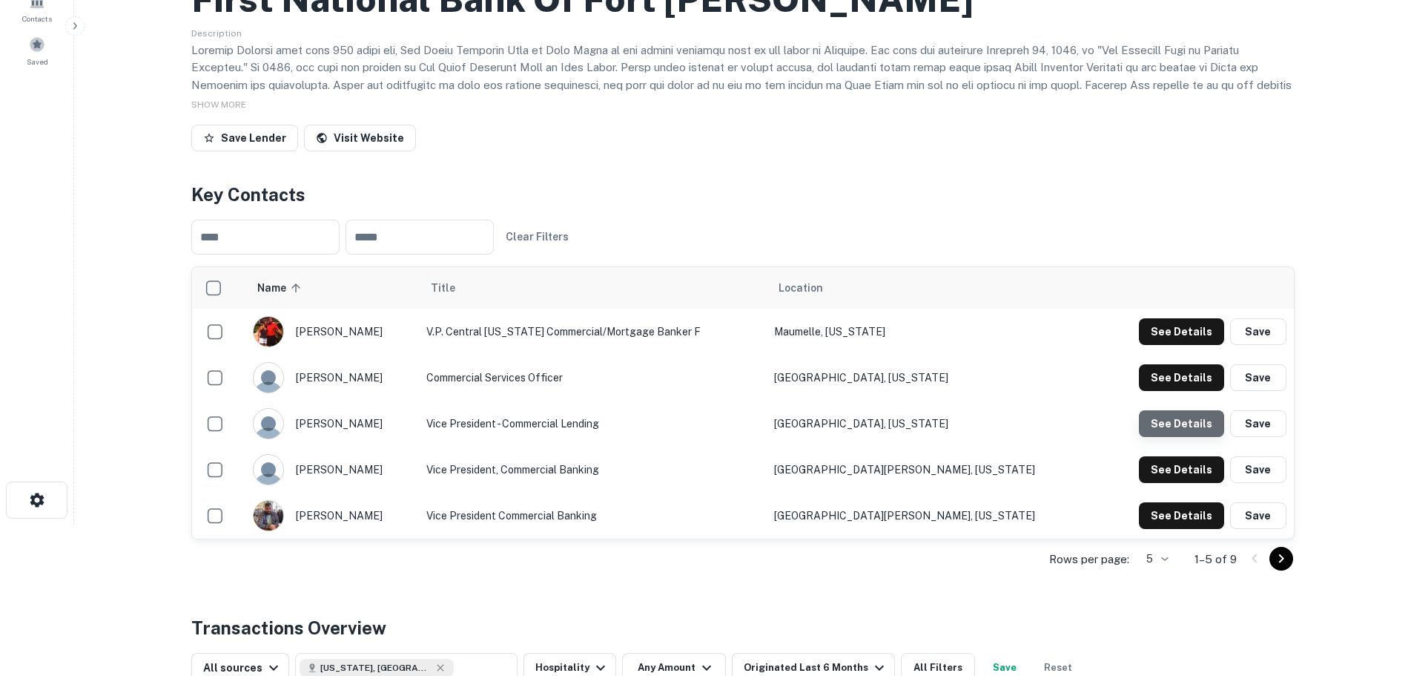
click at [1186, 345] on button "See Details" at bounding box center [1181, 331] width 85 height 27
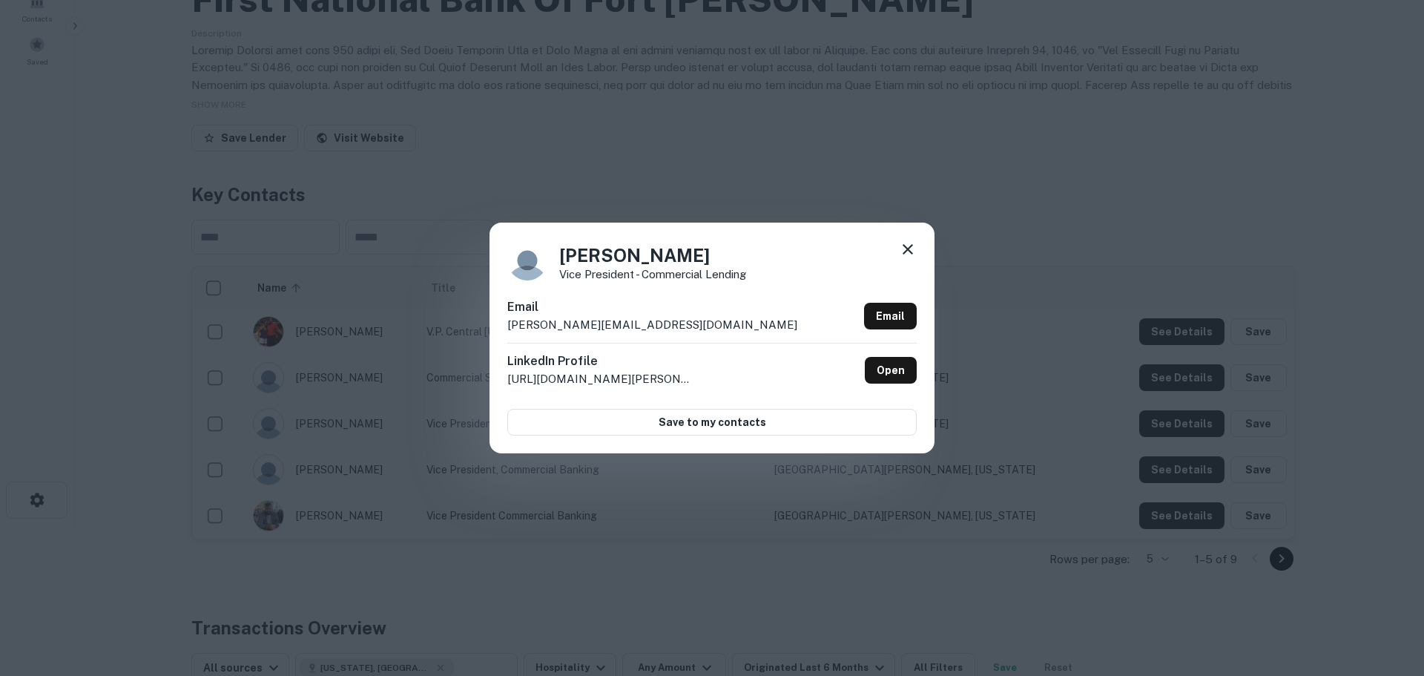
click at [720, 532] on div "[PERSON_NAME] Vice President - Commercial Lending Email [PERSON_NAME][EMAIL_ADD…" at bounding box center [712, 338] width 1424 height 676
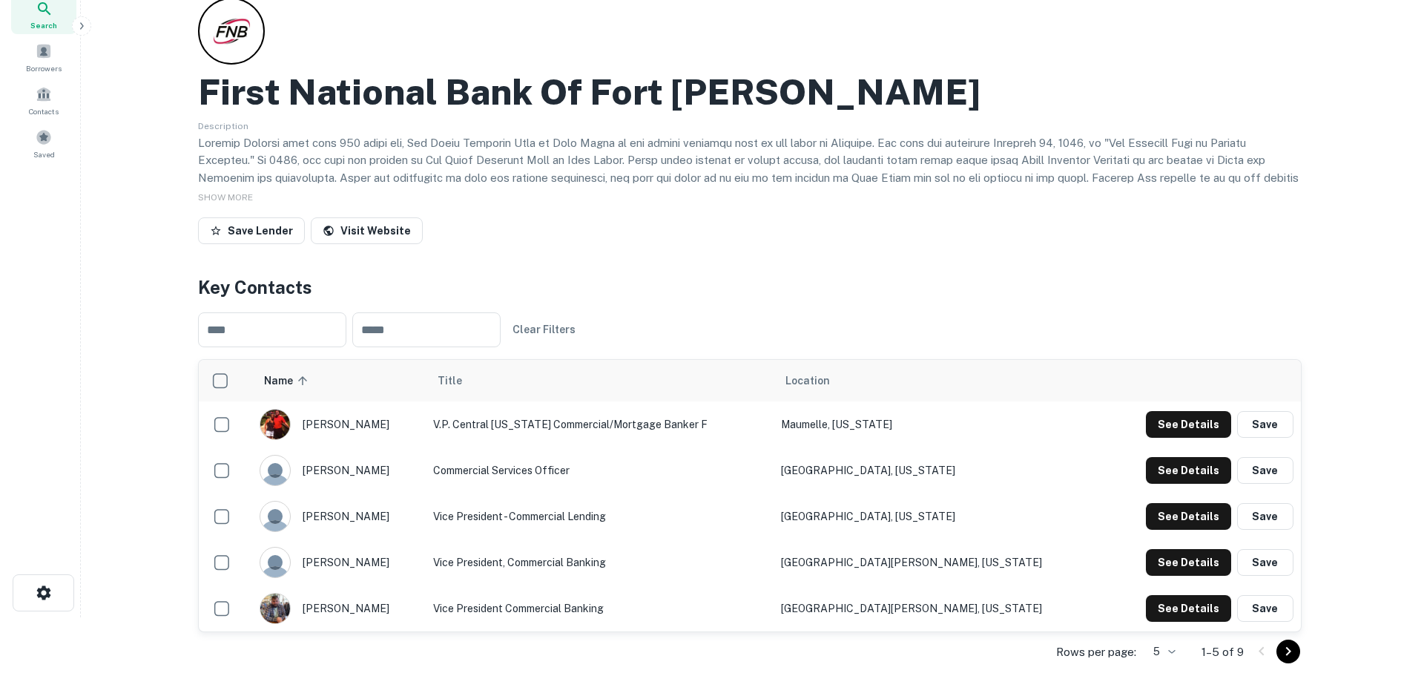
scroll to position [0, 0]
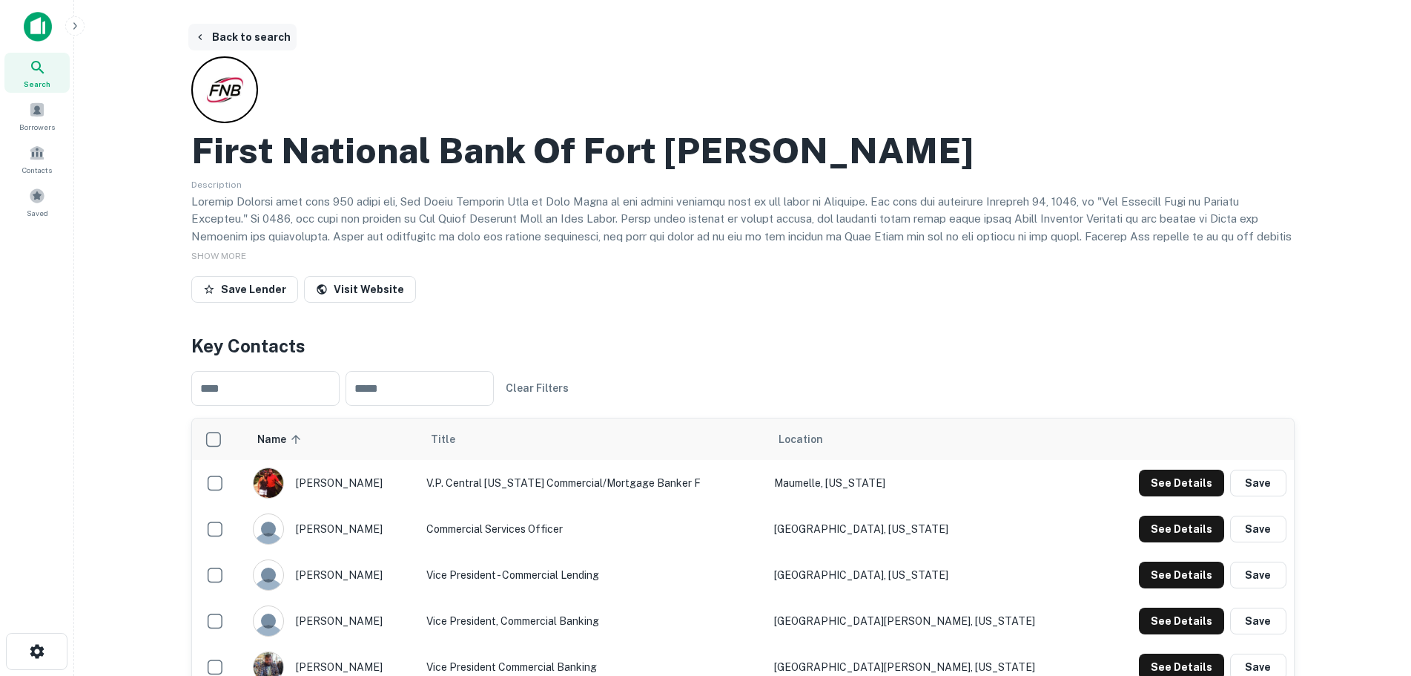
click at [230, 34] on button "Back to search" at bounding box center [242, 37] width 108 height 27
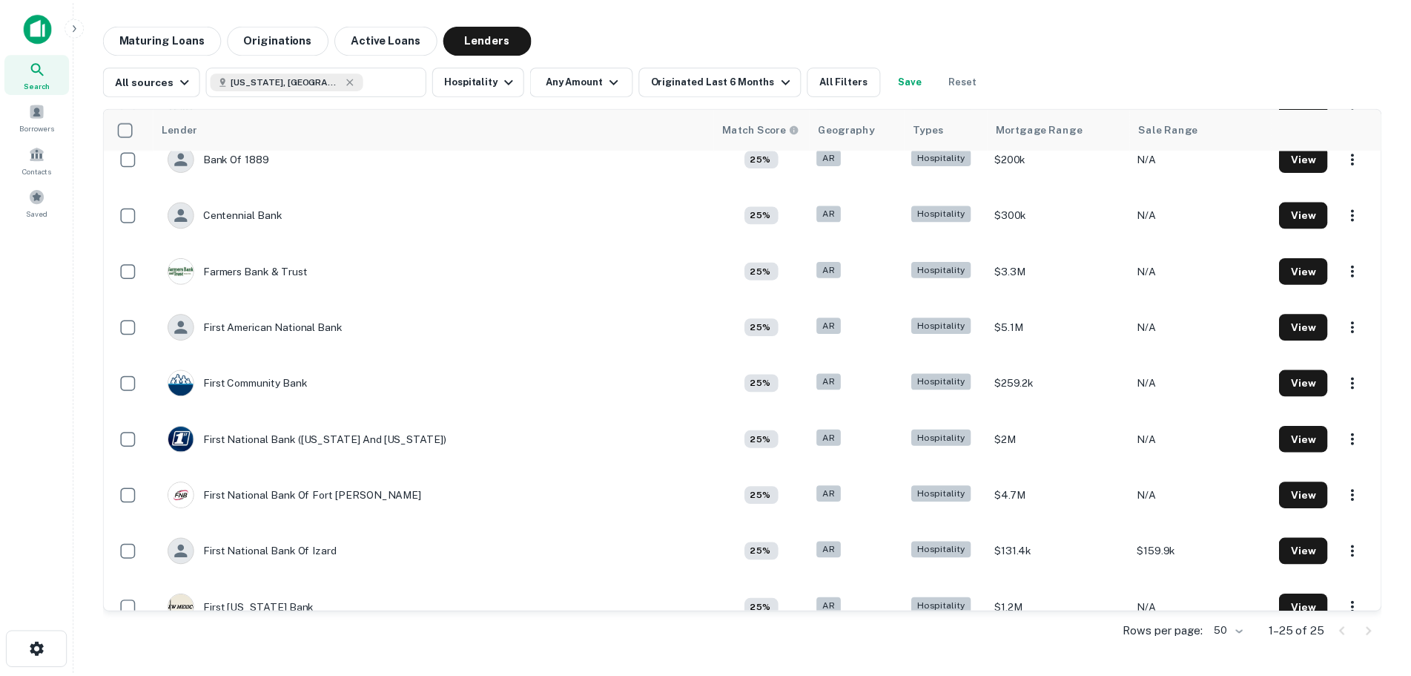
scroll to position [445, 0]
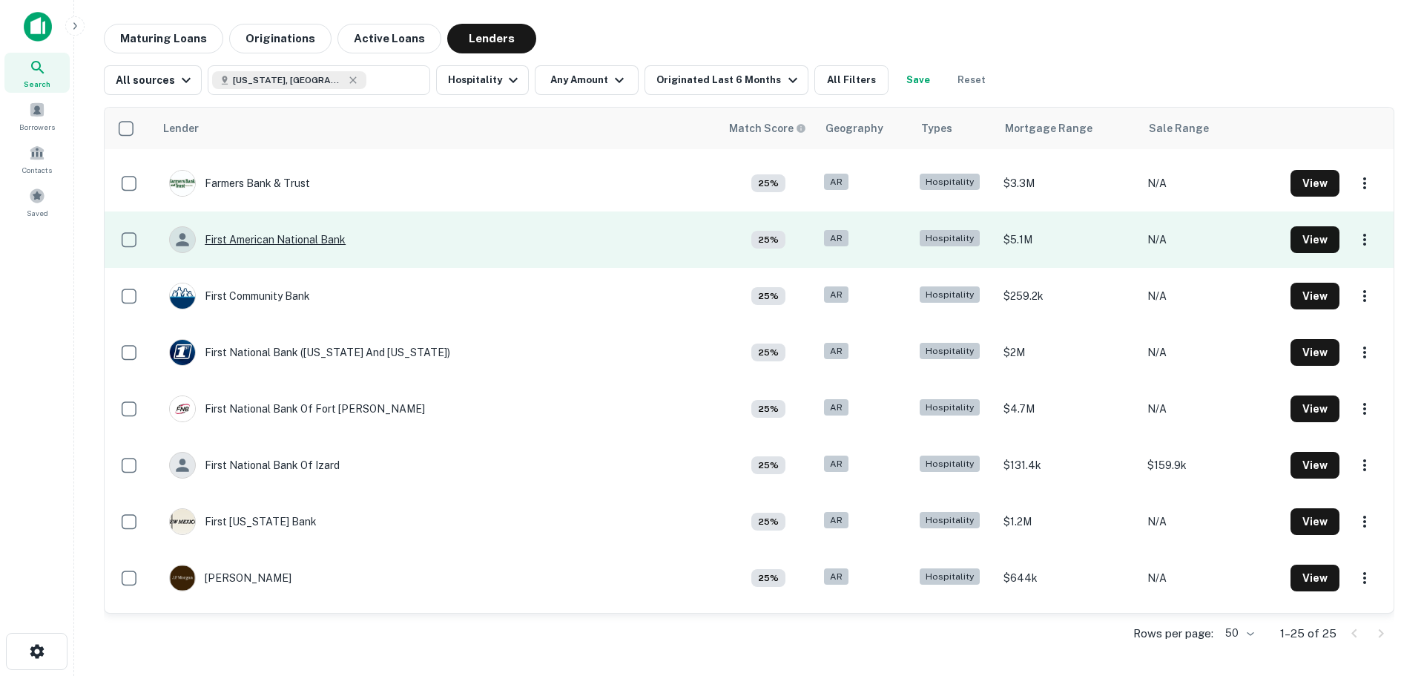
click at [291, 243] on div "First American National Bank" at bounding box center [257, 239] width 177 height 27
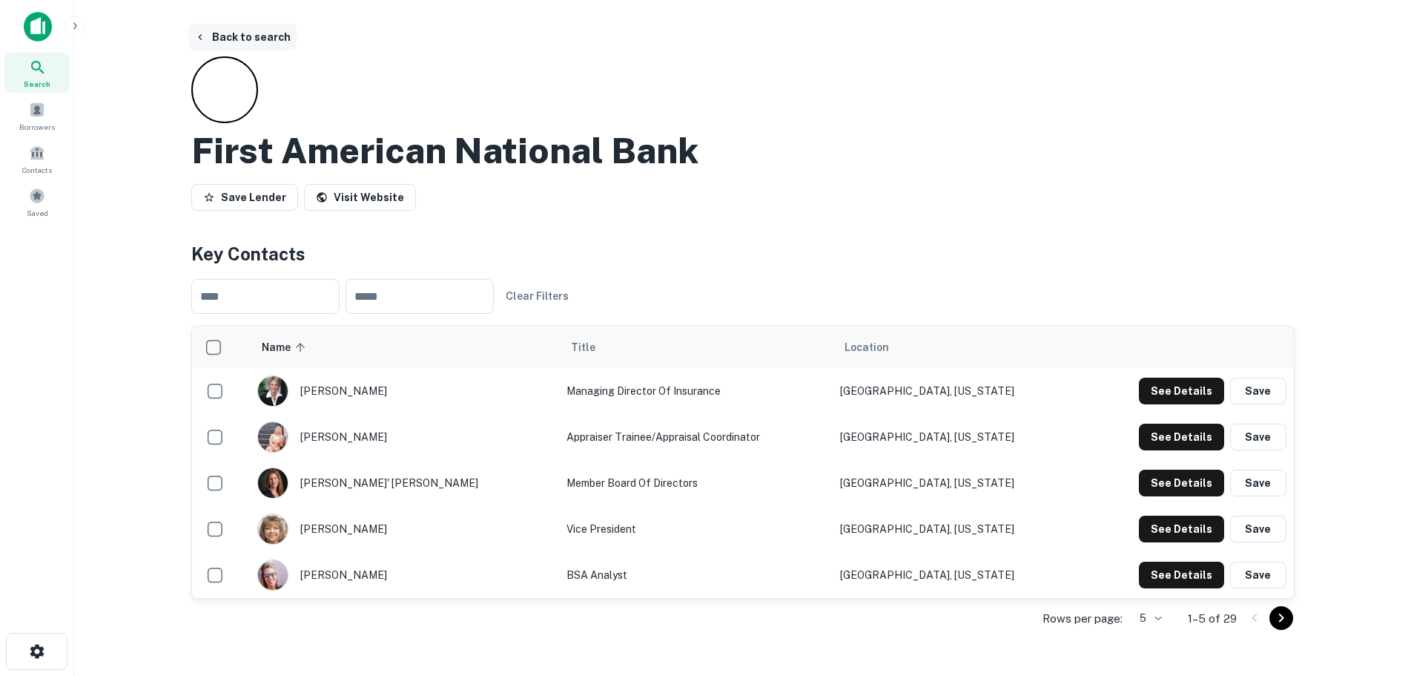
click at [243, 42] on button "Back to search" at bounding box center [242, 37] width 108 height 27
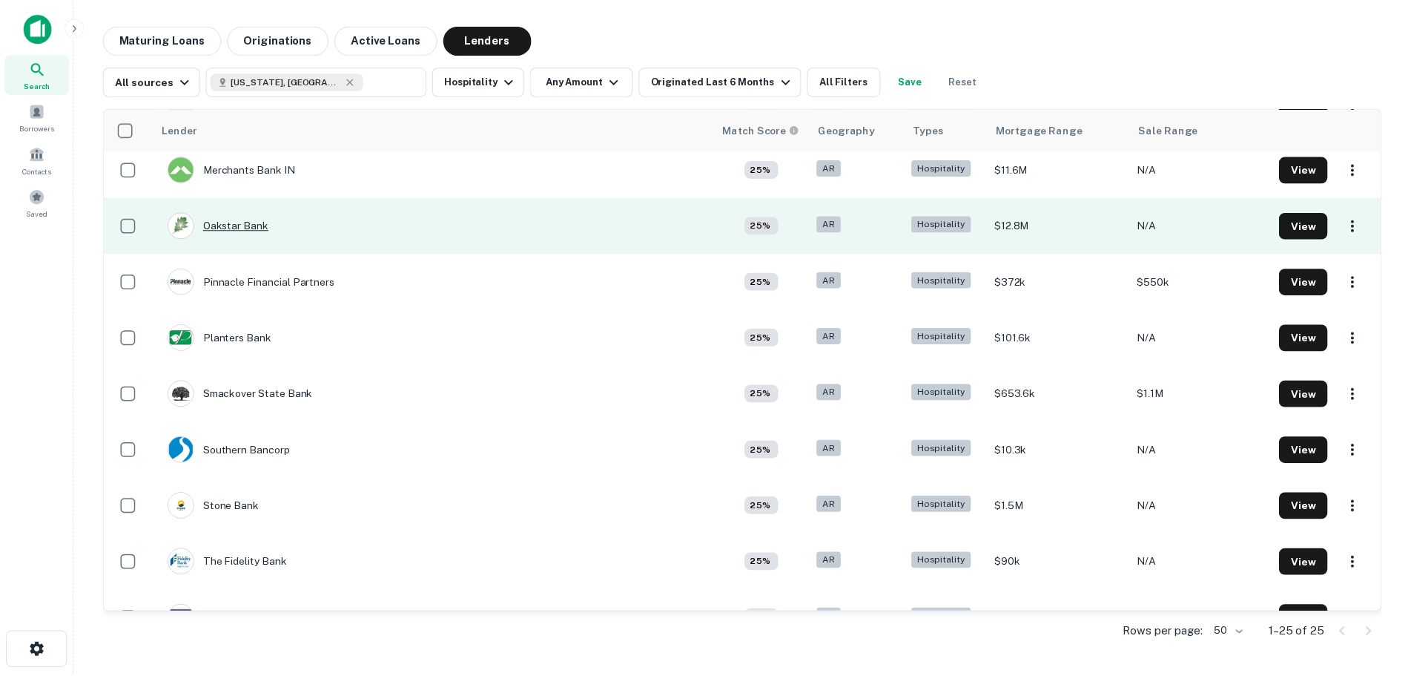
scroll to position [946, 0]
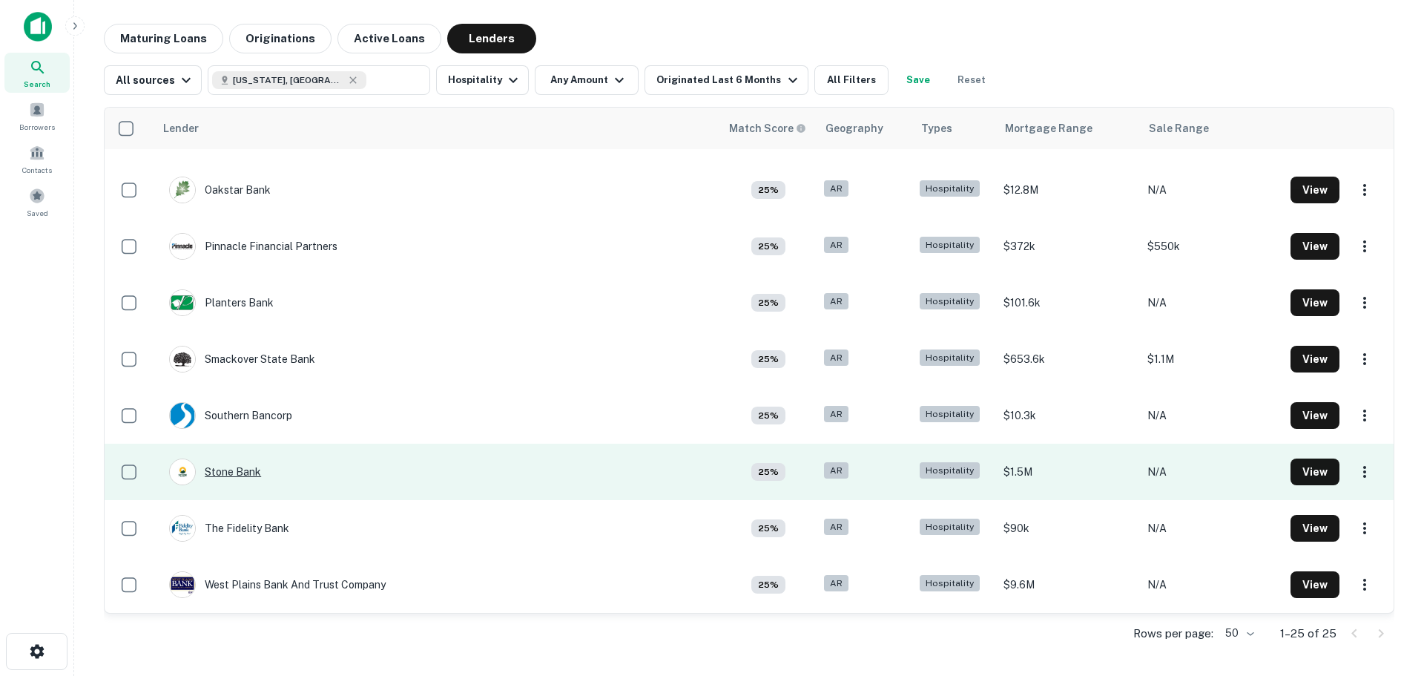
click at [251, 469] on div "Stone Bank" at bounding box center [215, 471] width 92 height 27
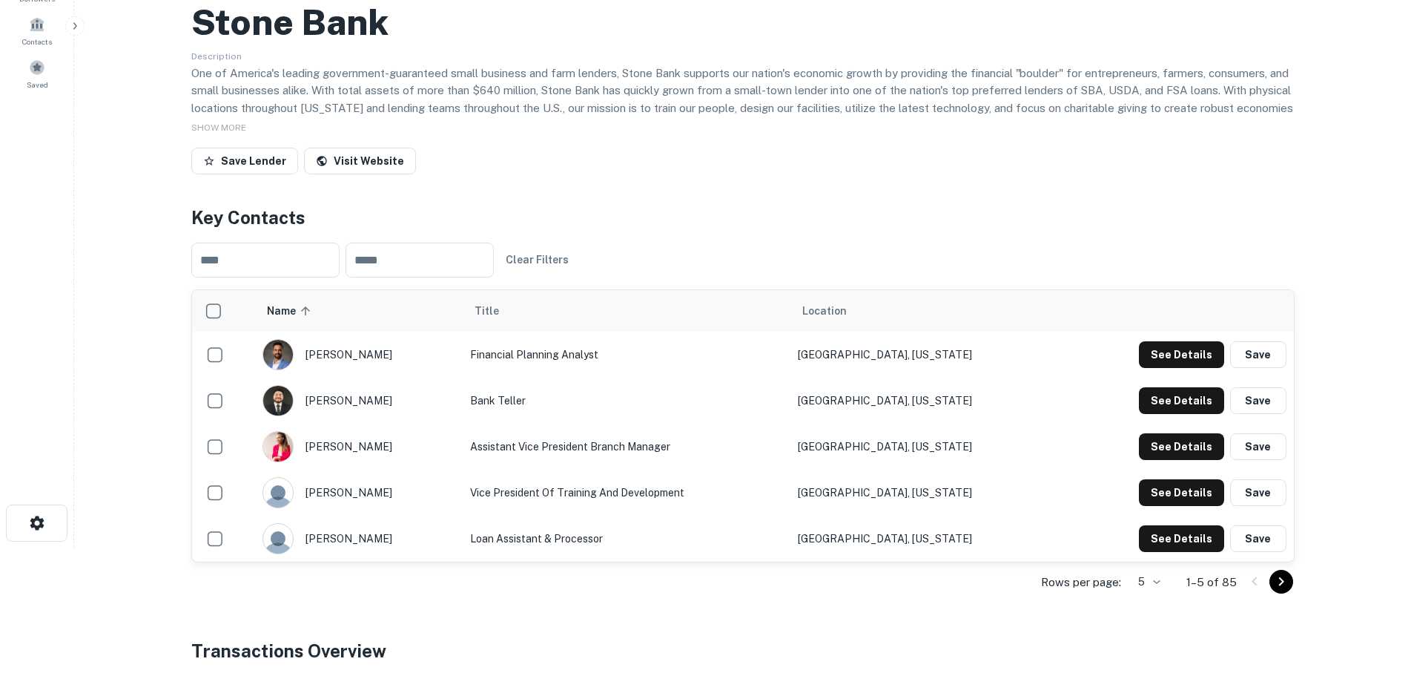
scroll to position [222, 0]
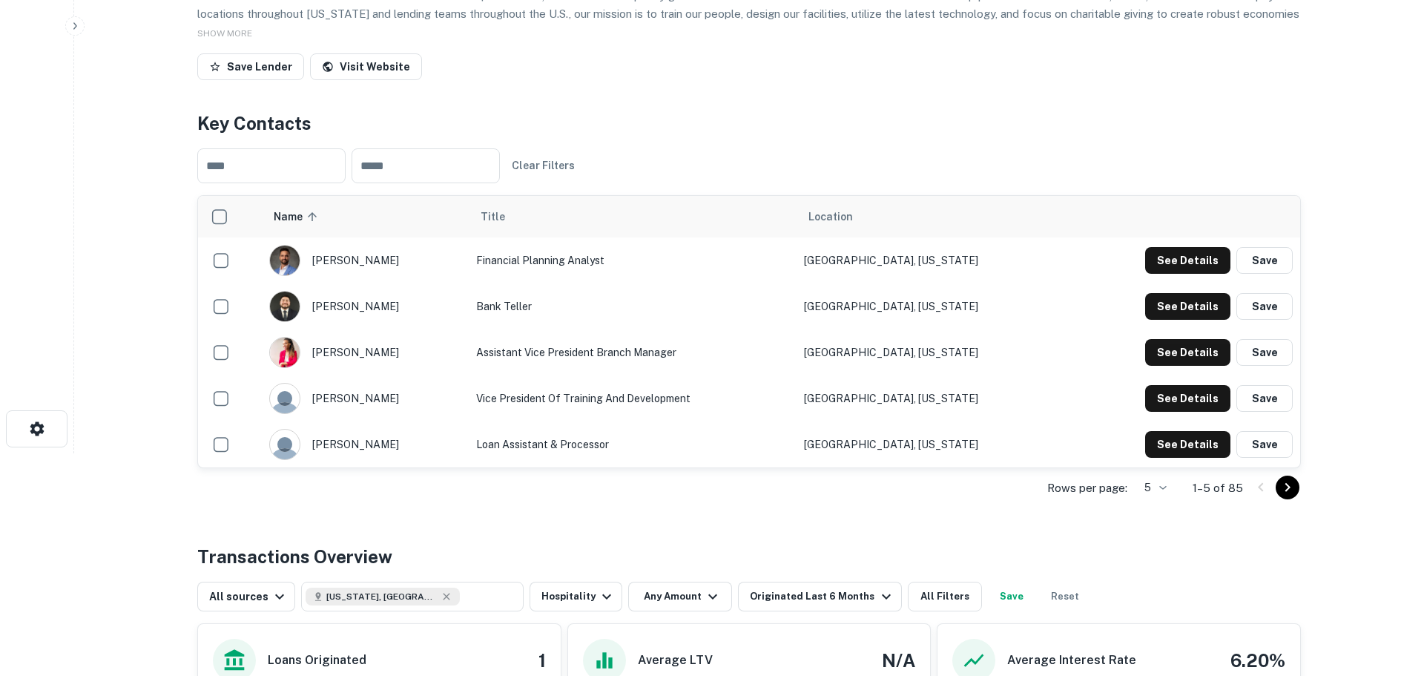
click at [1152, 453] on body "Search Borrowers Contacts Saved Back to search Stone Bank Description One of Am…" at bounding box center [712, 116] width 1424 height 676
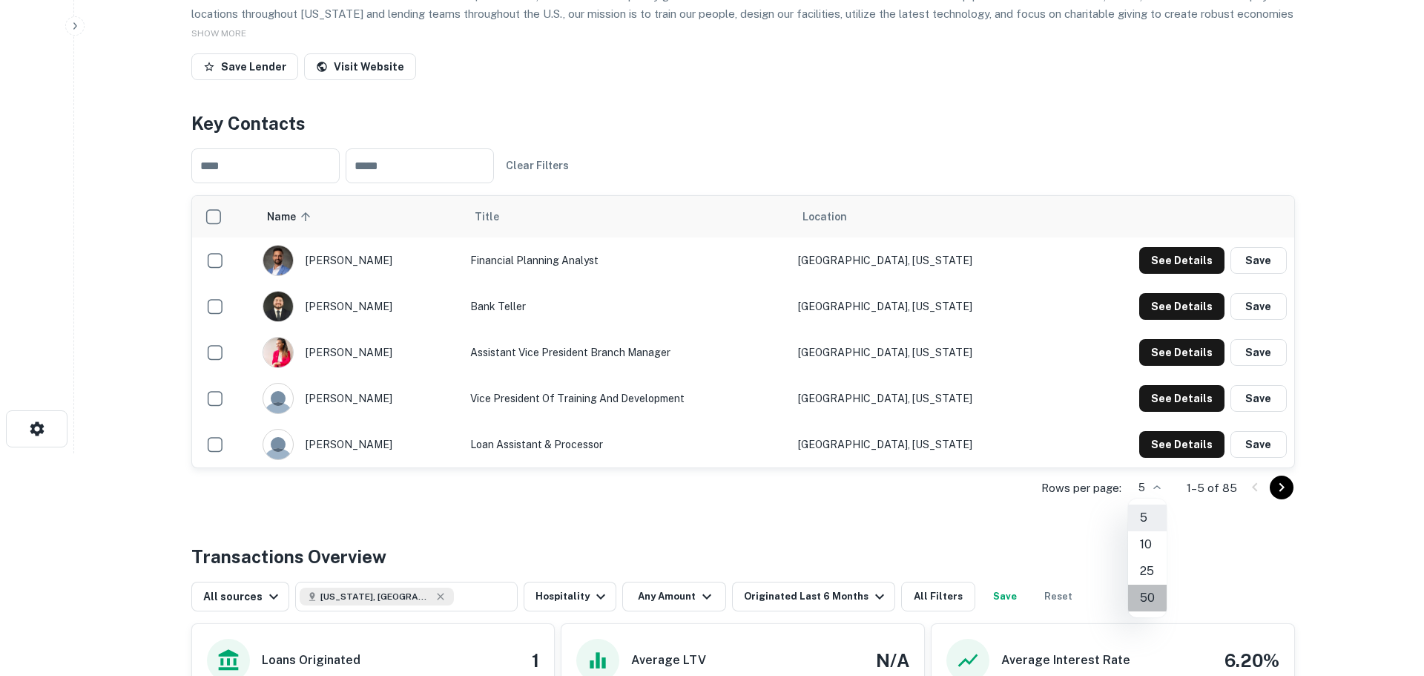
click at [1154, 599] on li "50" at bounding box center [1147, 597] width 39 height 27
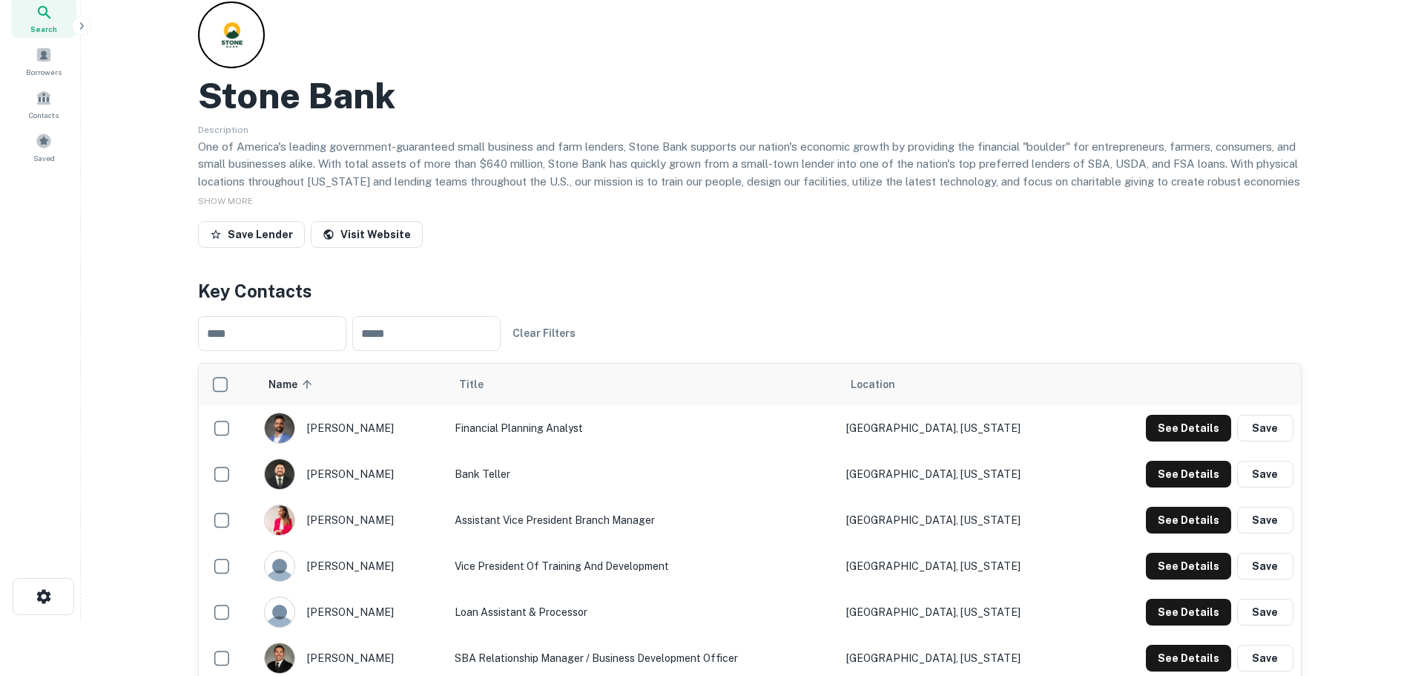
scroll to position [0, 0]
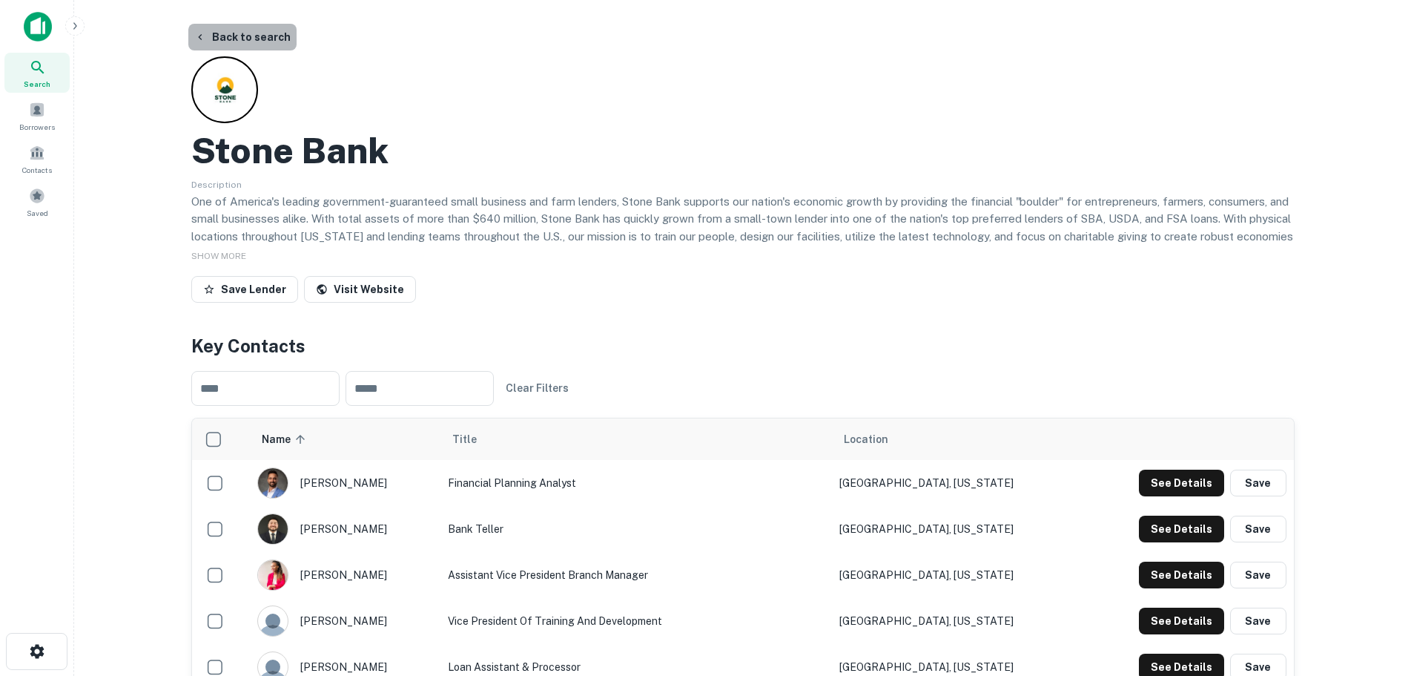
click at [248, 37] on button "Back to search" at bounding box center [242, 37] width 108 height 27
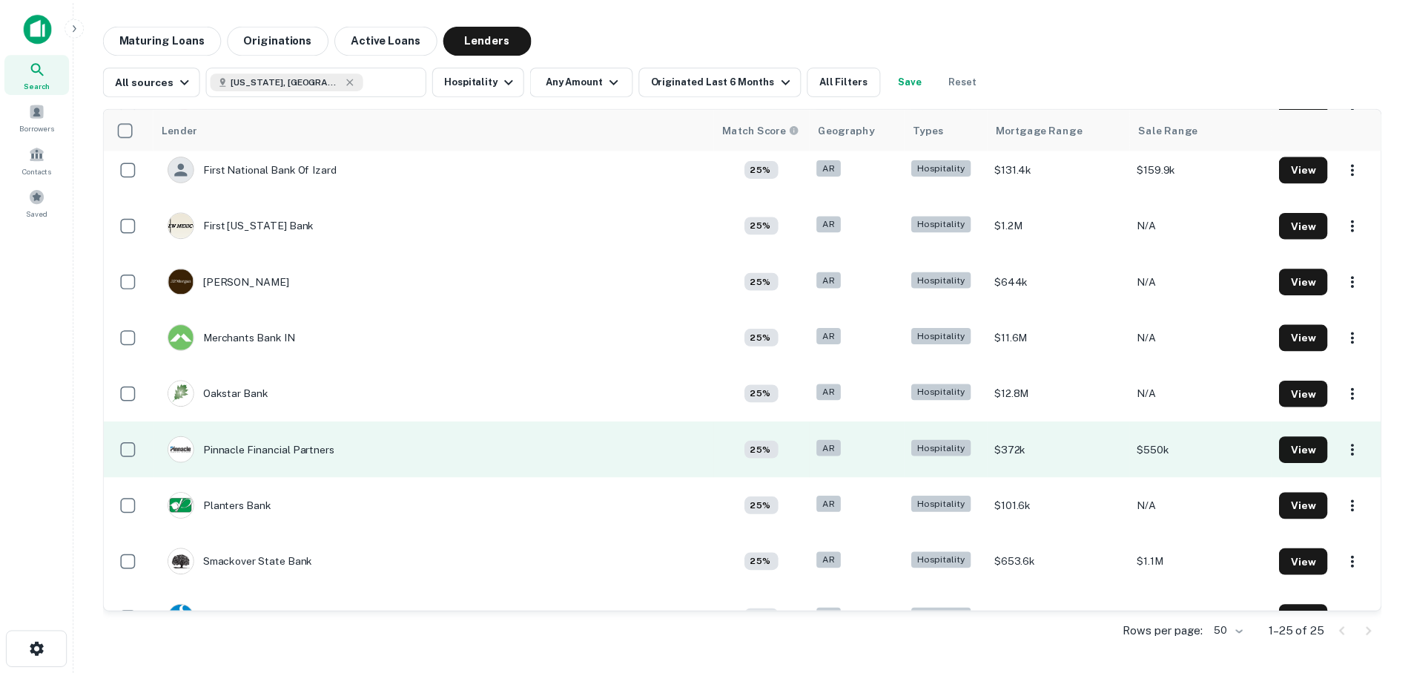
scroll to position [723, 0]
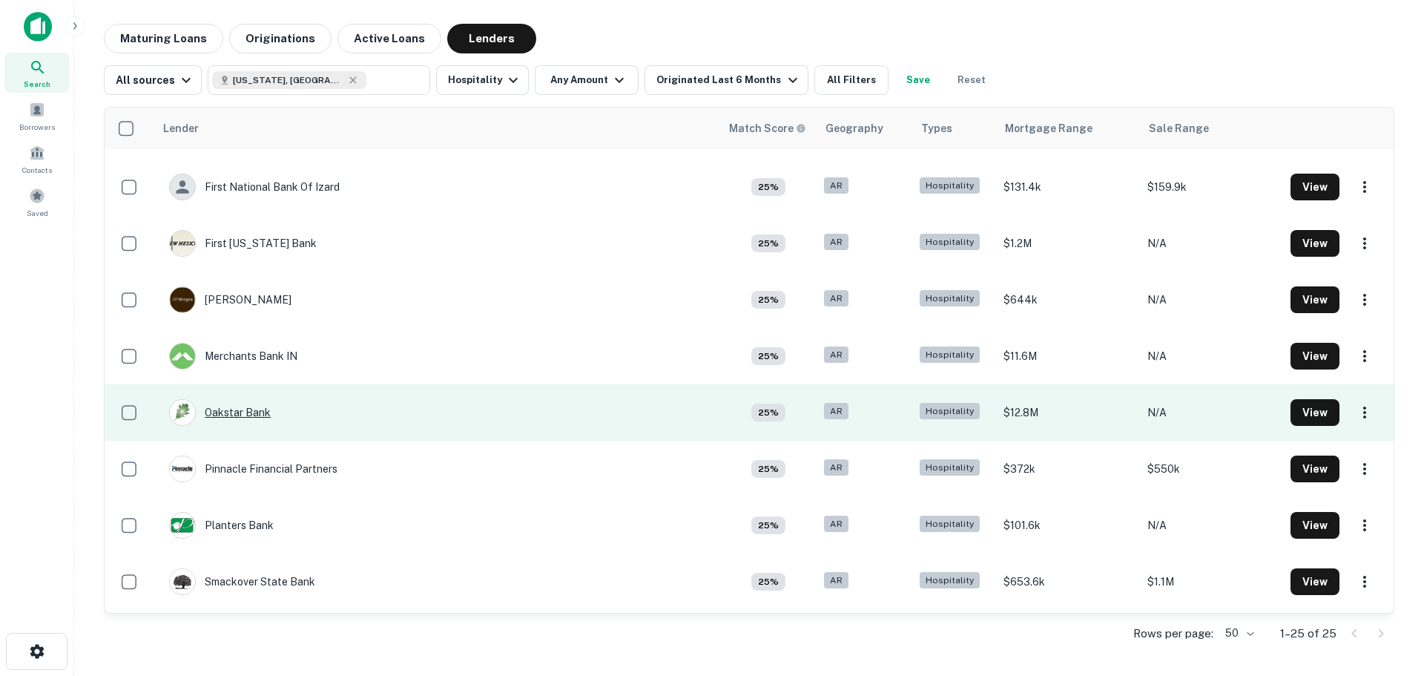
click at [241, 415] on div "Oakstar Bank" at bounding box center [220, 412] width 102 height 27
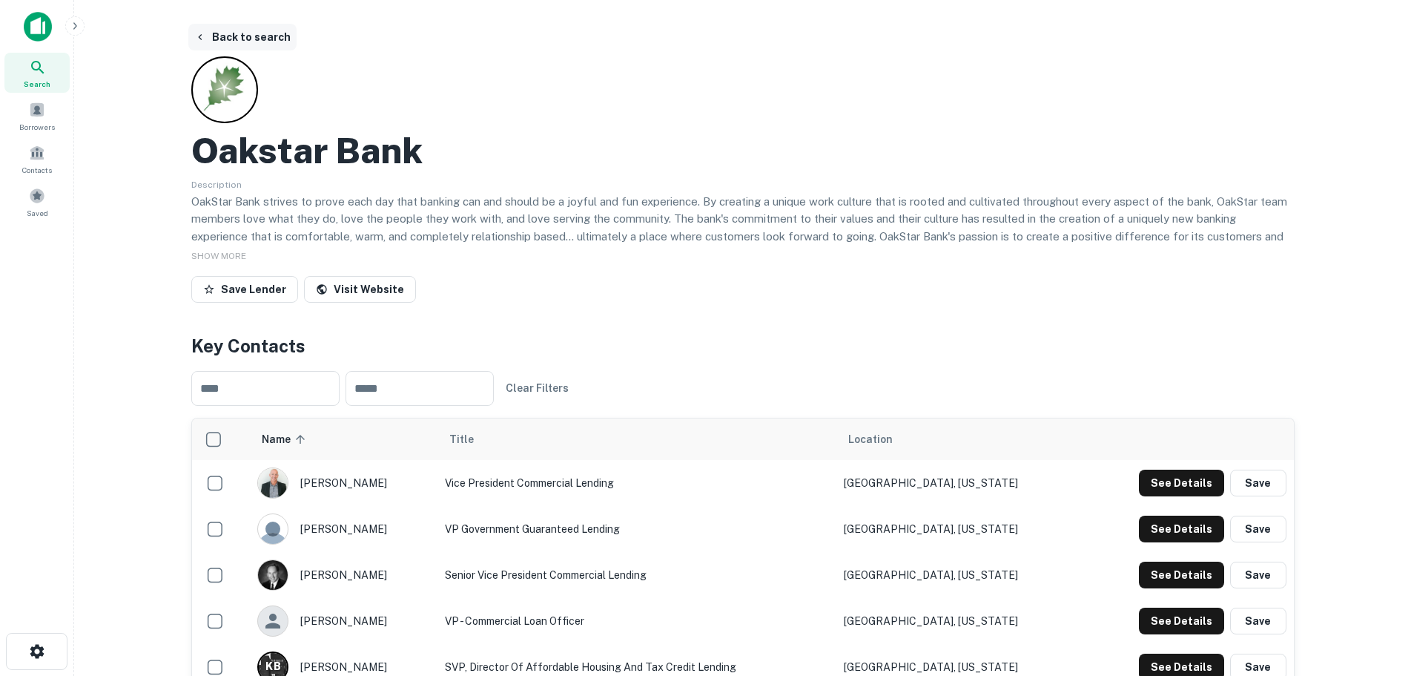
click at [243, 32] on button "Back to search" at bounding box center [242, 37] width 108 height 27
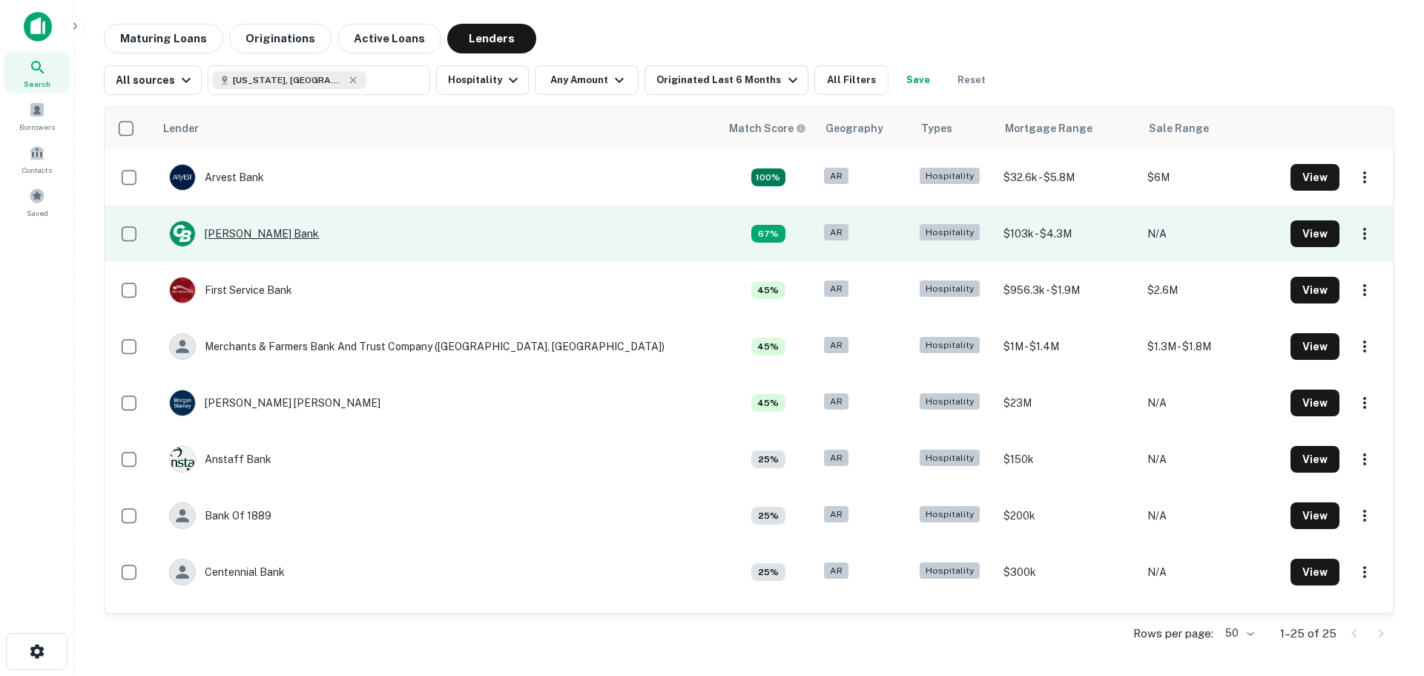
click at [247, 220] on td "[PERSON_NAME] Bank" at bounding box center [244, 234] width 165 height 42
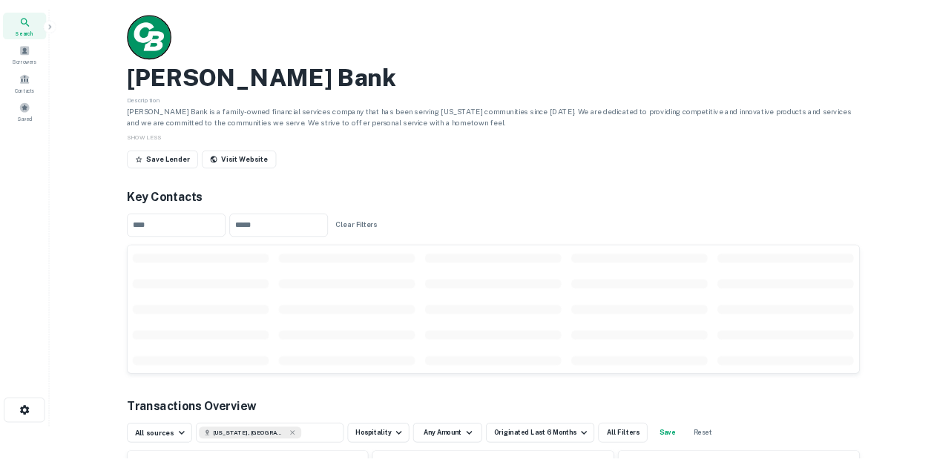
scroll to position [74, 0]
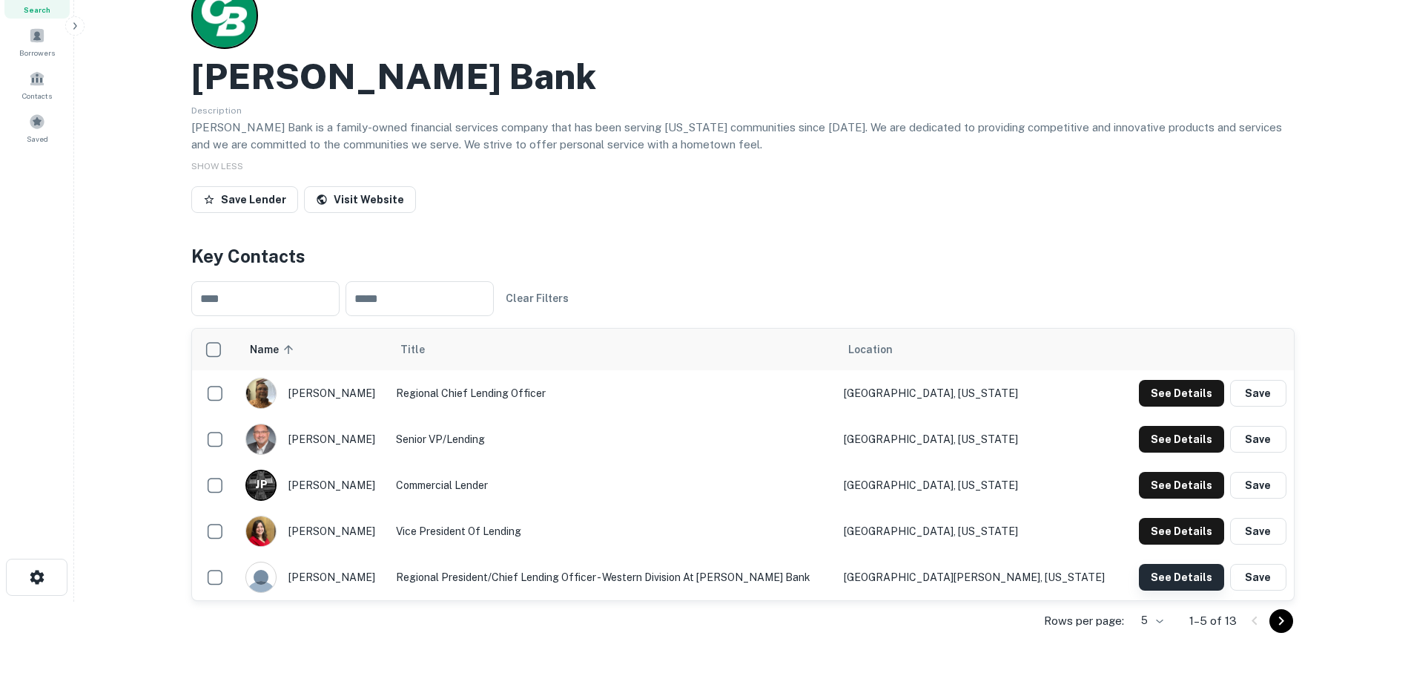
click at [1158, 406] on button "See Details" at bounding box center [1181, 393] width 85 height 27
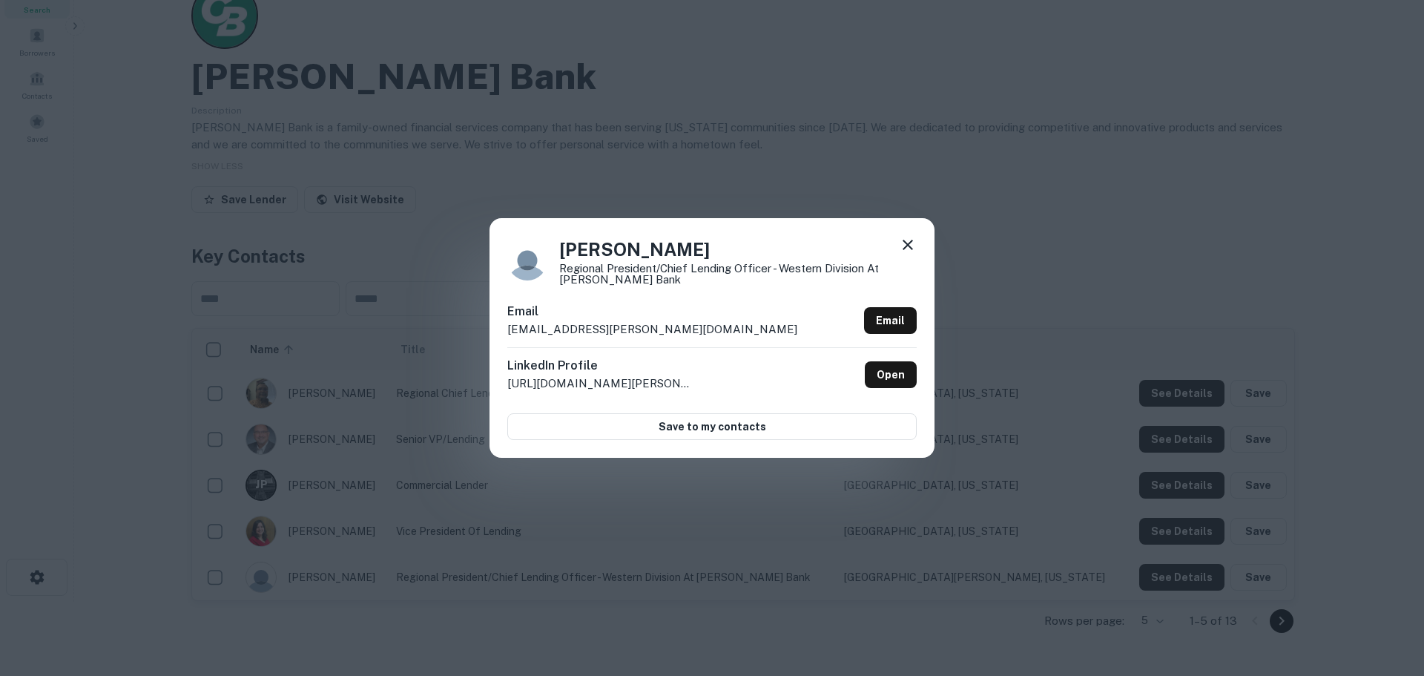
click at [915, 251] on icon at bounding box center [908, 245] width 18 height 18
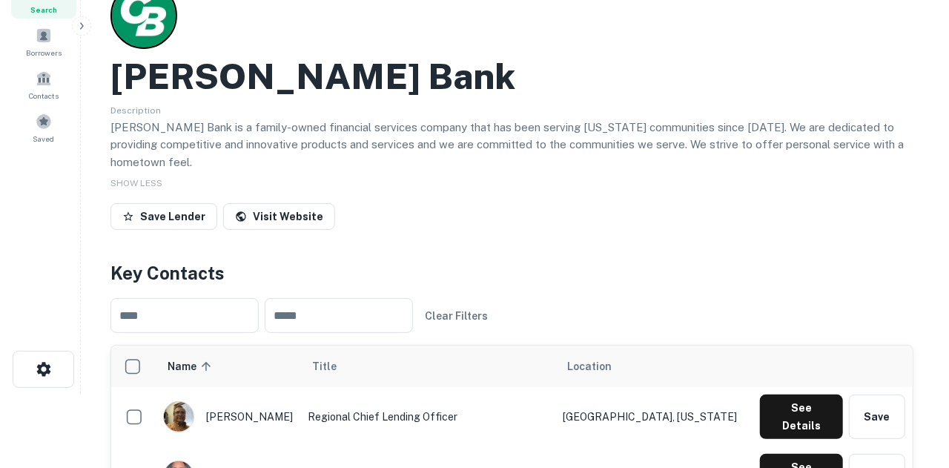
scroll to position [0, 0]
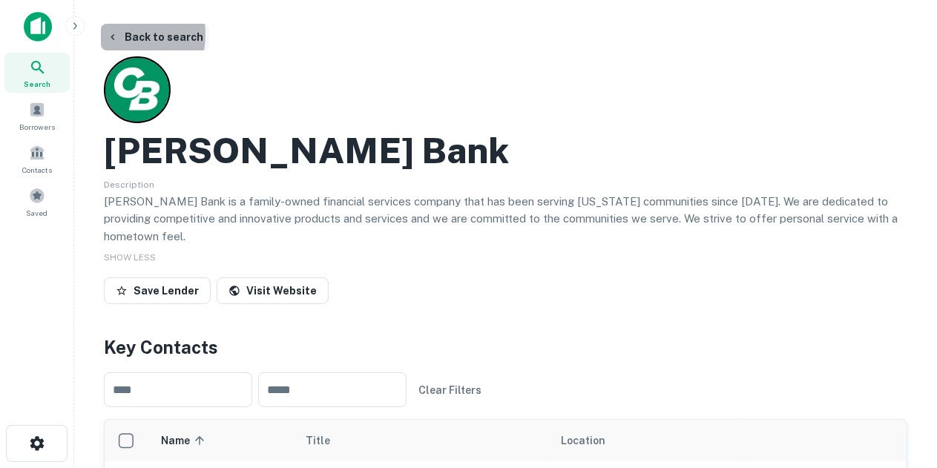
click at [105, 34] on button "Back to search" at bounding box center [155, 37] width 108 height 27
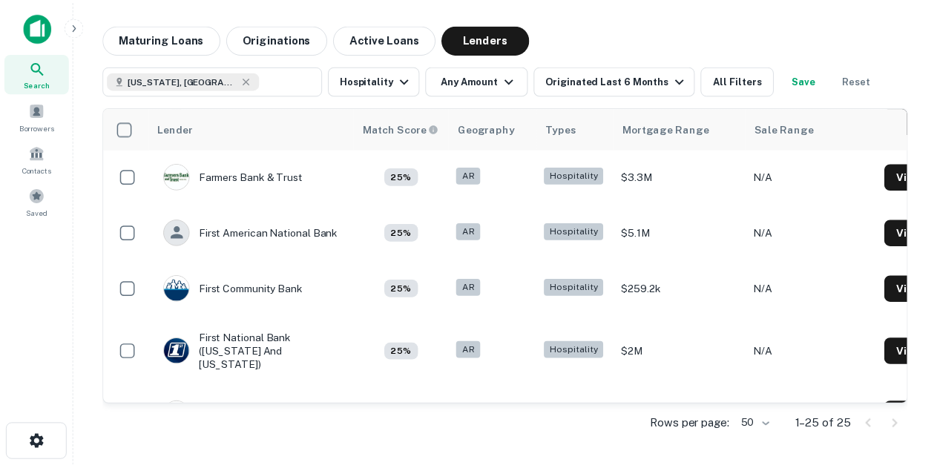
scroll to position [560, 0]
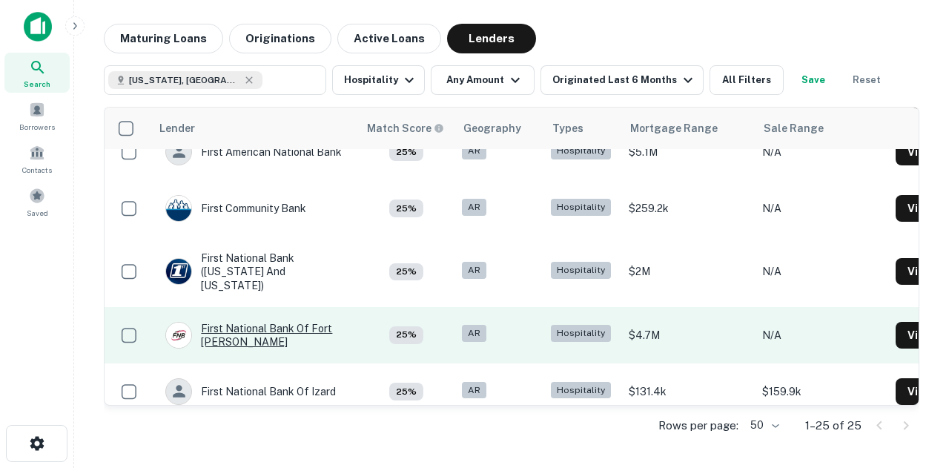
click at [214, 322] on div "First National Bank Of Fort [PERSON_NAME]" at bounding box center [254, 335] width 178 height 27
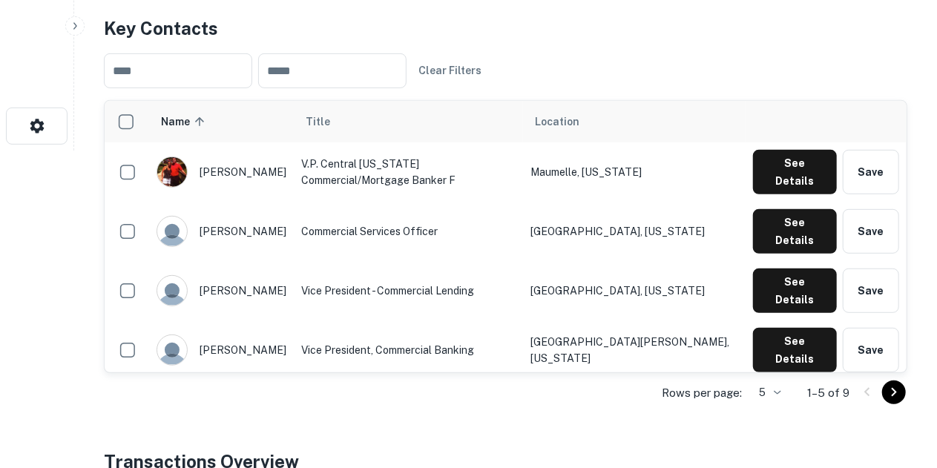
scroll to position [318, 0]
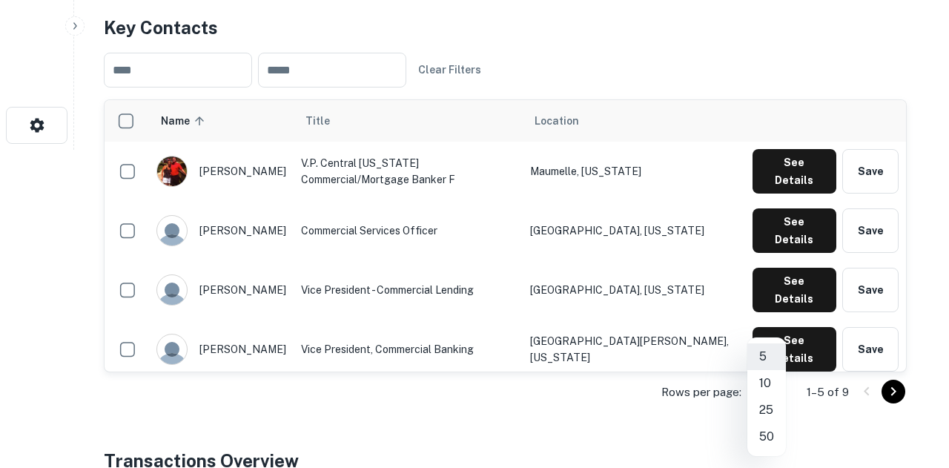
click at [765, 415] on li "25" at bounding box center [767, 410] width 39 height 27
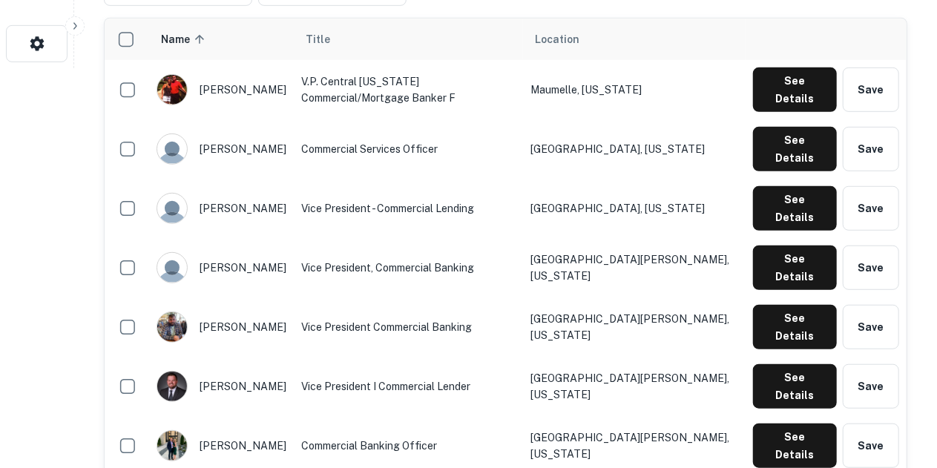
scroll to position [400, 0]
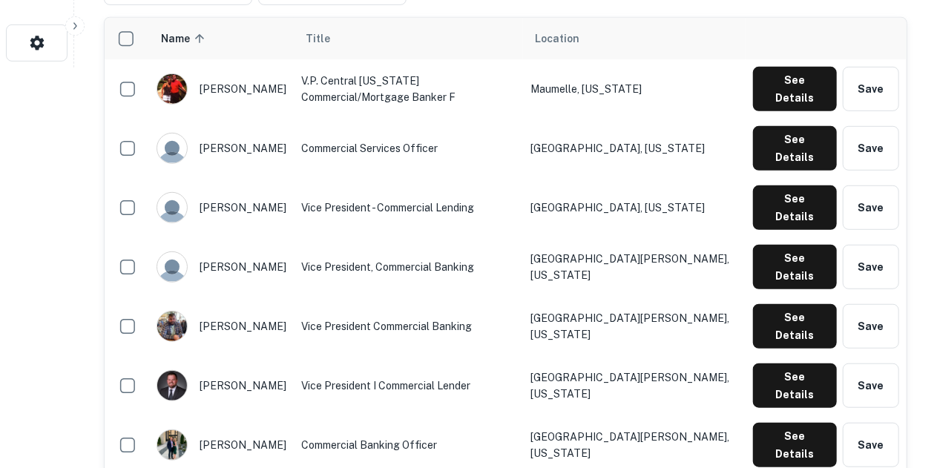
click at [177, 371] on img "scrollable content" at bounding box center [172, 386] width 30 height 30
click at [785, 111] on button "See Details" at bounding box center [795, 89] width 84 height 44
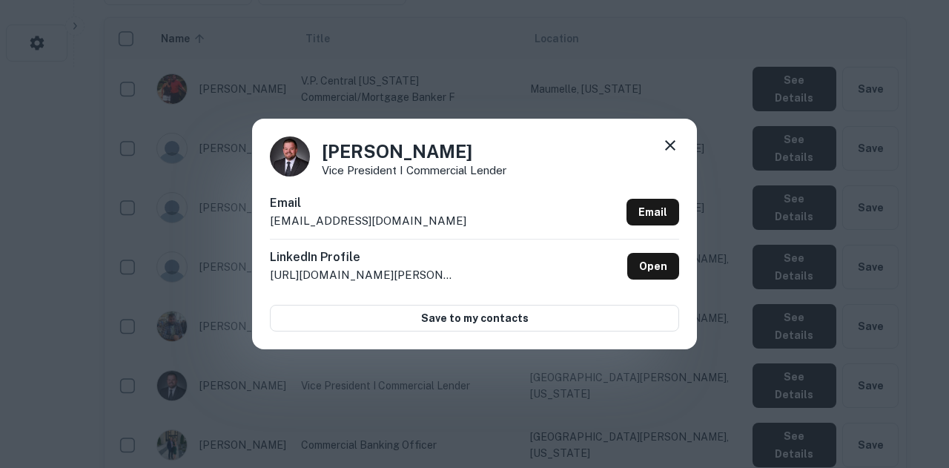
click at [667, 145] on icon at bounding box center [671, 145] width 18 height 18
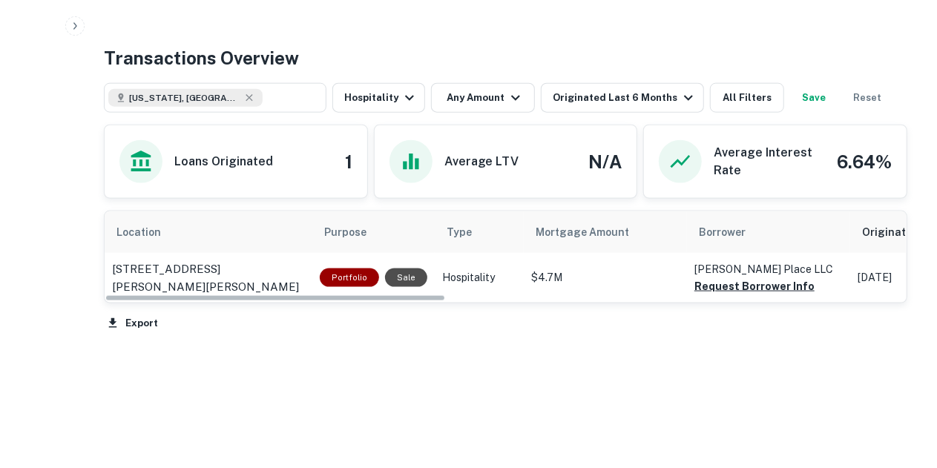
scroll to position [911, 0]
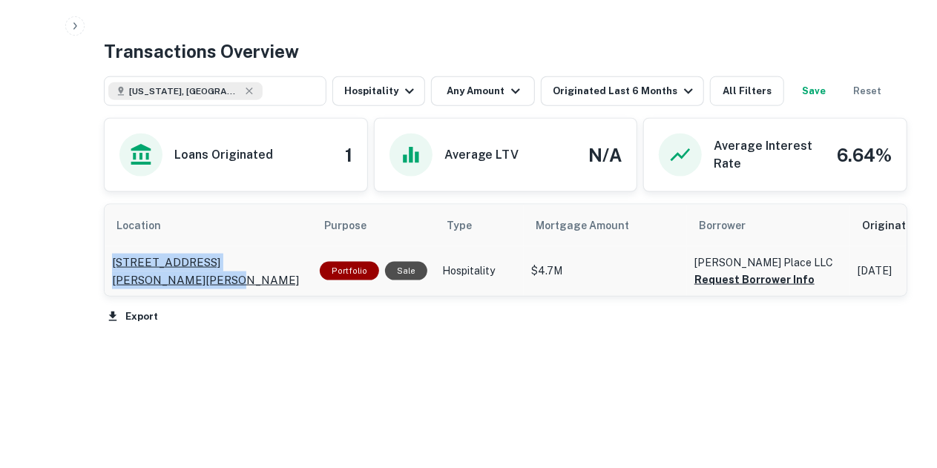
drag, startPoint x: 108, startPoint y: 259, endPoint x: 204, endPoint y: 277, distance: 98.0
click at [204, 277] on td "[STREET_ADDRESS][PERSON_NAME][PERSON_NAME]" at bounding box center [209, 271] width 208 height 50
copy p "[STREET_ADDRESS][PERSON_NAME][PERSON_NAME]"
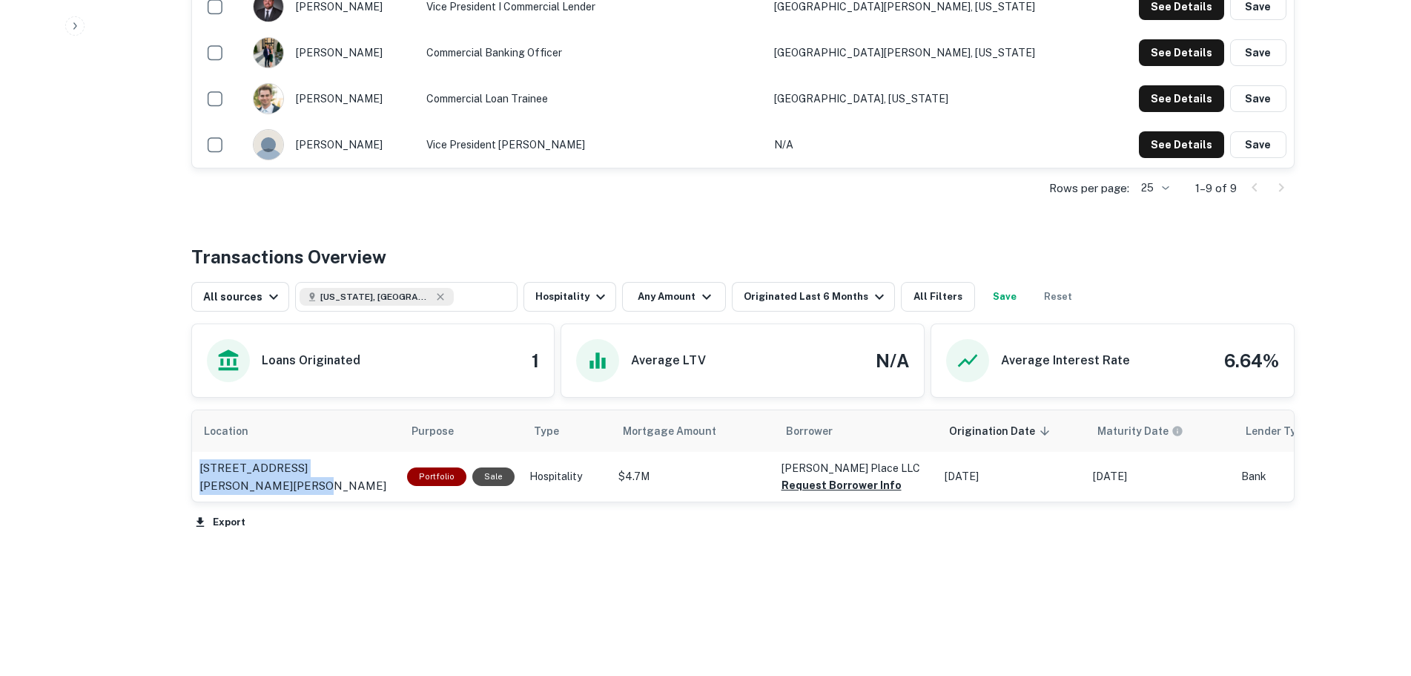
scroll to position [335, 0]
